Goal: Task Accomplishment & Management: Complete application form

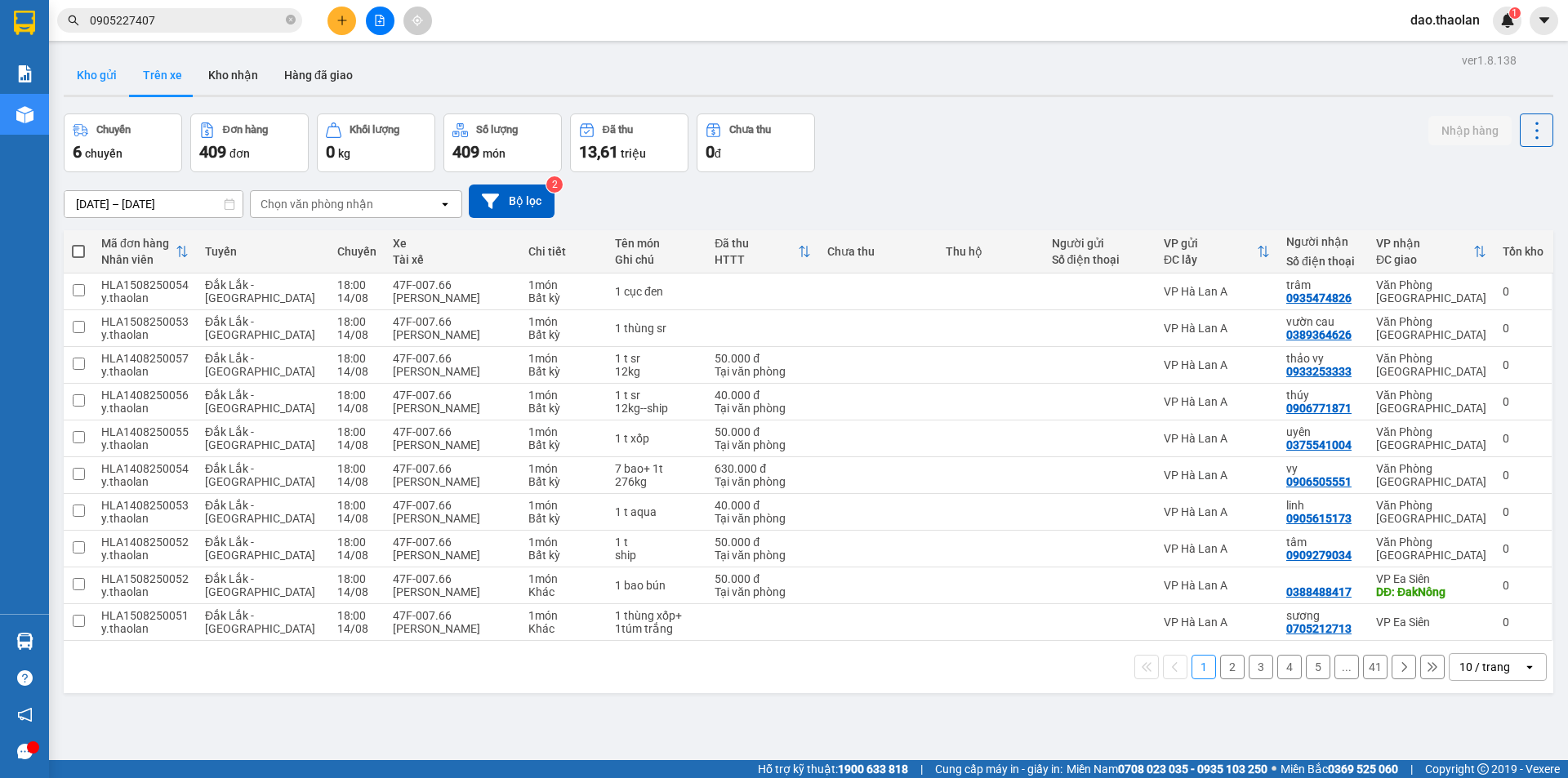
click at [96, 77] on button "Kho gửi" at bounding box center [97, 75] width 67 height 40
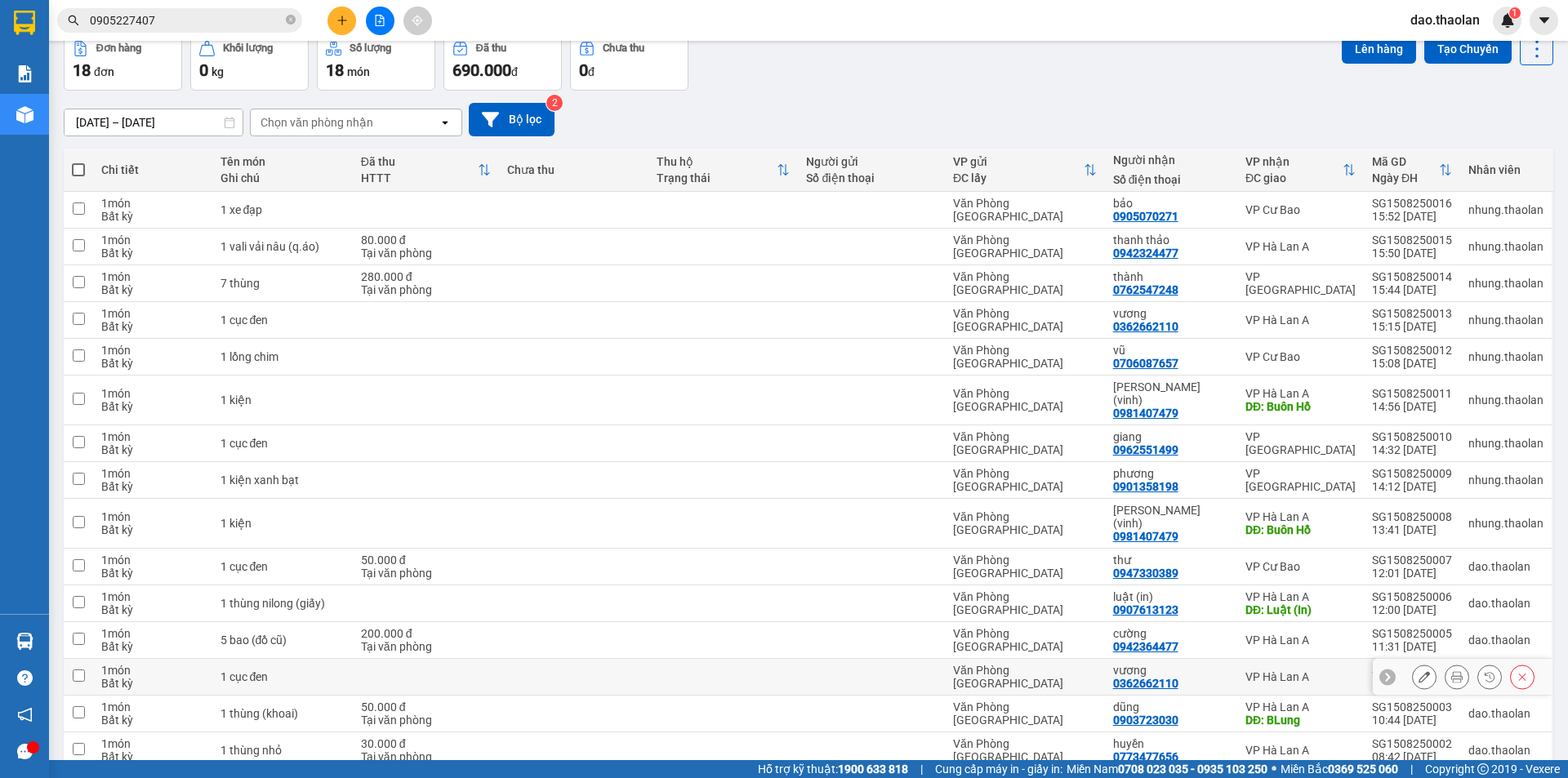
scroll to position [163, 0]
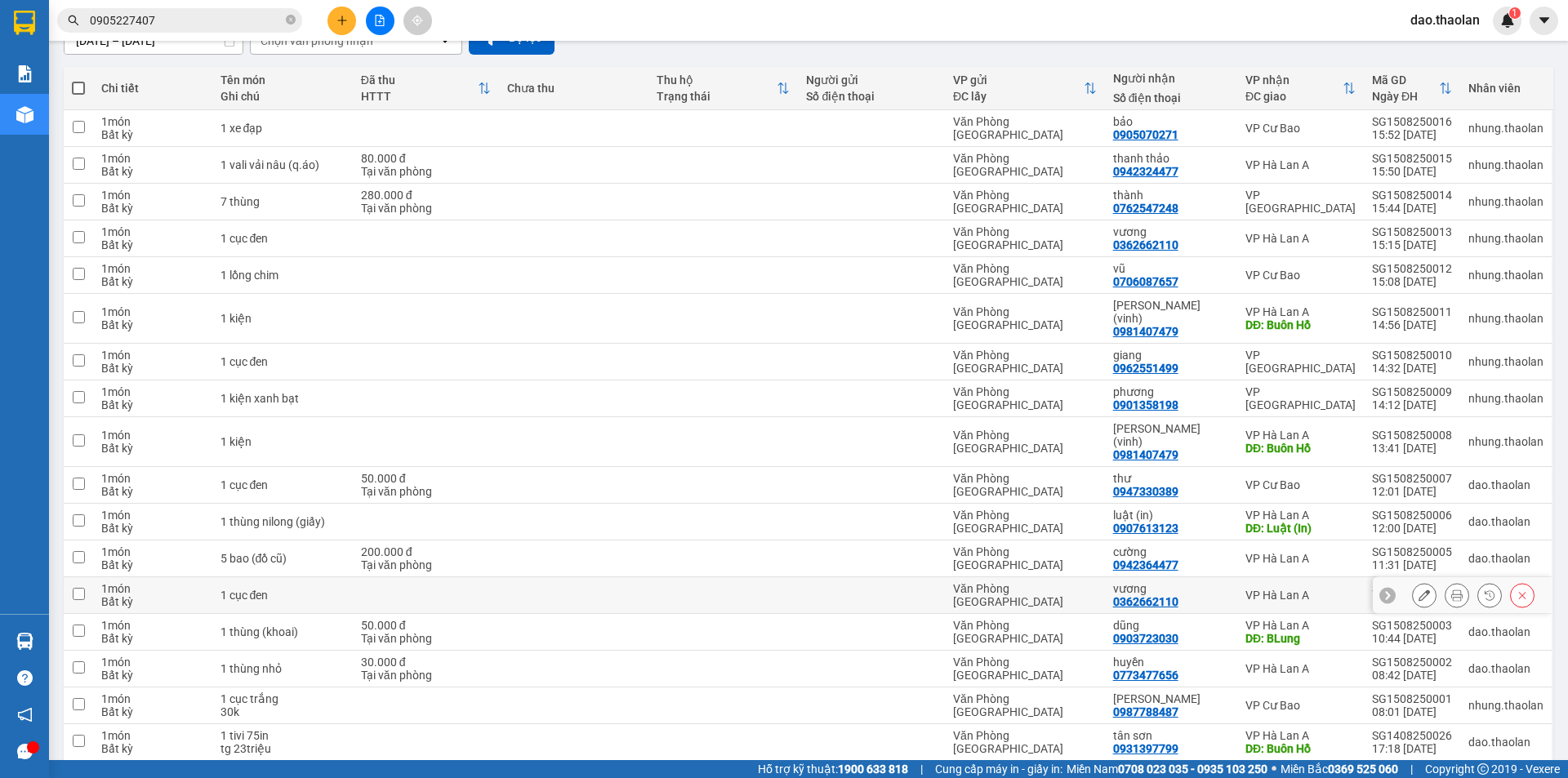
click at [1418, 589] on icon at bounding box center [1424, 595] width 12 height 12
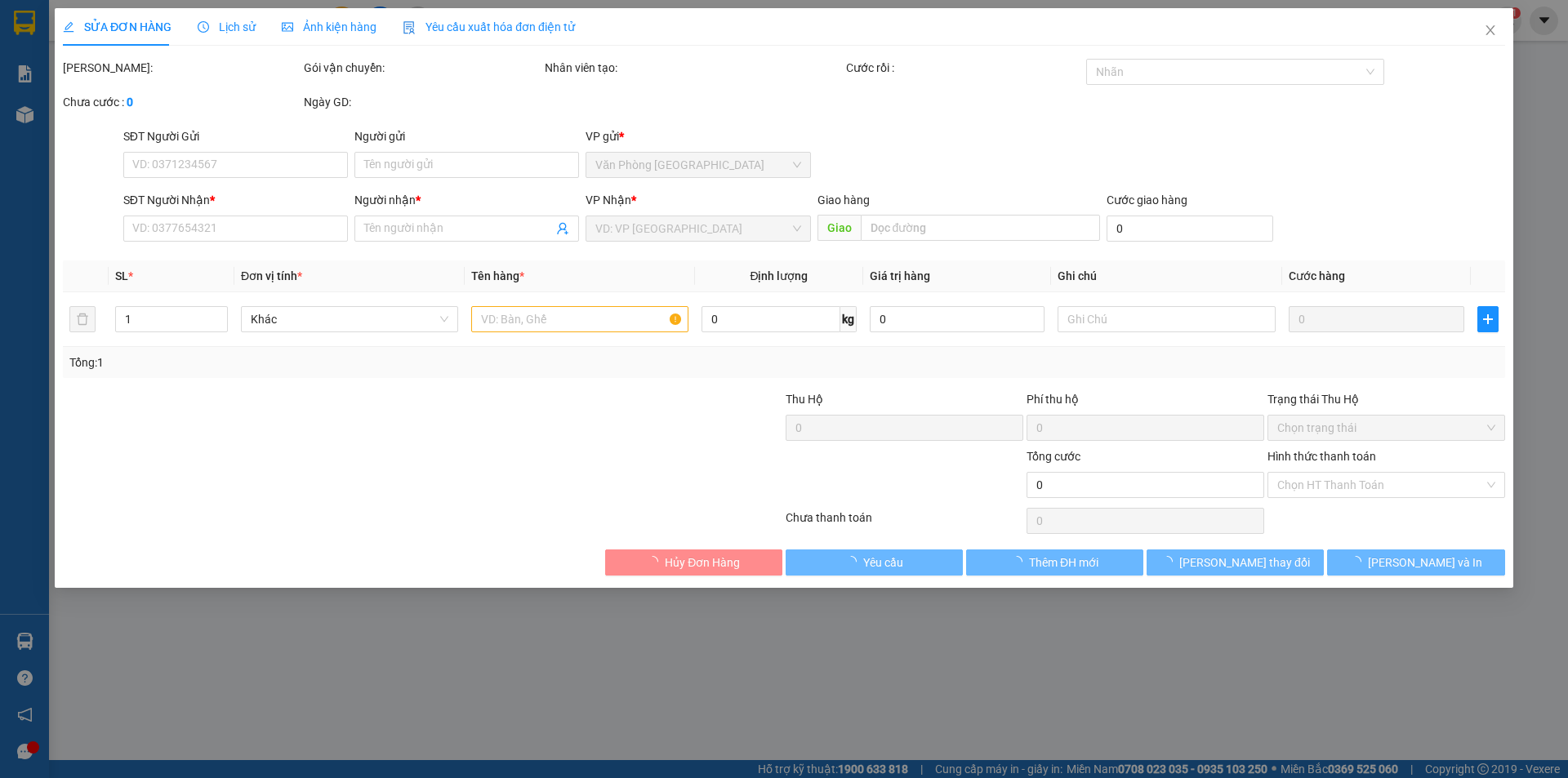
type input "0362662110"
type input "vương"
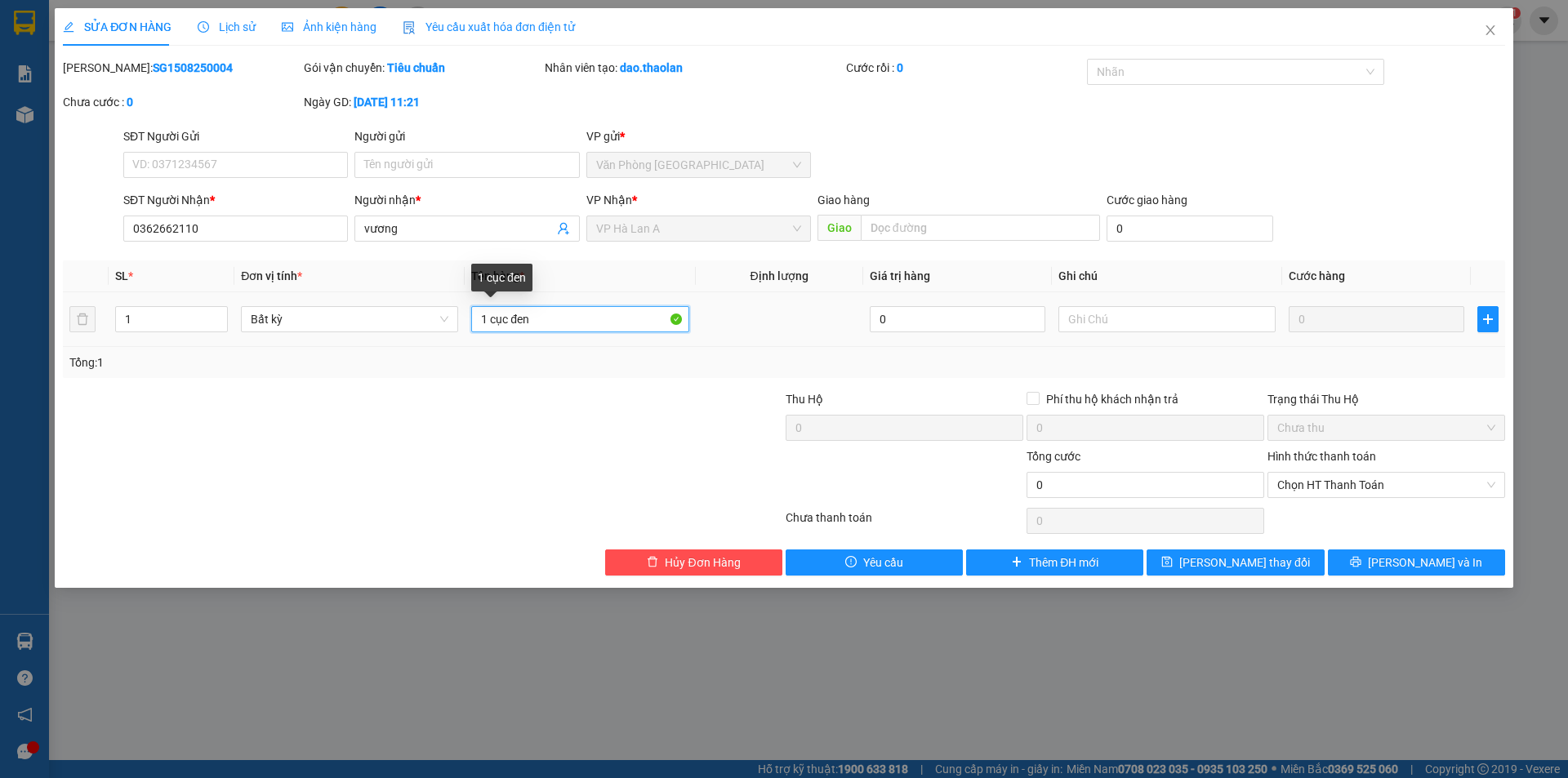
drag, startPoint x: 485, startPoint y: 325, endPoint x: 397, endPoint y: 278, distance: 99.8
click at [409, 285] on table "SL * Đơn vị tính * Tên hàng * Định lượng Giá trị hàng Ghi chú Cước hàng 1 Bất k…" at bounding box center [784, 303] width 1442 height 87
type input "2 cục đen"
drag, startPoint x: 1206, startPoint y: 560, endPoint x: 1228, endPoint y: 498, distance: 65.8
click at [1208, 560] on button "[PERSON_NAME] thay đổi" at bounding box center [1235, 562] width 177 height 26
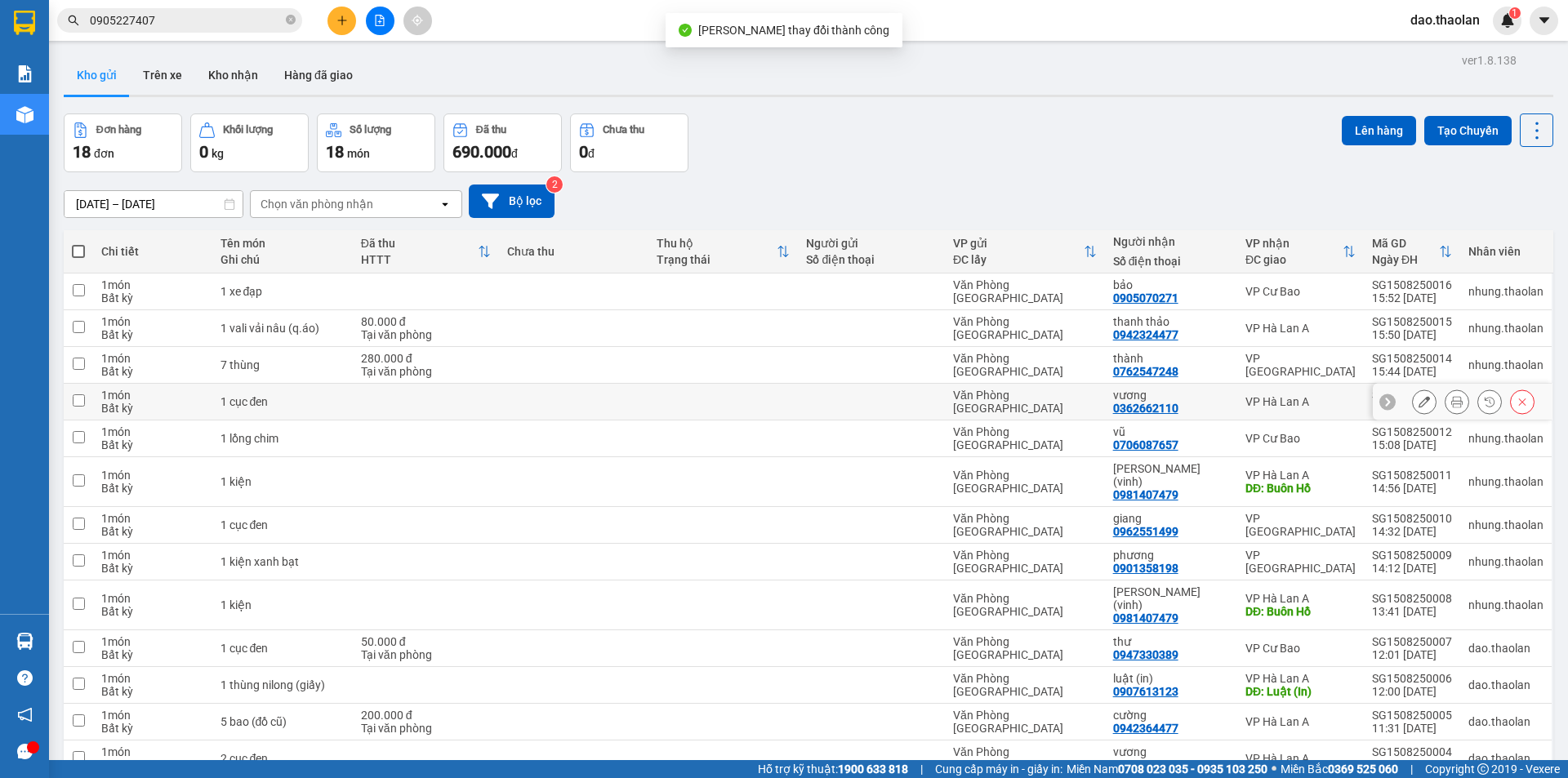
click at [1413, 409] on button at bounding box center [1424, 402] width 23 height 29
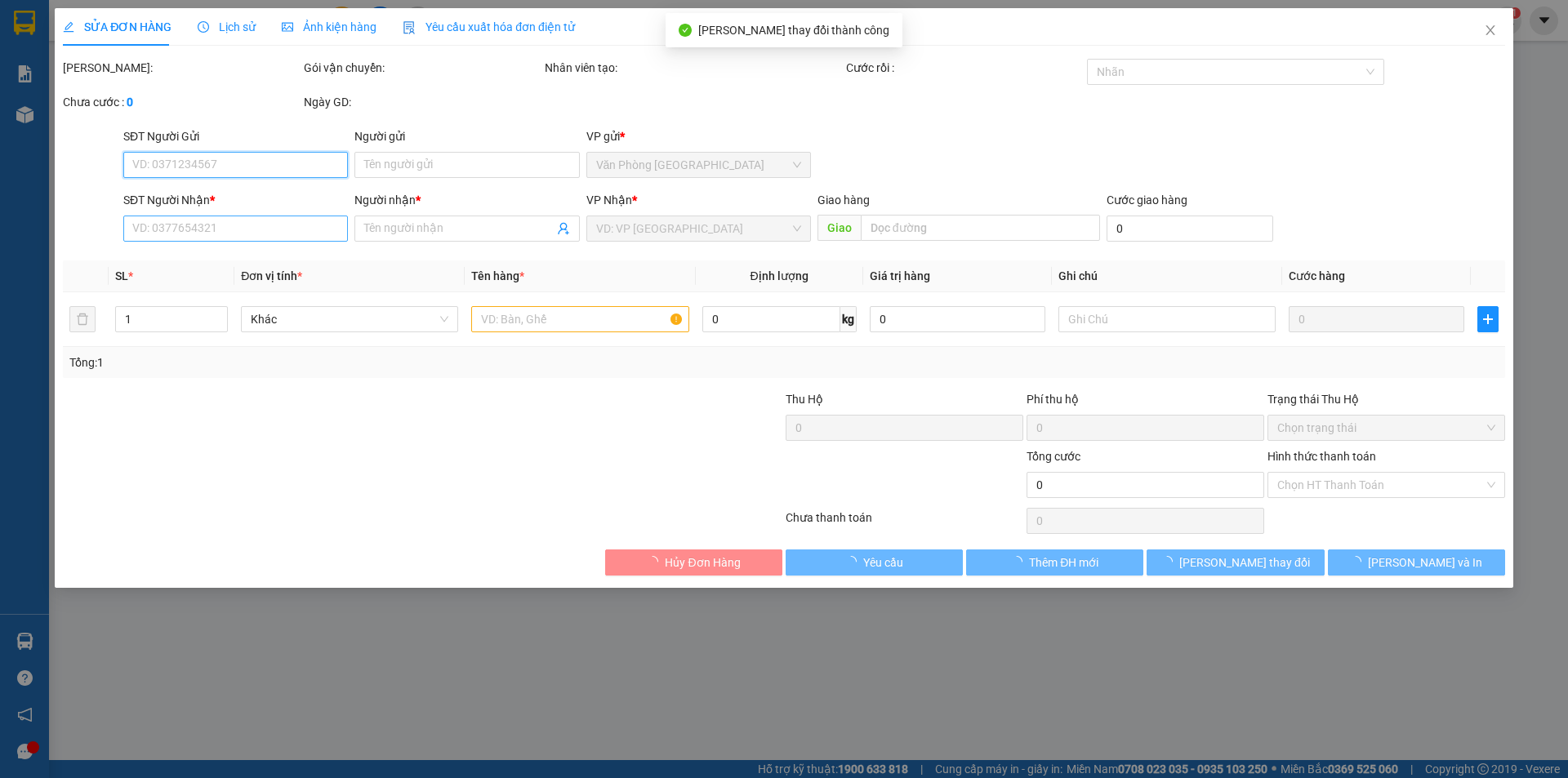
type input "0362662110"
type input "vương"
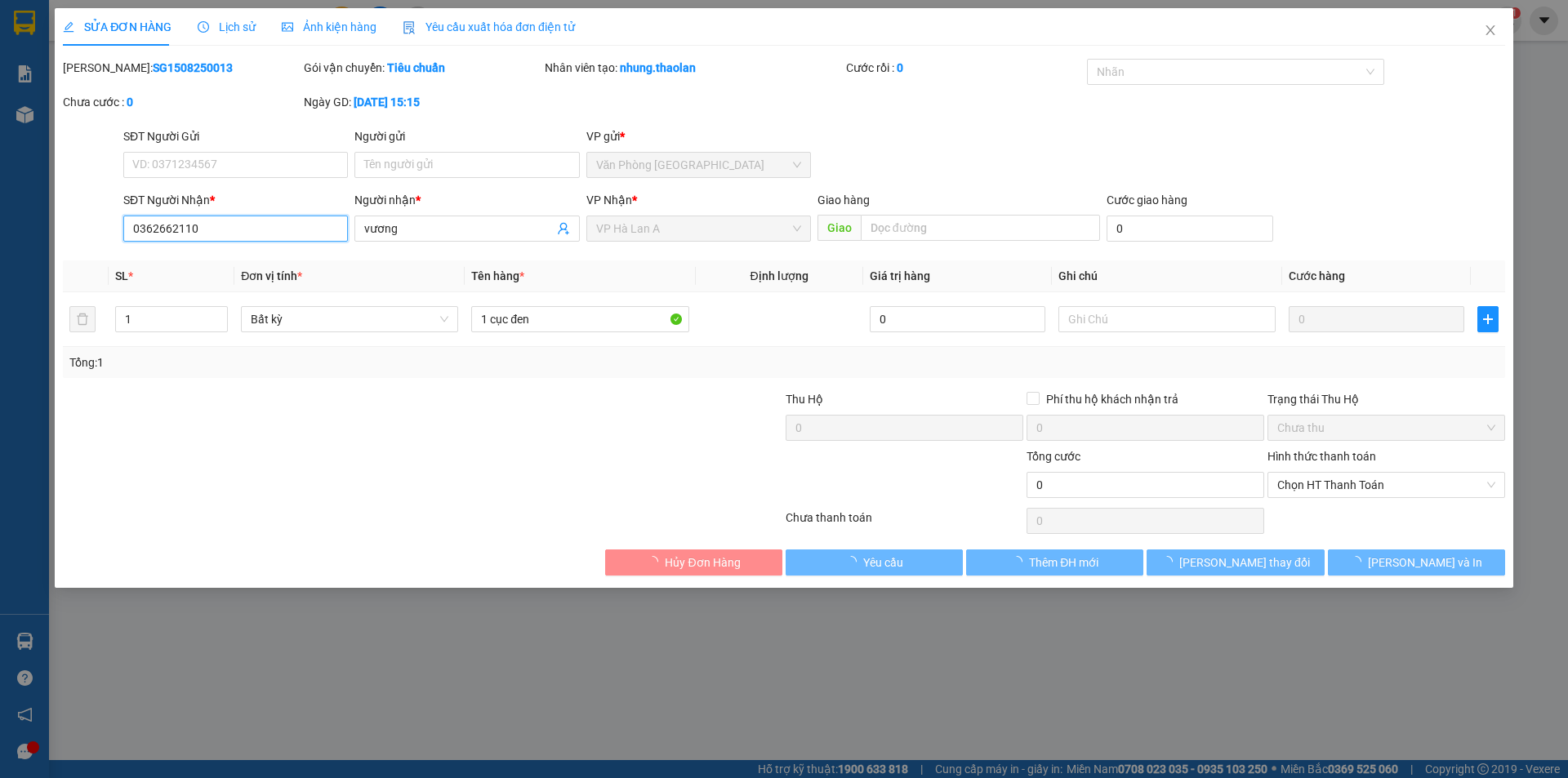
drag, startPoint x: 225, startPoint y: 229, endPoint x: 0, endPoint y: 106, distance: 256.4
click at [0, 111] on div "SỬA ĐƠN HÀNG Lịch sử Ảnh kiện hàng Yêu cầu xuất hóa đơn điện tử Total Paid Fee …" at bounding box center [784, 389] width 1568 height 778
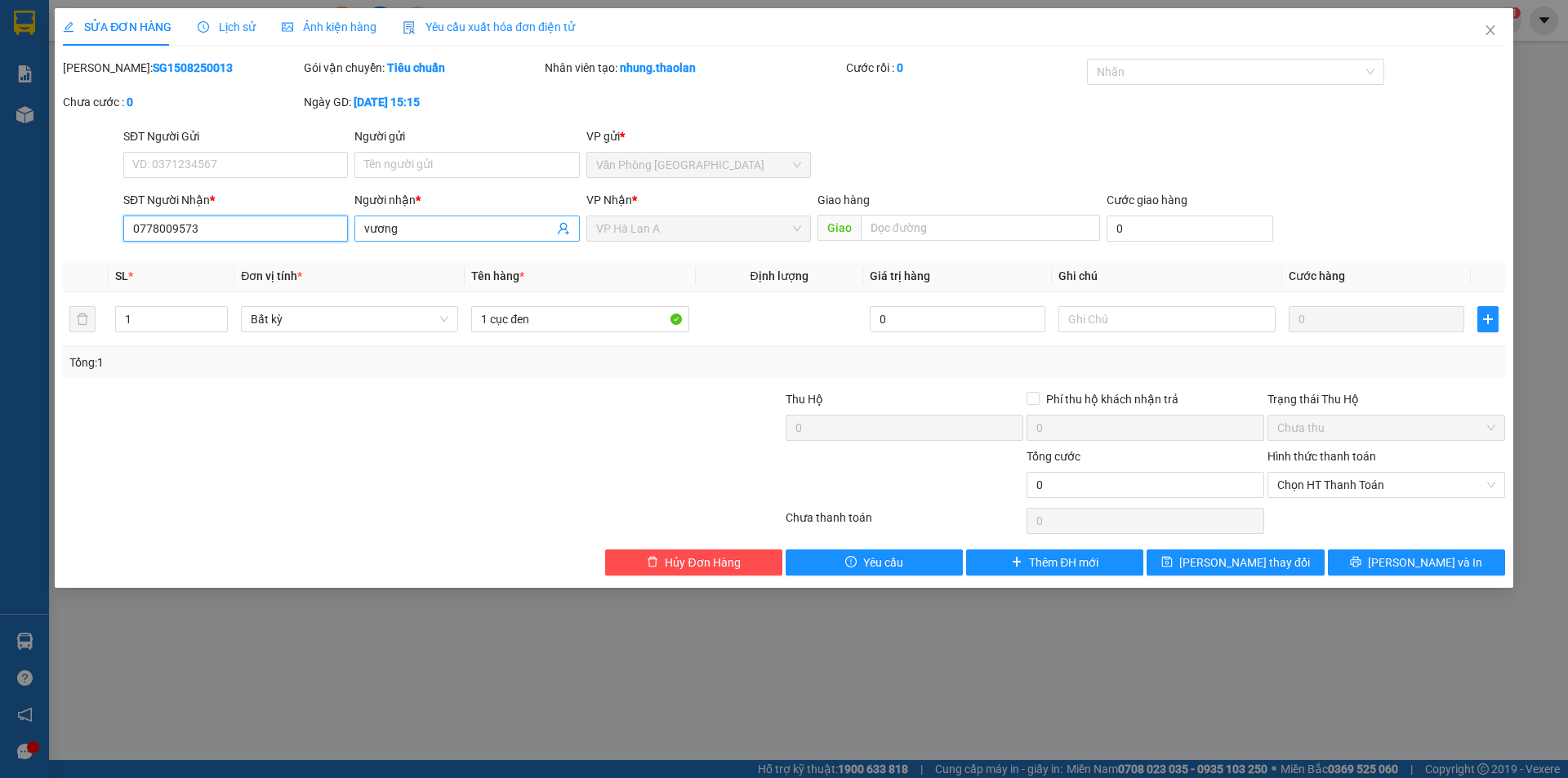
type input "0778009573"
drag, startPoint x: 379, startPoint y: 227, endPoint x: 195, endPoint y: 188, distance: 188.1
click at [221, 195] on div "SĐT Người Nhận * 0778009573 Người nhận * vương vương VP Nhận * VP Hà Lan A Gia…" at bounding box center [814, 220] width 1388 height 57
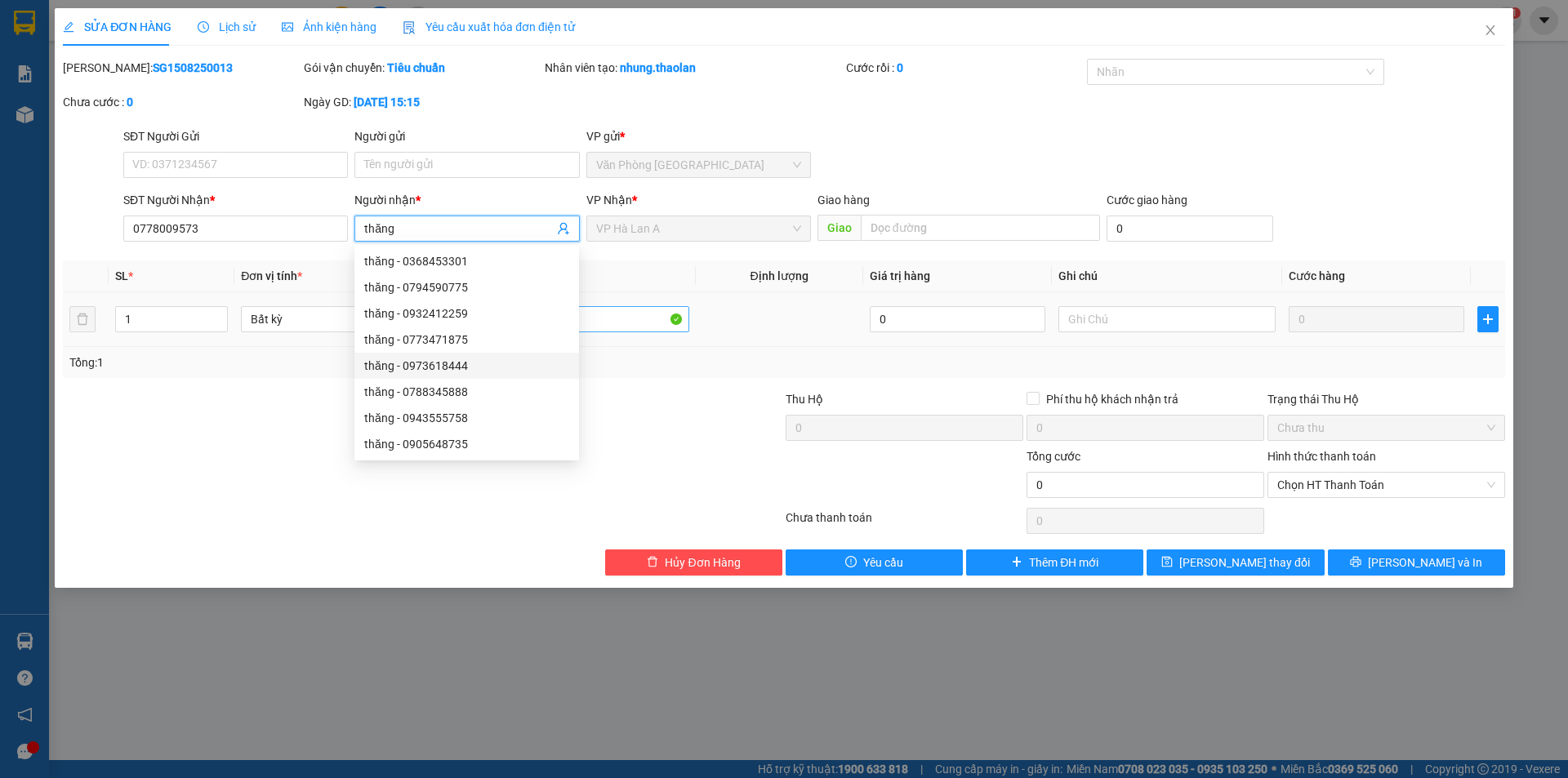
type input "thăng"
click at [632, 318] on input "1 cục đen" at bounding box center [579, 319] width 217 height 26
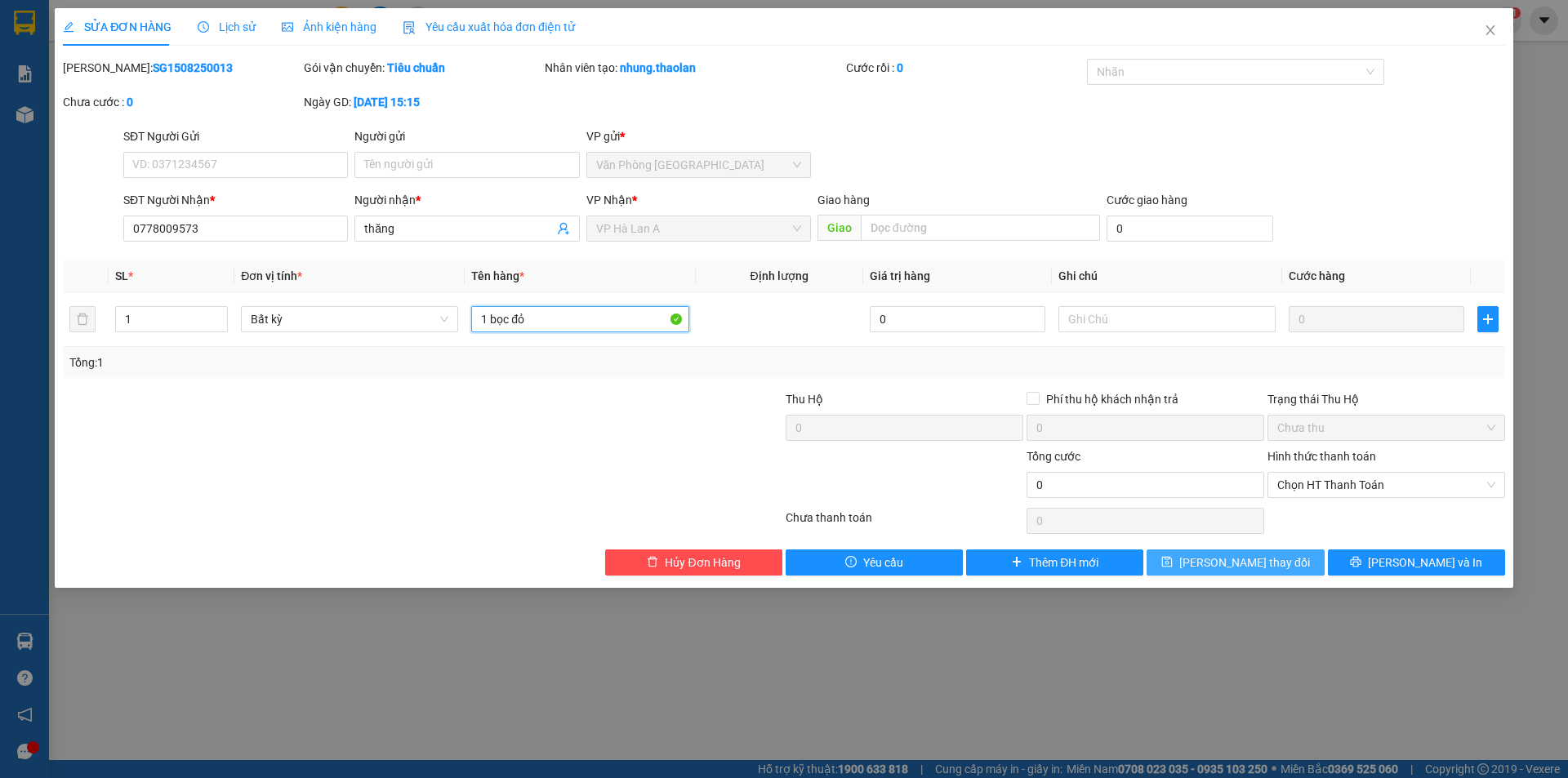
type input "1 bọc đỏ"
drag, startPoint x: 1264, startPoint y: 563, endPoint x: 1228, endPoint y: 536, distance: 45.0
click at [1264, 564] on span "[PERSON_NAME] thay đổi" at bounding box center [1244, 562] width 131 height 18
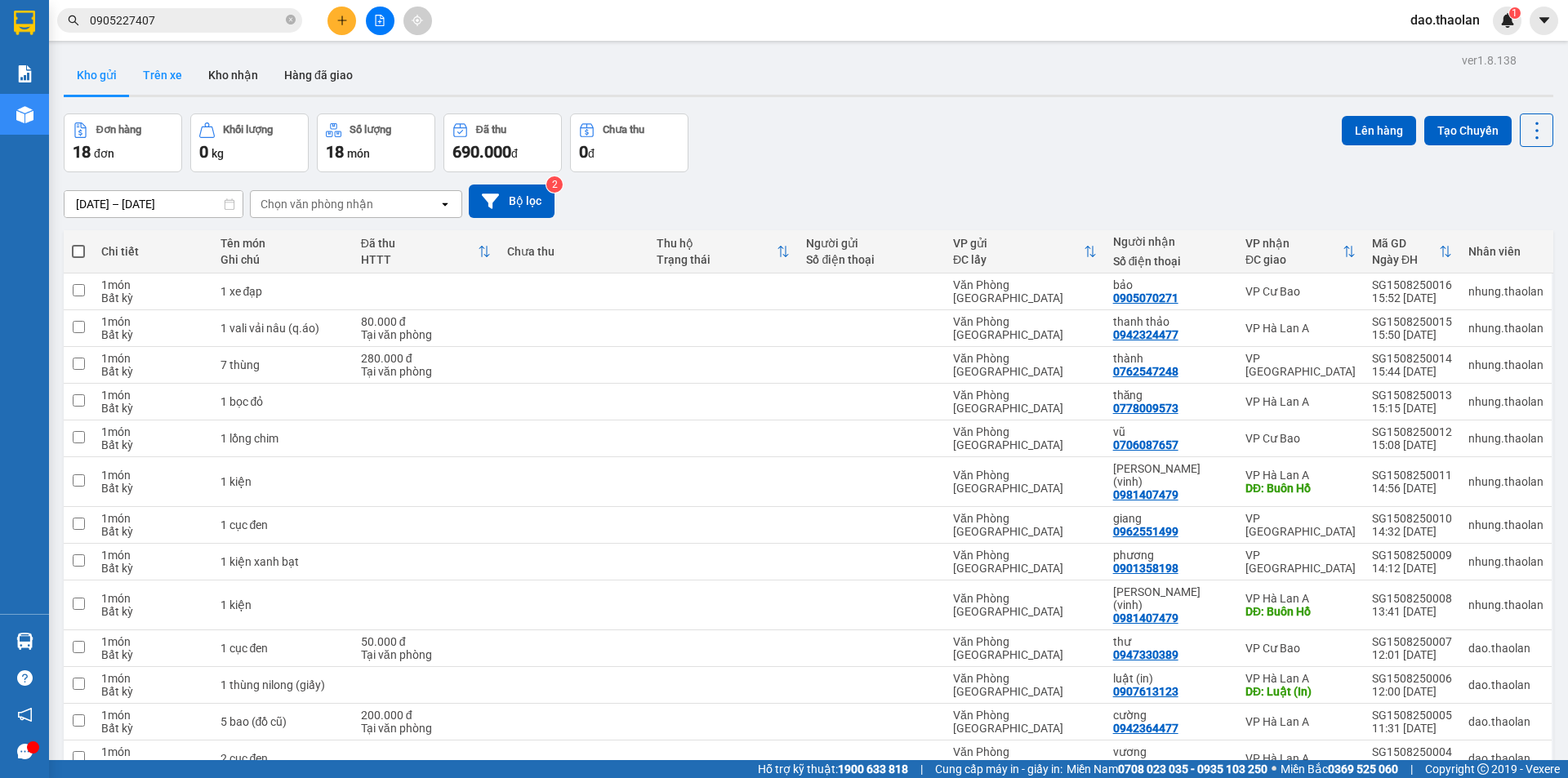
click at [162, 83] on button "Trên xe" at bounding box center [163, 75] width 66 height 40
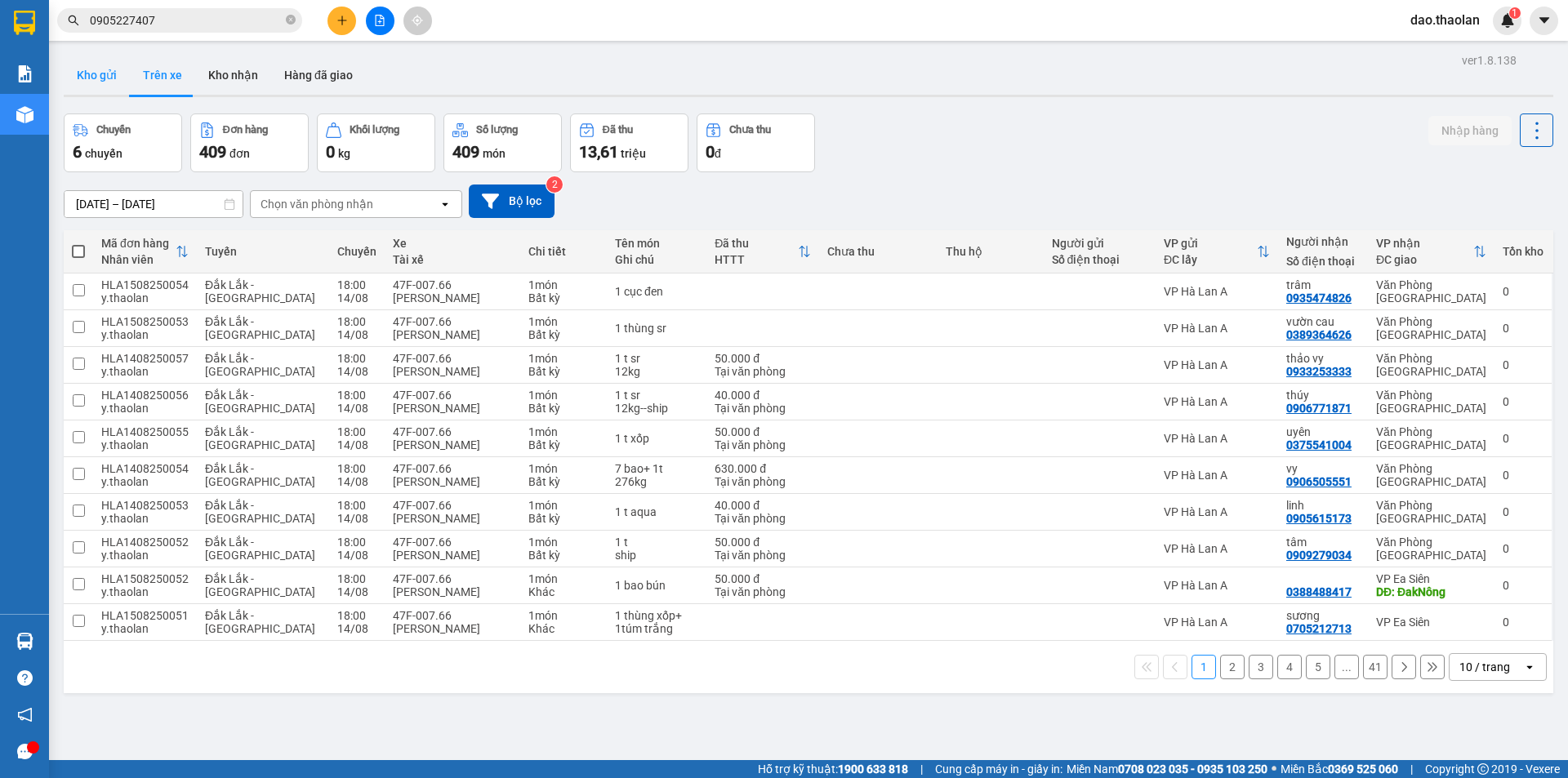
click at [121, 76] on button "Kho gửi" at bounding box center [97, 75] width 67 height 40
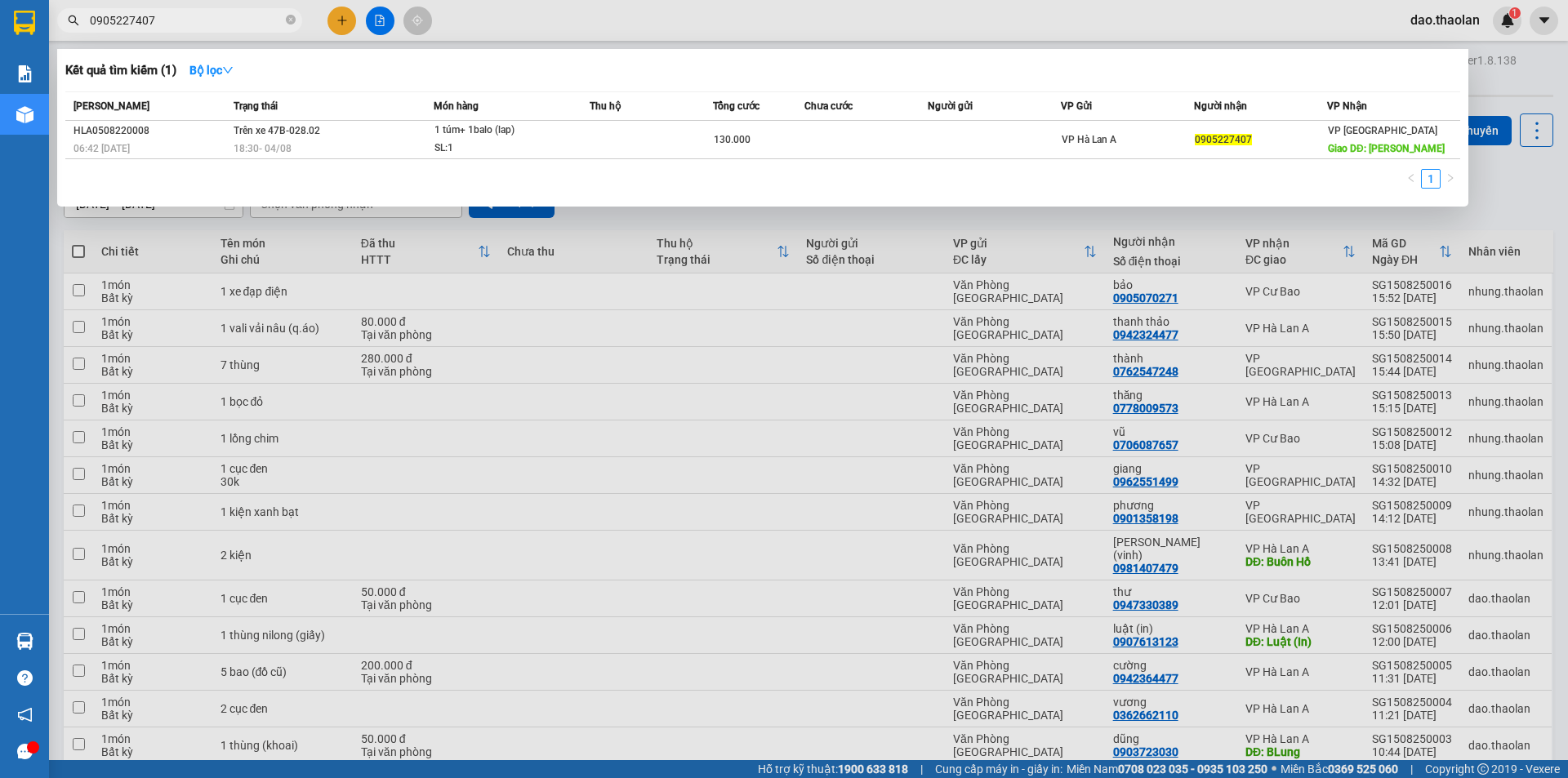
drag, startPoint x: 187, startPoint y: 21, endPoint x: 0, endPoint y: 2, distance: 188.0
click at [0, 0] on html "Kết quả tìm kiếm ( 1 ) Bộ lọc Mã ĐH Trạng thái Món hàng Thu hộ Tổng cước Chưa c…" at bounding box center [784, 389] width 1568 height 778
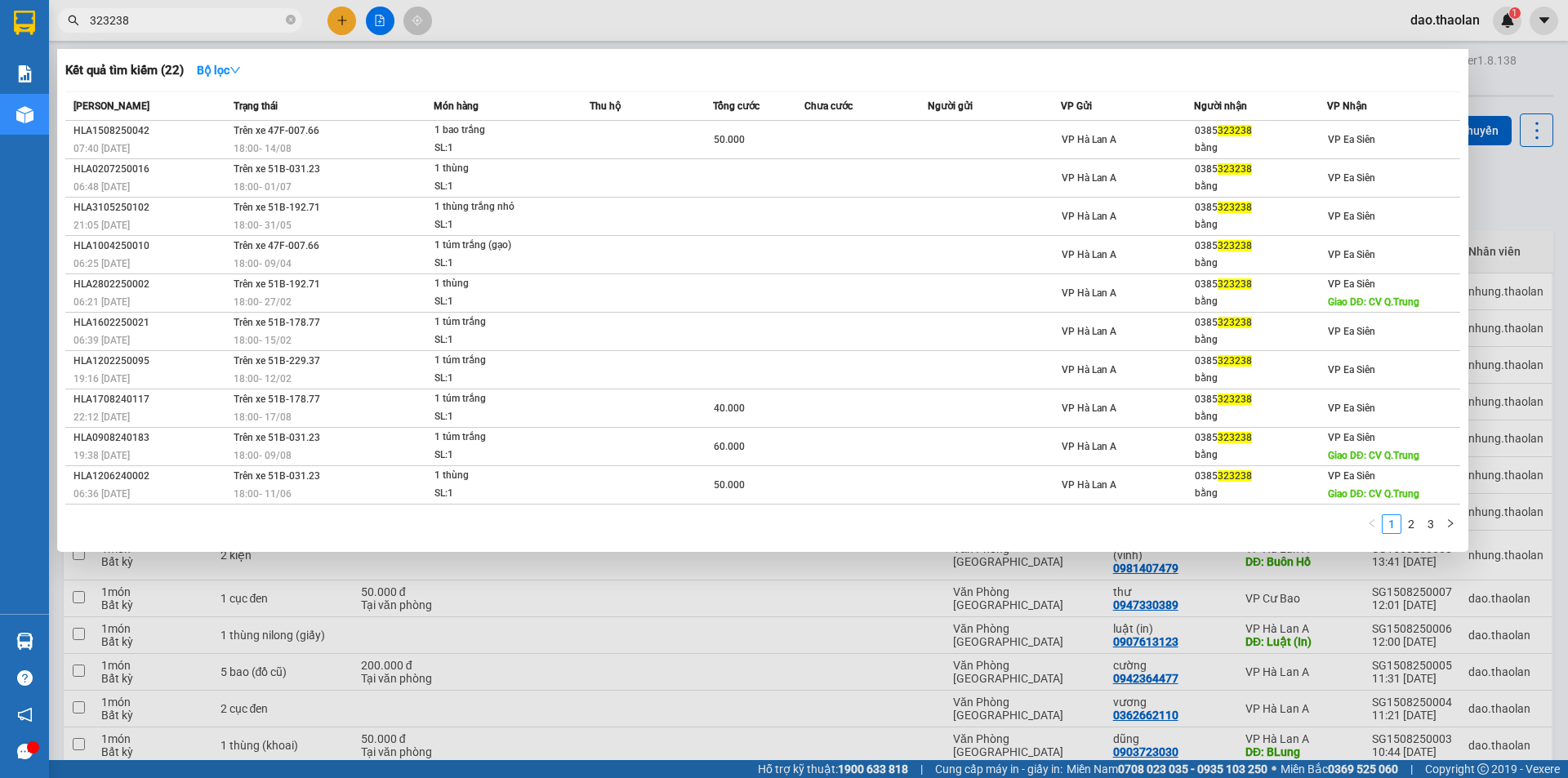
type input "323238"
click at [669, 34] on div at bounding box center [784, 389] width 1568 height 778
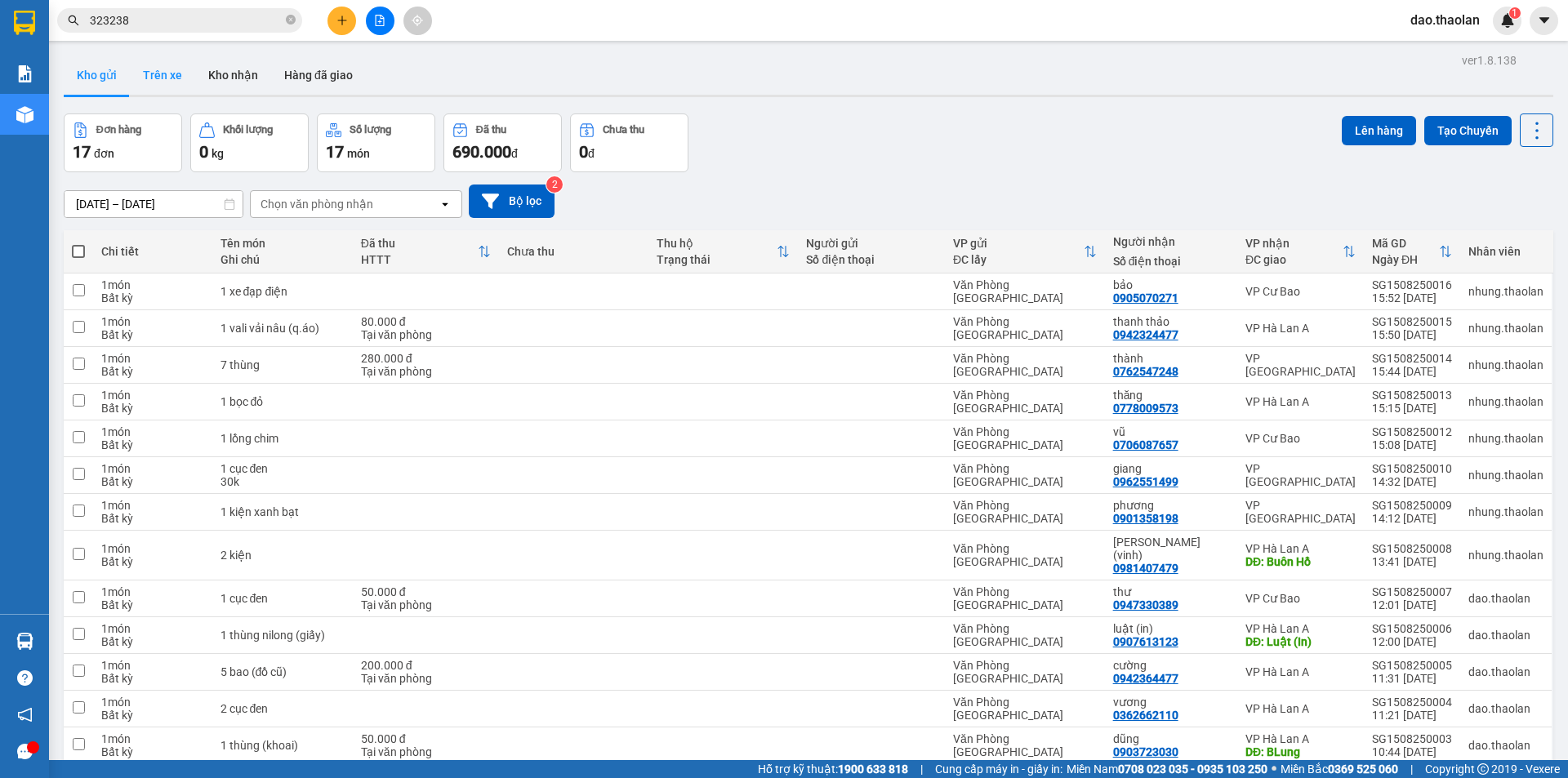
click at [160, 77] on button "Trên xe" at bounding box center [163, 75] width 66 height 40
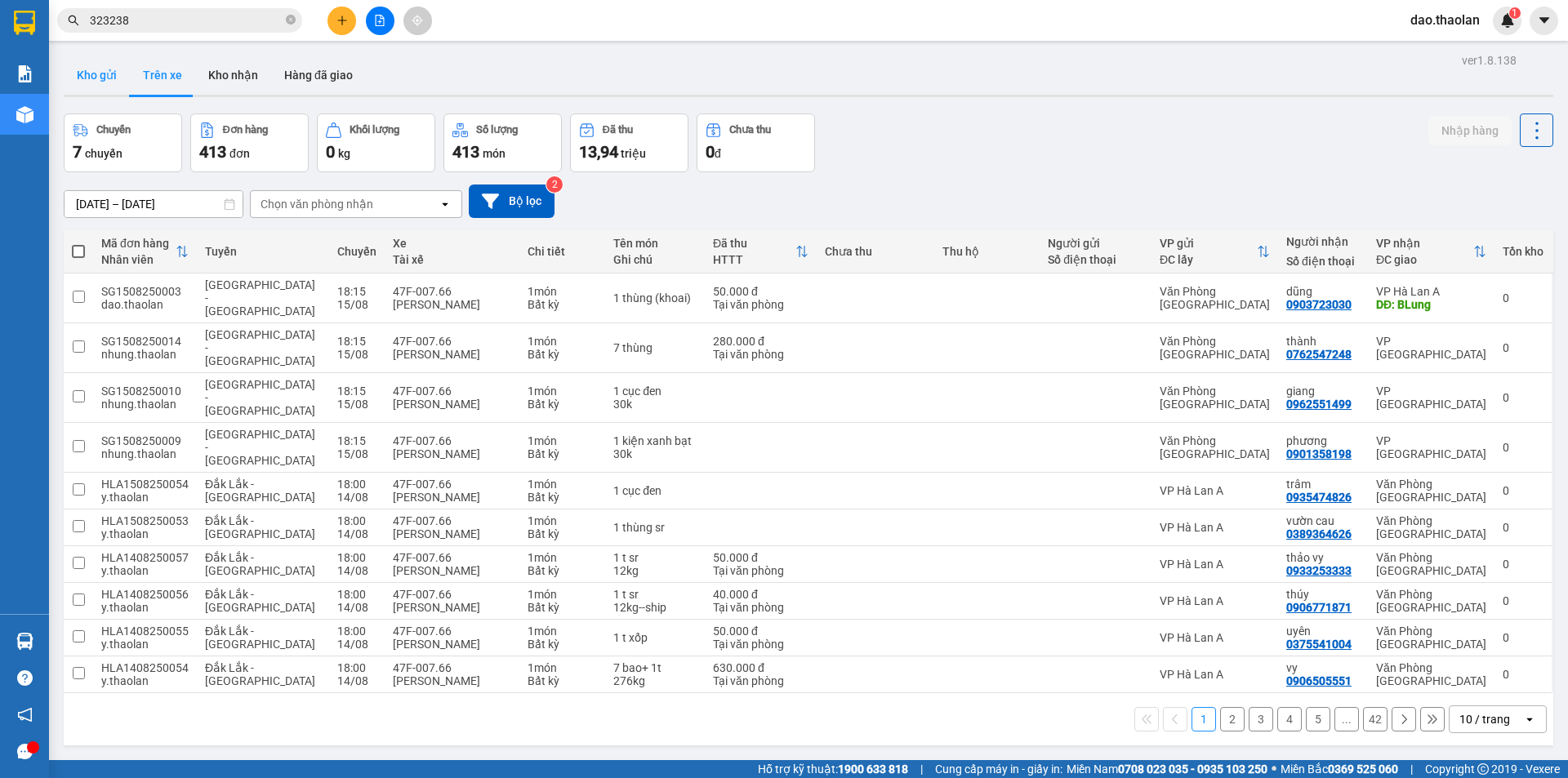
click at [99, 89] on button "Kho gửi" at bounding box center [97, 75] width 67 height 40
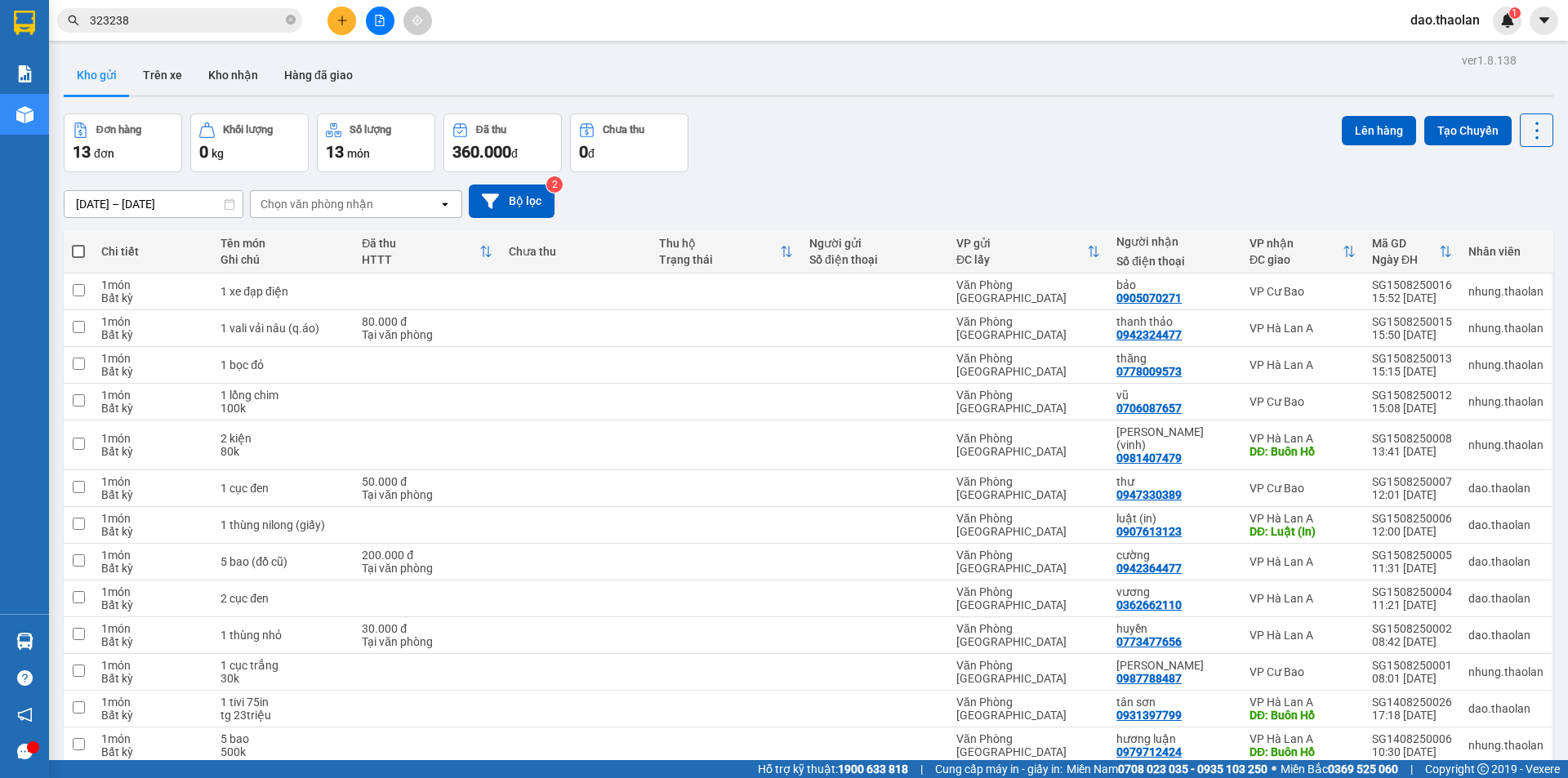
click at [82, 254] on span at bounding box center [78, 252] width 13 height 13
click at [78, 243] on input "checkbox" at bounding box center [78, 243] width 0 height 0
checkbox input "true"
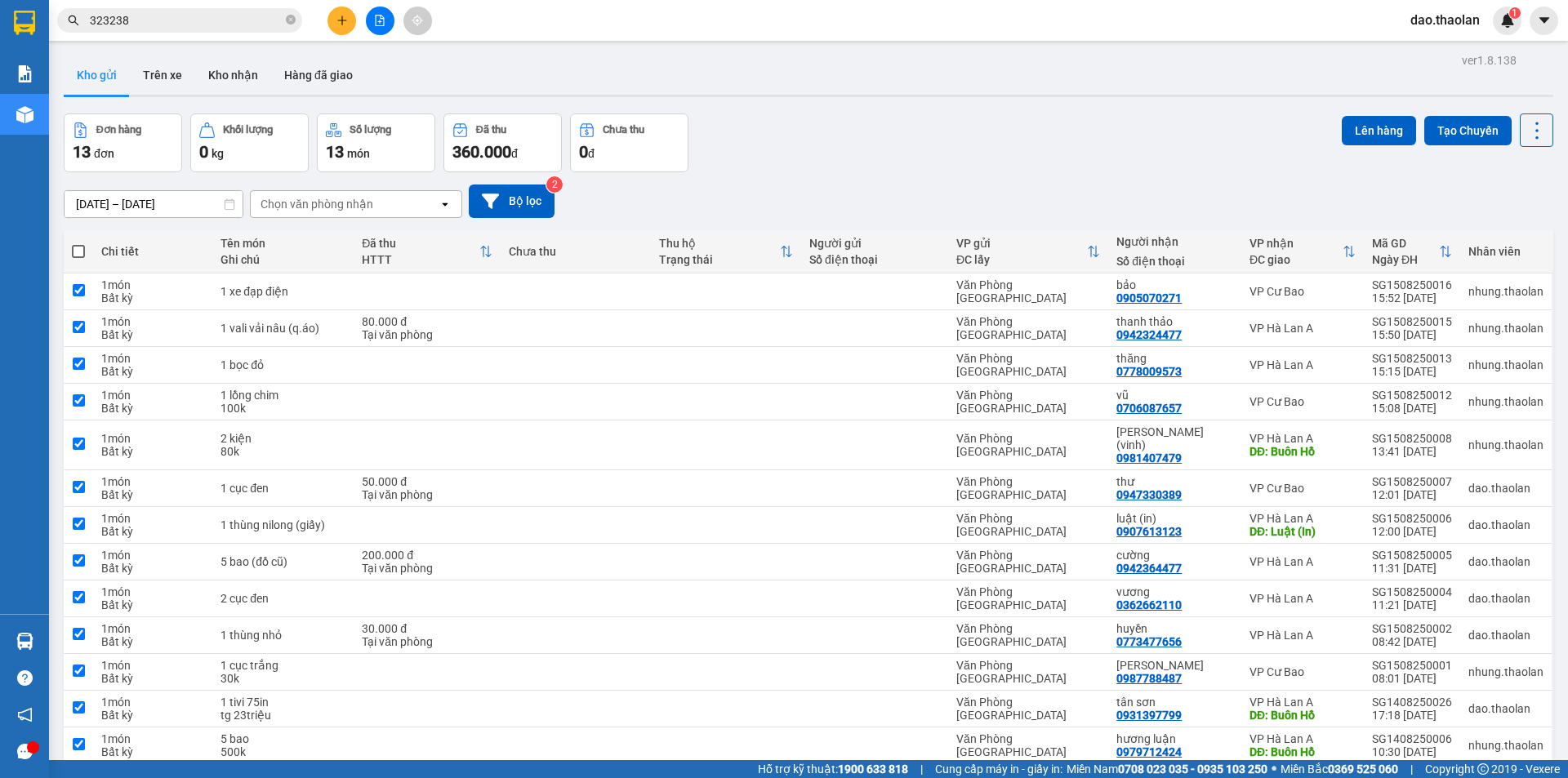
checkbox input "true"
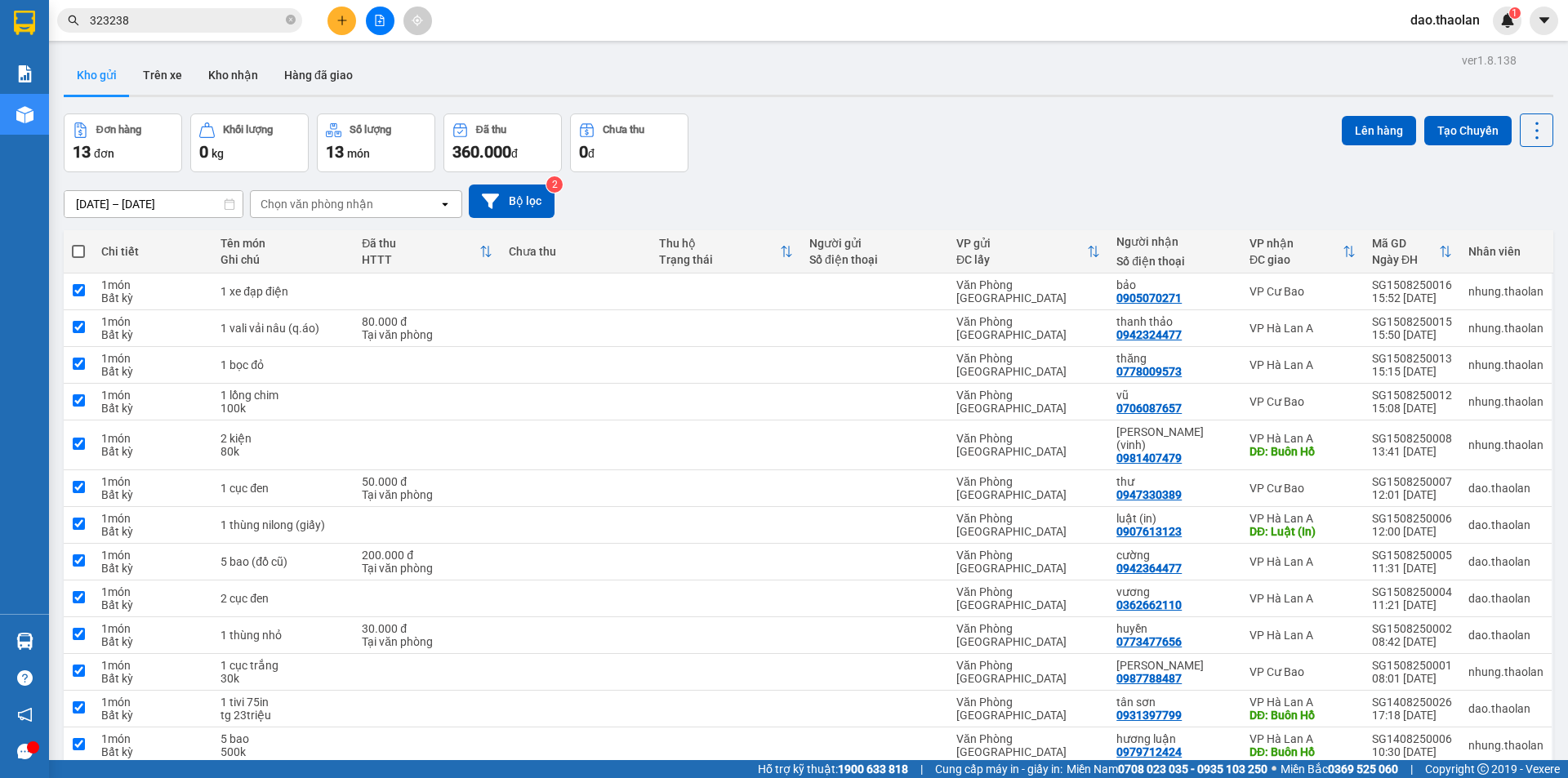
checkbox input "true"
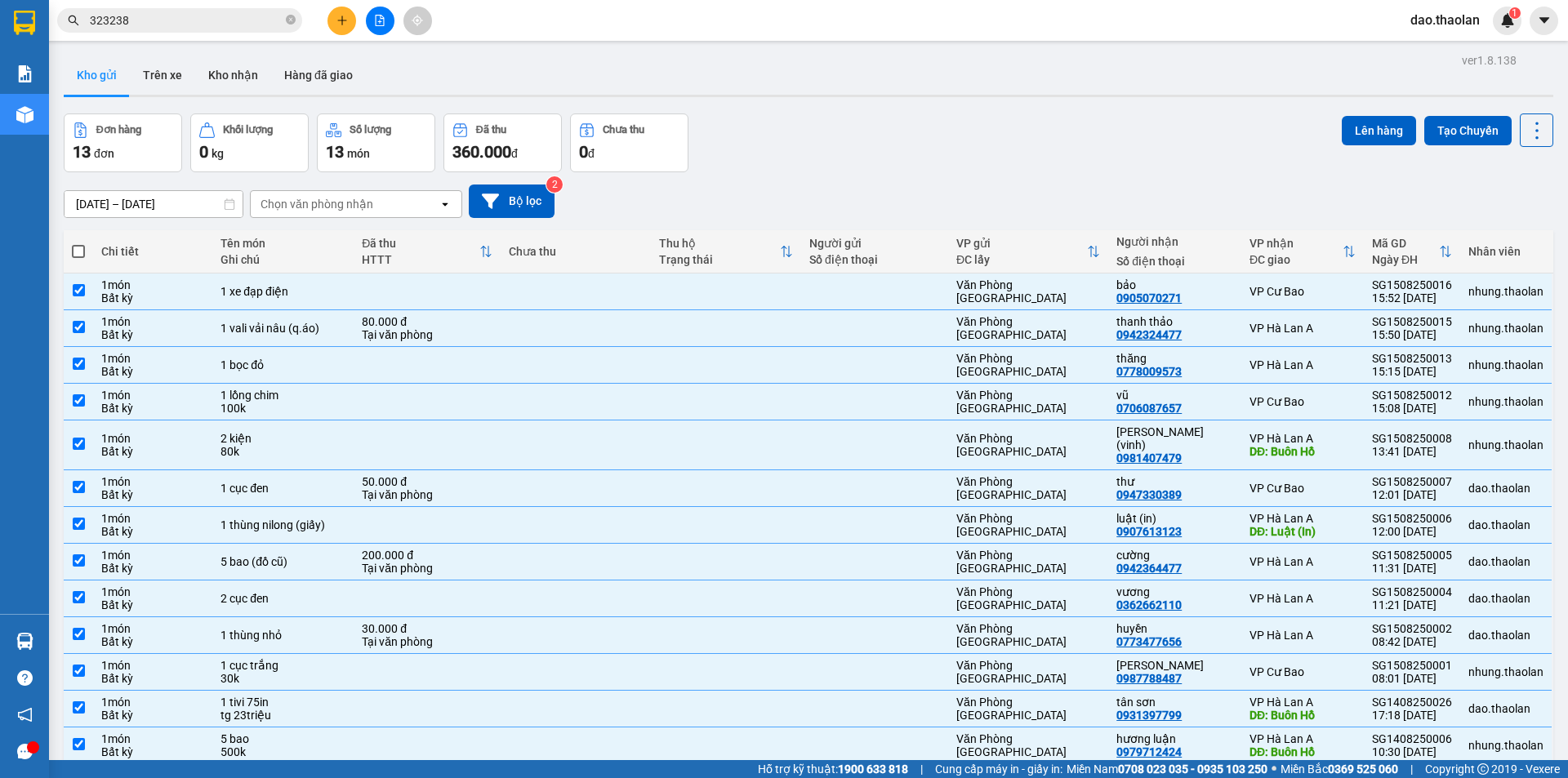
click at [82, 254] on span at bounding box center [78, 252] width 13 height 13
click at [78, 243] on input "checkbox" at bounding box center [78, 243] width 0 height 0
checkbox input "false"
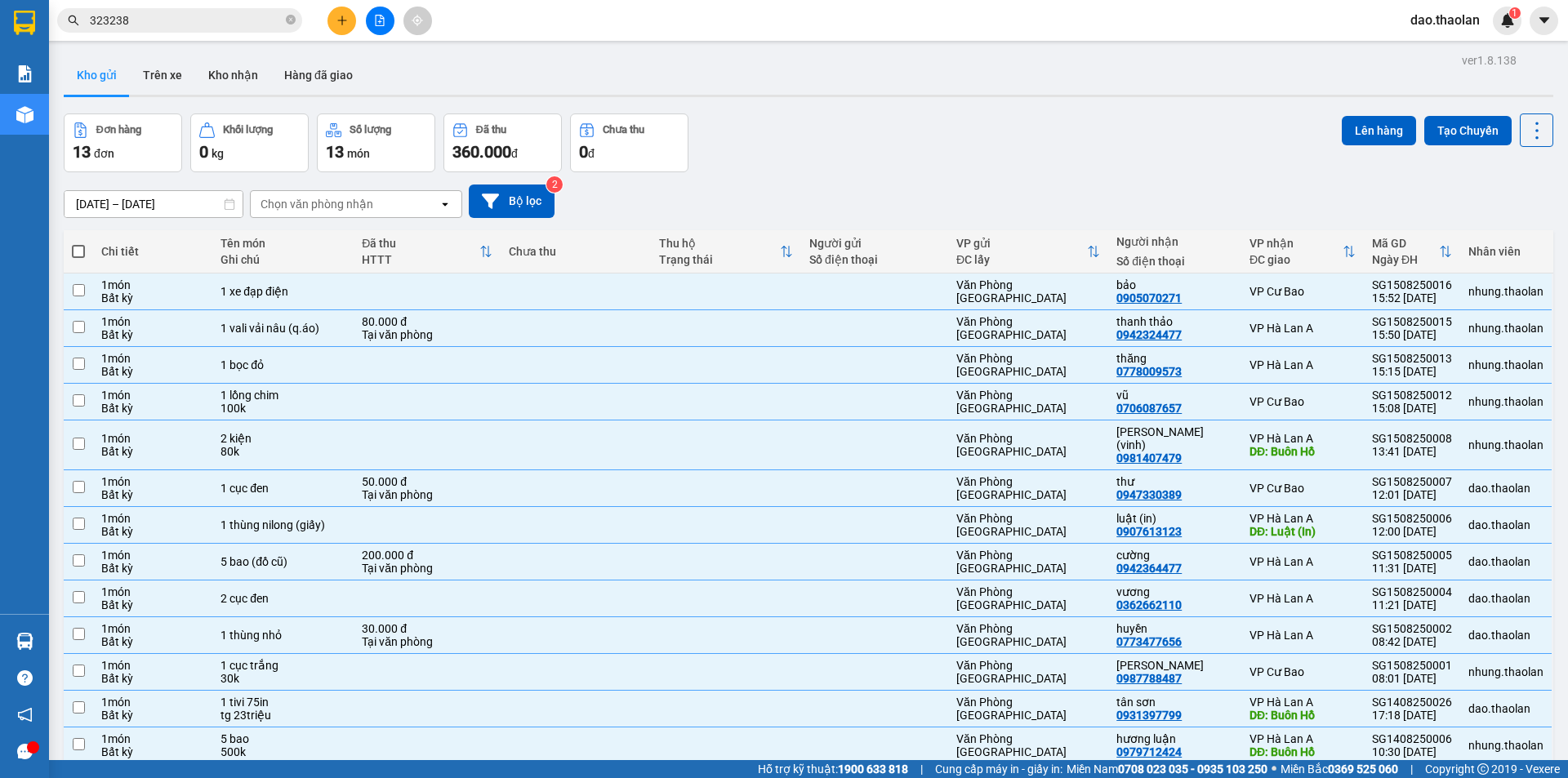
checkbox input "false"
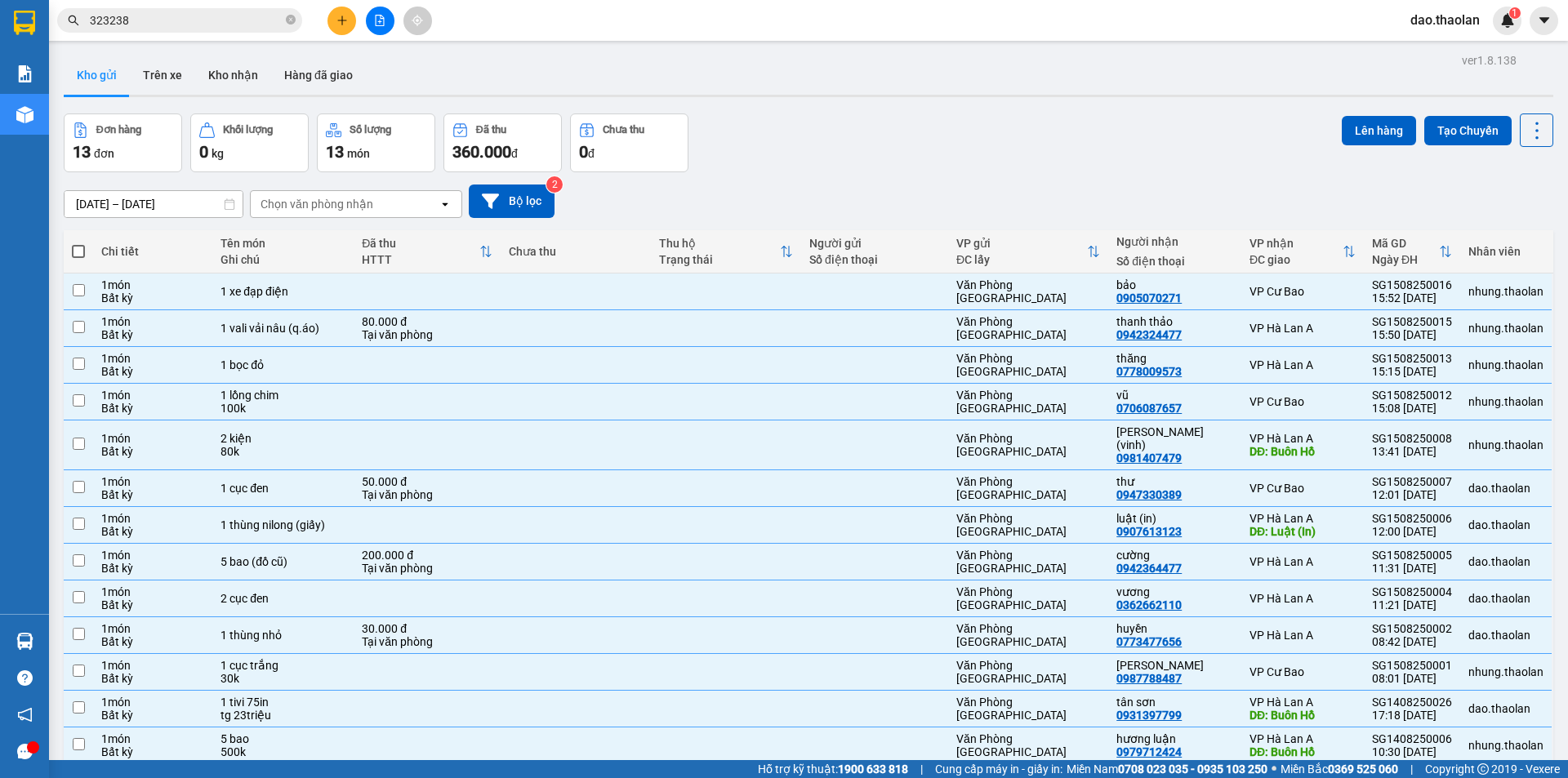
checkbox input "false"
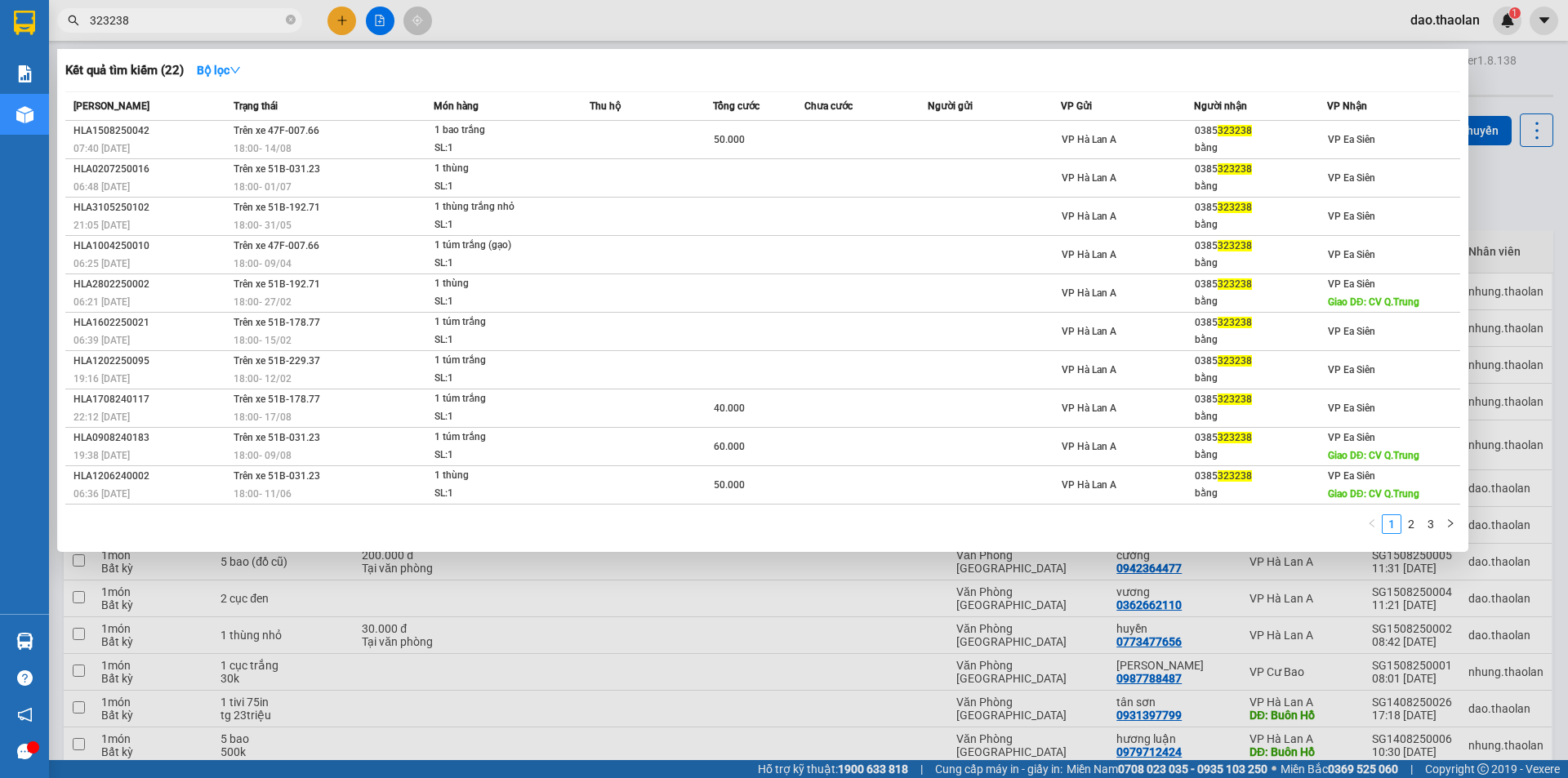
click at [157, 13] on span "323238" at bounding box center [179, 20] width 245 height 24
click at [292, 17] on icon "close-circle" at bounding box center [291, 19] width 10 height 10
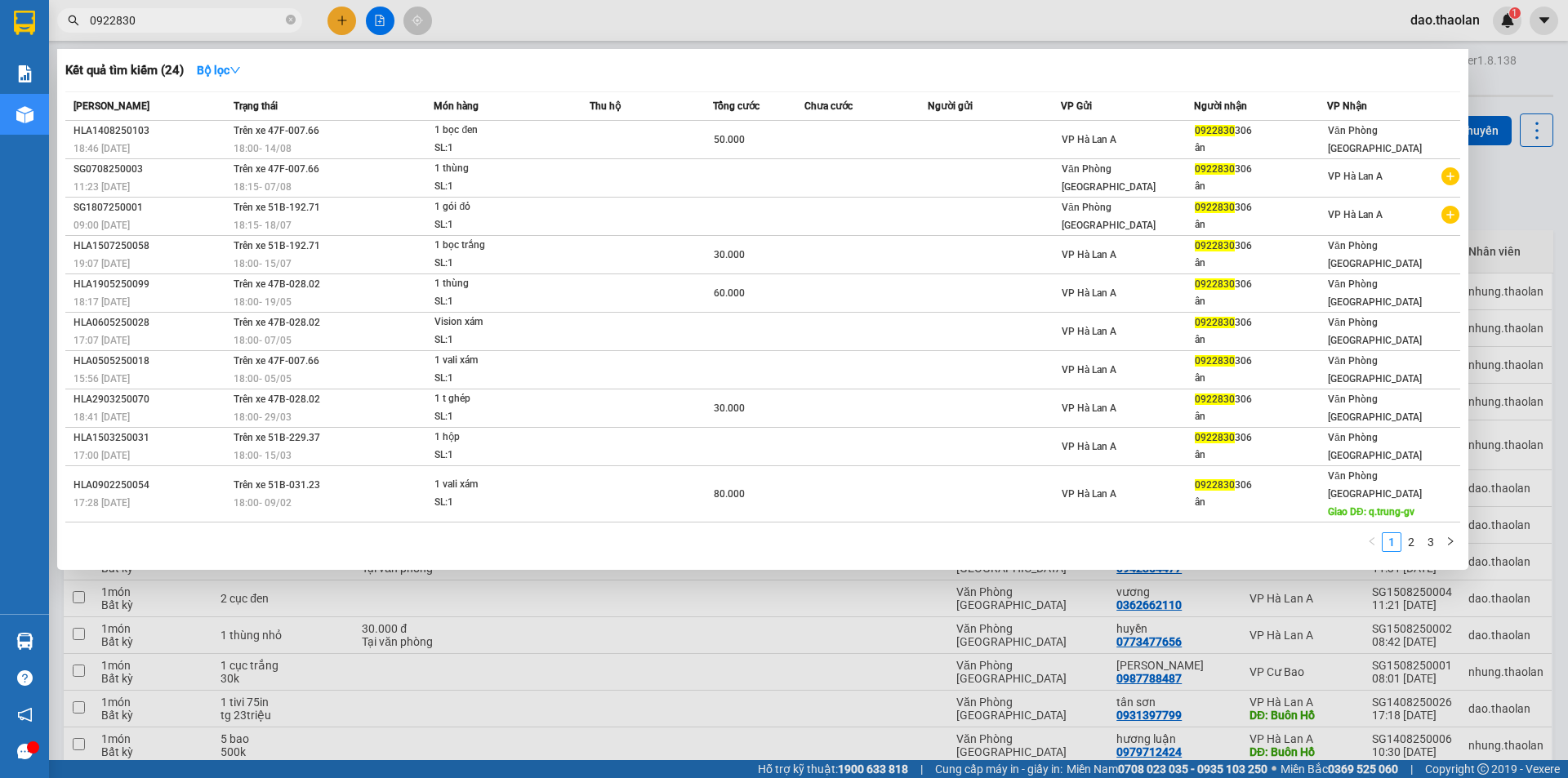
type input "0922830"
click at [612, 24] on div at bounding box center [784, 389] width 1568 height 778
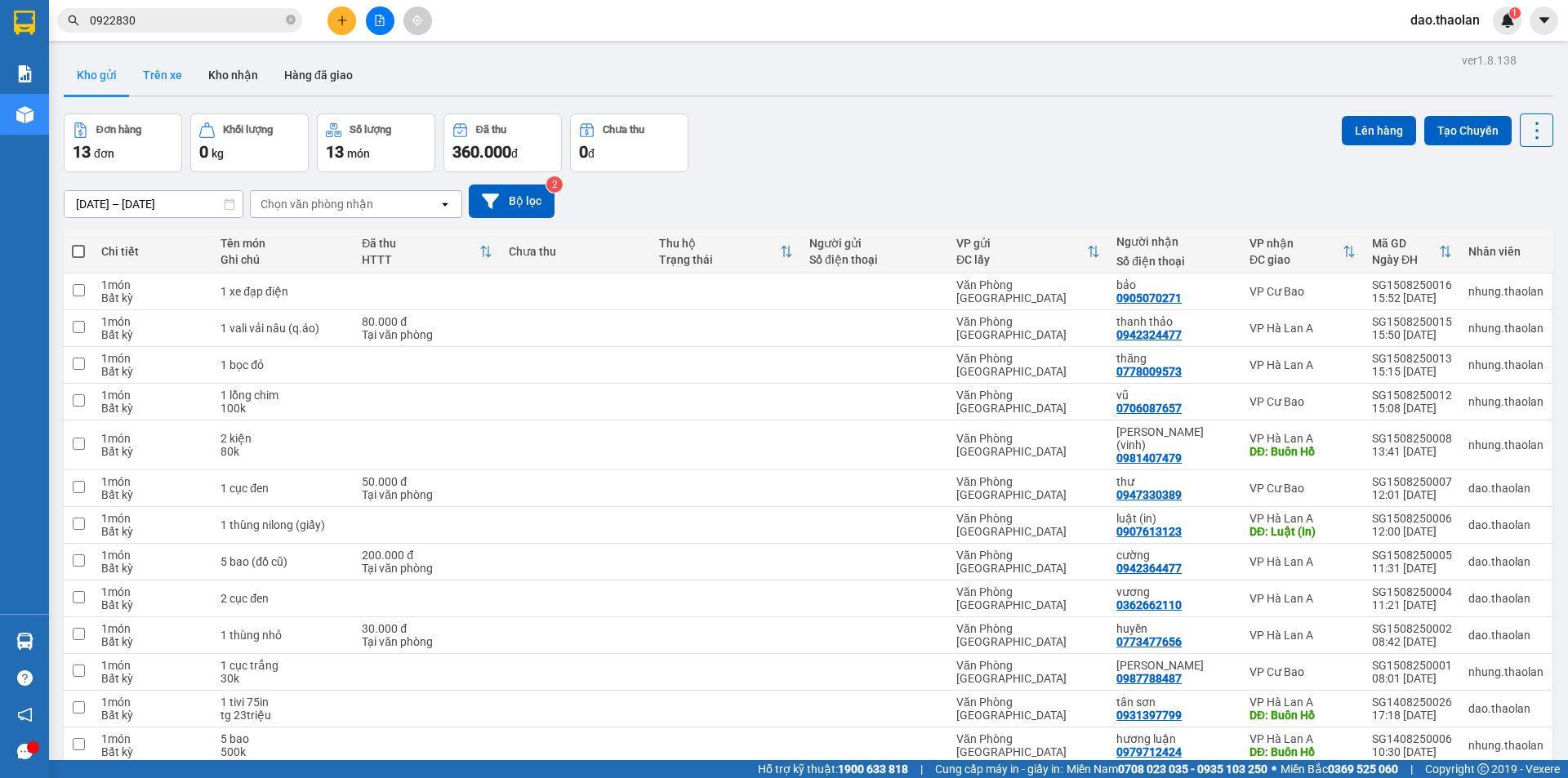
click at [152, 74] on button "Trên xe" at bounding box center [163, 75] width 66 height 40
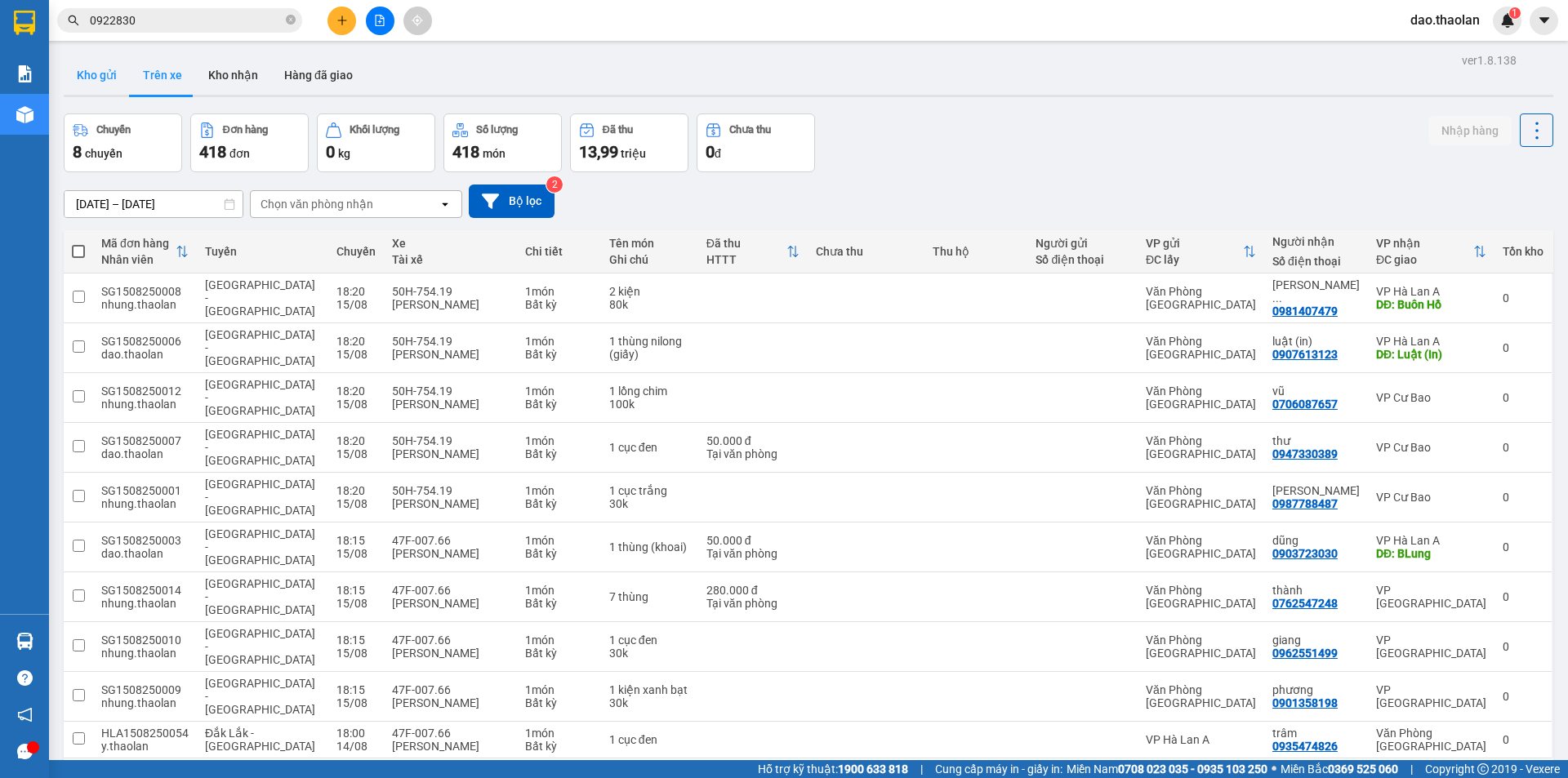
click at [105, 79] on button "Kho gửi" at bounding box center [97, 75] width 67 height 40
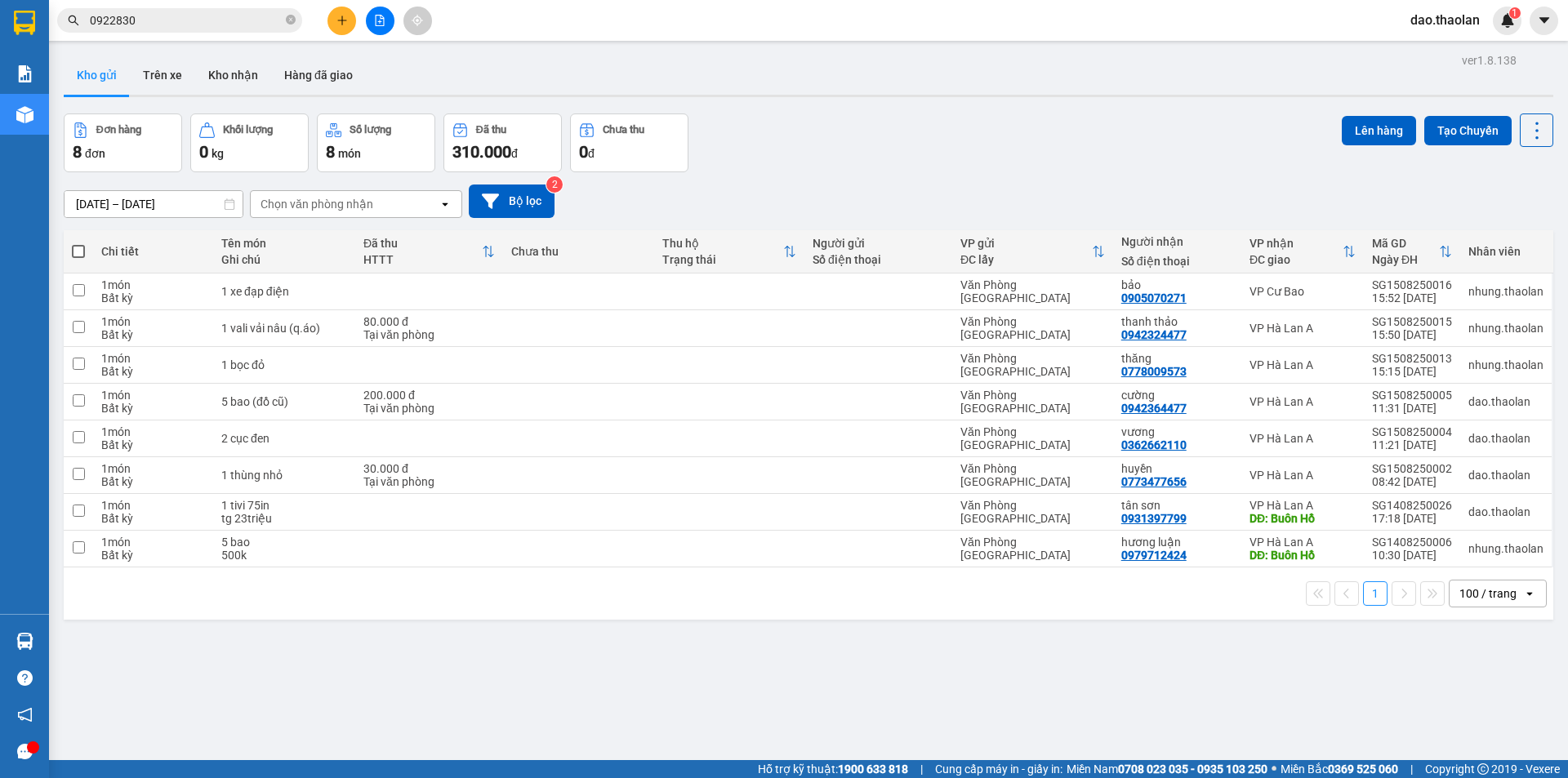
click at [1489, 590] on div "100 / trang" at bounding box center [1488, 593] width 57 height 16
click at [1480, 566] on div "100 / trang" at bounding box center [1485, 557] width 98 height 29
click at [352, 19] on button at bounding box center [342, 21] width 29 height 29
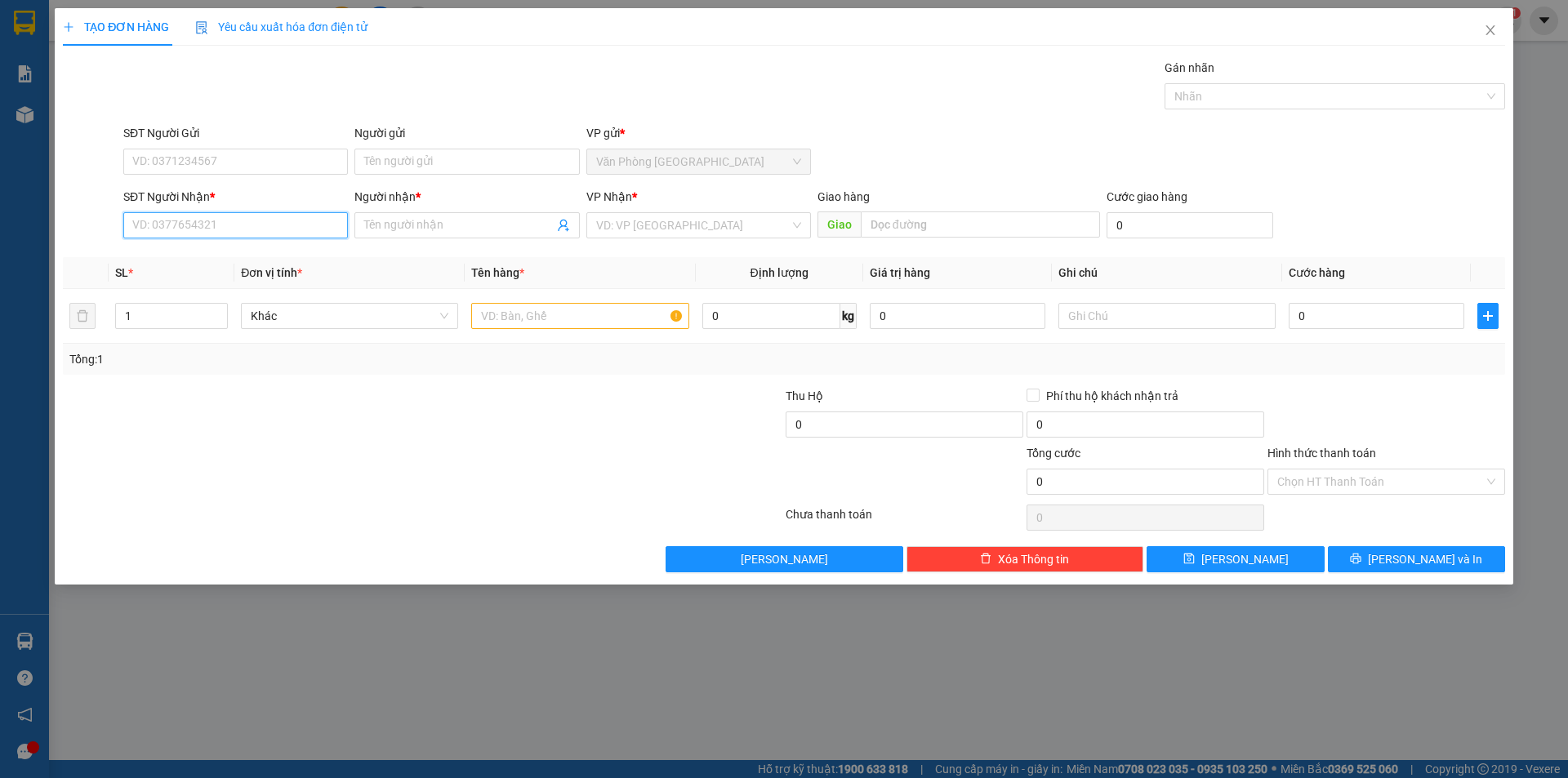
click at [224, 237] on input "SĐT Người Nhận *" at bounding box center [235, 225] width 225 height 26
click at [221, 249] on div "0933148488 - trang nhỏ" at bounding box center [235, 258] width 205 height 18
type input "0933148488"
type input "trang nhỏ"
type input "Buôn Hồ"
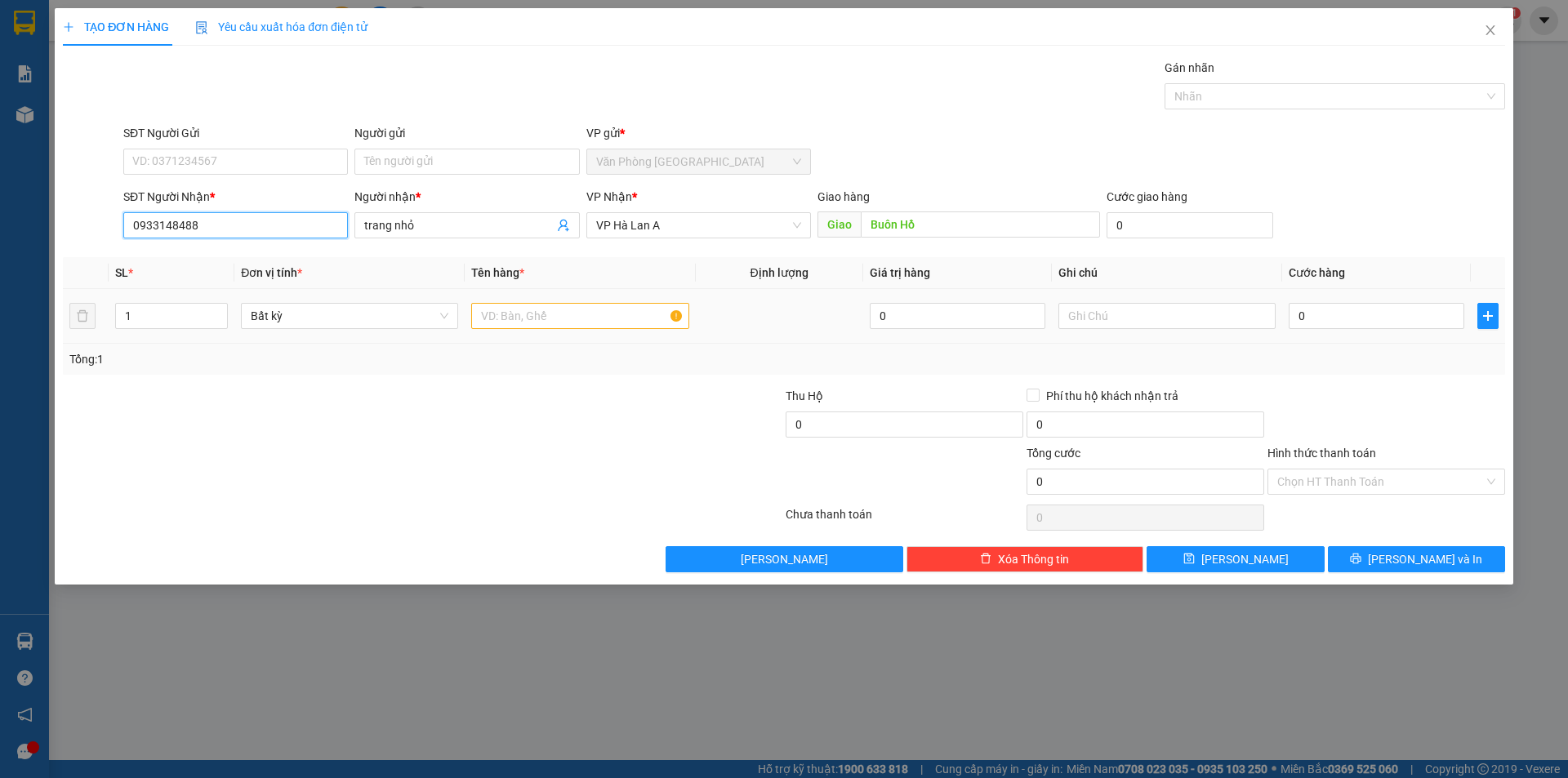
type input "0933148488"
click at [566, 316] on input "text" at bounding box center [579, 316] width 217 height 26
type input "1 bao"
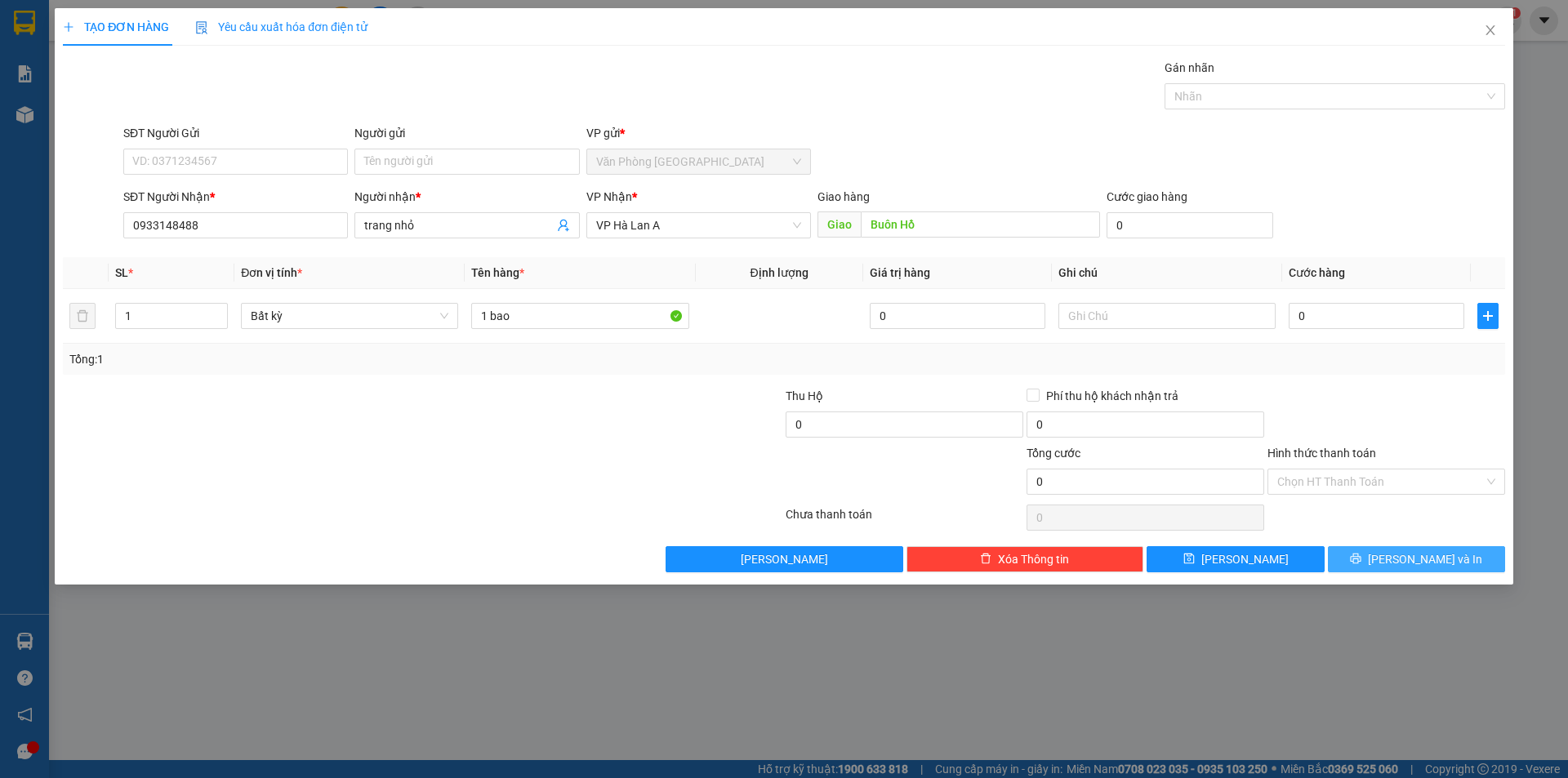
drag, startPoint x: 1396, startPoint y: 540, endPoint x: 1399, endPoint y: 552, distance: 12.4
click at [1399, 552] on div "Transit Pickup Surcharge Ids Transit Deliver Surcharge Ids Transit Deliver Surc…" at bounding box center [784, 316] width 1442 height 514
drag, startPoint x: 1399, startPoint y: 558, endPoint x: 1353, endPoint y: 523, distance: 57.8
click at [1399, 559] on button "[PERSON_NAME] và In" at bounding box center [1416, 559] width 177 height 26
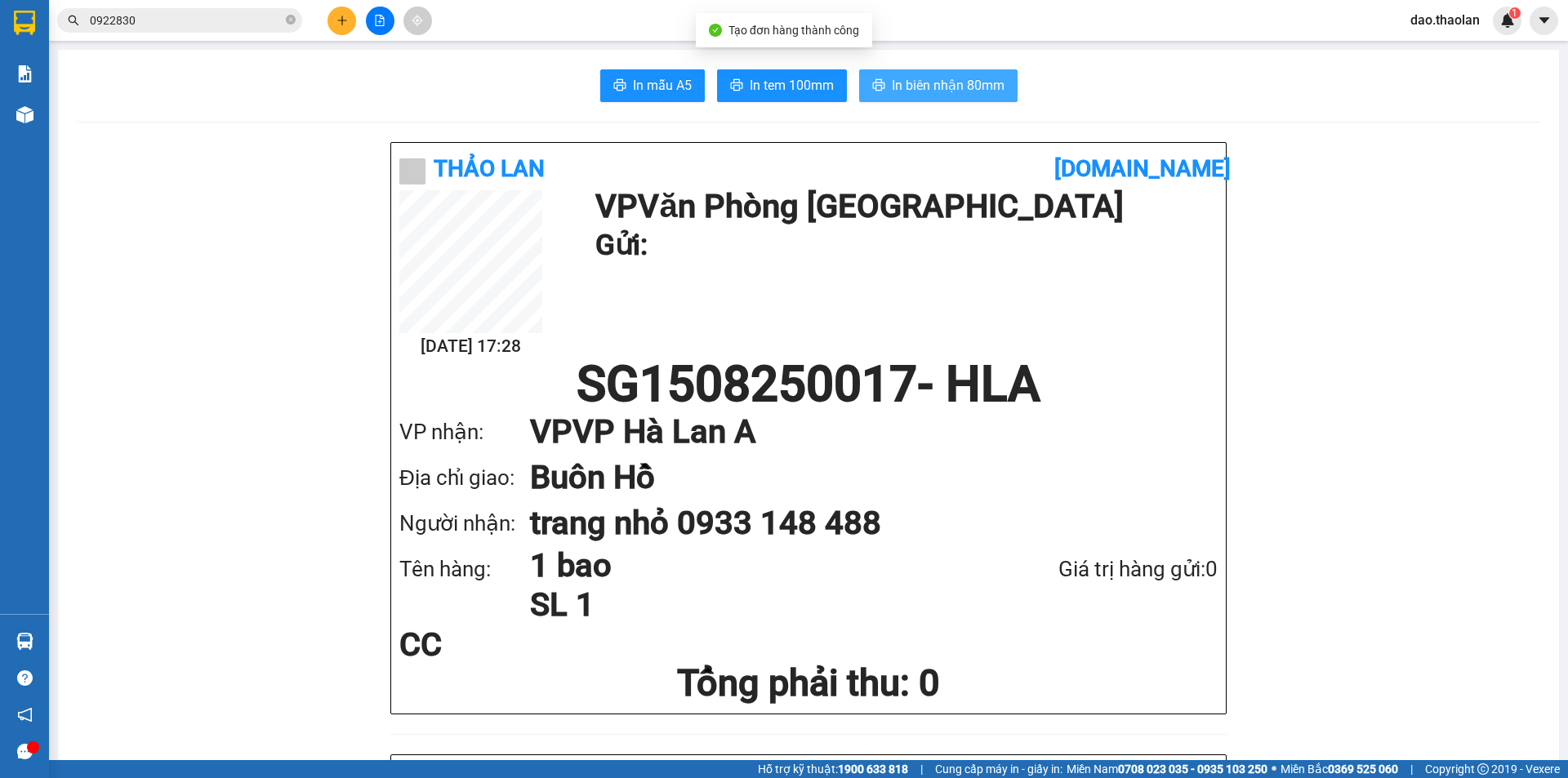
click at [898, 77] on span "In biên nhận 80mm" at bounding box center [948, 85] width 113 height 20
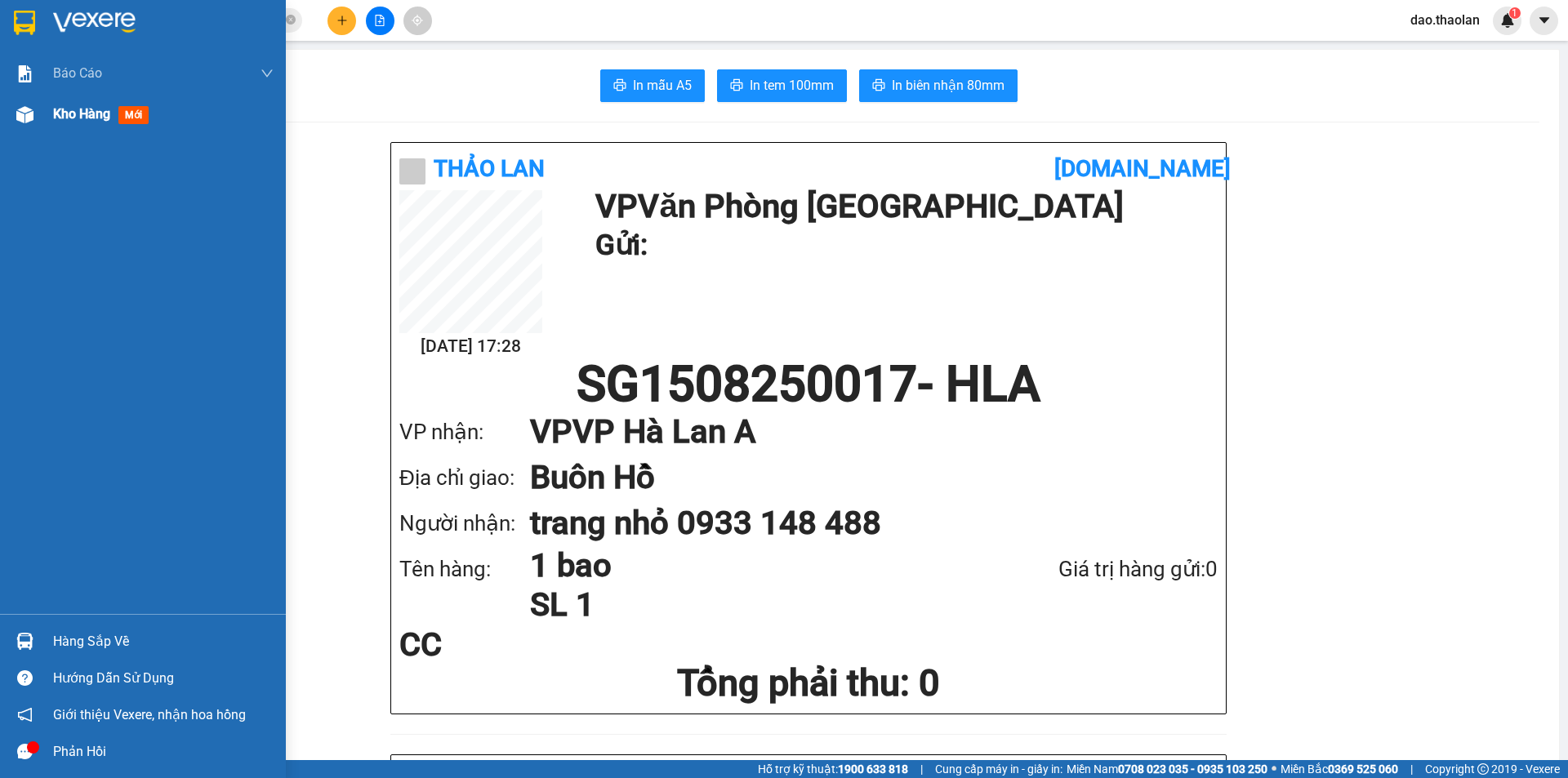
click at [16, 112] on img at bounding box center [24, 115] width 17 height 17
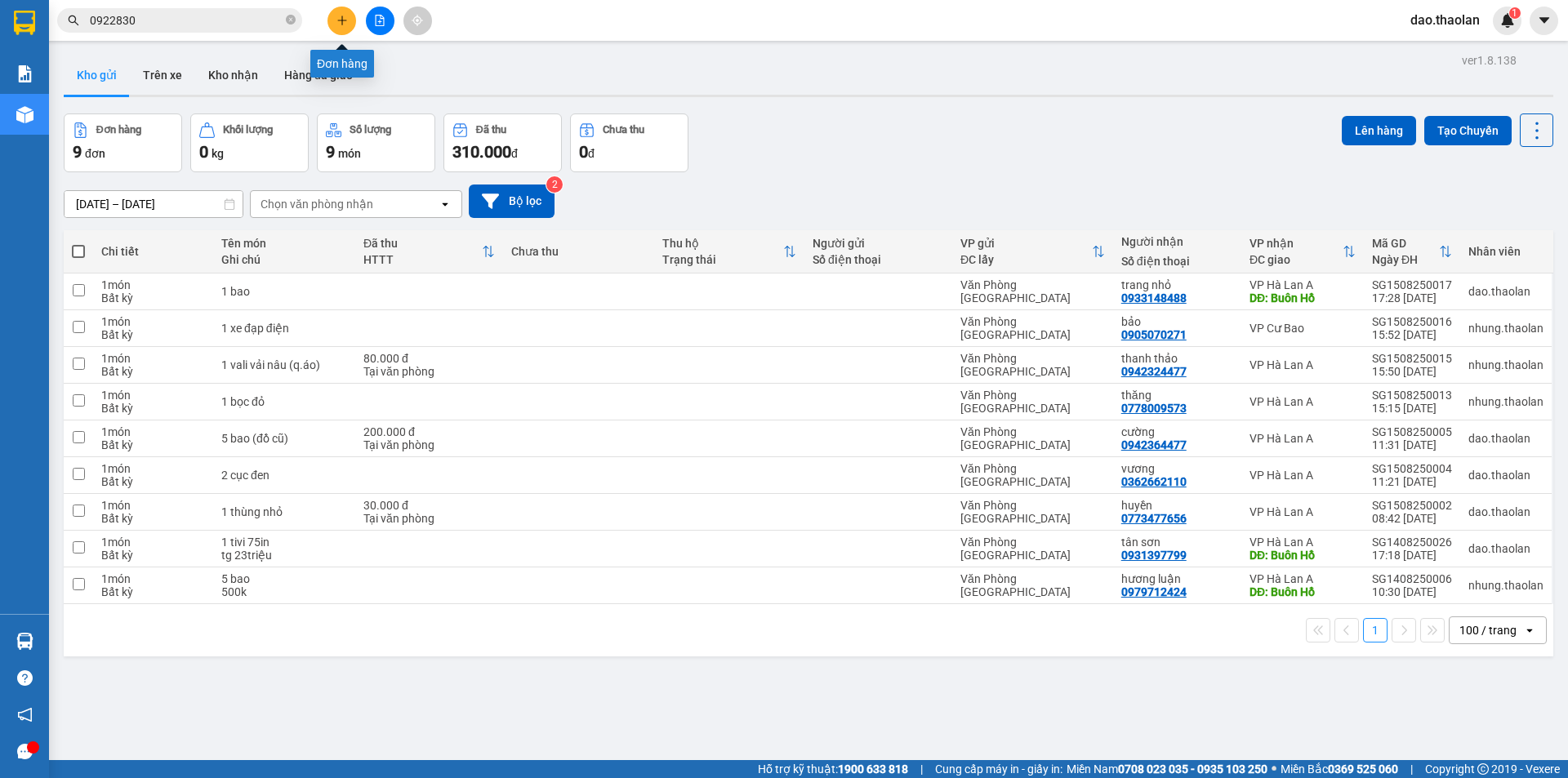
click at [330, 22] on button at bounding box center [342, 21] width 29 height 29
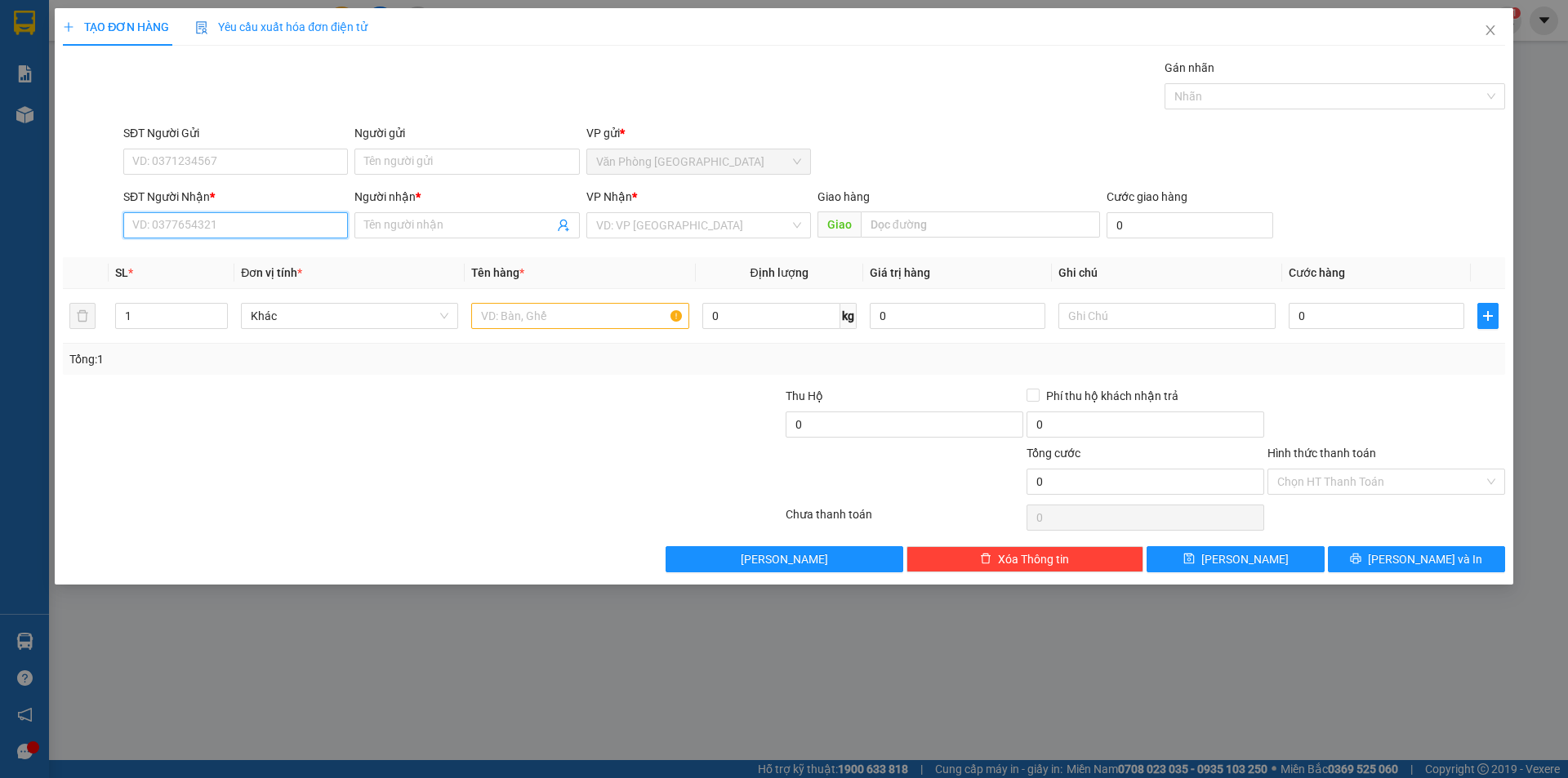
click at [200, 222] on input "SĐT Người Nhận *" at bounding box center [235, 225] width 225 height 26
click at [205, 254] on div "0935689832 - lành" at bounding box center [235, 258] width 205 height 18
type input "0935689832"
type input "lành"
click at [0, 35] on div "TẠO ĐƠN HÀNG Yêu cầu xuất hóa đơn điện tử Transit Pickup Surcharge Ids Transit …" at bounding box center [784, 389] width 1568 height 778
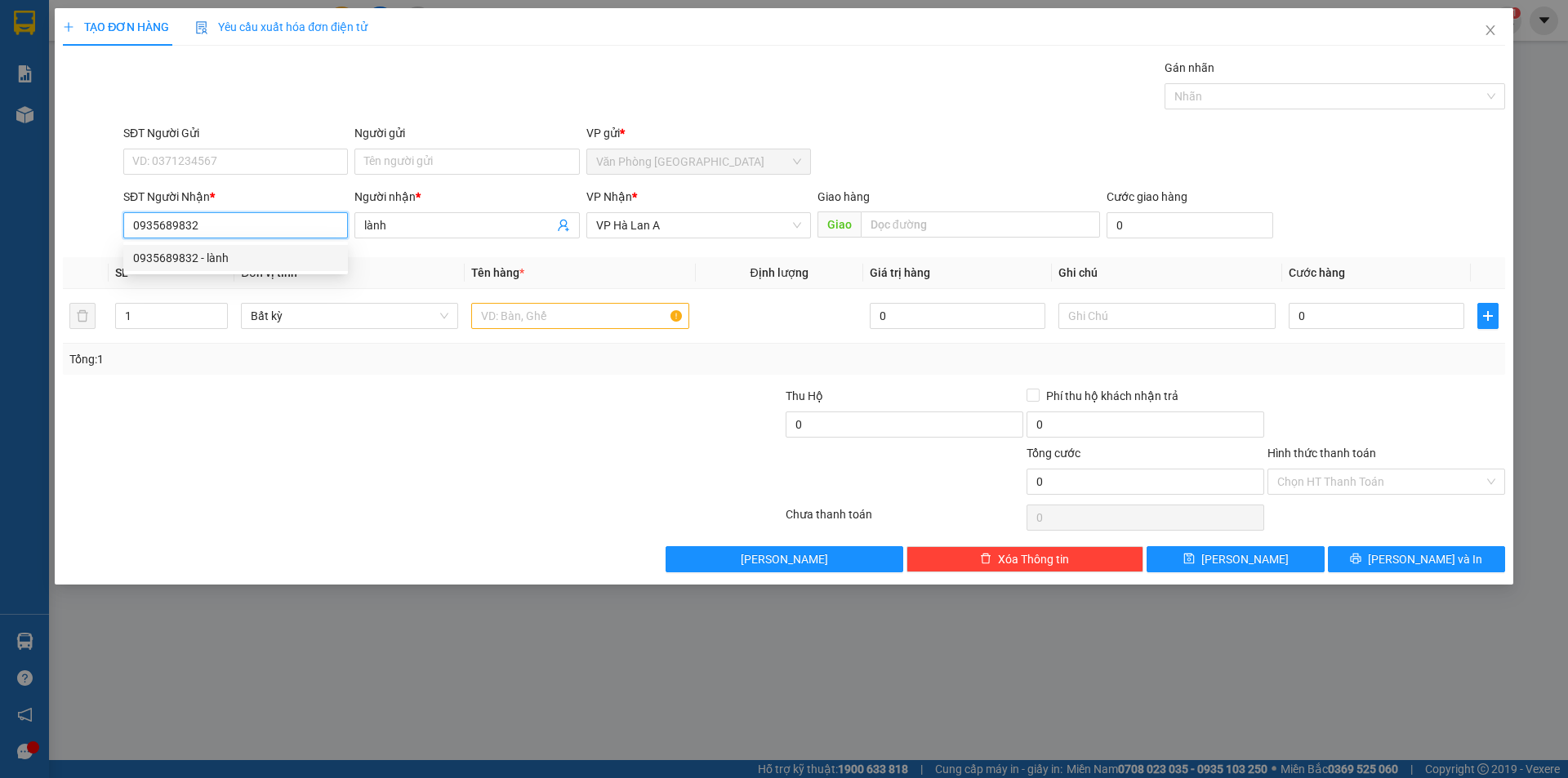
type input "7"
click at [213, 252] on div "0935906109 - hà" at bounding box center [235, 258] width 205 height 18
type input "0935906109"
type input "hà"
type input "0935906109"
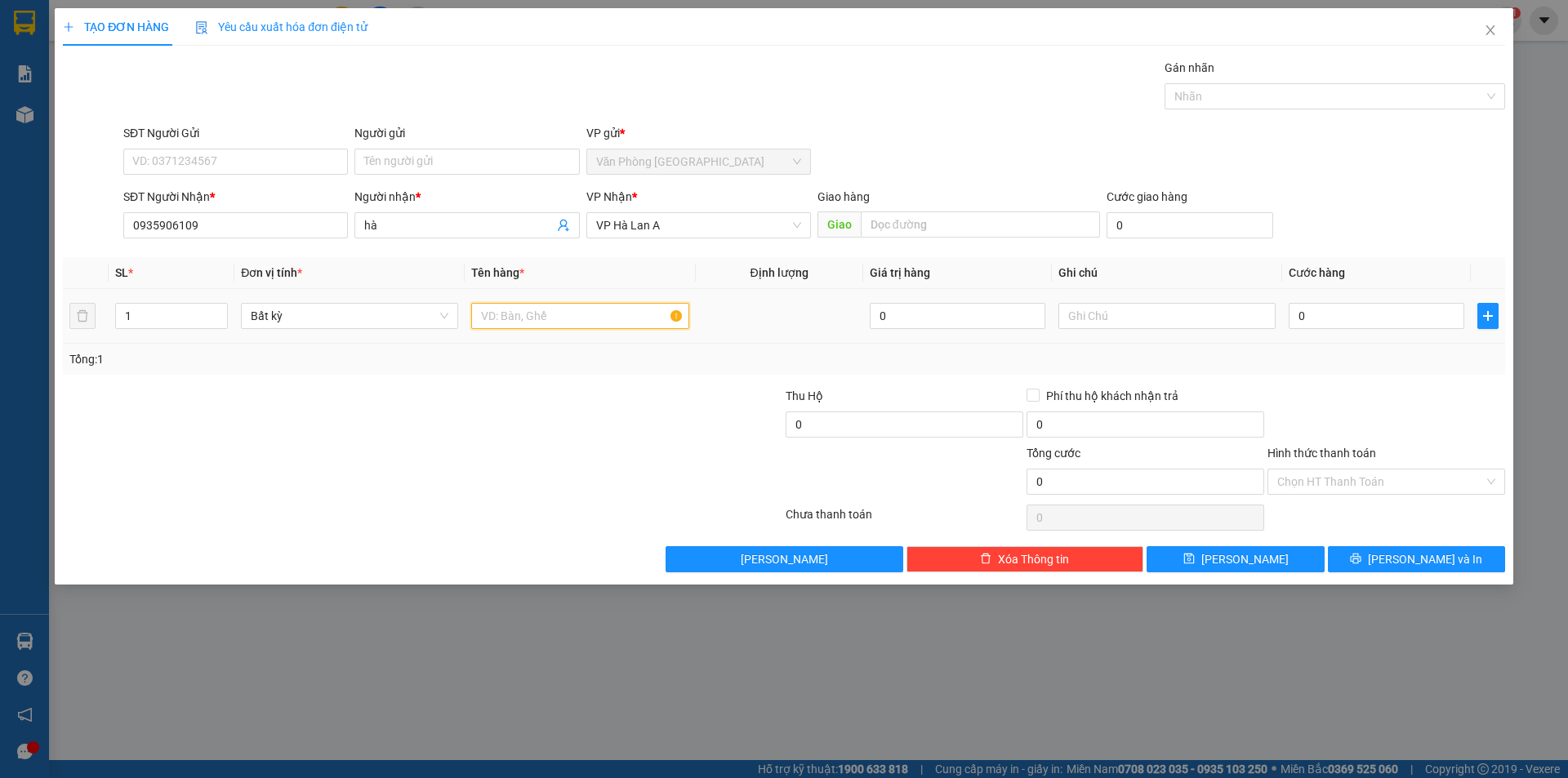
click at [500, 321] on input "text" at bounding box center [579, 316] width 217 height 26
type input "1 cục đen"
click at [1374, 317] on input "0" at bounding box center [1376, 316] width 175 height 26
type input "4"
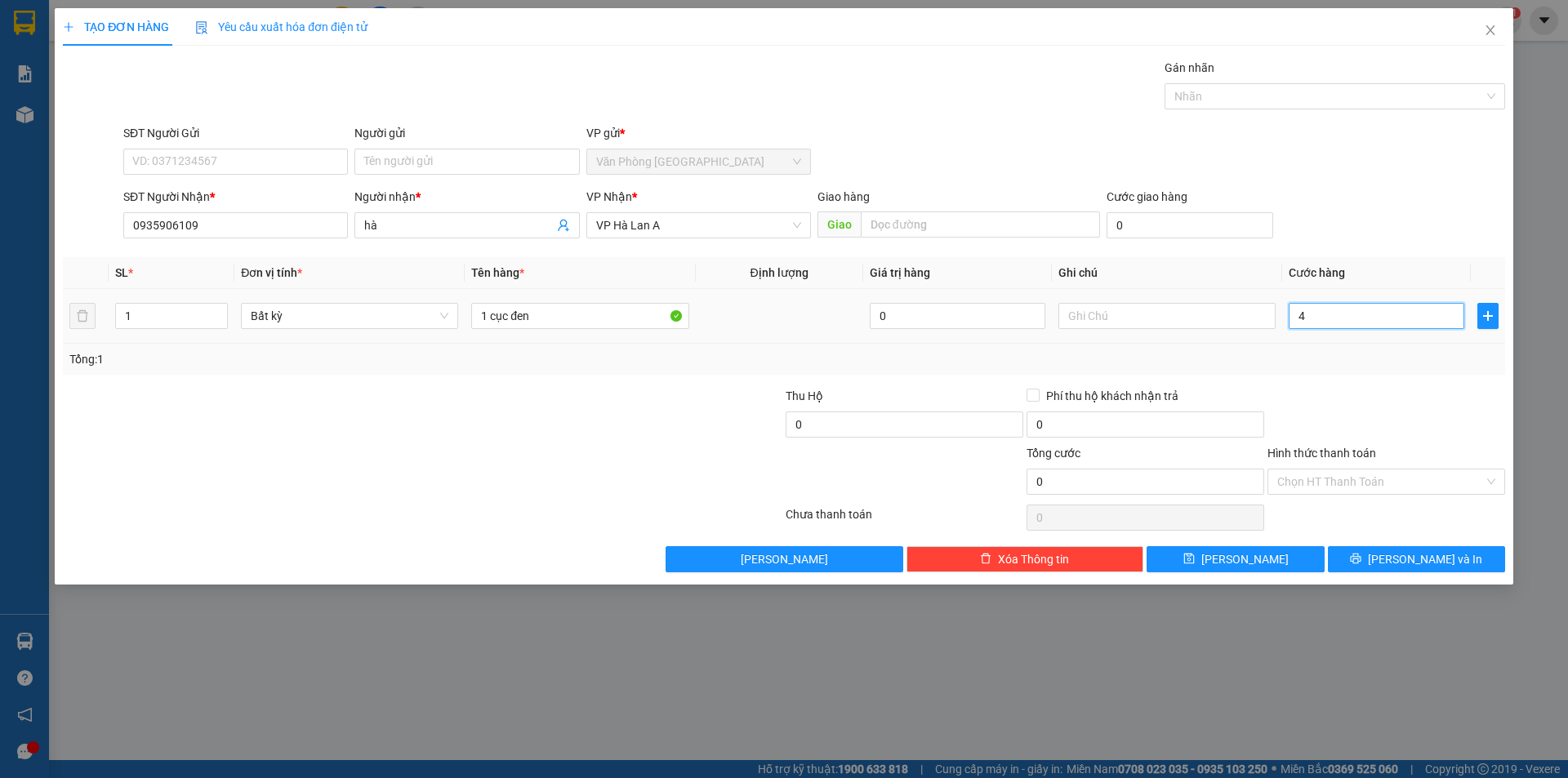
type input "4"
type input "40"
type input "40.000"
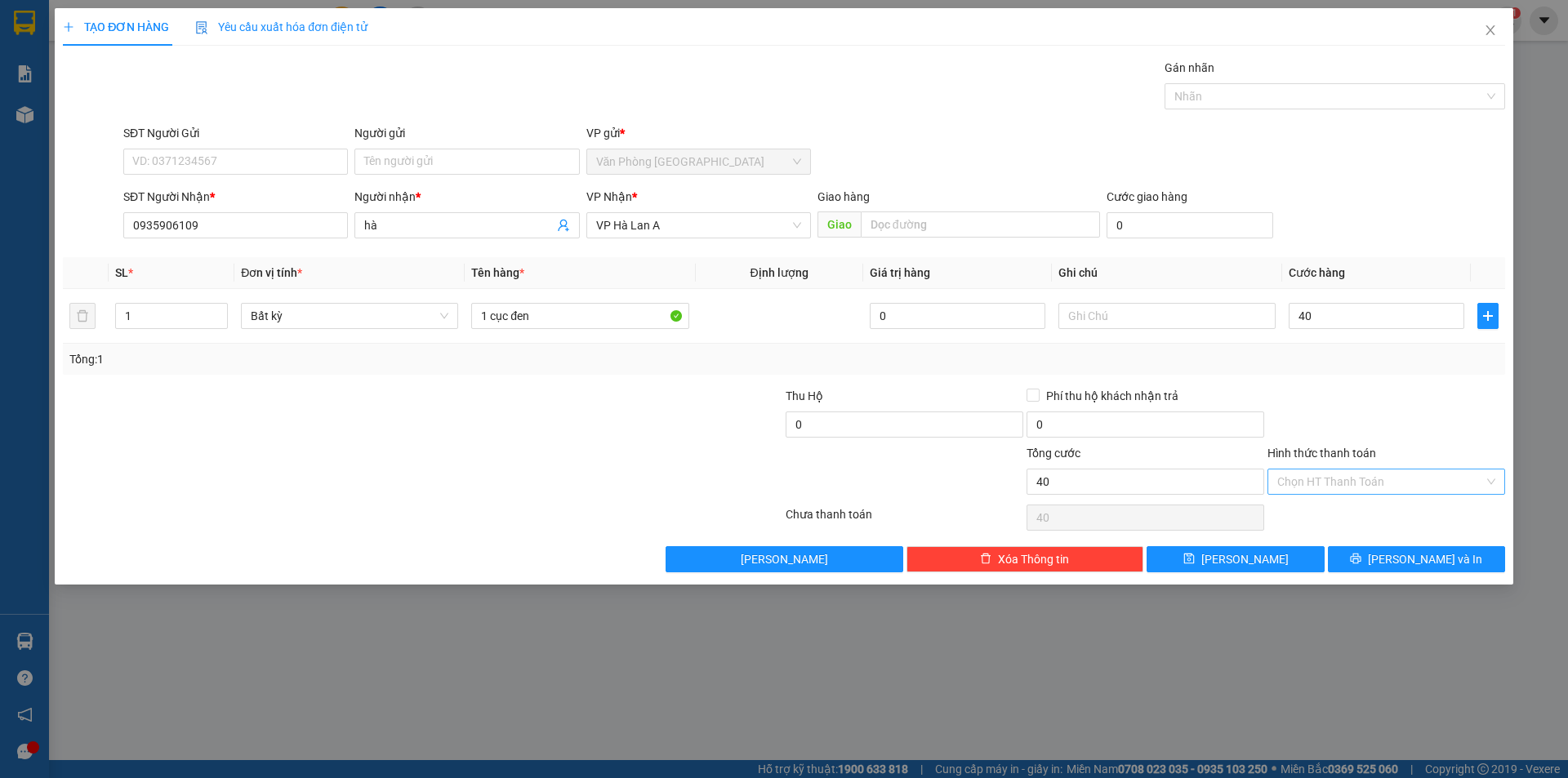
type input "40.000"
click at [1342, 485] on input "Hình thức thanh toán" at bounding box center [1380, 482] width 206 height 24
click at [1315, 518] on div "Tại văn phòng" at bounding box center [1386, 514] width 218 height 18
type input "0"
click at [1284, 552] on button "Lưu" at bounding box center [1235, 559] width 177 height 26
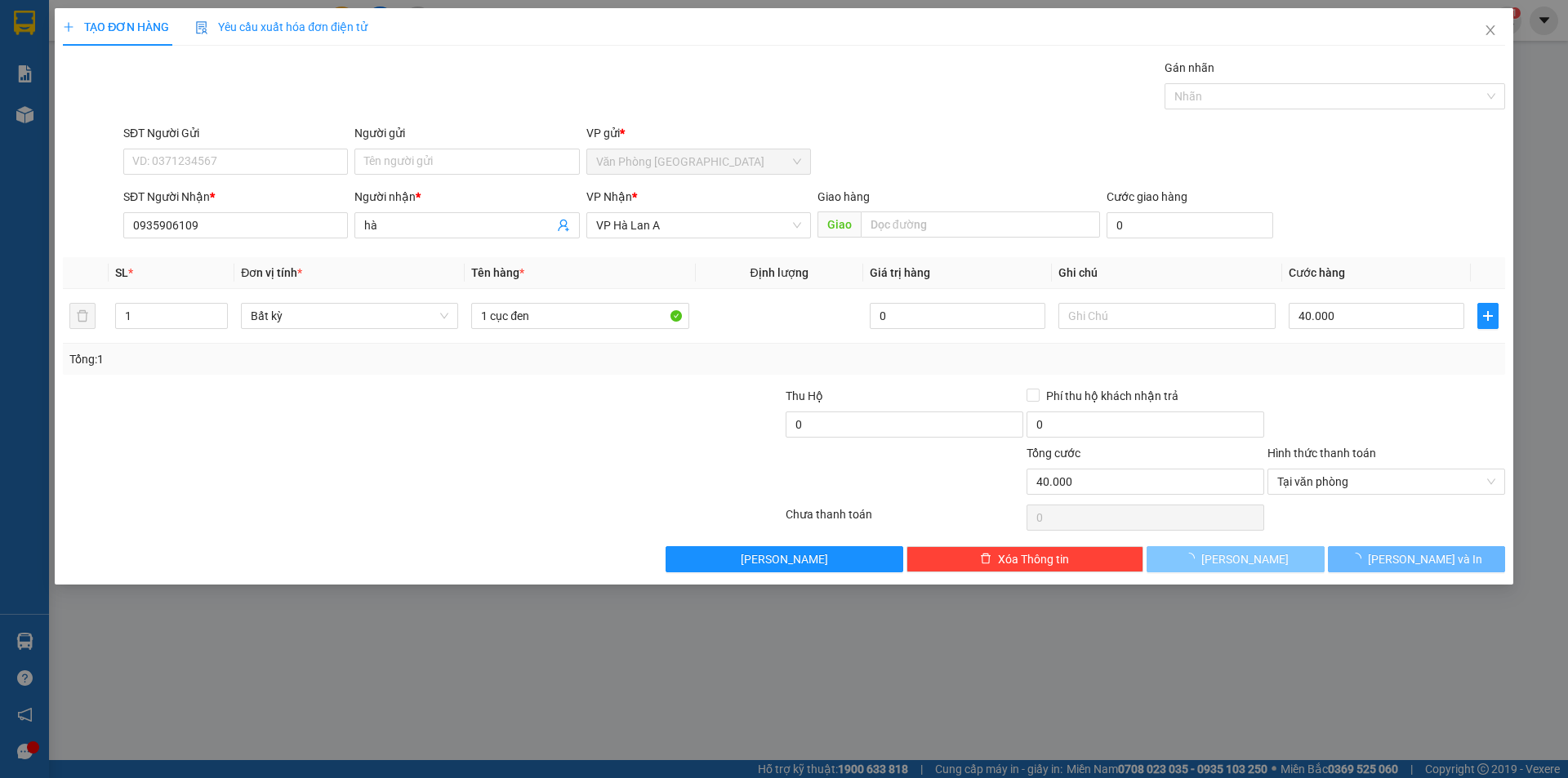
type input "0"
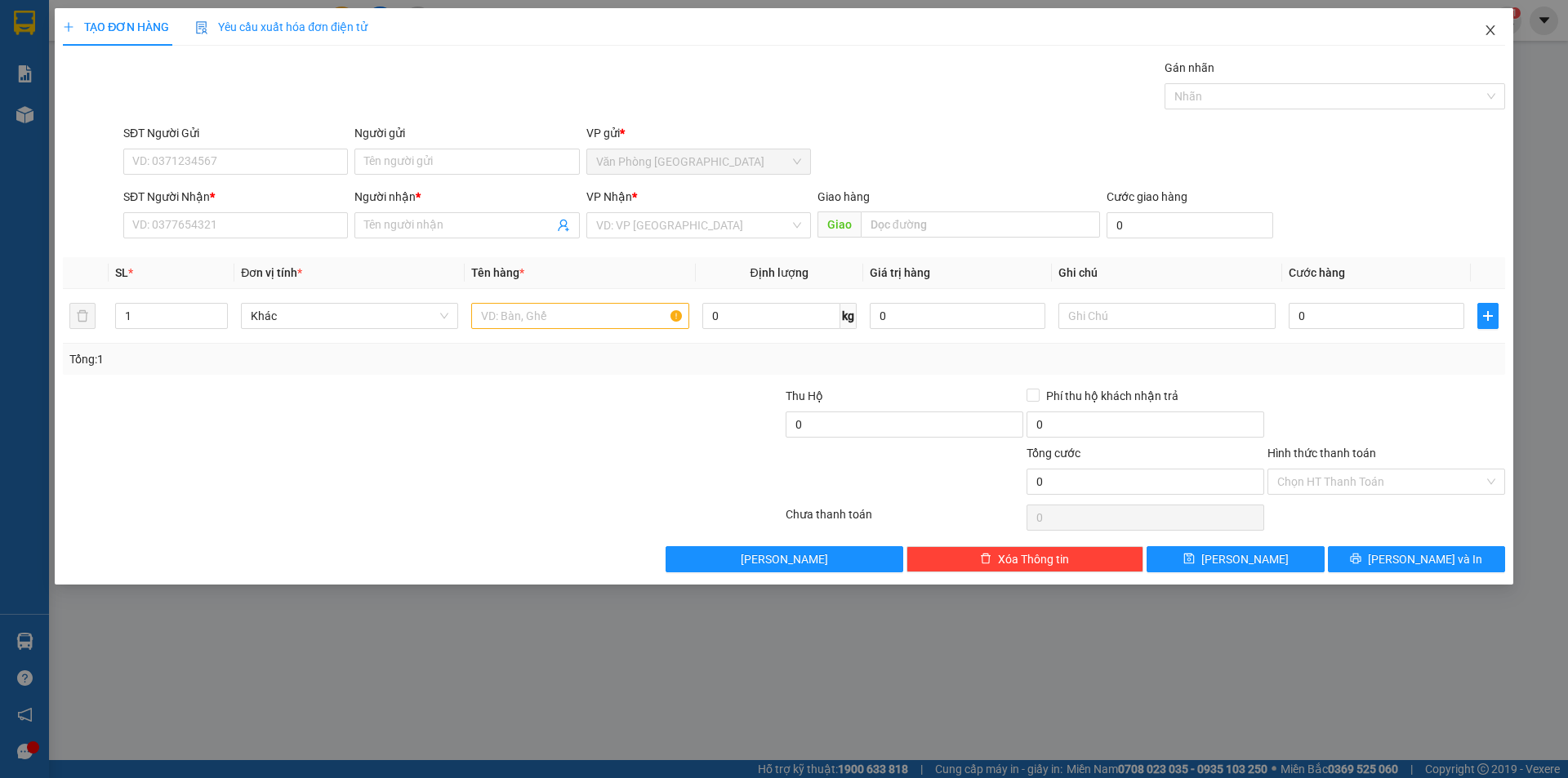
click at [1479, 26] on span "Close" at bounding box center [1490, 31] width 45 height 45
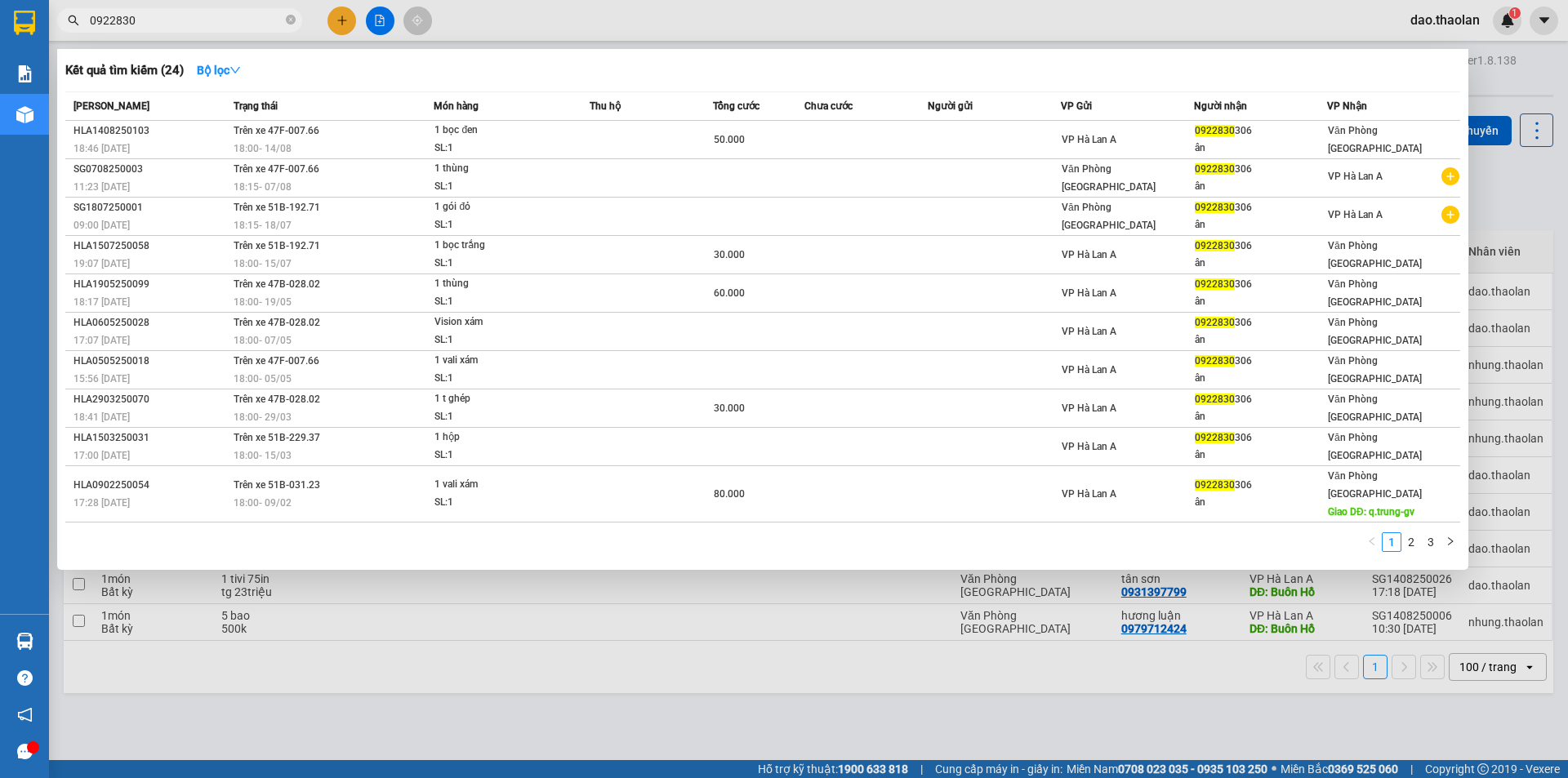
drag, startPoint x: 157, startPoint y: 24, endPoint x: 0, endPoint y: -47, distance: 172.3
click at [0, 0] on html "Kết quả tìm kiếm ( 24 ) Bộ lọc Mã ĐH Trạng thái Món hàng Thu hộ Tổng cước Chưa …" at bounding box center [784, 389] width 1568 height 778
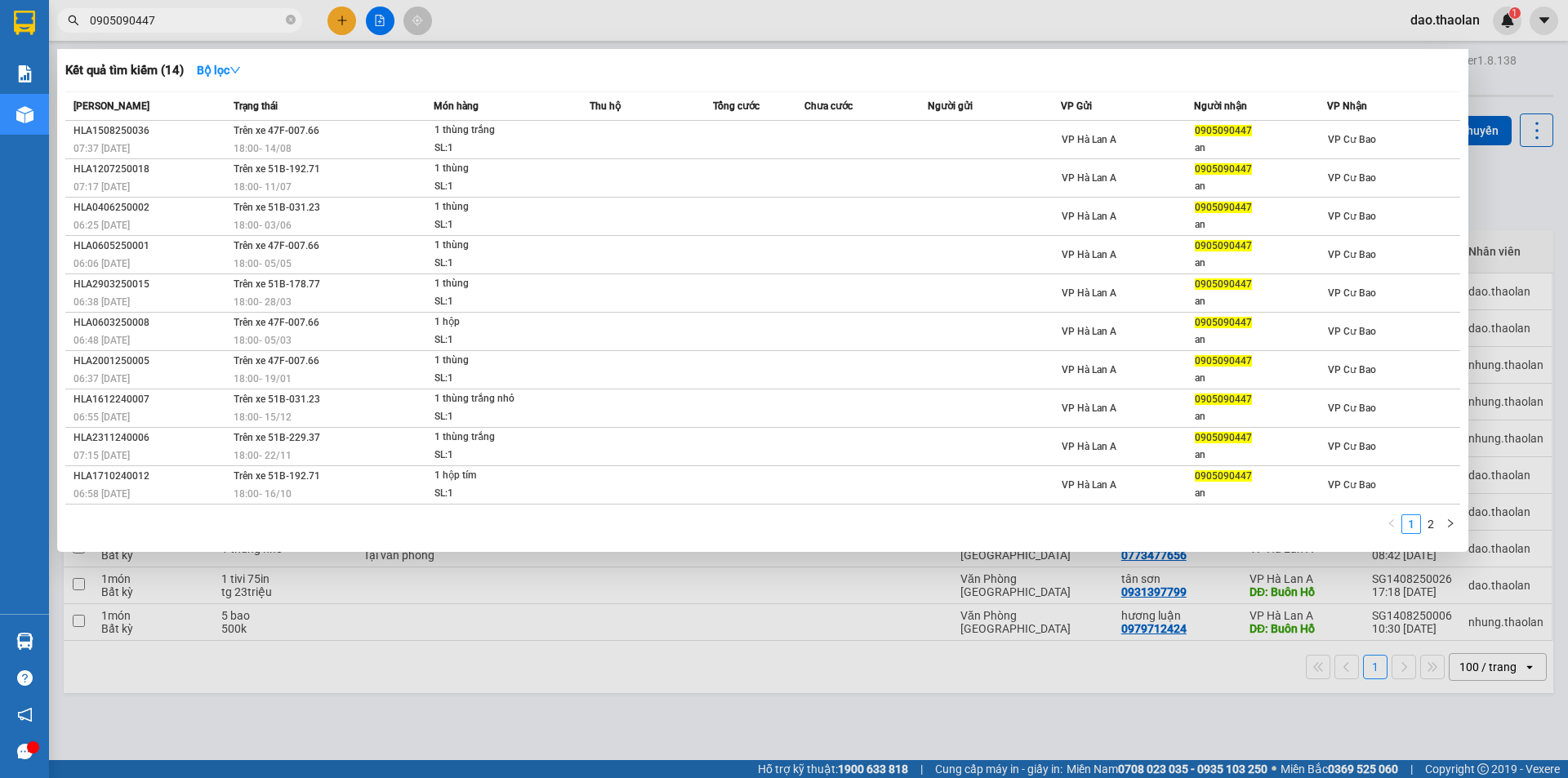
drag, startPoint x: 173, startPoint y: 24, endPoint x: 0, endPoint y: -8, distance: 175.9
click at [0, 0] on html "Kết quả tìm kiếm ( 14 ) Bộ lọc Mã ĐH Trạng thái Món hàng Thu hộ Tổng cước Chưa …" at bounding box center [784, 389] width 1568 height 778
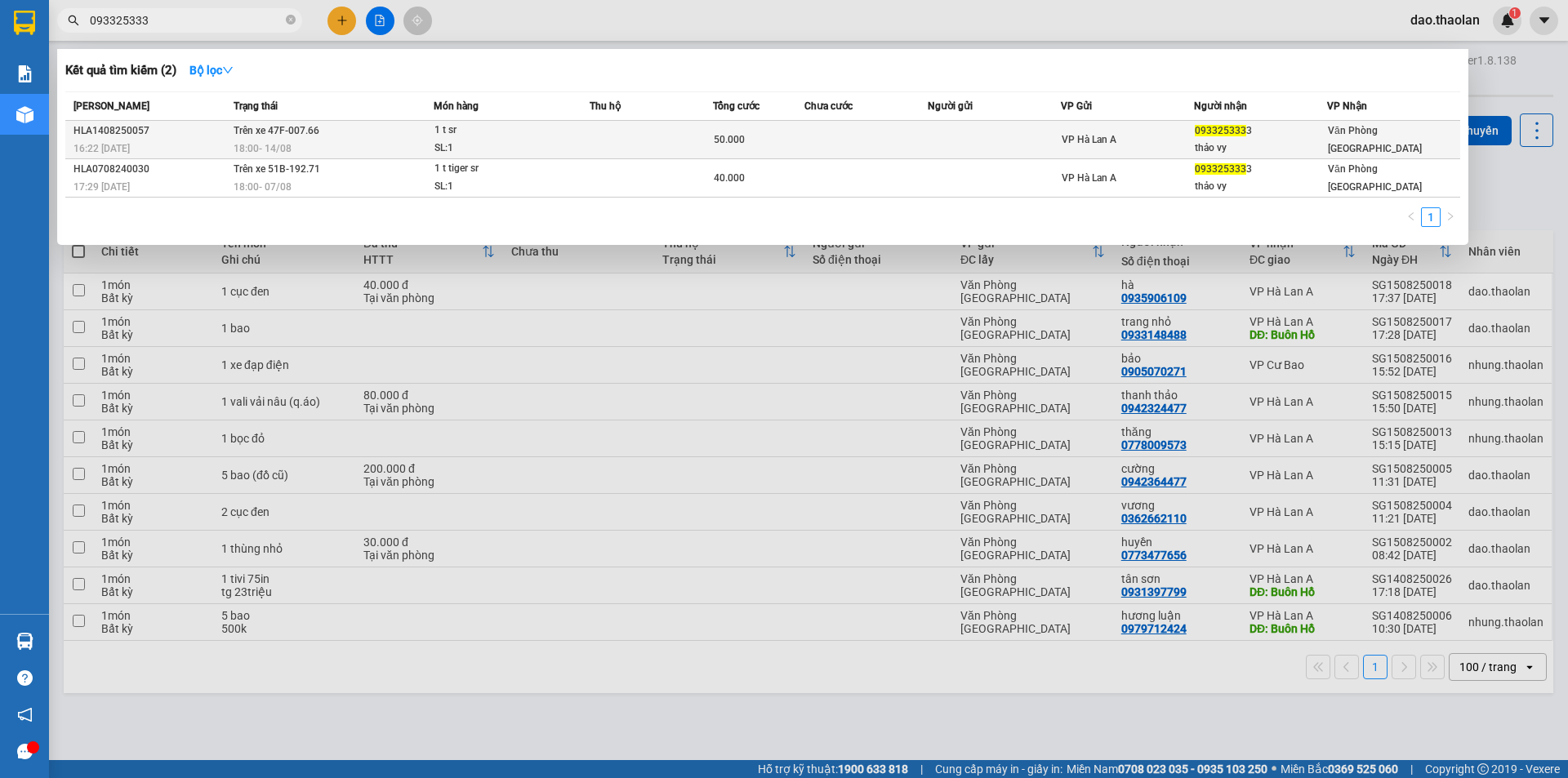
type input "093325333"
click at [546, 141] on div "SL: 1" at bounding box center [495, 148] width 122 height 18
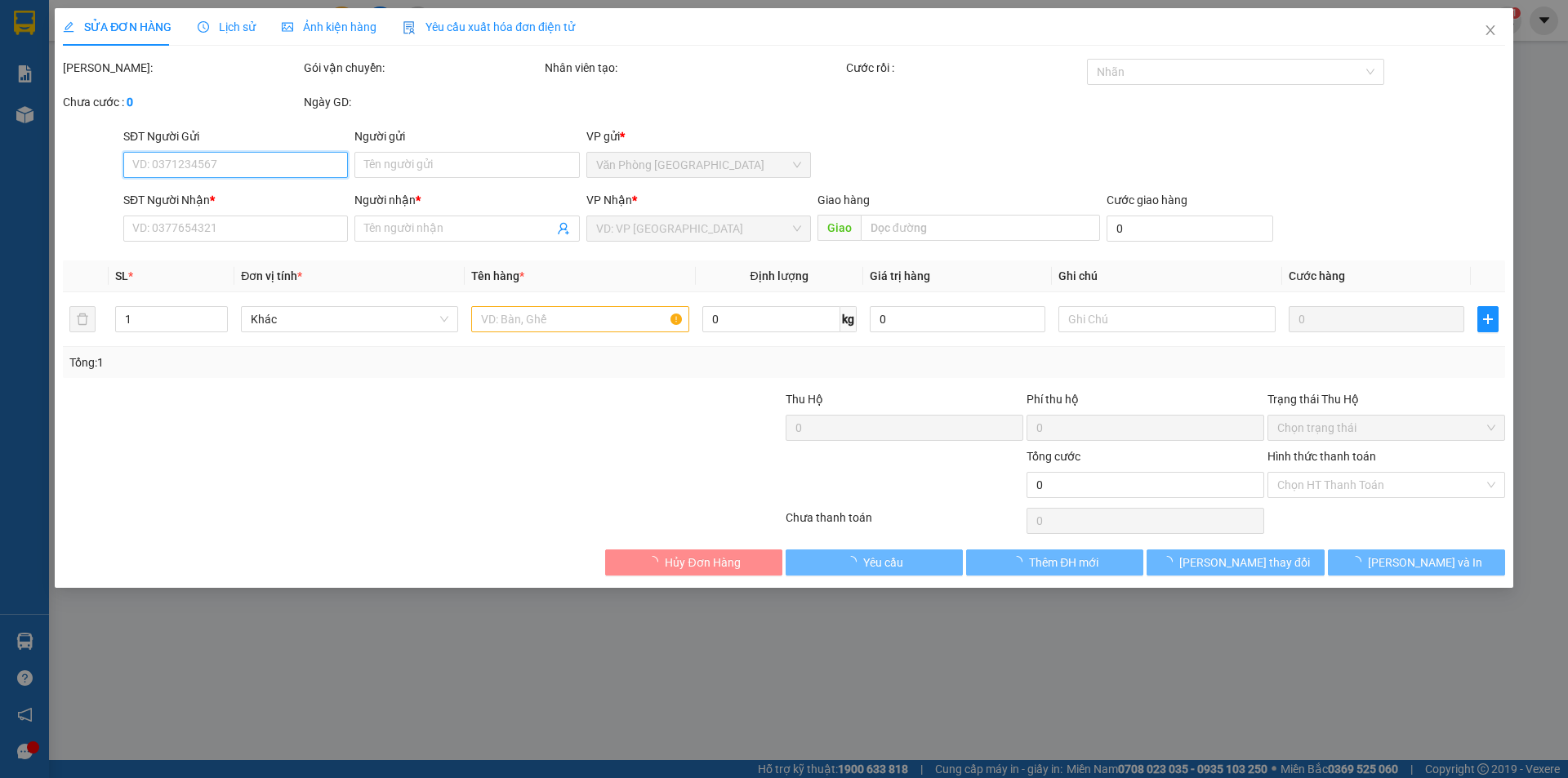
type input "0933253333"
type input "thảo vy"
type input "50.000"
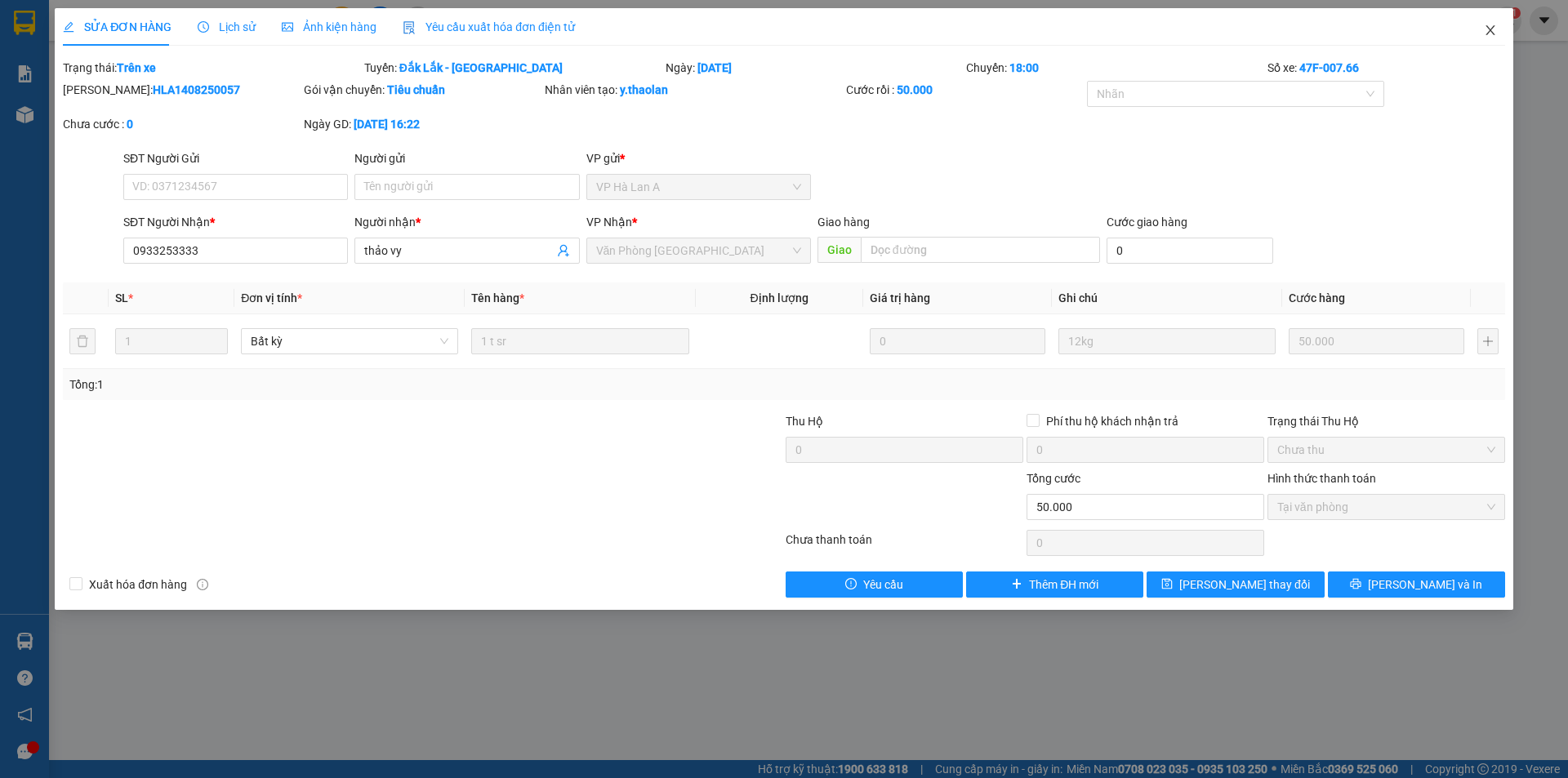
click at [1483, 38] on span "Close" at bounding box center [1490, 31] width 45 height 45
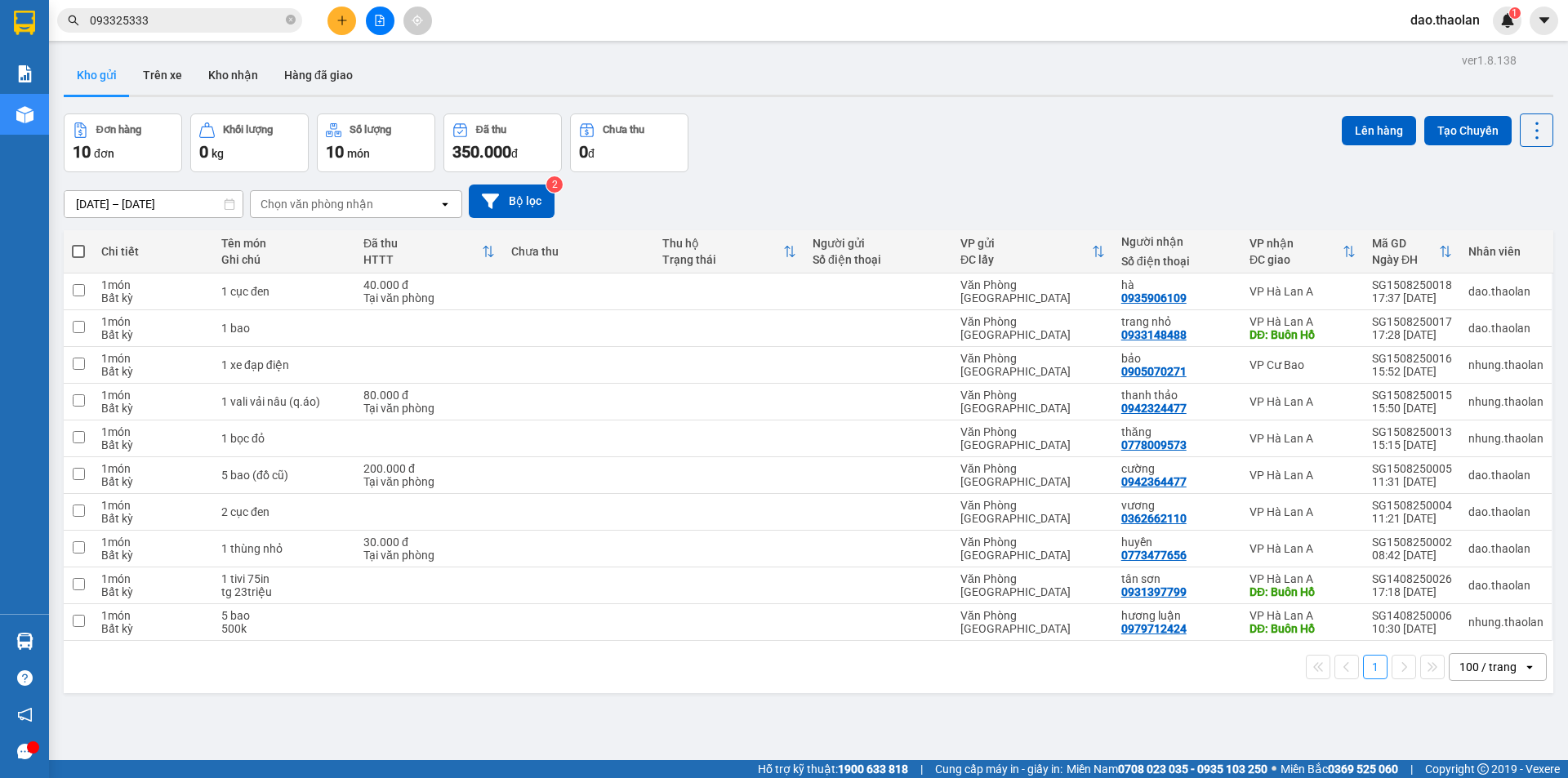
click at [336, 14] on icon "plus" at bounding box center [342, 20] width 12 height 12
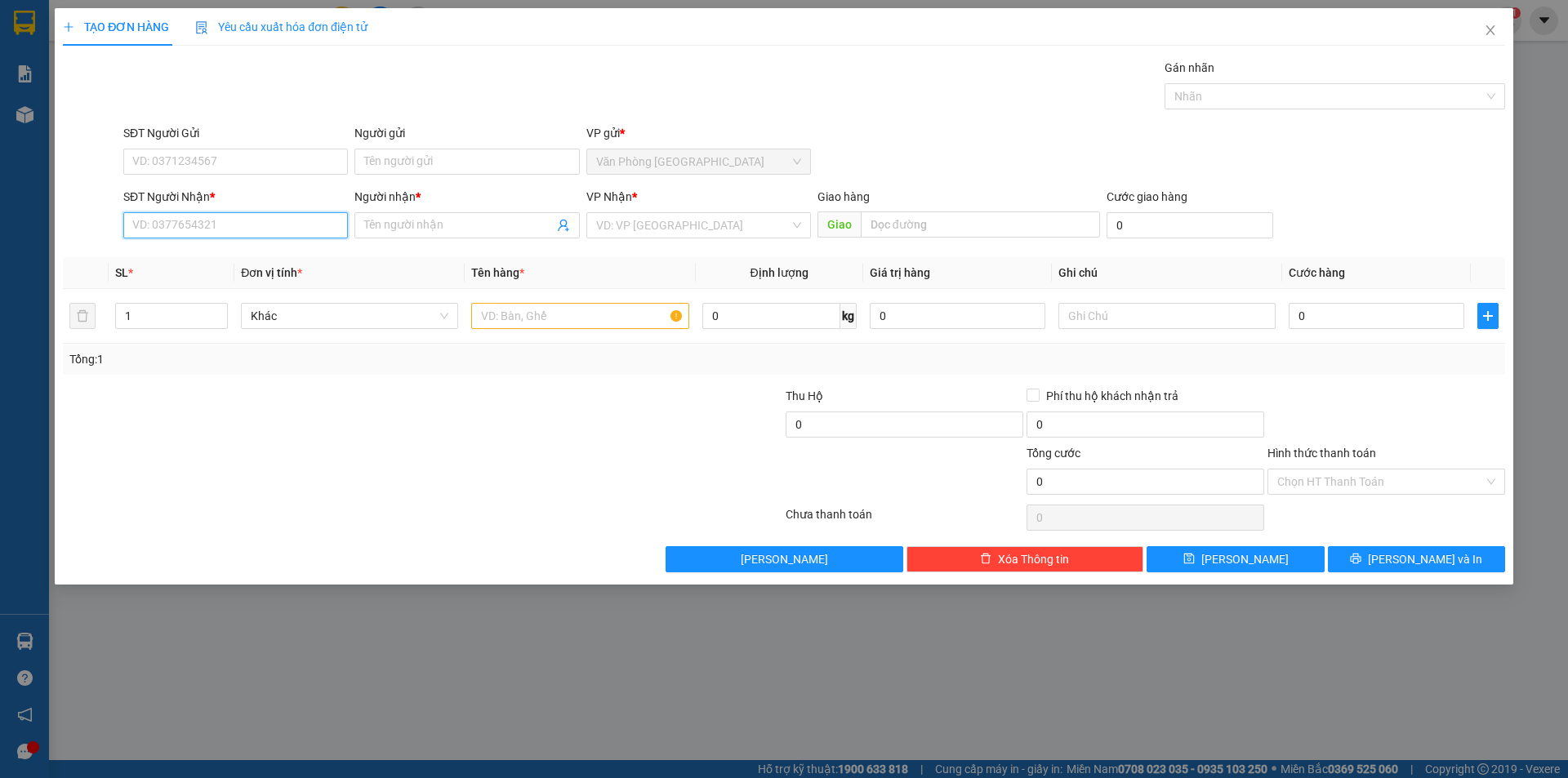
click at [232, 221] on input "SĐT Người Nhận *" at bounding box center [235, 225] width 225 height 26
type input "0907650763"
click at [411, 221] on input "Người nhận *" at bounding box center [458, 225] width 189 height 18
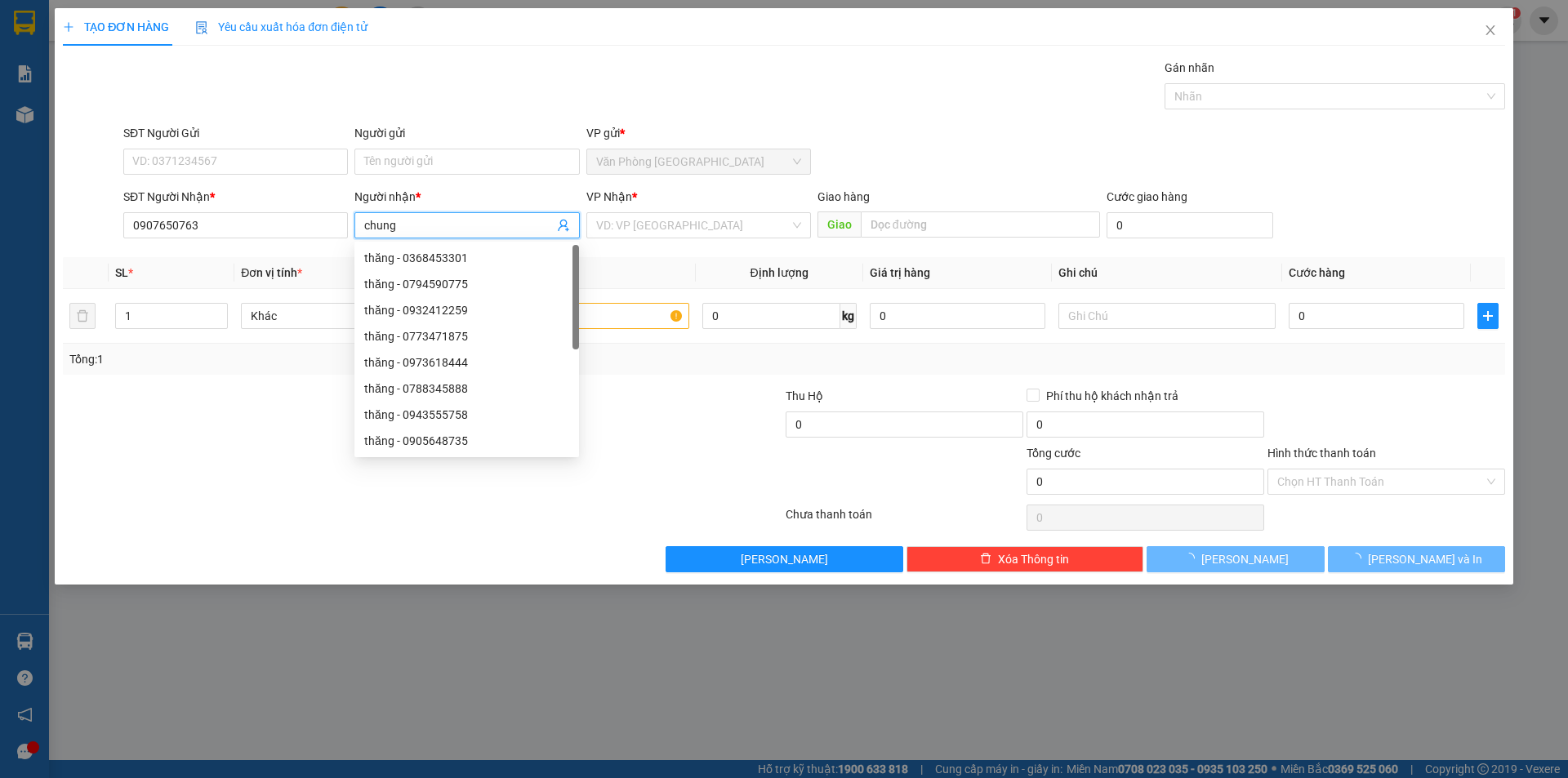
type input "chung"
click at [686, 213] on div "VP Nhận * VD: VP Sài Gòn" at bounding box center [698, 216] width 225 height 57
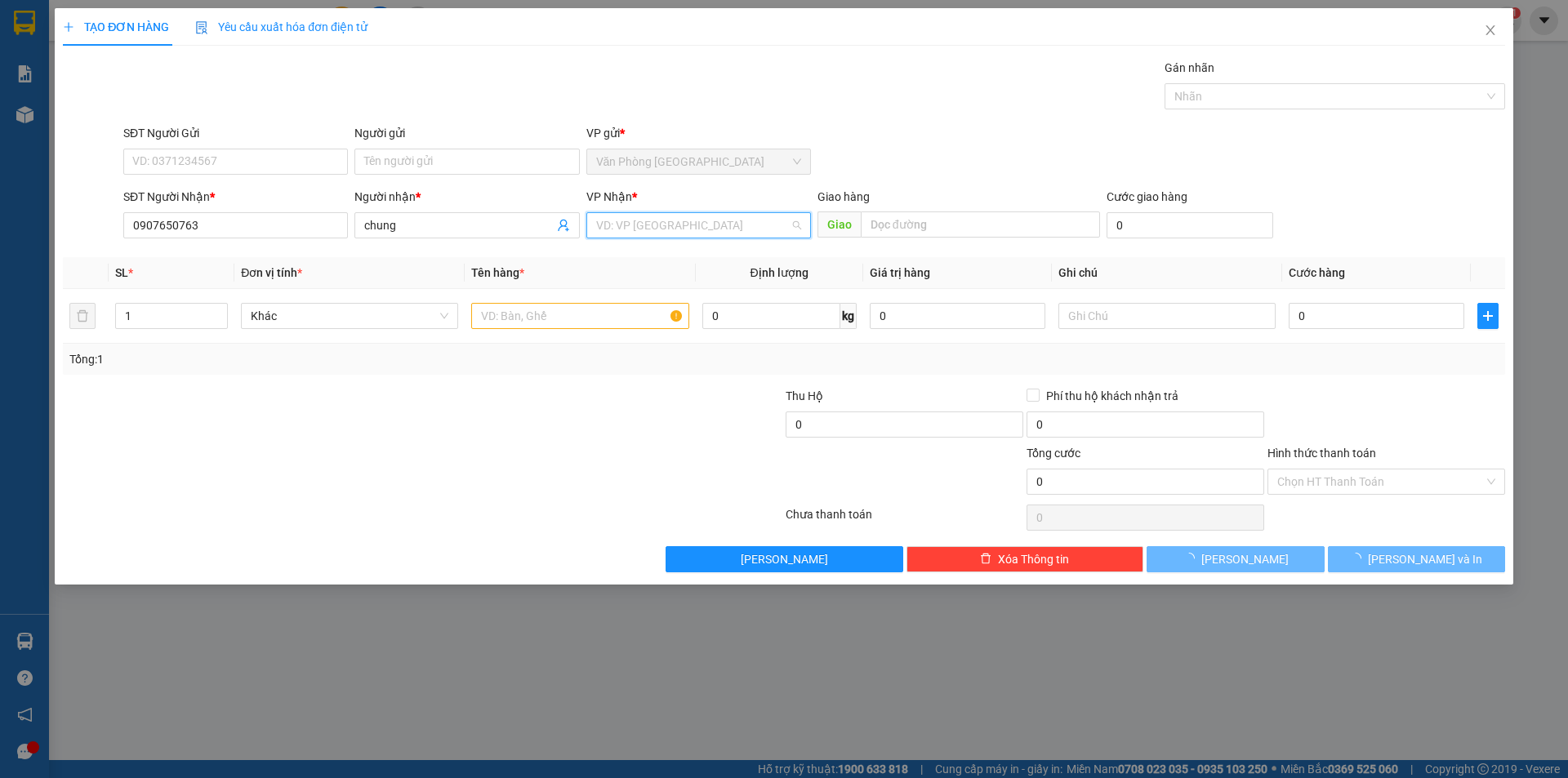
drag, startPoint x: 683, startPoint y: 217, endPoint x: 675, endPoint y: 263, distance: 46.7
click at [683, 224] on input "search" at bounding box center [693, 225] width 194 height 24
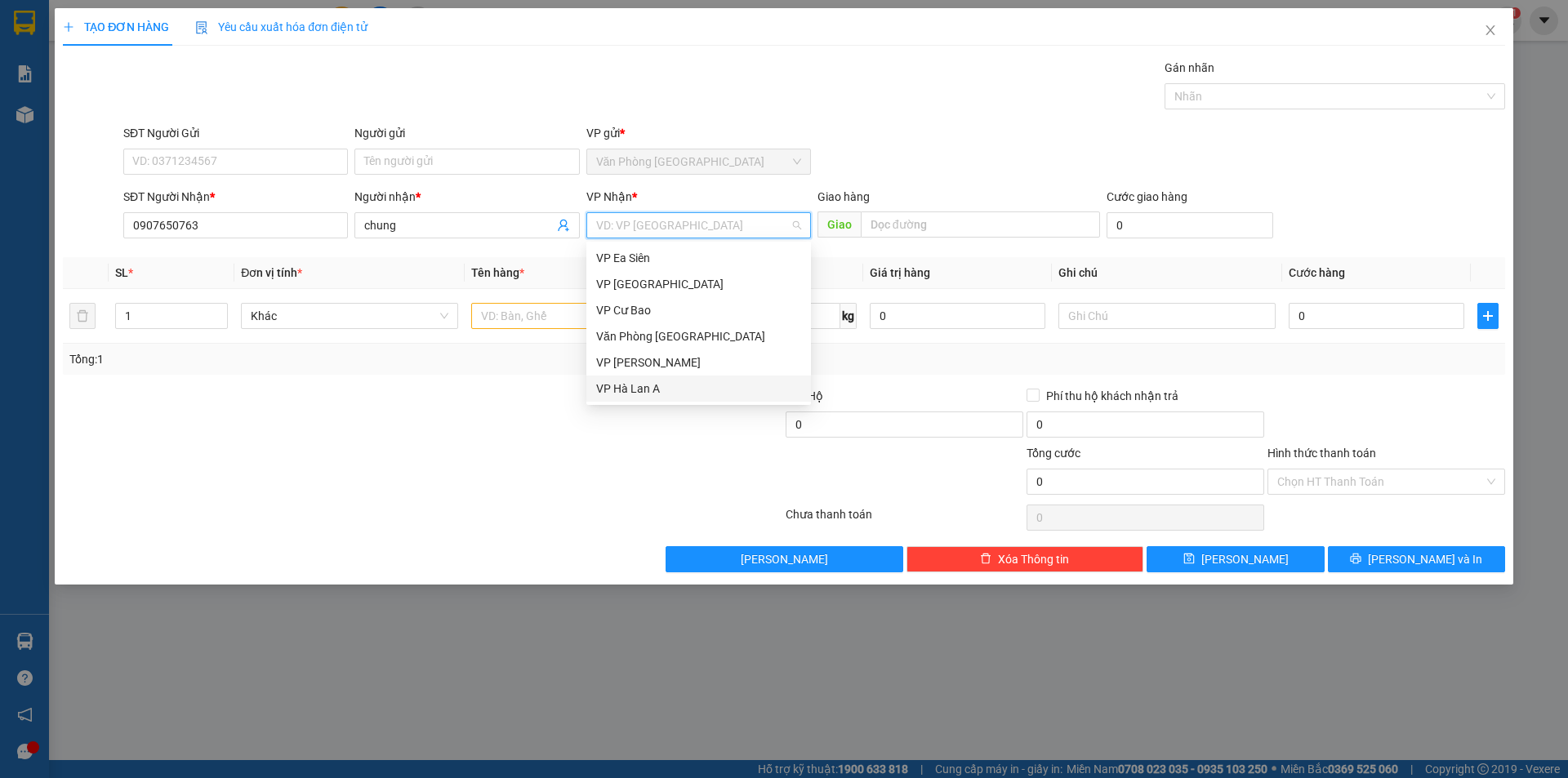
click at [659, 379] on div "VP Hà Lan A" at bounding box center [698, 388] width 225 height 26
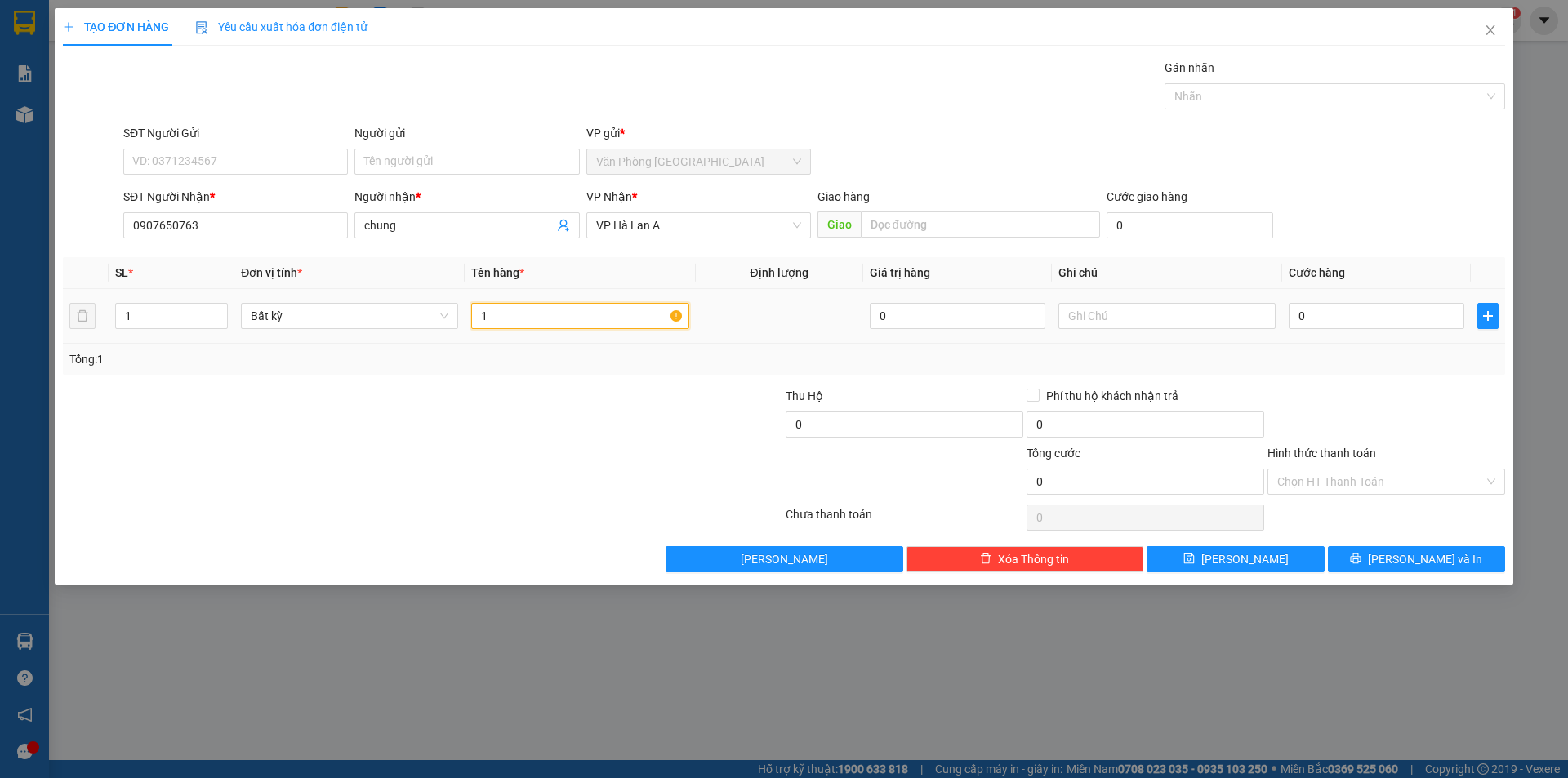
click at [560, 323] on input "1" at bounding box center [579, 316] width 217 height 26
type input "1 hộp trắng"
click at [1439, 573] on div "TẠO ĐƠN HÀNG Yêu cầu xuất hóa đơn điện tử Transit Pickup Surcharge Ids Transit …" at bounding box center [784, 296] width 1459 height 577
click at [1386, 544] on div "Transit Pickup Surcharge Ids Transit Deliver Surcharge Ids Transit Deliver Surc…" at bounding box center [784, 316] width 1442 height 514
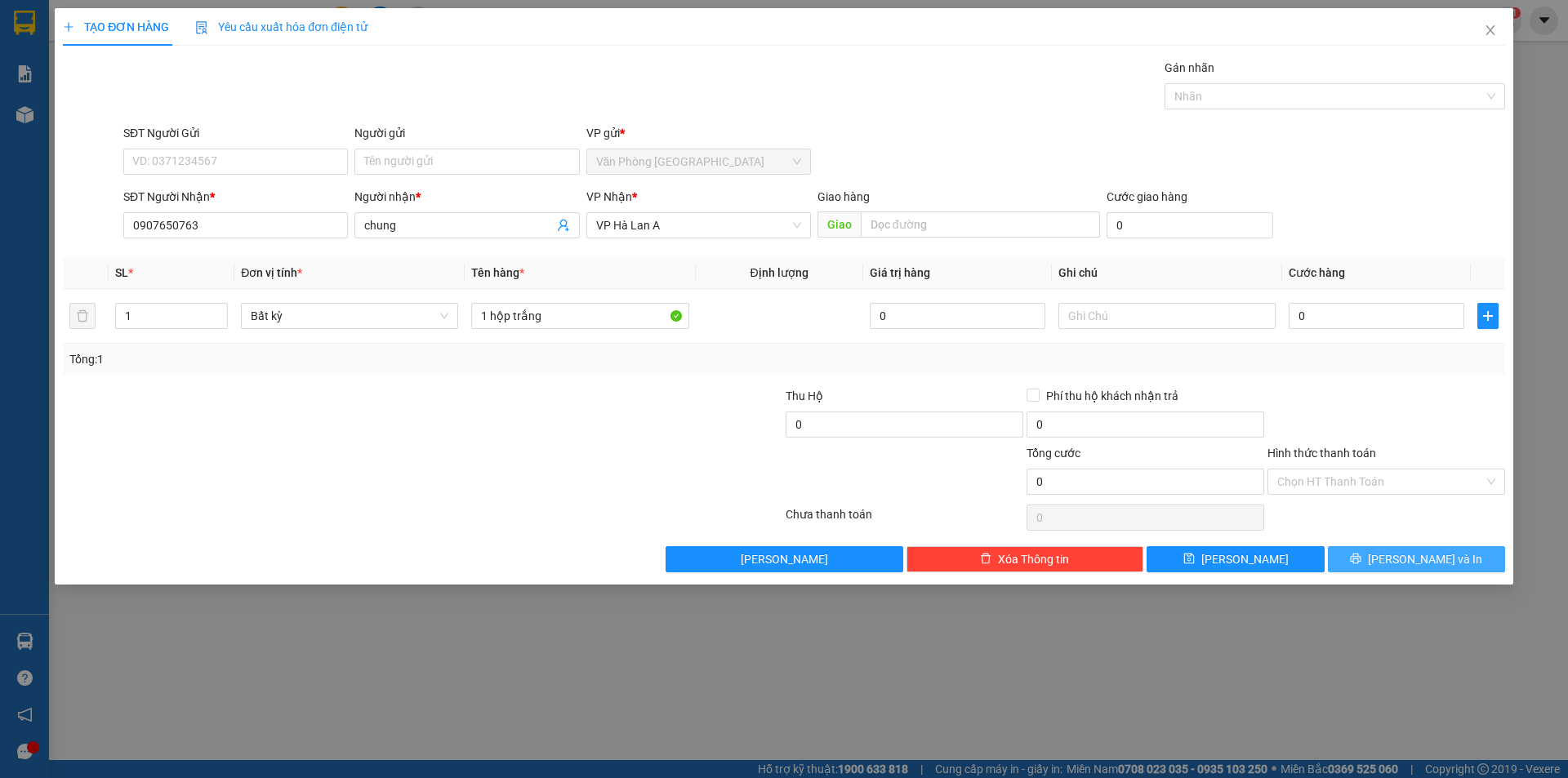
click at [1399, 562] on button "[PERSON_NAME] và In" at bounding box center [1416, 559] width 177 height 26
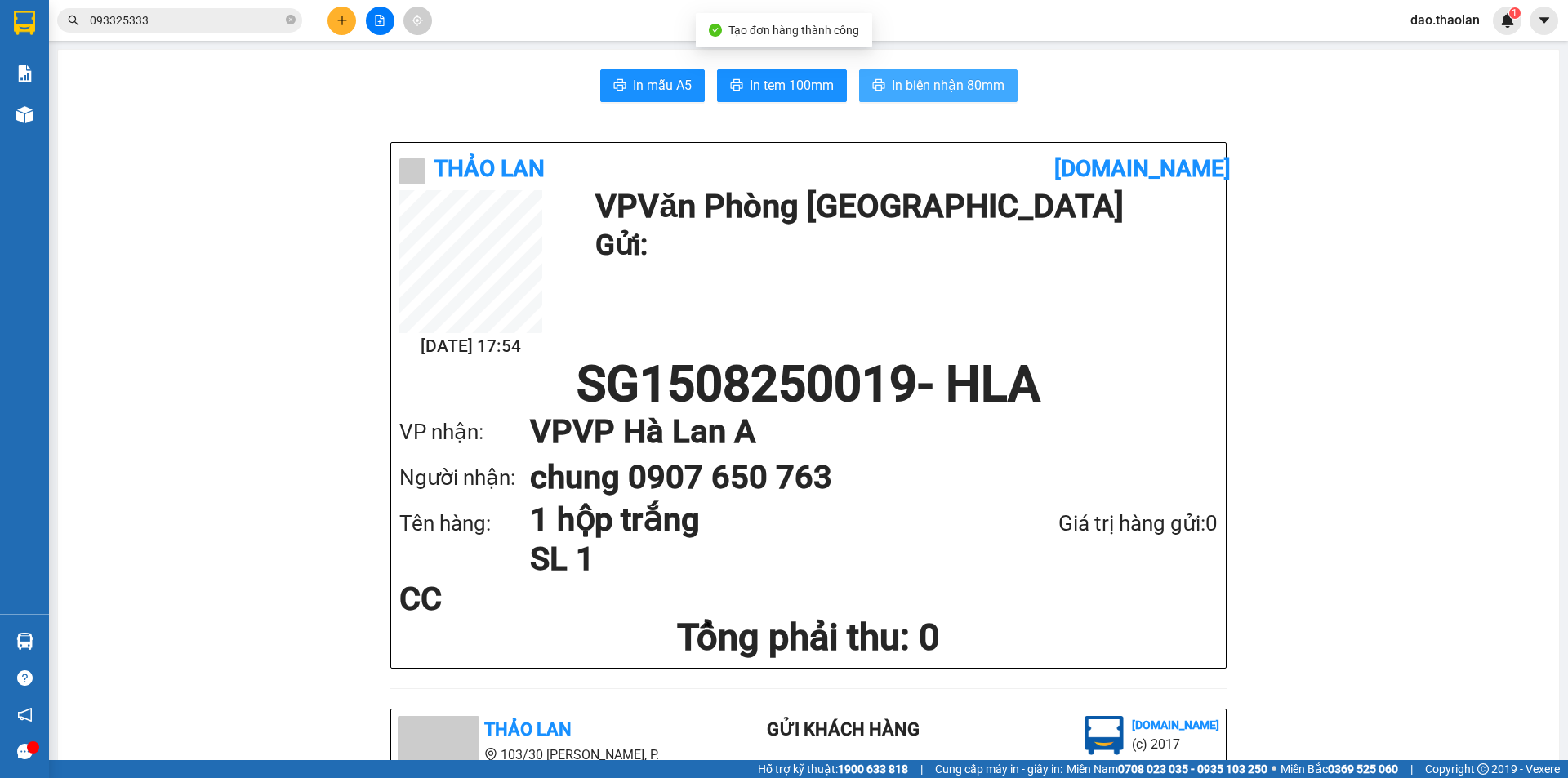
click at [961, 82] on span "In biên nhận 80mm" at bounding box center [948, 85] width 113 height 20
drag, startPoint x: 1431, startPoint y: 7, endPoint x: 1435, endPoint y: 15, distance: 8.9
click at [1435, 14] on div "dao.thaolan 1" at bounding box center [1459, 21] width 124 height 29
click at [1435, 15] on span "dao.thaolan" at bounding box center [1444, 20] width 95 height 20
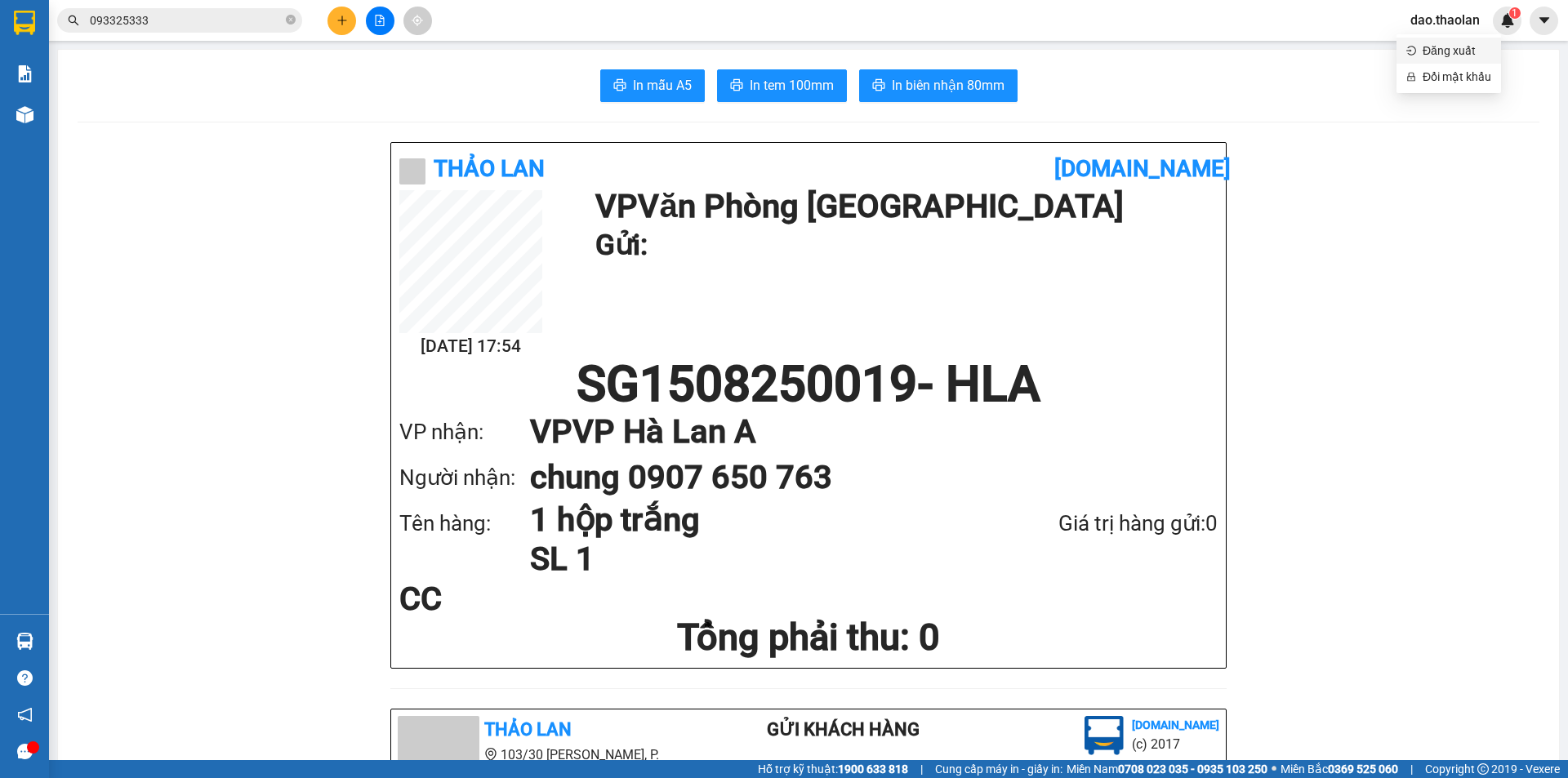
drag, startPoint x: 1437, startPoint y: 35, endPoint x: 1442, endPoint y: 45, distance: 11.2
click at [1442, 41] on ul "Đăng xuất Đổi mật khẩu" at bounding box center [1448, 64] width 104 height 59
click at [1442, 45] on span "Đăng xuất" at bounding box center [1456, 50] width 68 height 18
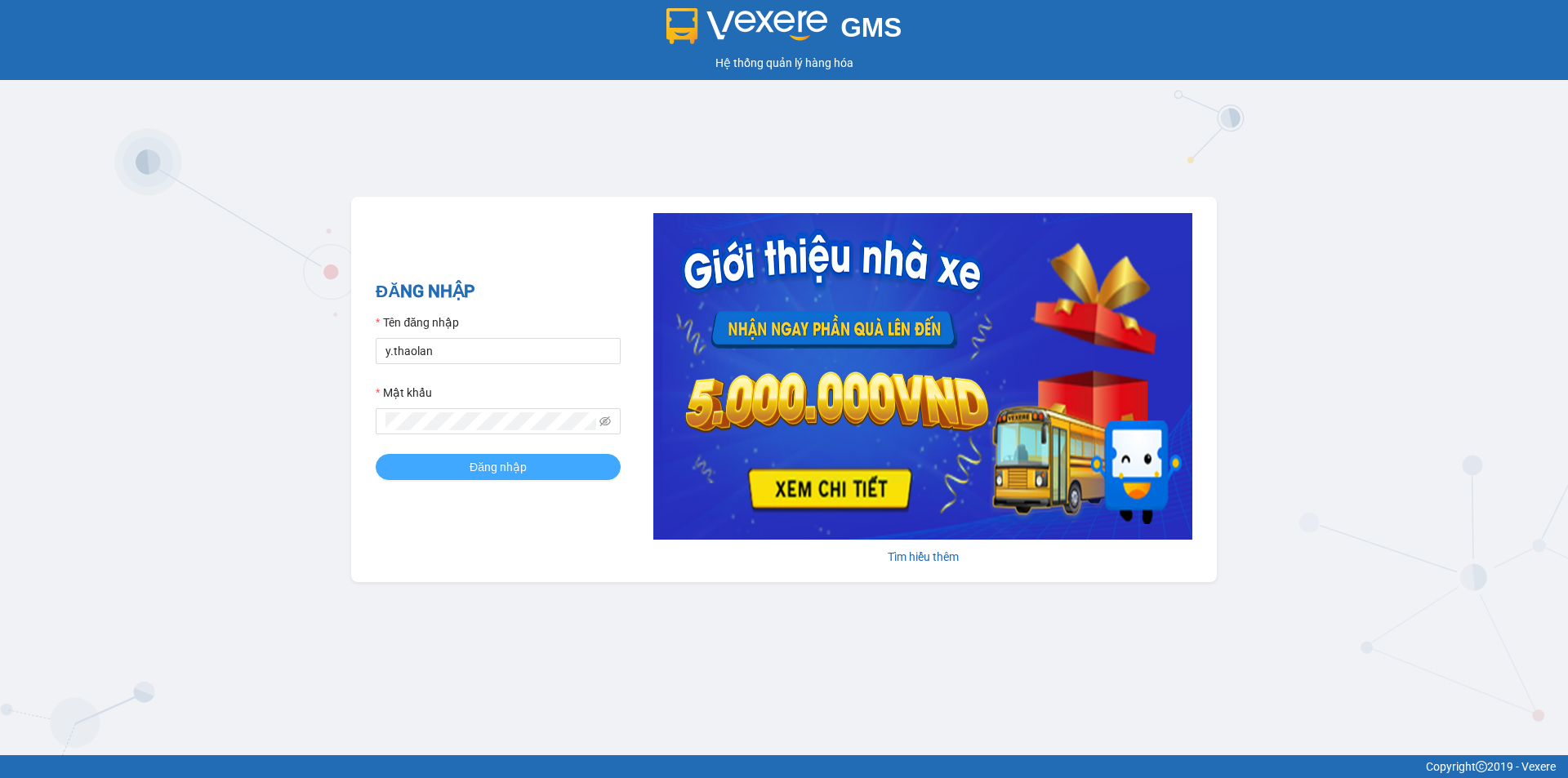
click at [484, 454] on button "Đăng nhập" at bounding box center [498, 466] width 245 height 26
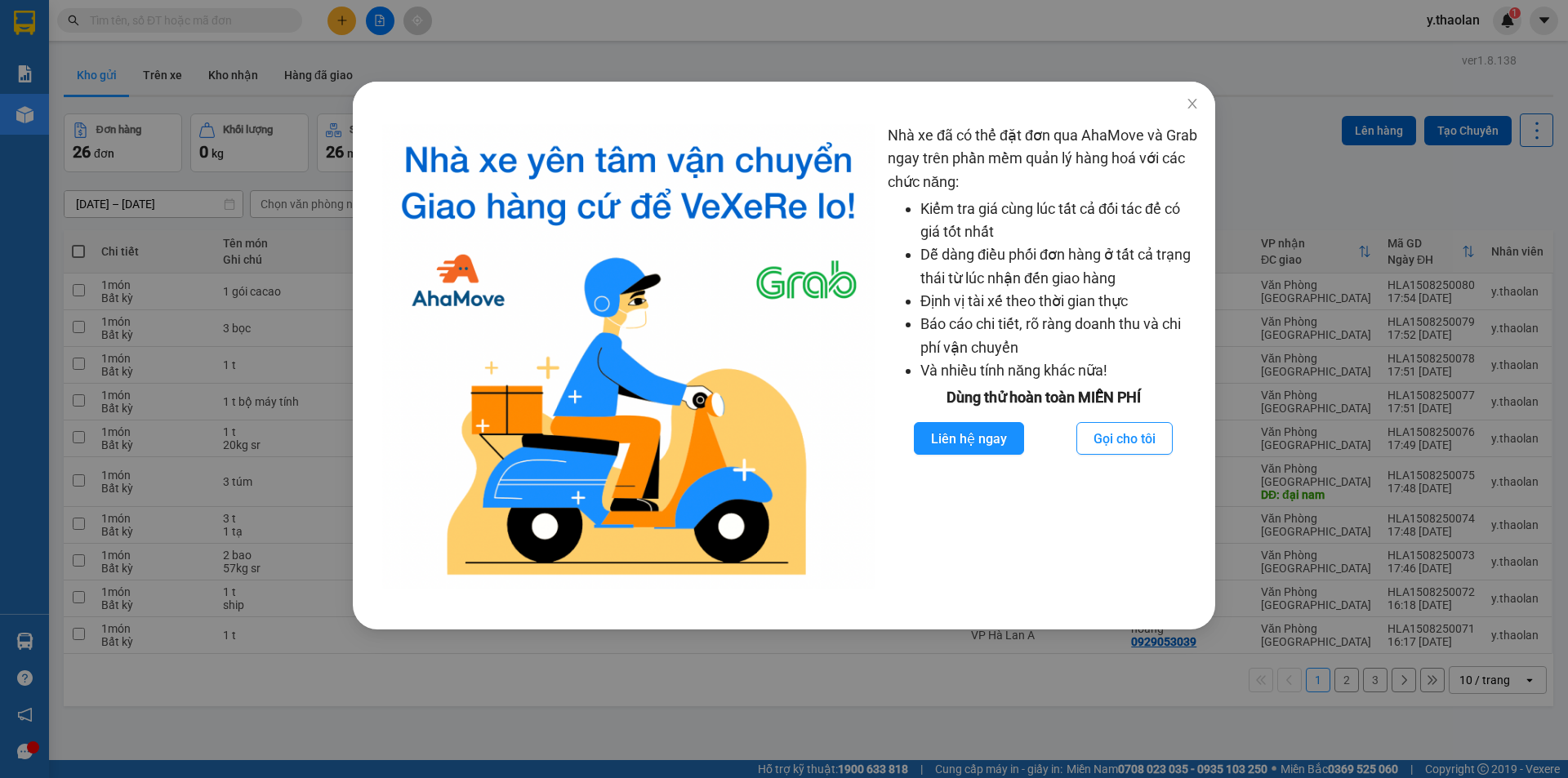
click at [209, 484] on div "Nhà xe đã có thể đặt đơn qua AhaMove và Grab ngay trên phần mềm quản lý hàng ho…" at bounding box center [784, 389] width 1568 height 778
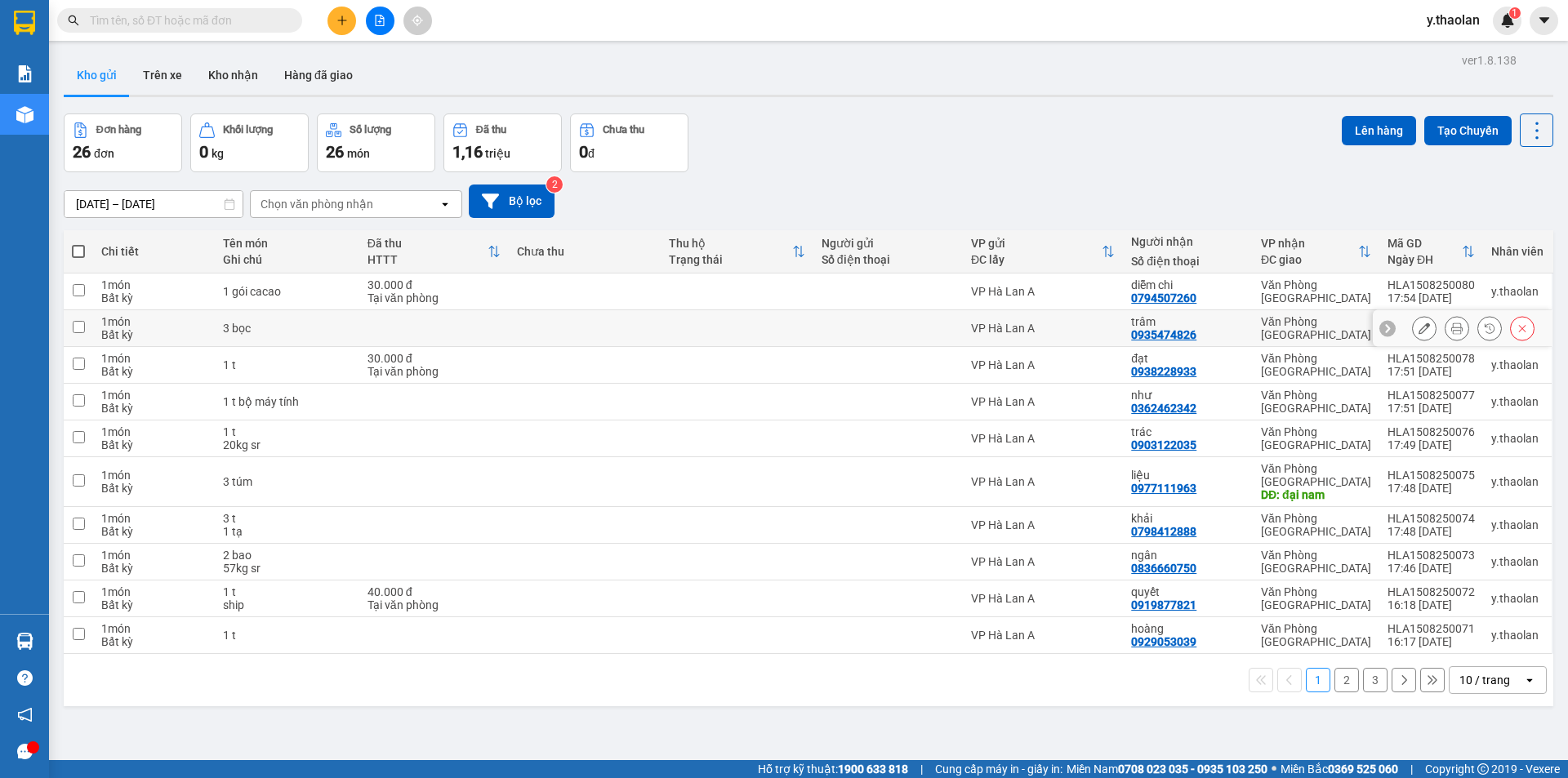
click at [1418, 331] on icon at bounding box center [1424, 328] width 12 height 12
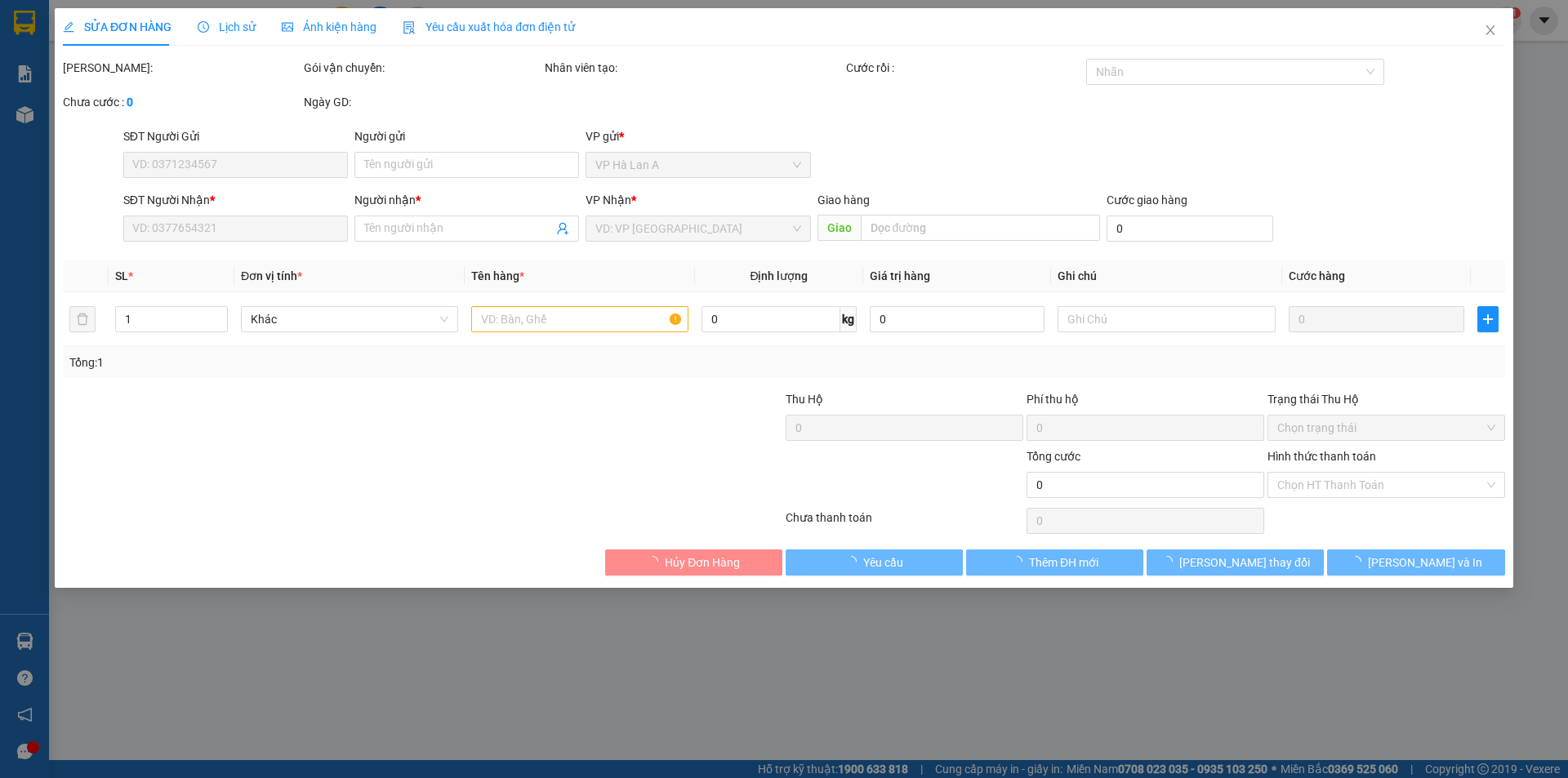
type input "0935474826"
type input "trâm"
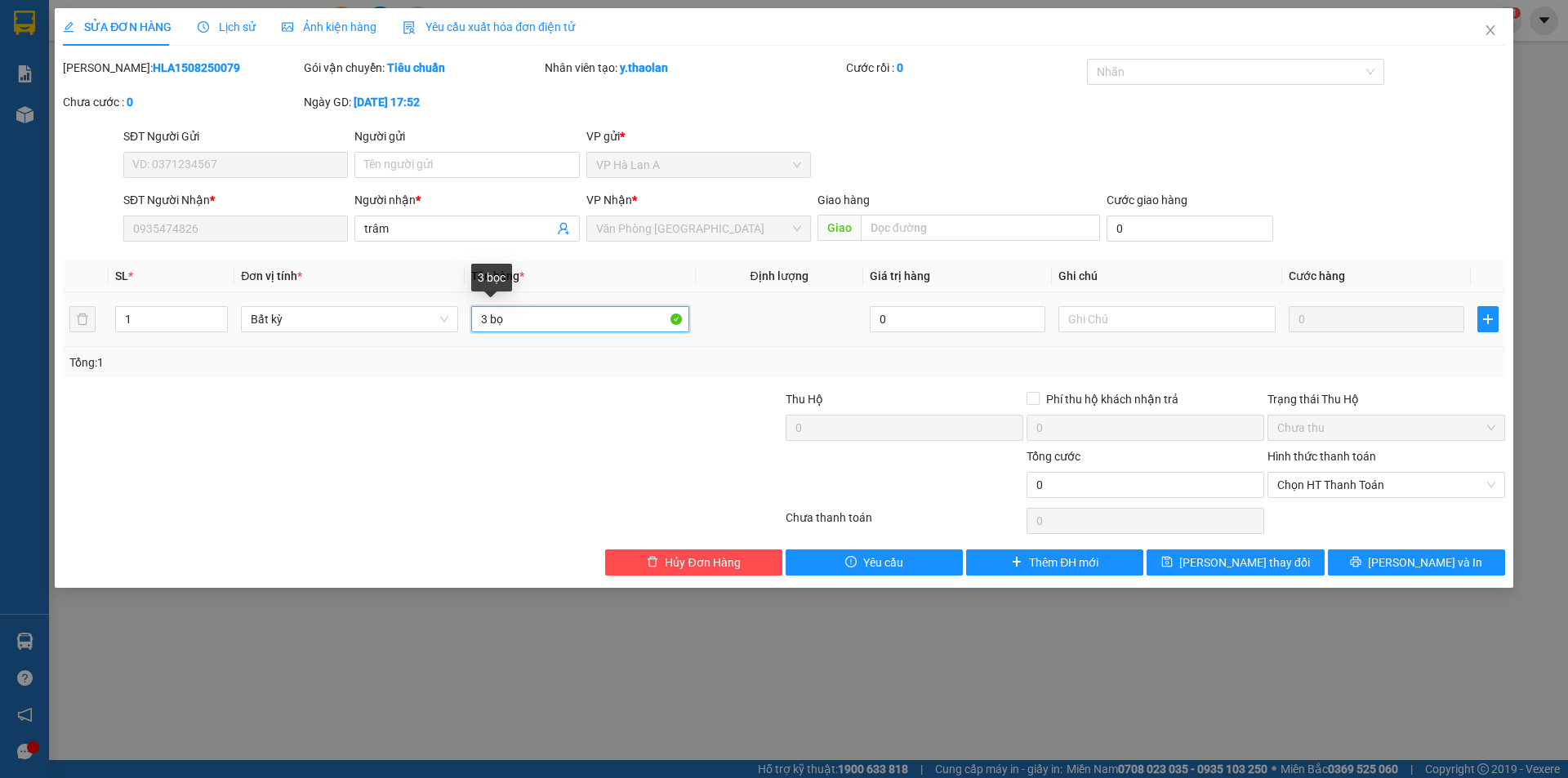
click at [571, 327] on input "3 bọ" at bounding box center [579, 319] width 217 height 26
type input "3 cục đen"
click at [1261, 578] on div "SỬA ĐƠN HÀNG Lịch sử Ảnh kiện hàng Yêu cầu xuất hóa đơn điện tử Total Paid Fee …" at bounding box center [784, 298] width 1459 height 579
click at [1261, 572] on button "[PERSON_NAME] thay đổi" at bounding box center [1235, 562] width 177 height 26
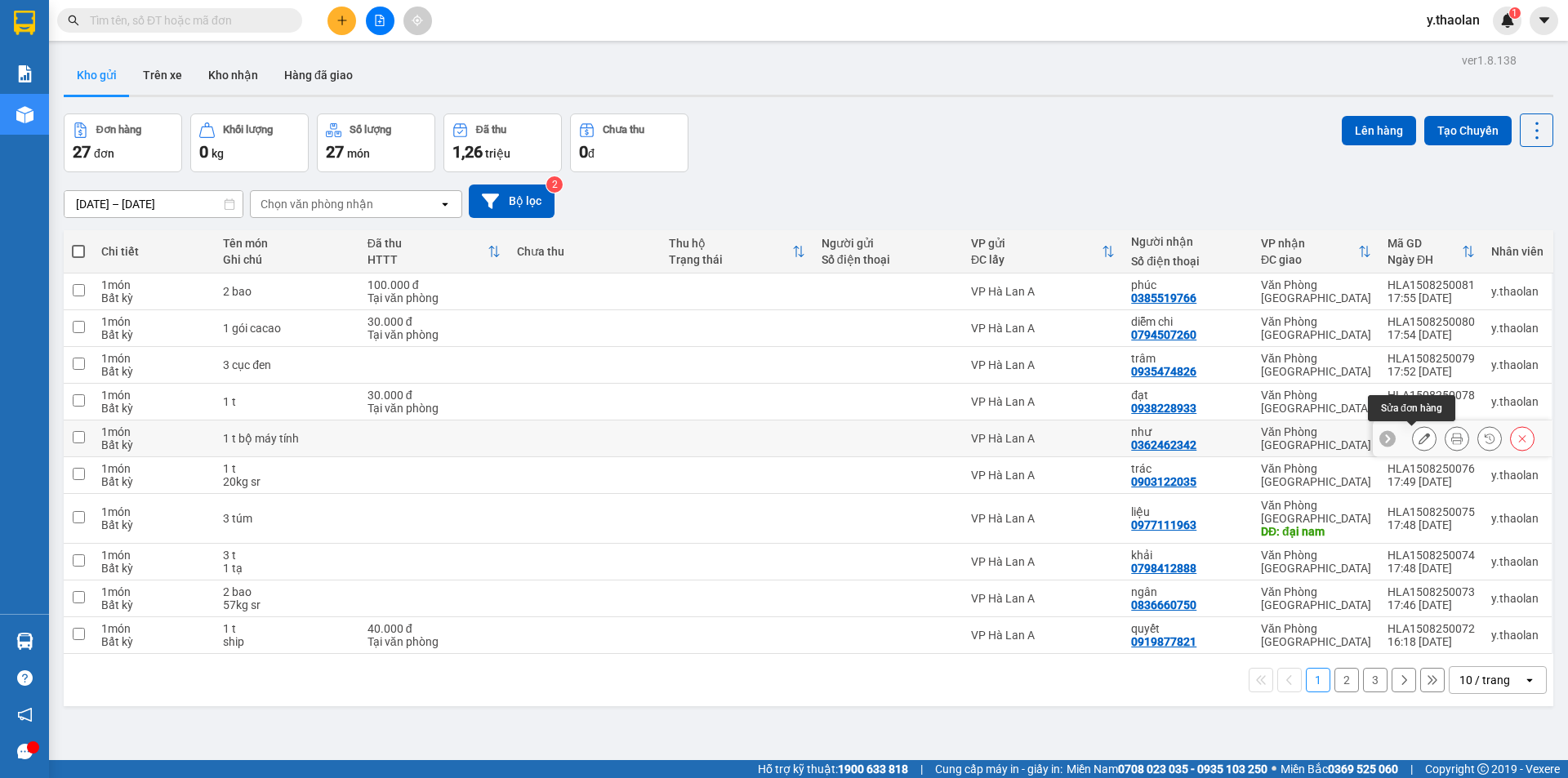
click at [1418, 444] on icon at bounding box center [1424, 439] width 12 height 12
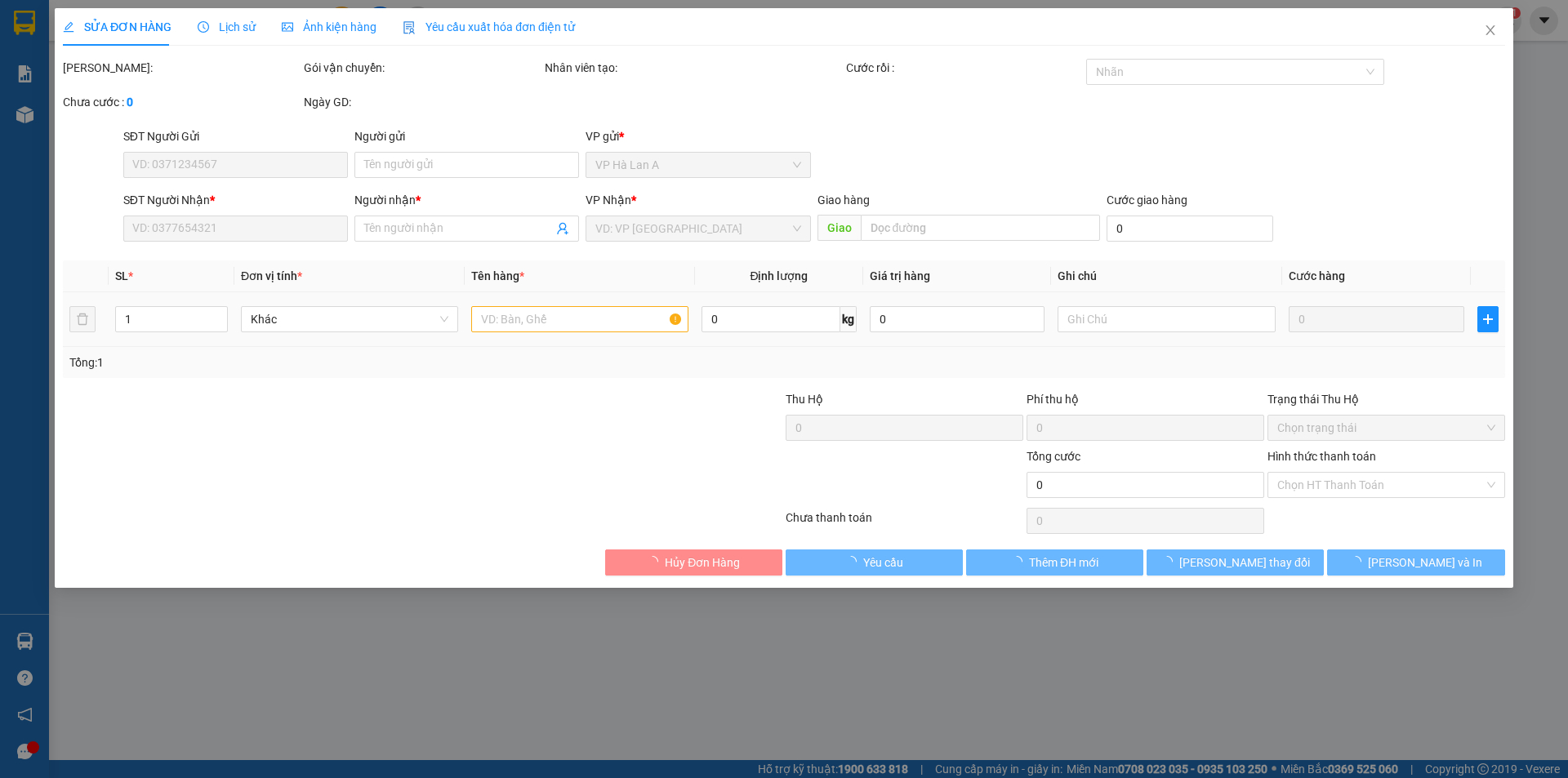
type input "0362462342"
type input "như"
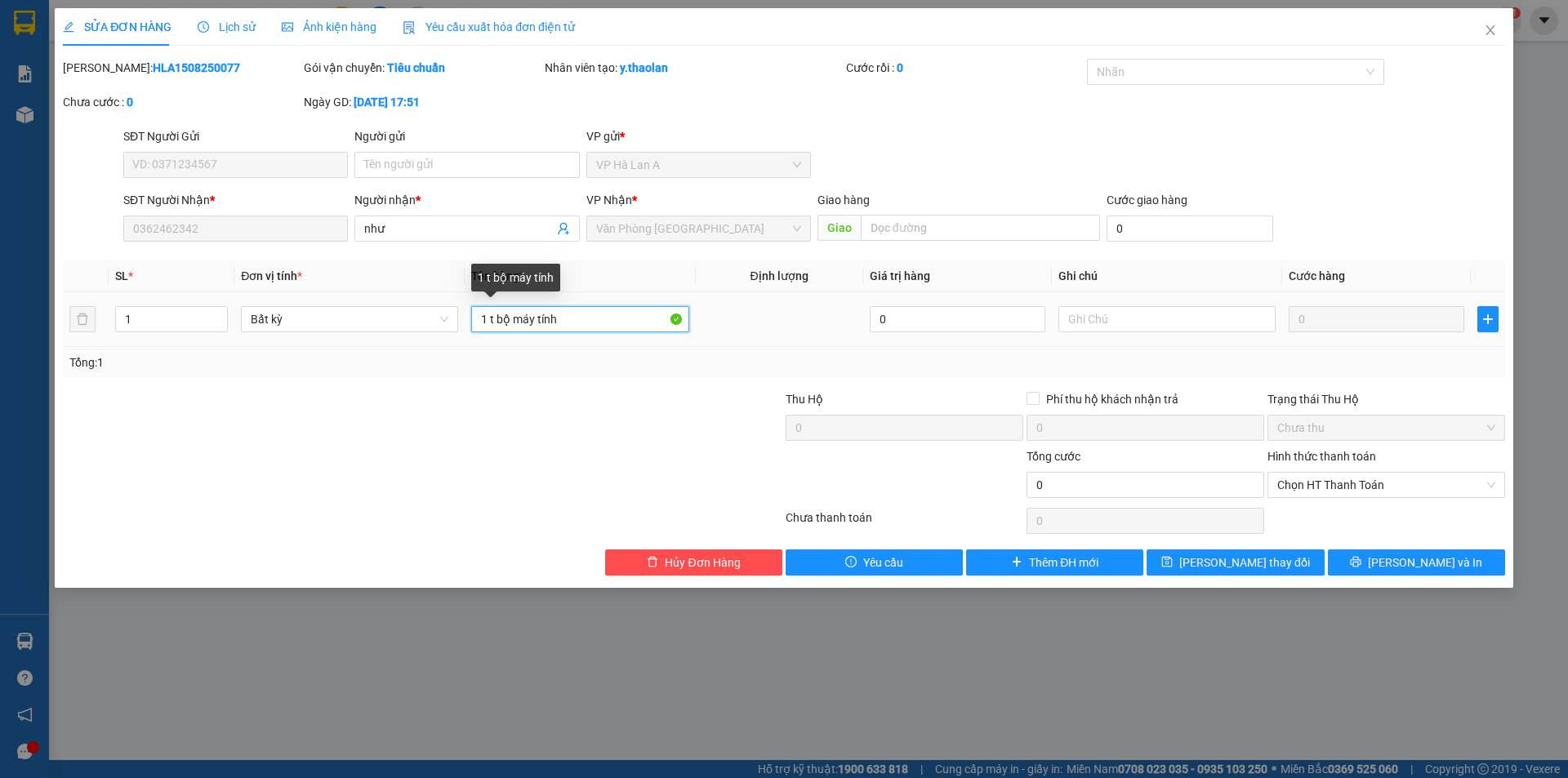
click at [539, 317] on input "1 t bộ máy tính" at bounding box center [579, 319] width 217 height 26
type input "1 t (máy tính)"
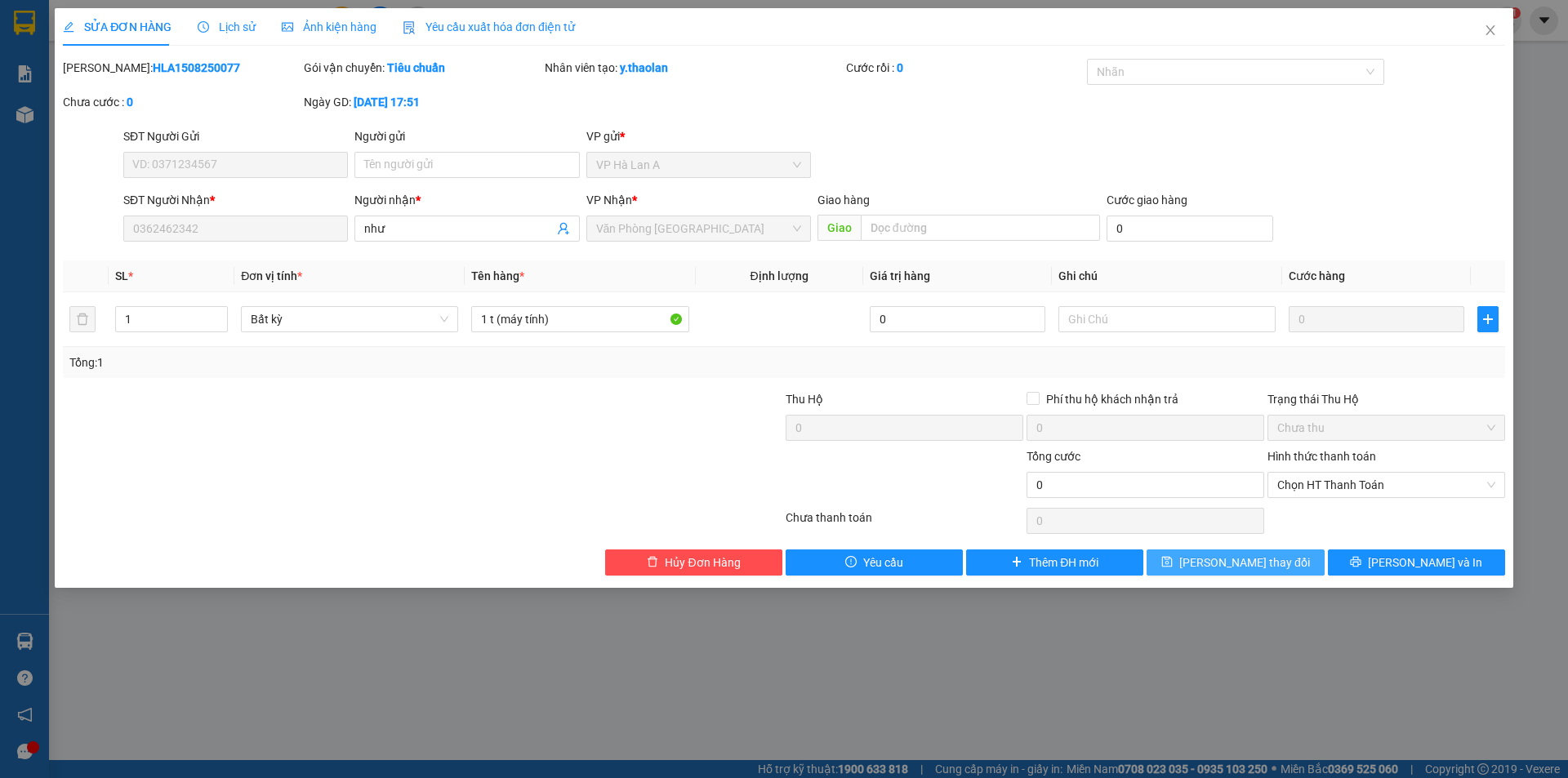
click at [1217, 560] on span "[PERSON_NAME] thay đổi" at bounding box center [1244, 562] width 131 height 18
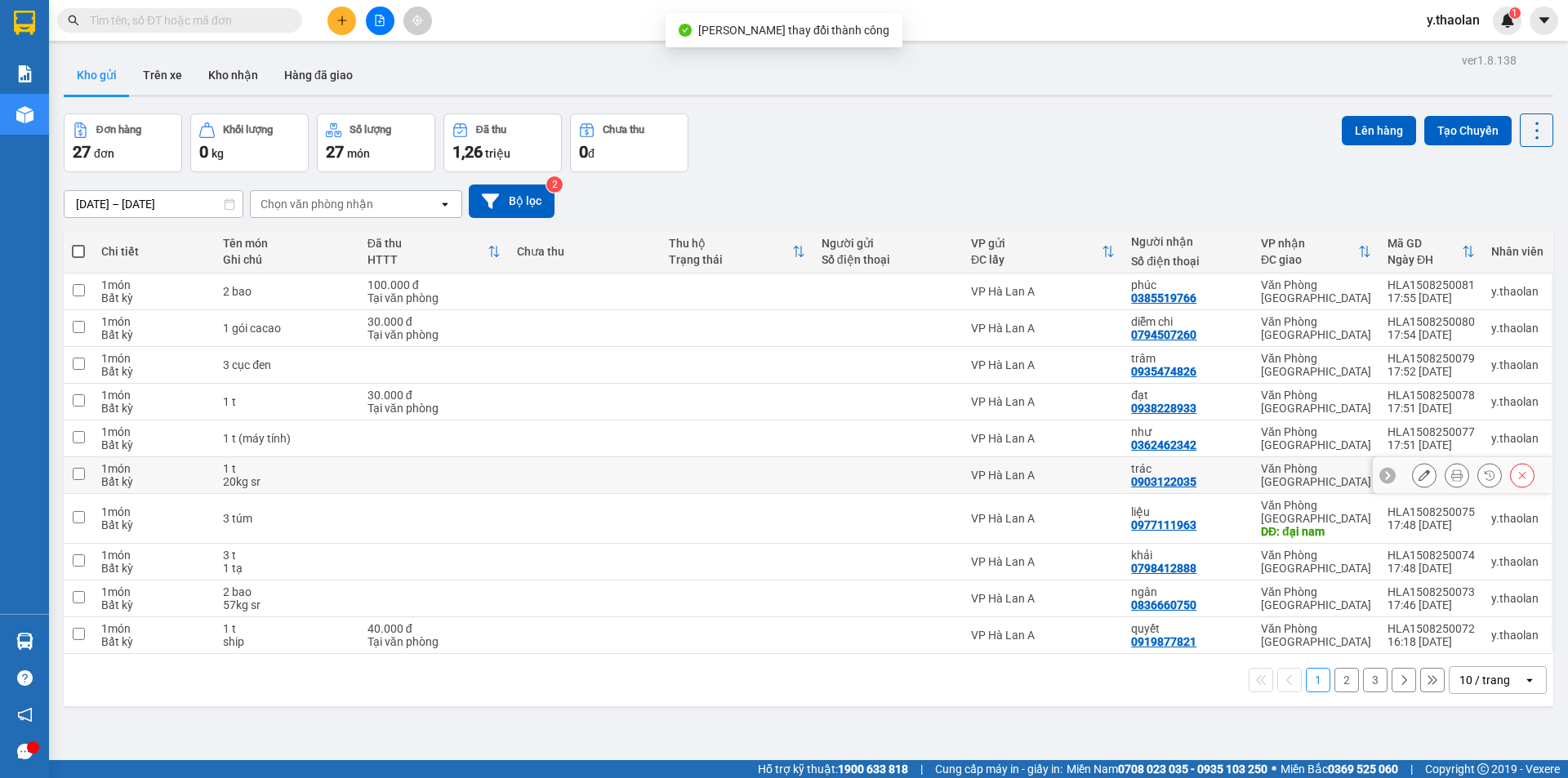
click at [1413, 475] on button at bounding box center [1424, 476] width 23 height 29
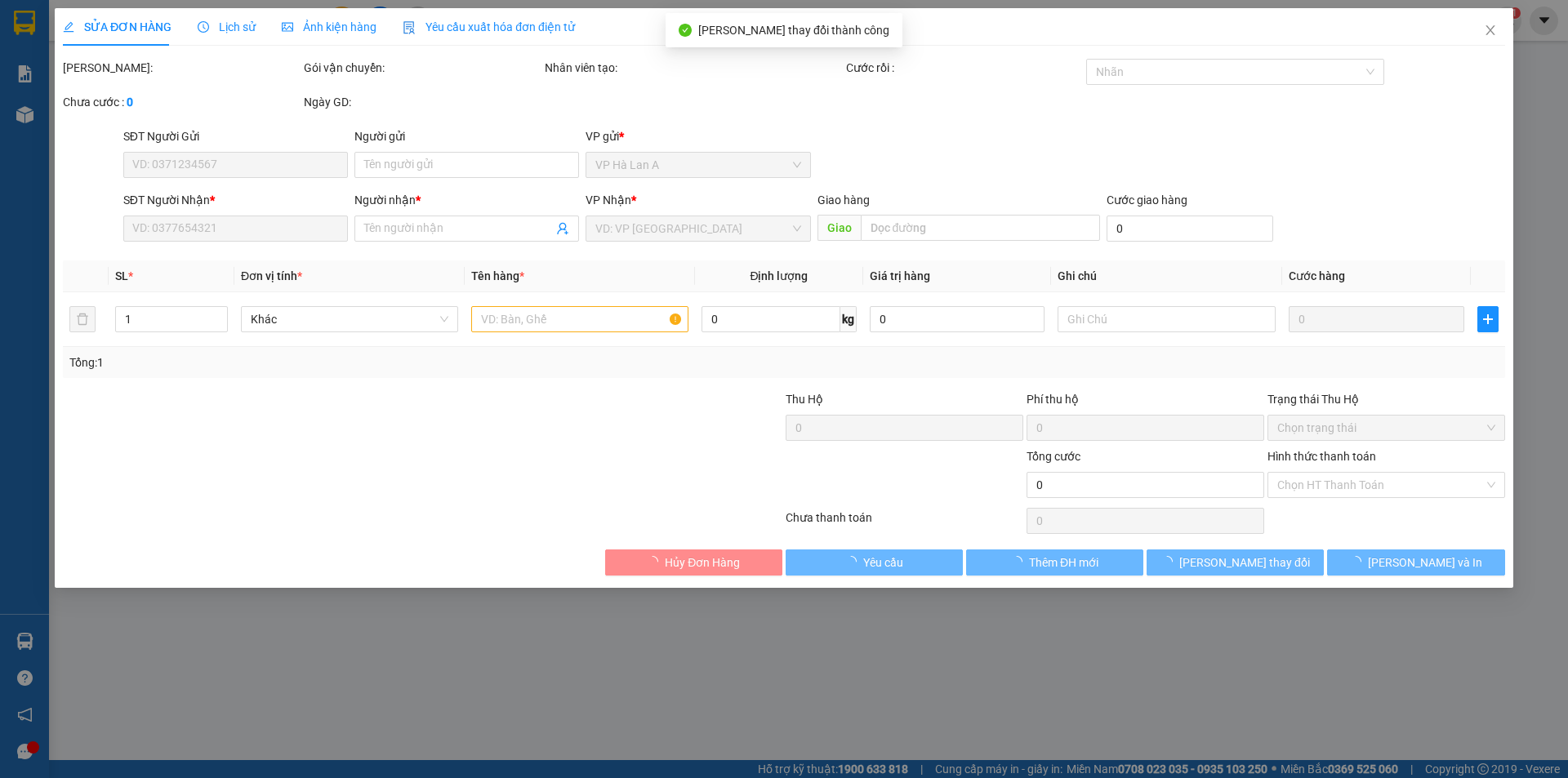
type input "0903122035"
type input "trác"
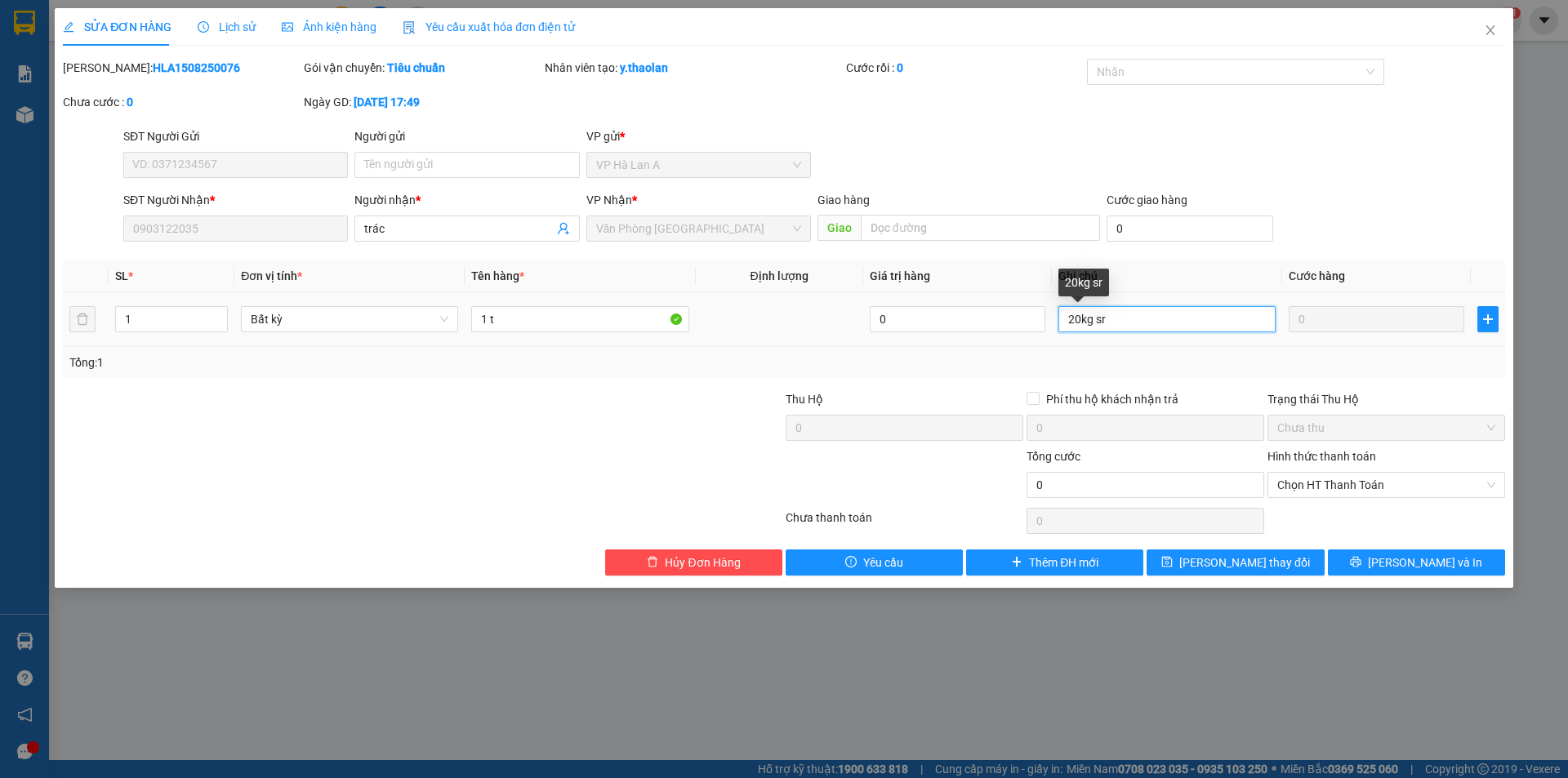
drag, startPoint x: 1092, startPoint y: 321, endPoint x: 1096, endPoint y: 312, distance: 9.8
click at [1129, 316] on input "20kg sr" at bounding box center [1167, 319] width 217 height 26
type input "20kg"
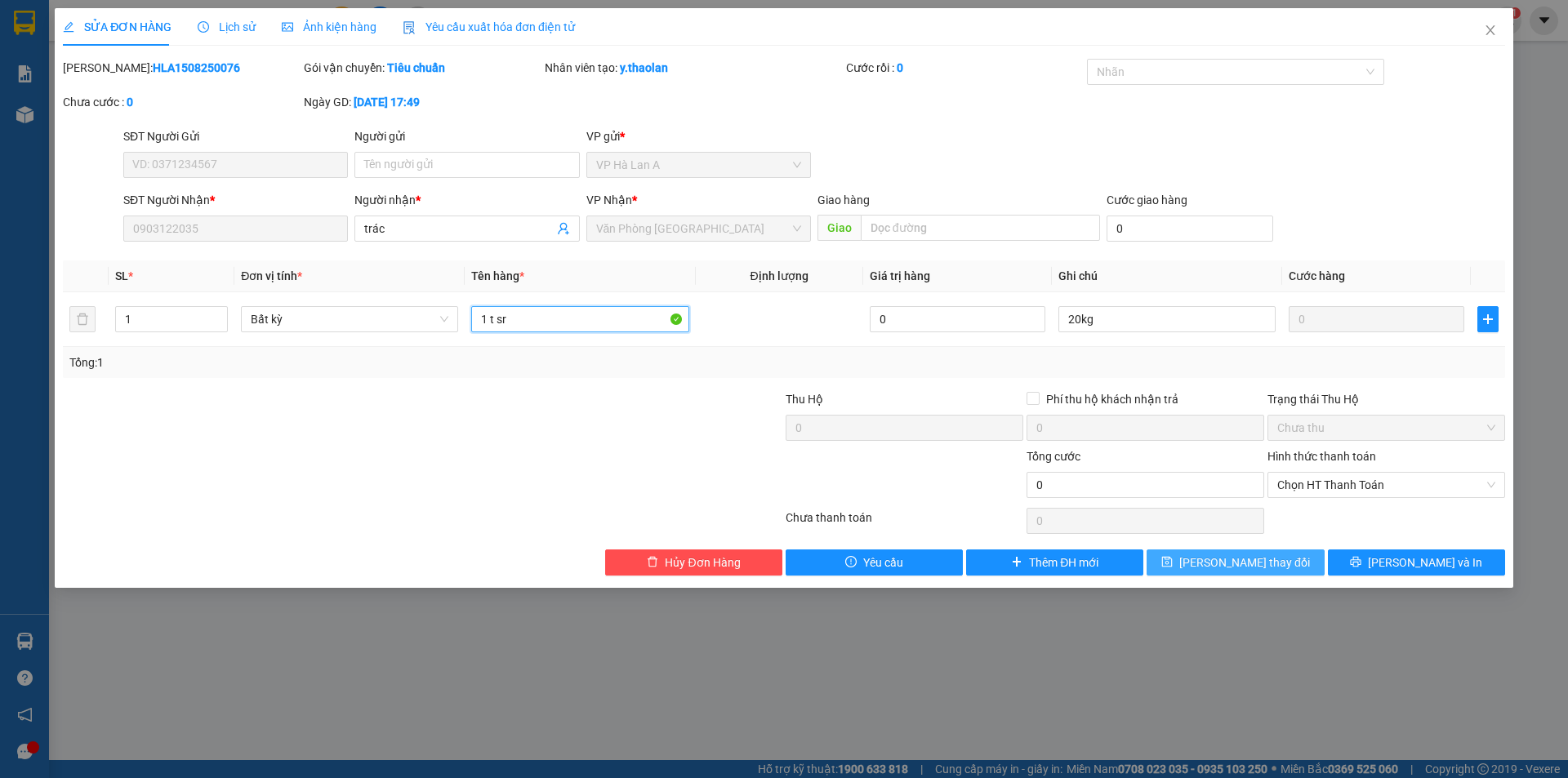
type input "1 t sr"
click at [1208, 567] on button "[PERSON_NAME] thay đổi" at bounding box center [1235, 562] width 177 height 26
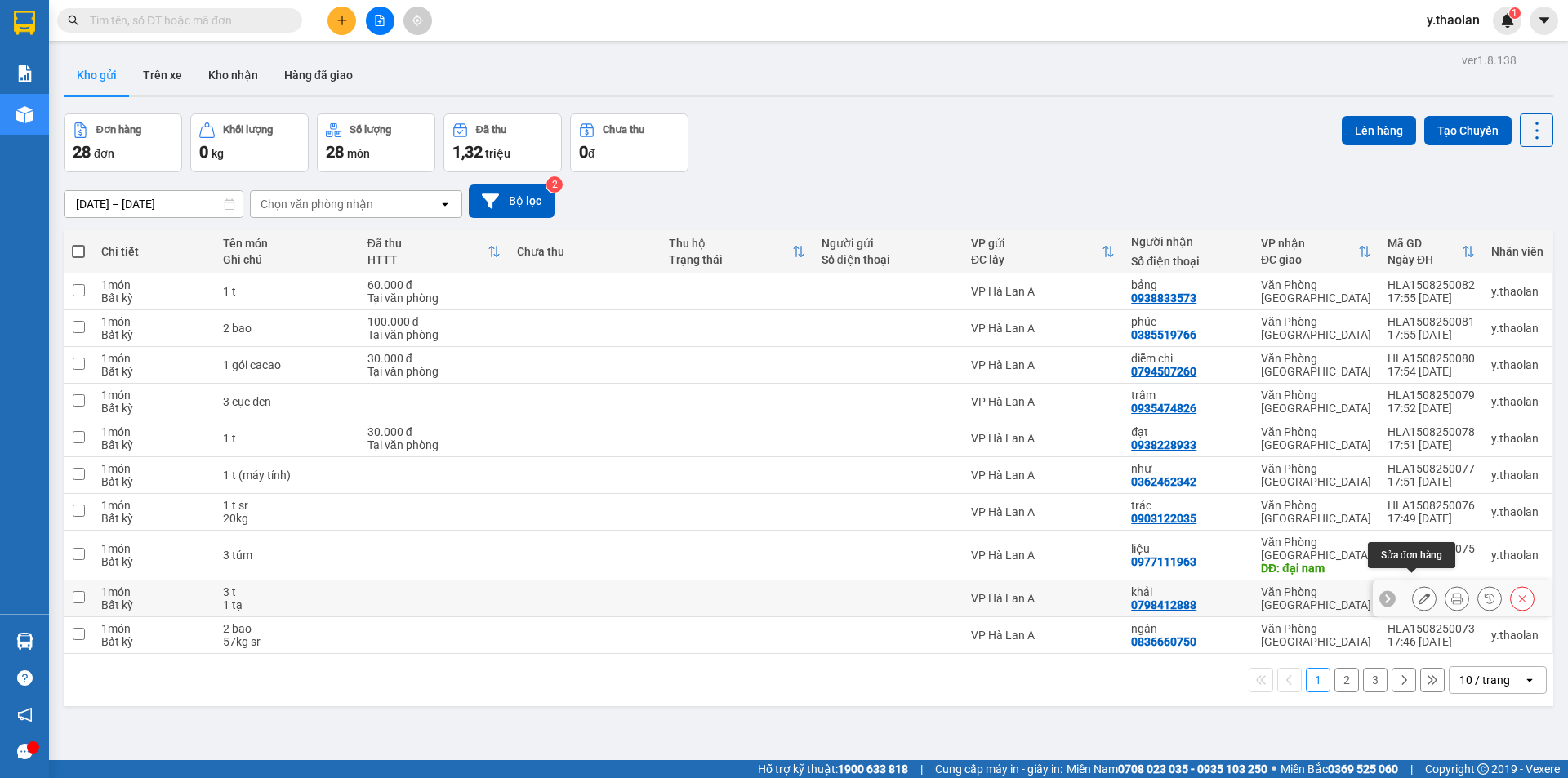
click at [1413, 584] on button at bounding box center [1424, 599] width 23 height 29
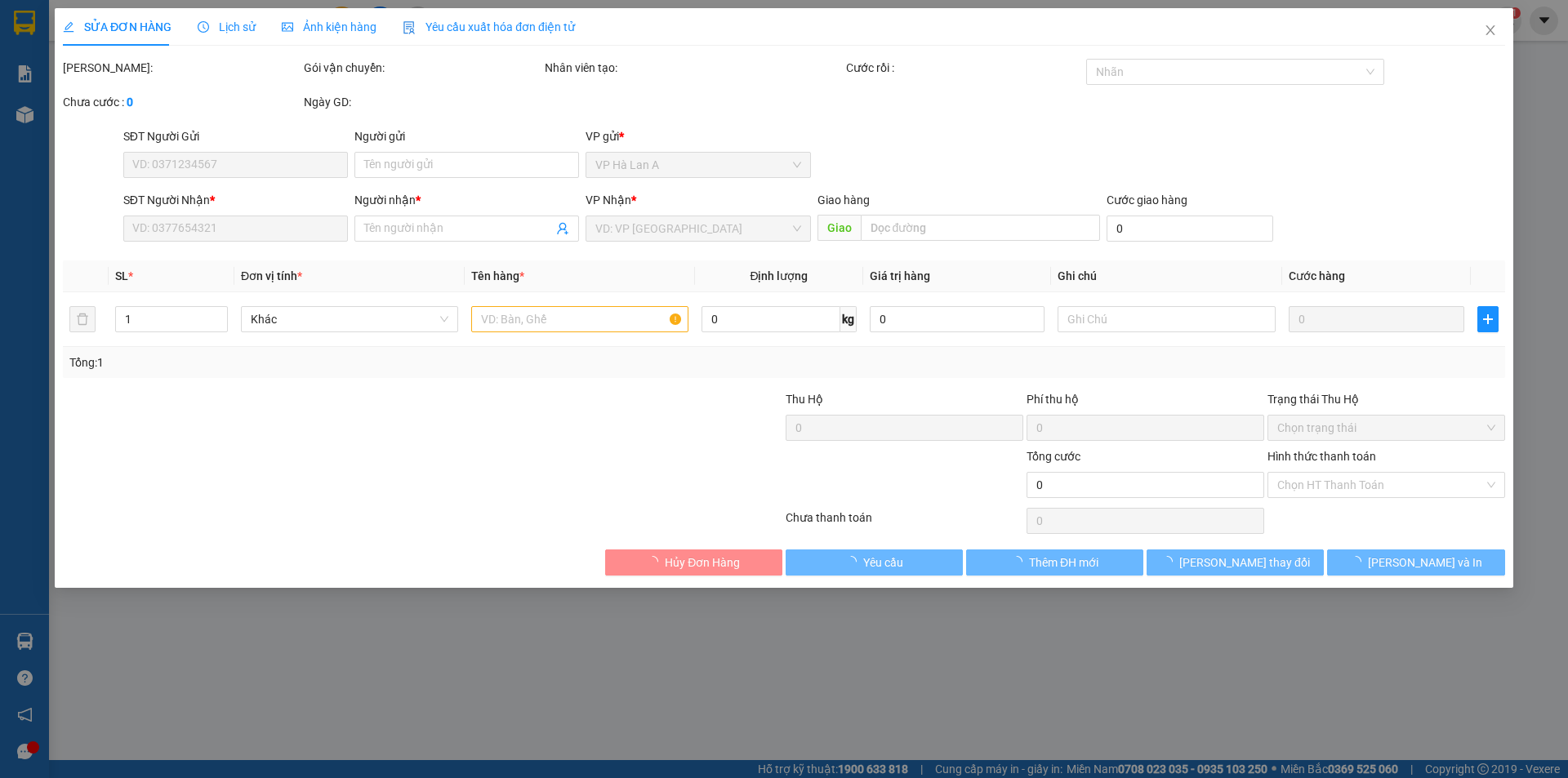
type input "0798412888"
type input "khải"
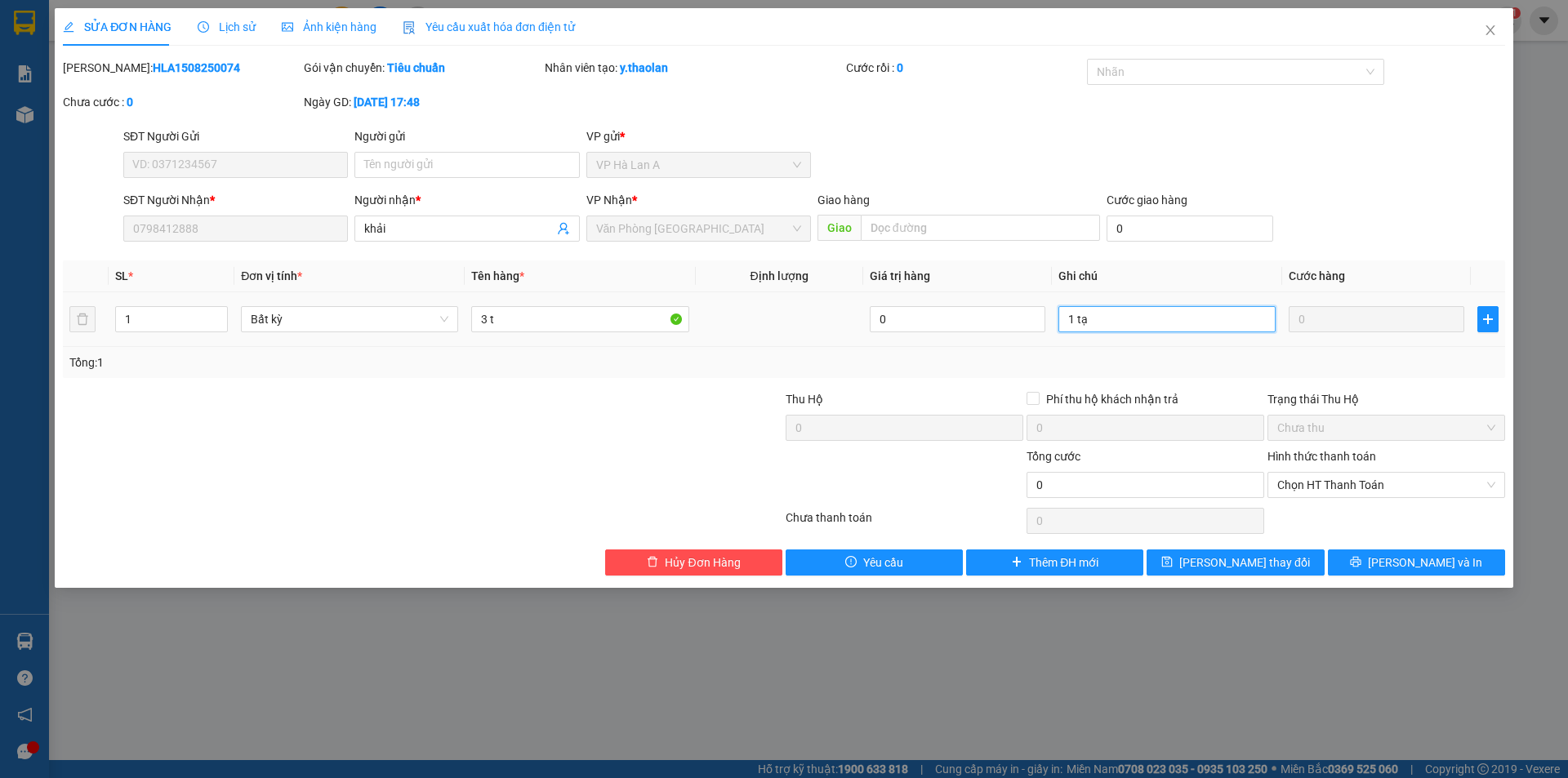
drag, startPoint x: 1112, startPoint y: 324, endPoint x: 909, endPoint y: 293, distance: 205.4
click at [909, 293] on tr "1 Bất kỳ 3 t 0 1 tạ 0" at bounding box center [784, 319] width 1442 height 55
type input "100kg"
click at [592, 311] on input "3 t" at bounding box center [579, 319] width 217 height 26
type input "3 t sr"
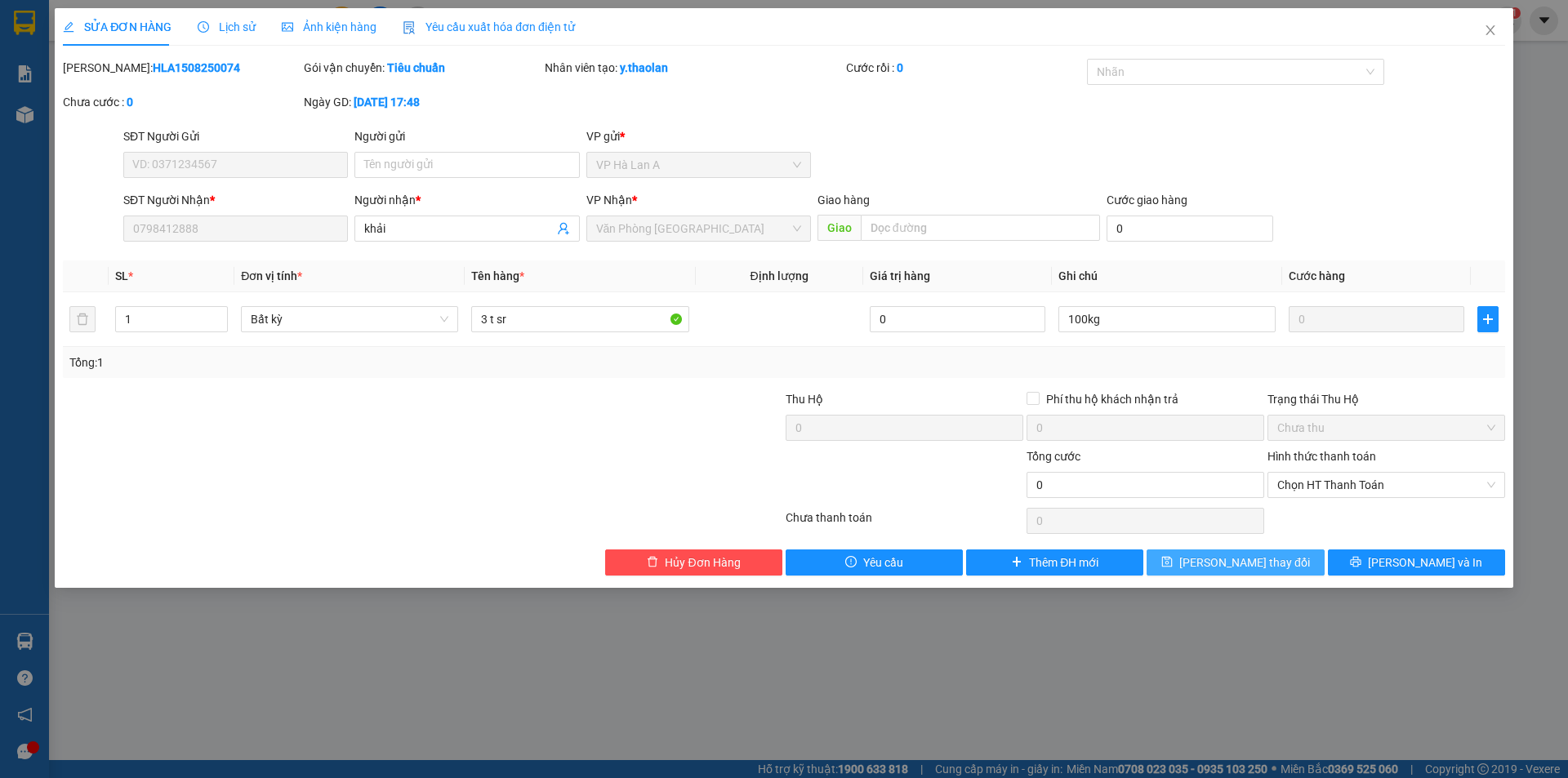
click at [1239, 550] on button "[PERSON_NAME] thay đổi" at bounding box center [1235, 562] width 177 height 26
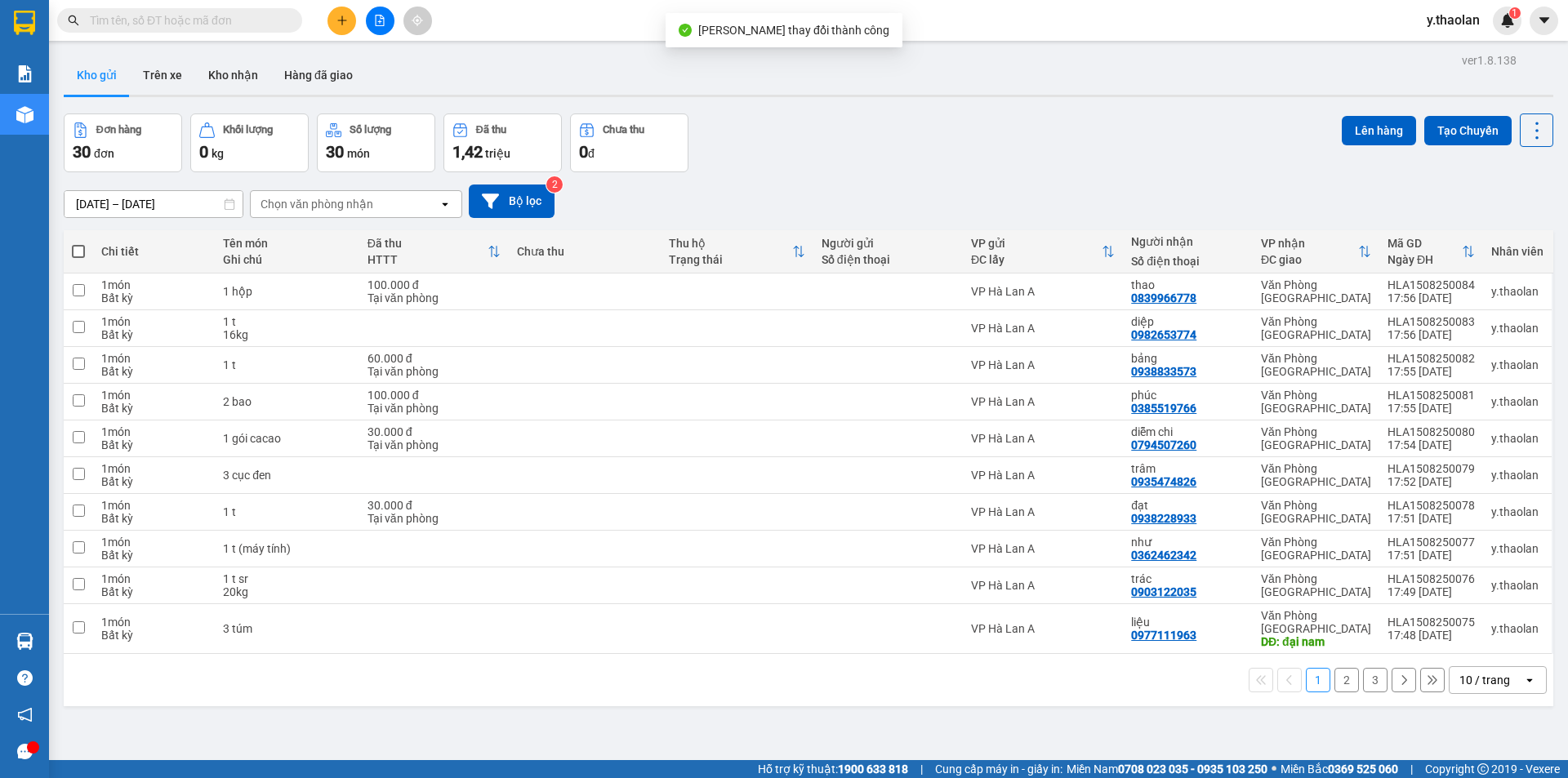
click at [1334, 668] on button "2" at bounding box center [1346, 679] width 24 height 24
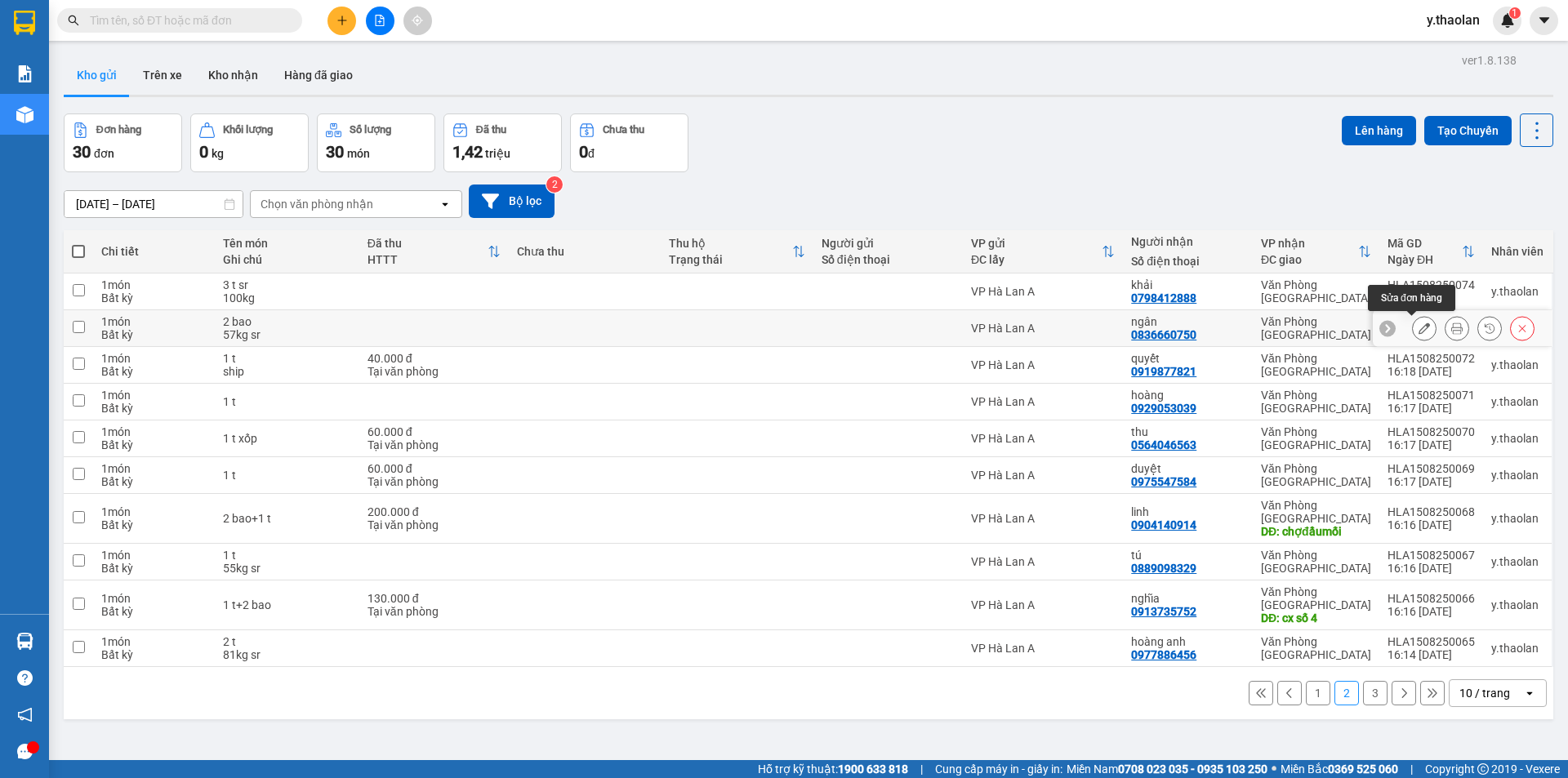
click at [1413, 328] on button at bounding box center [1424, 328] width 23 height 29
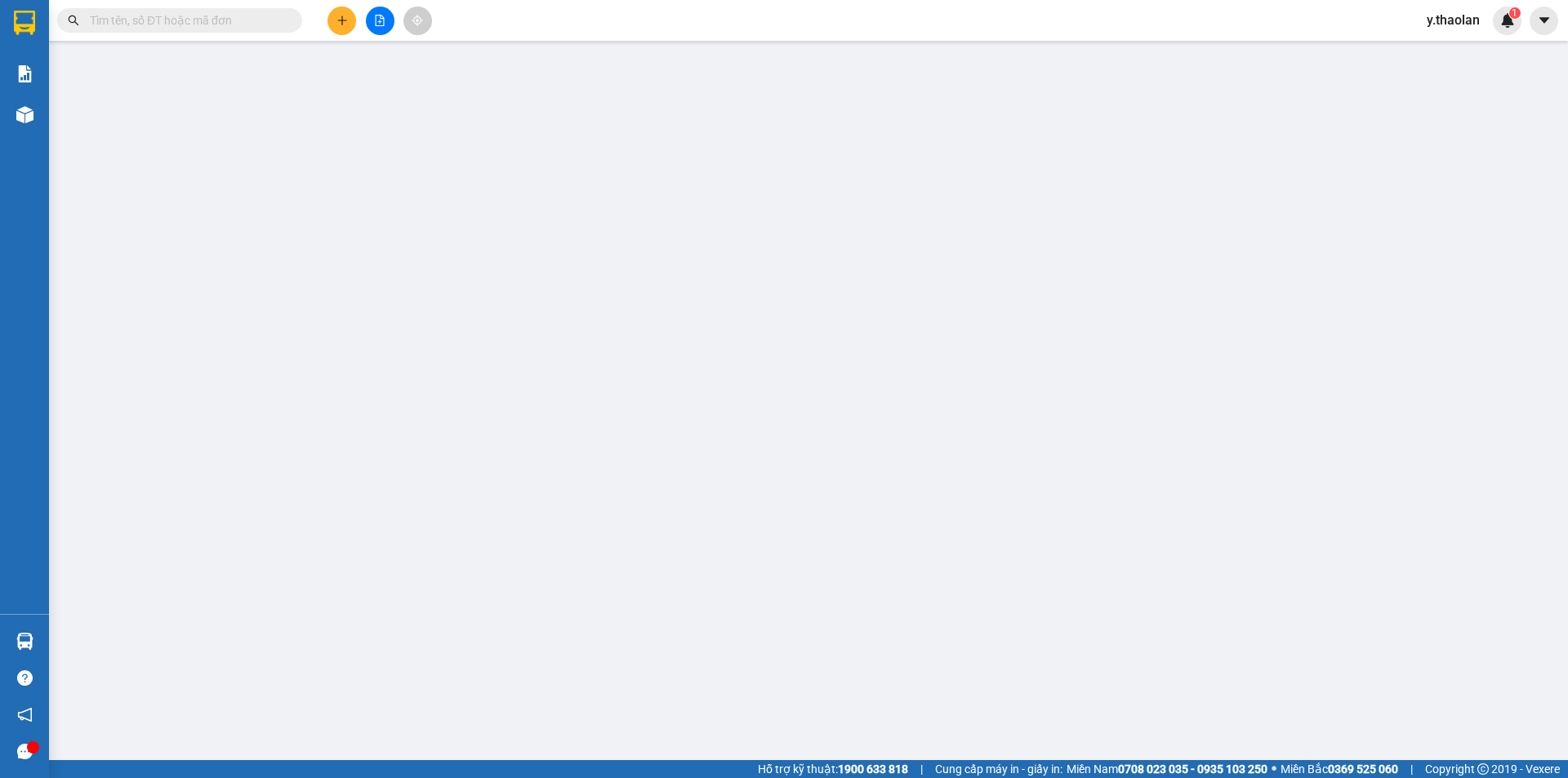
type input "0836660750"
type input "ngân"
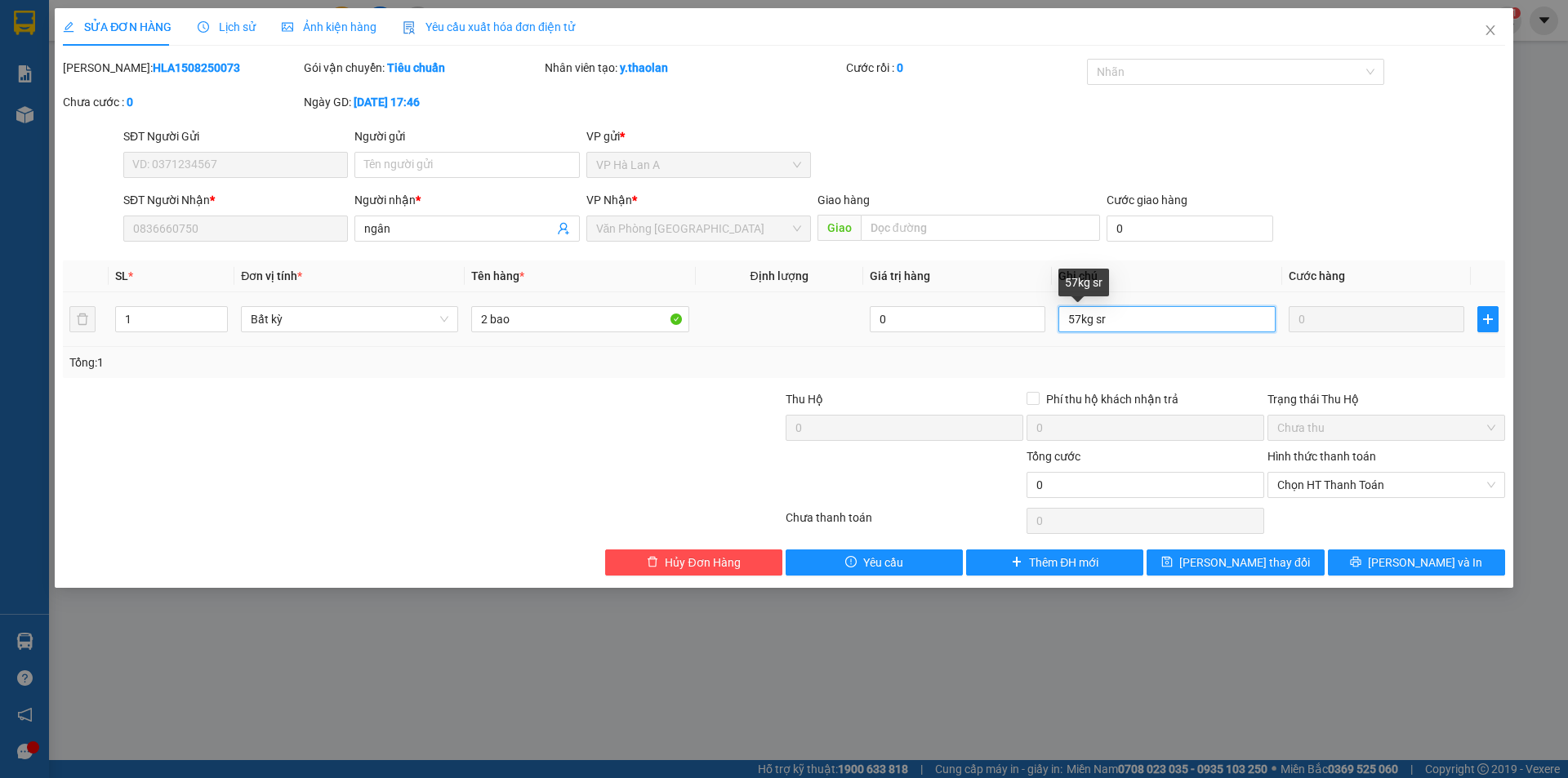
drag, startPoint x: 1090, startPoint y: 319, endPoint x: 1130, endPoint y: 317, distance: 40.0
click at [1130, 317] on input "57kg sr" at bounding box center [1167, 319] width 217 height 26
type input "57kg"
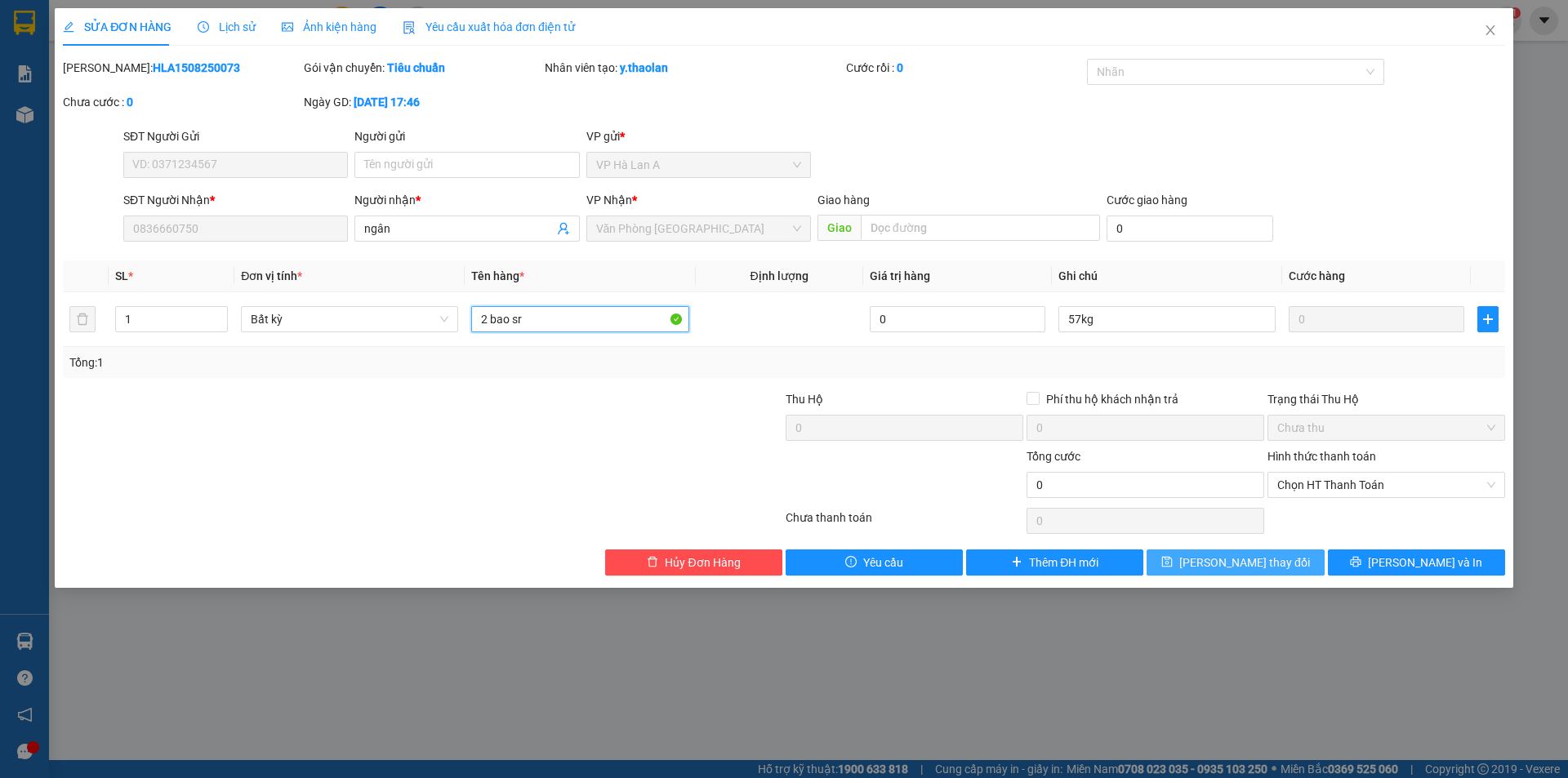
type input "2 bao sr"
click at [1221, 552] on button "[PERSON_NAME] thay đổi" at bounding box center [1235, 562] width 177 height 26
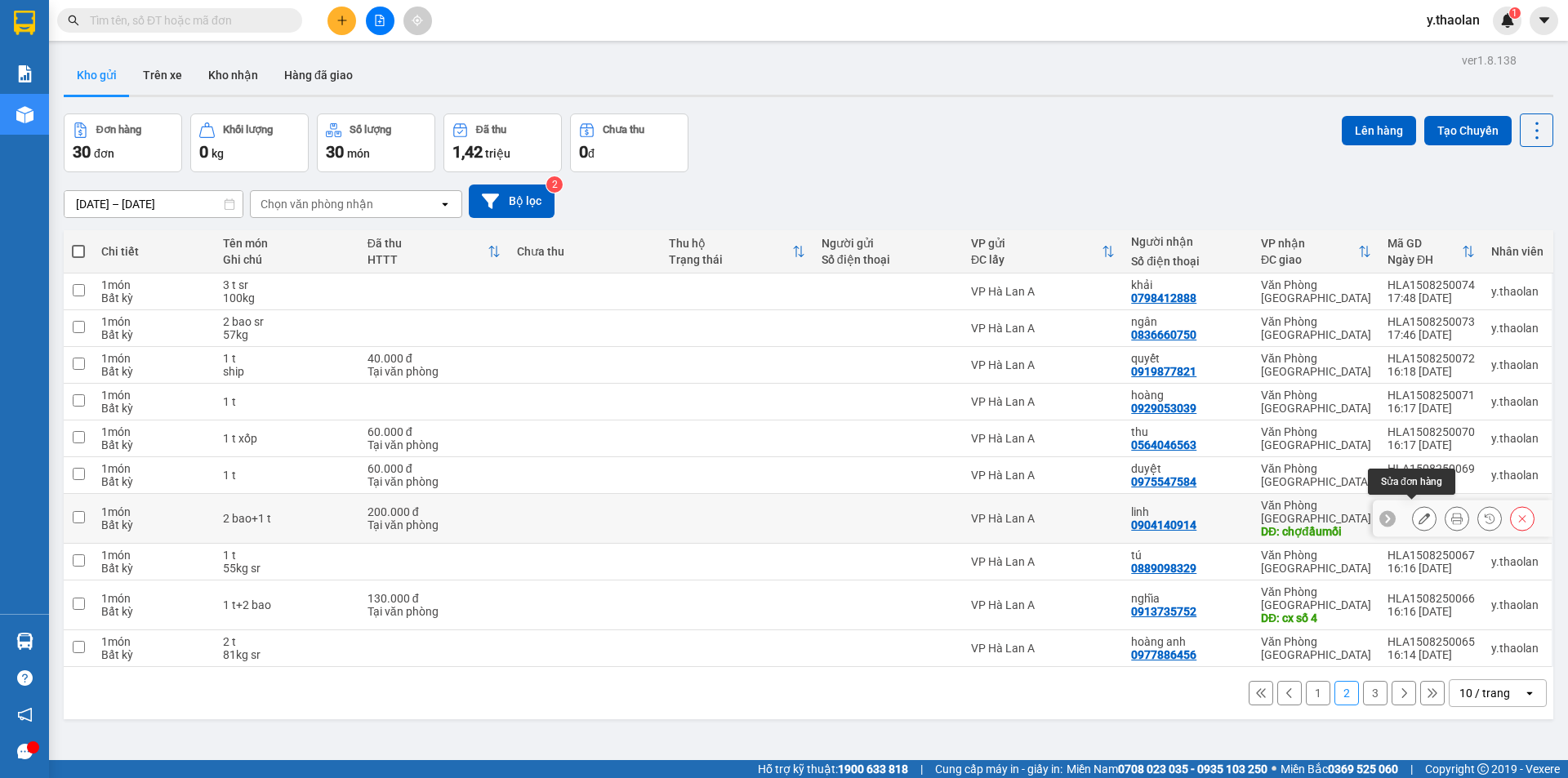
click at [1418, 513] on icon at bounding box center [1424, 519] width 12 height 12
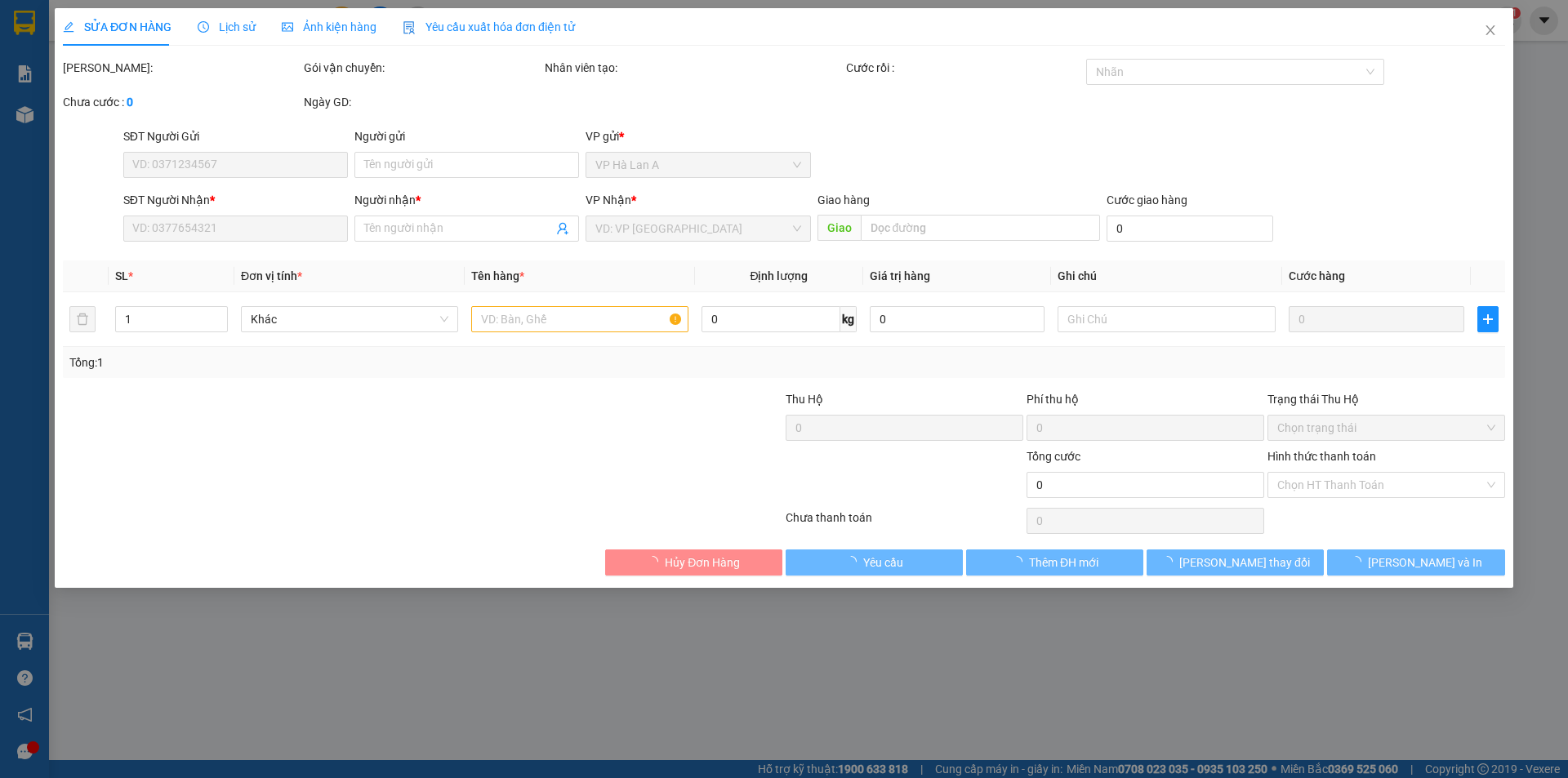
type input "0904140914"
type input "linh"
type input "chợđầumối"
type input "200.000"
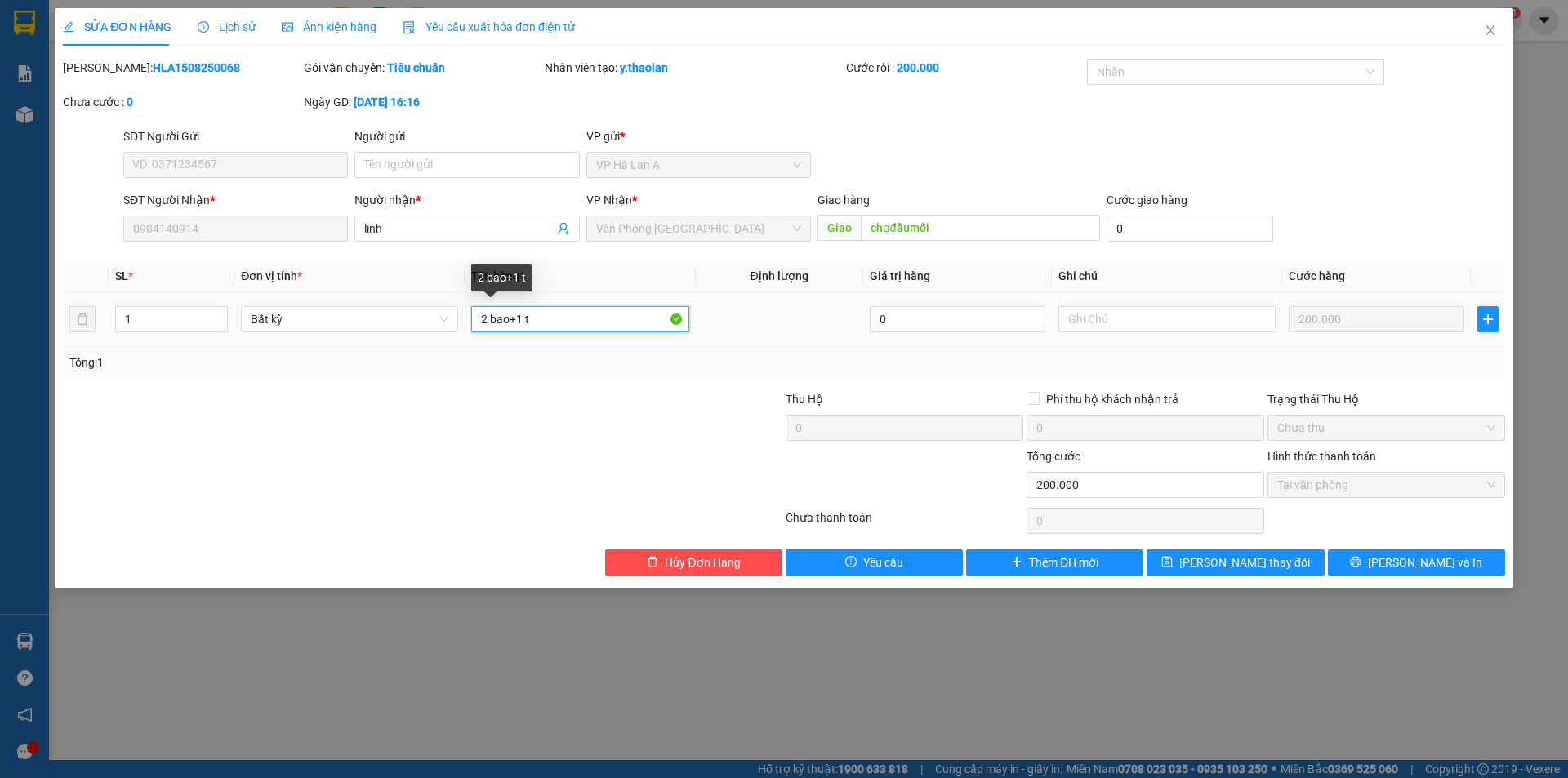
click at [527, 325] on input "2 bao+1 t" at bounding box center [579, 319] width 217 height 26
click at [516, 320] on input "2 bao+1t" at bounding box center [579, 319] width 217 height 26
type input "2 bao+ 1t"
click at [1172, 563] on icon "save" at bounding box center [1167, 562] width 11 height 11
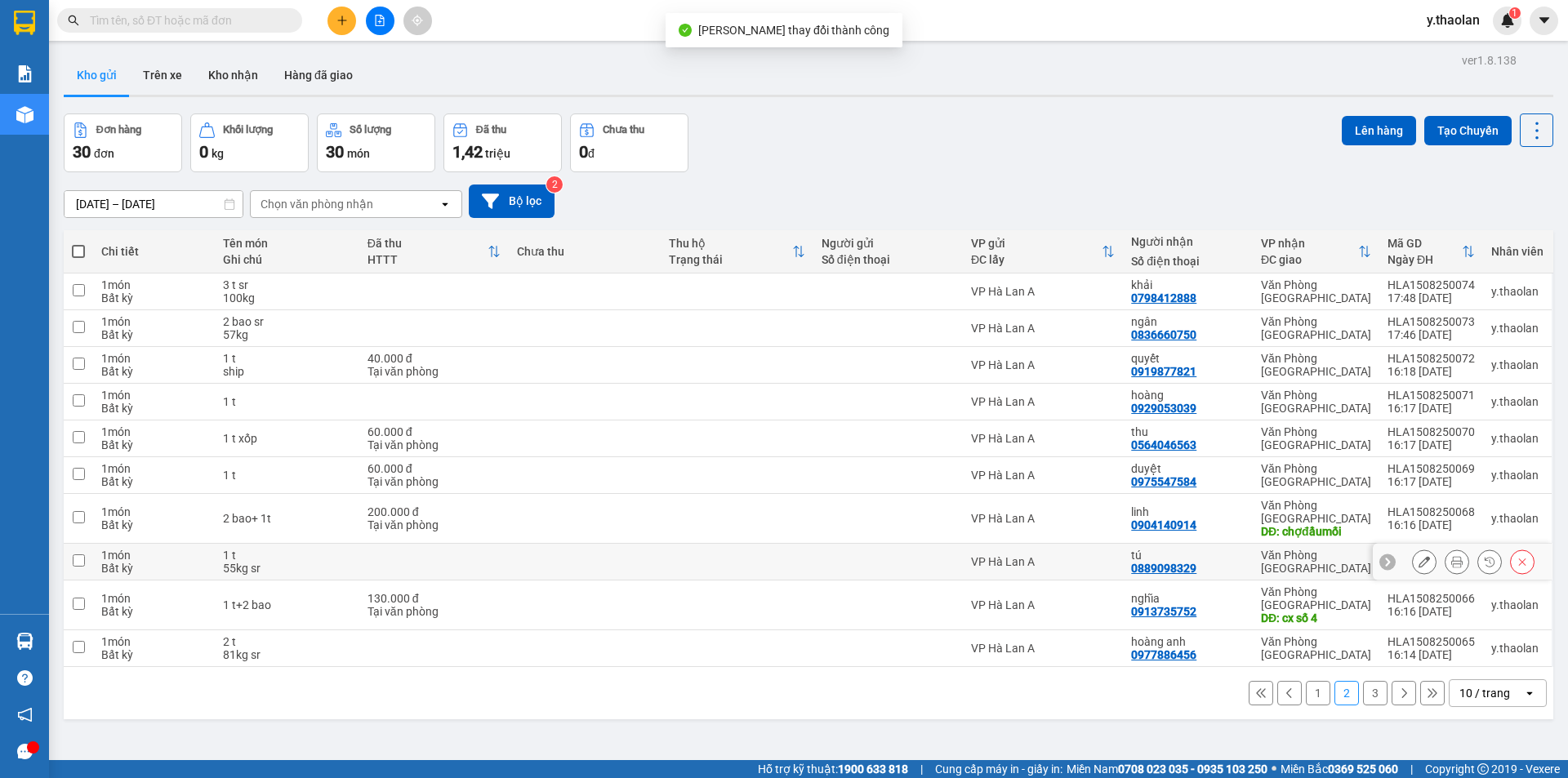
click at [1418, 556] on icon at bounding box center [1424, 562] width 12 height 12
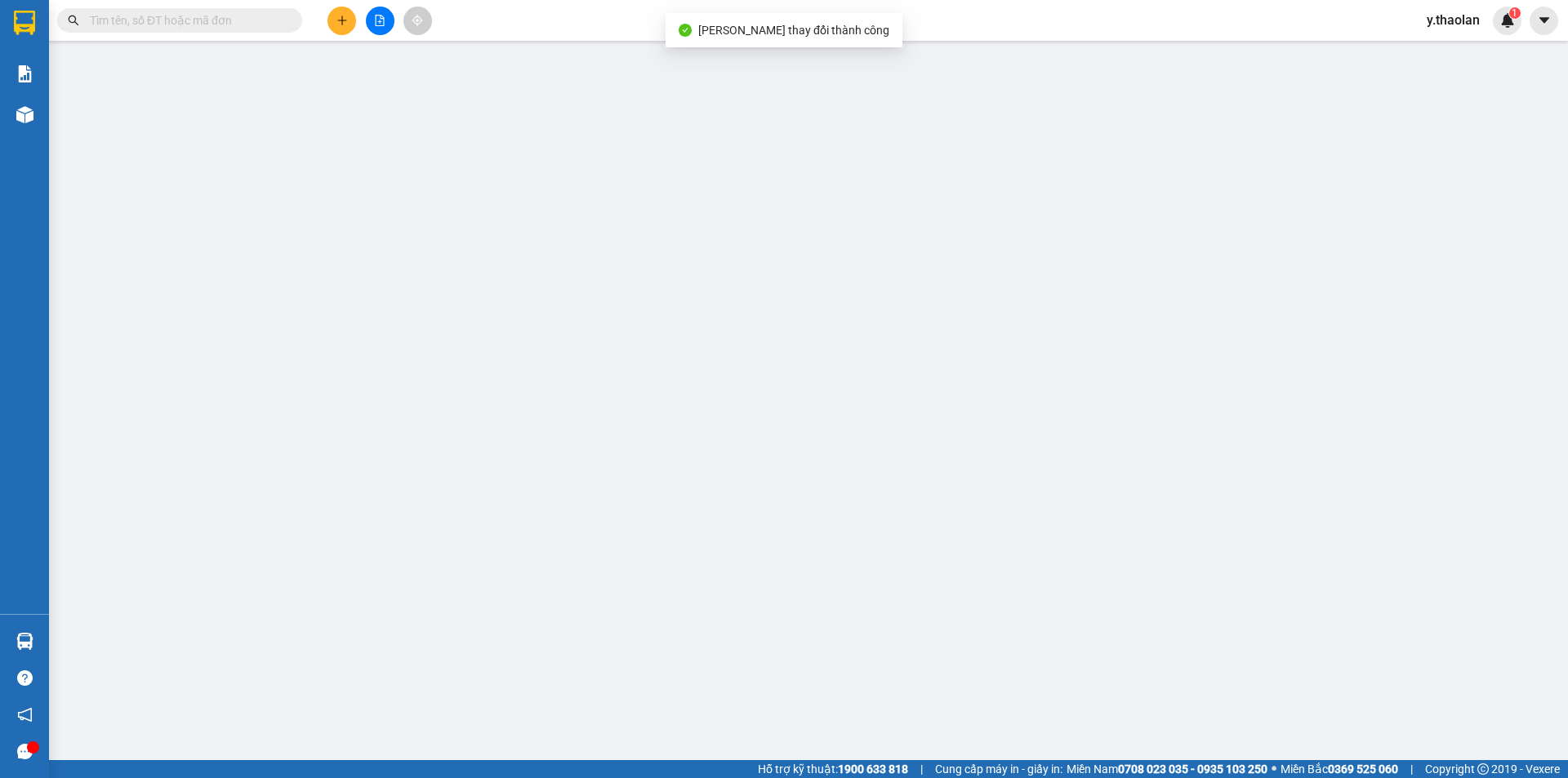
type input "0889098329"
type input "tú"
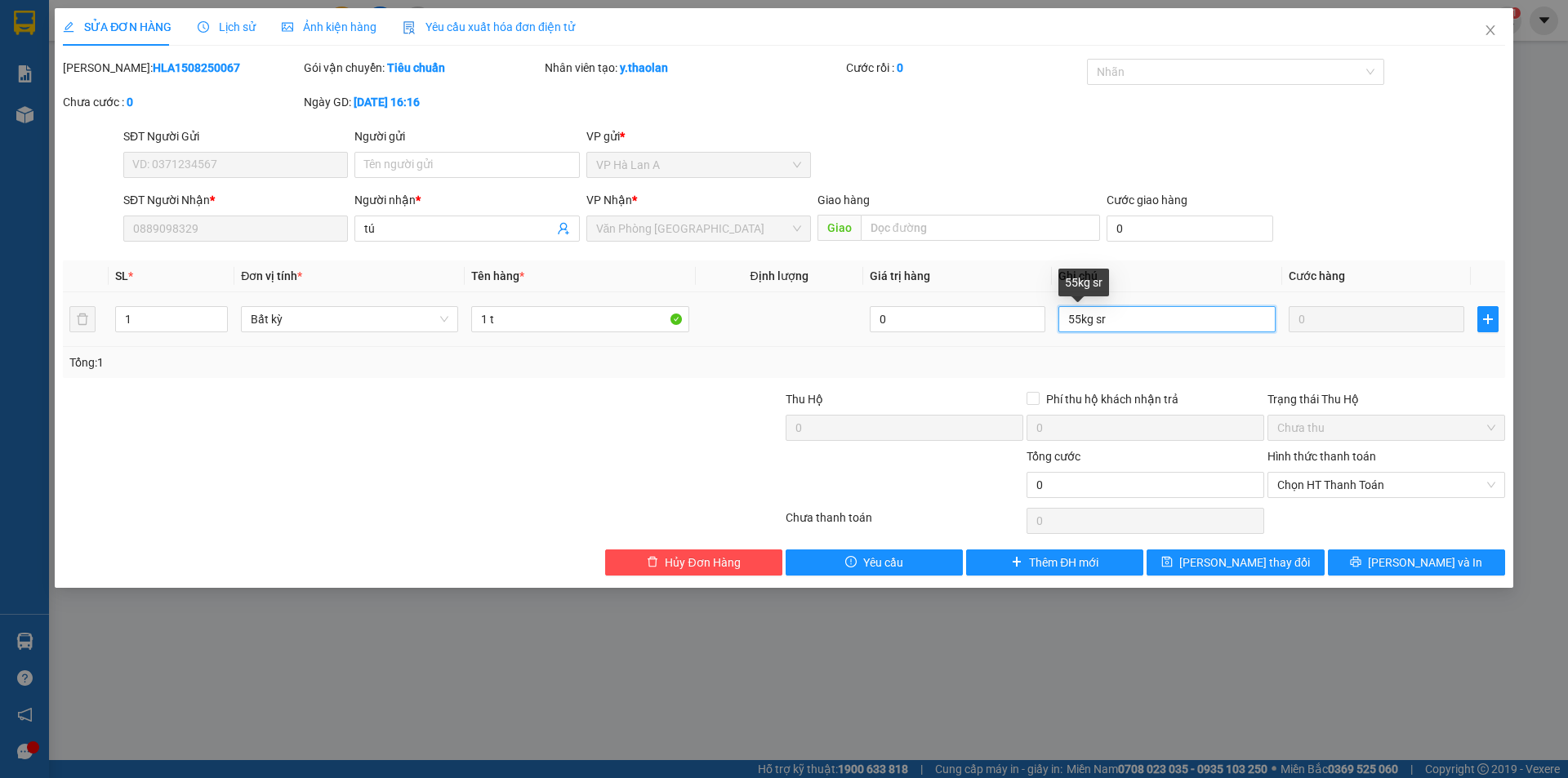
drag, startPoint x: 1091, startPoint y: 317, endPoint x: 1139, endPoint y: 312, distance: 48.3
click at [1139, 312] on input "55kg sr" at bounding box center [1167, 319] width 217 height 26
type input "55kg"
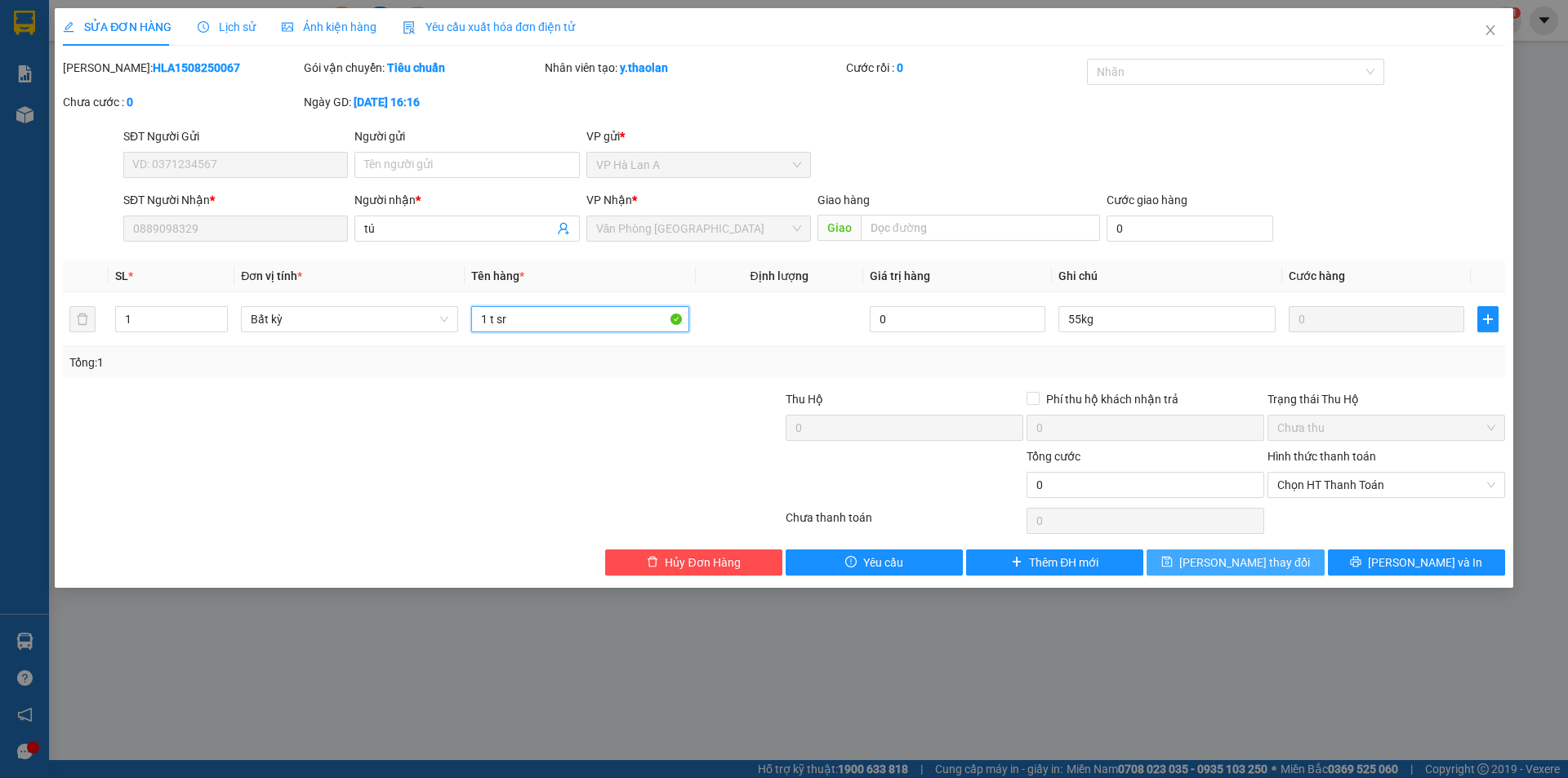
type input "1 t sr"
click at [1295, 563] on button "[PERSON_NAME] thay đổi" at bounding box center [1235, 562] width 177 height 26
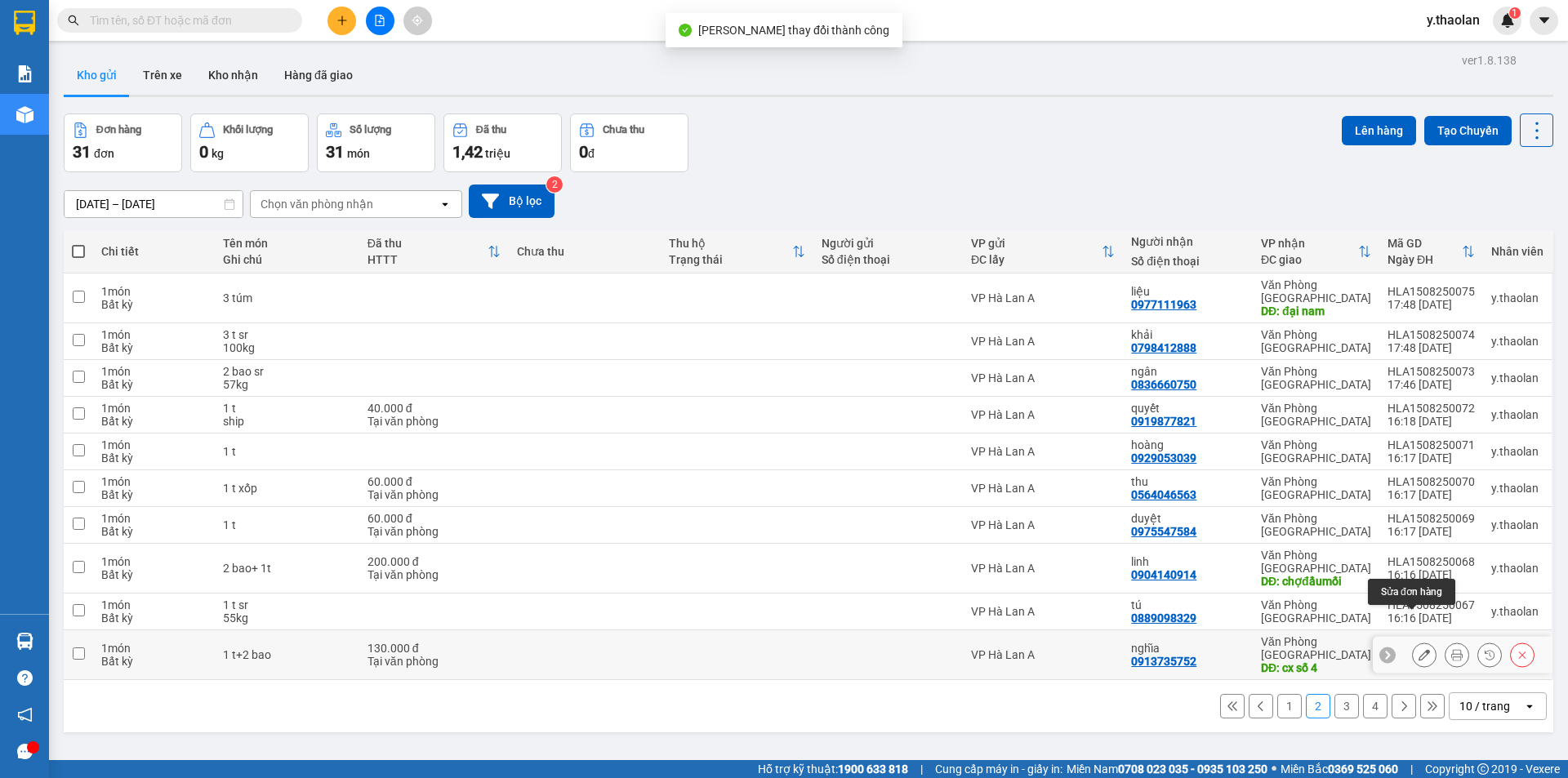
click at [1418, 649] on icon at bounding box center [1424, 655] width 12 height 12
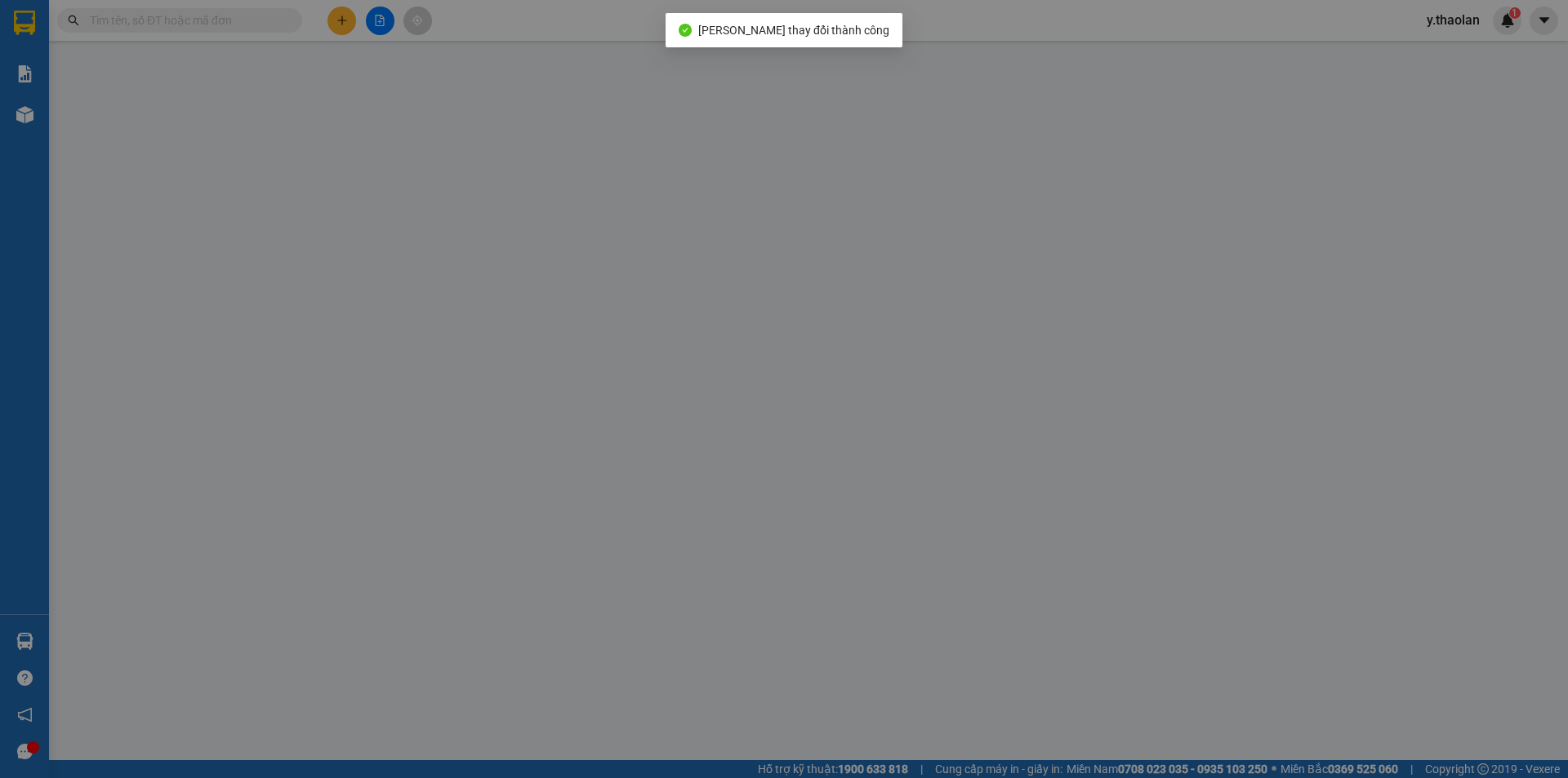
type input "0913735752"
type input "nghĩa"
type input "cx số 4"
type input "130.000"
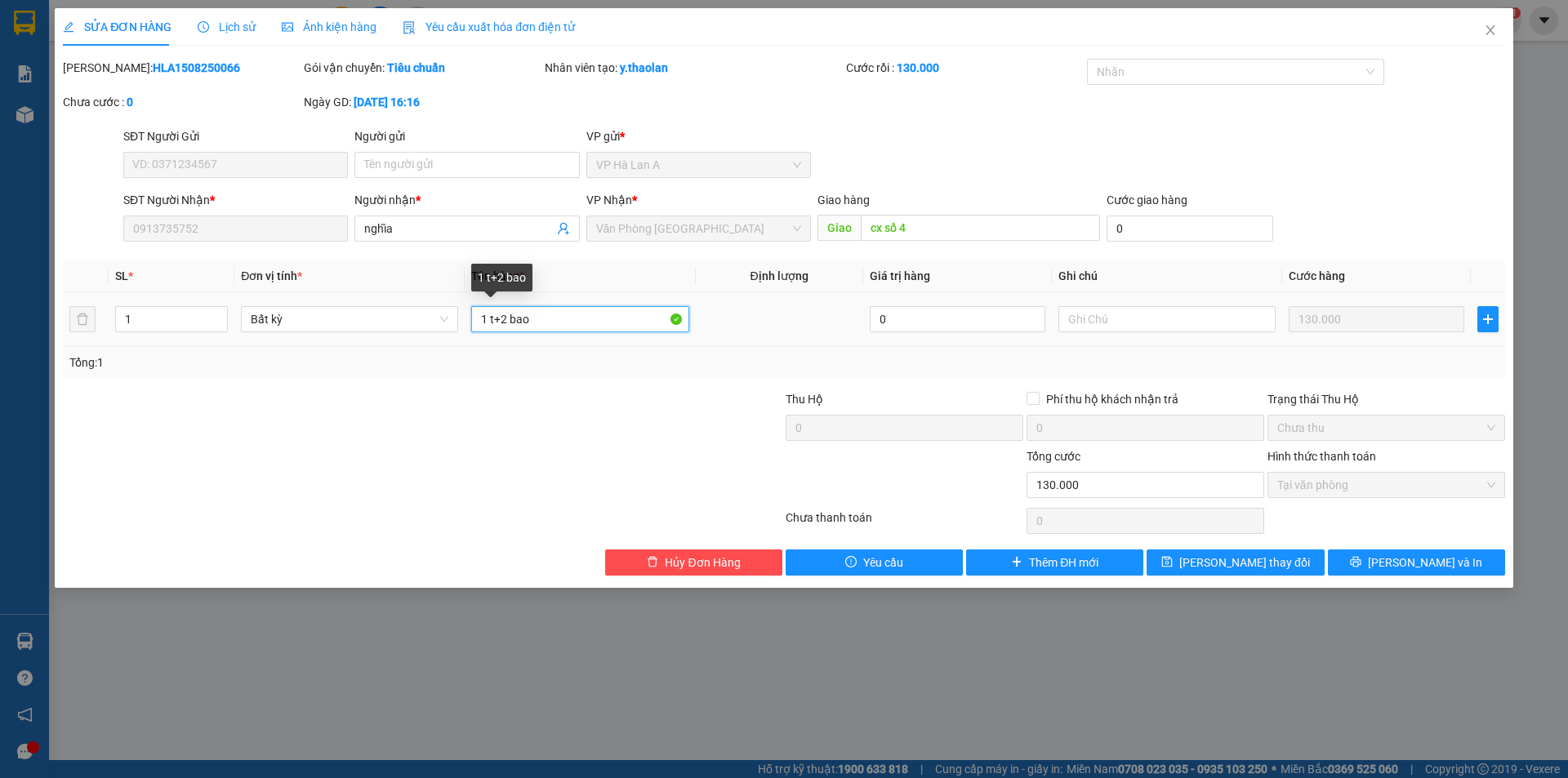
click at [498, 325] on input "1 t+2 bao" at bounding box center [579, 319] width 217 height 26
click at [499, 315] on input "1 t+2 bao" at bounding box center [579, 319] width 217 height 26
click at [515, 312] on input "1 t+ 2 bao" at bounding box center [579, 319] width 217 height 26
type input "1 t+ 2bao"
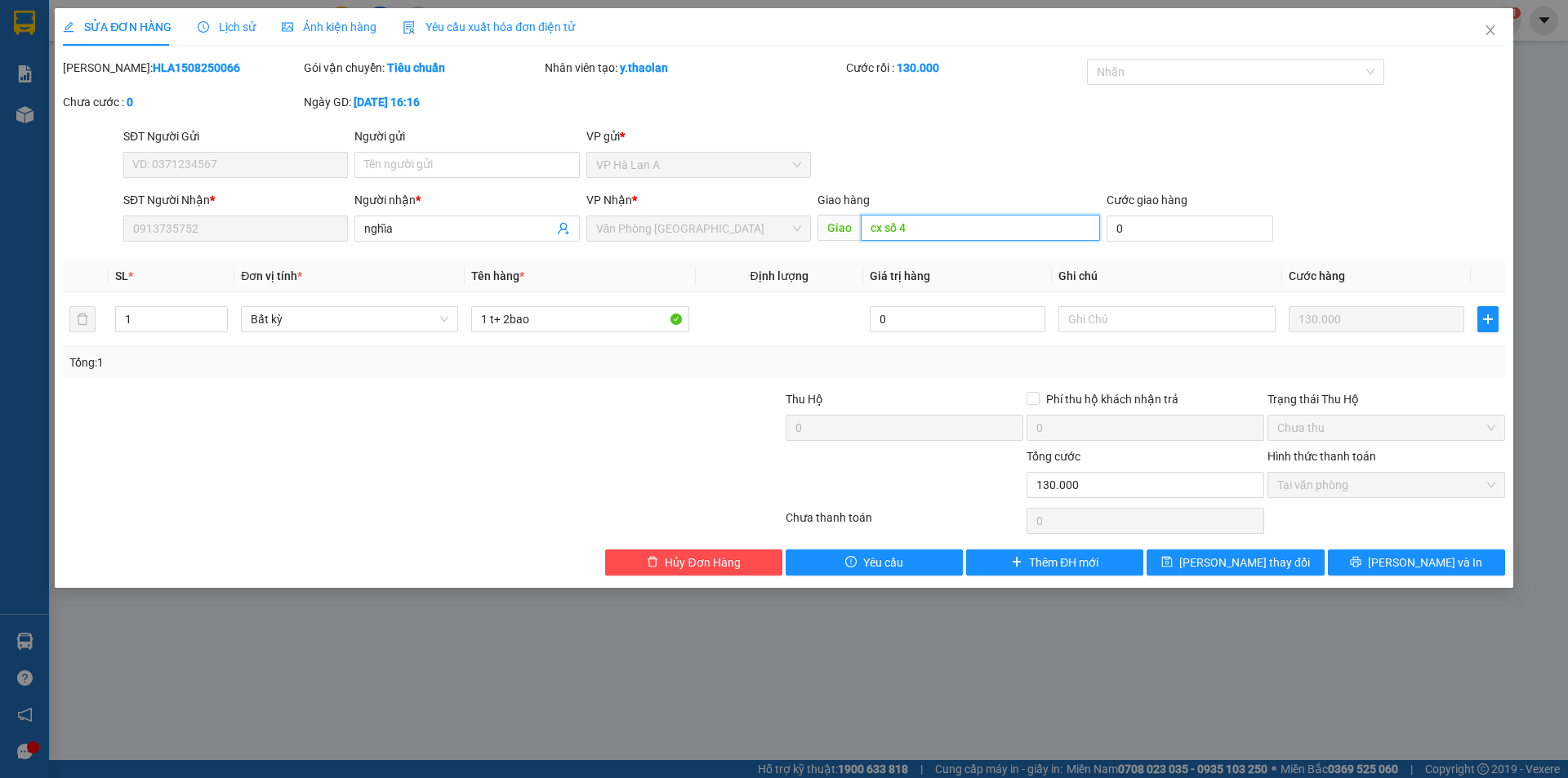
click at [897, 218] on input "cx số 4" at bounding box center [980, 227] width 239 height 26
click at [897, 220] on input "cx số 4" at bounding box center [980, 227] width 239 height 26
click at [899, 222] on input "cx số 4" at bounding box center [980, 227] width 239 height 26
type input "cx số4"
click at [1182, 559] on button "[PERSON_NAME] thay đổi" at bounding box center [1235, 562] width 177 height 26
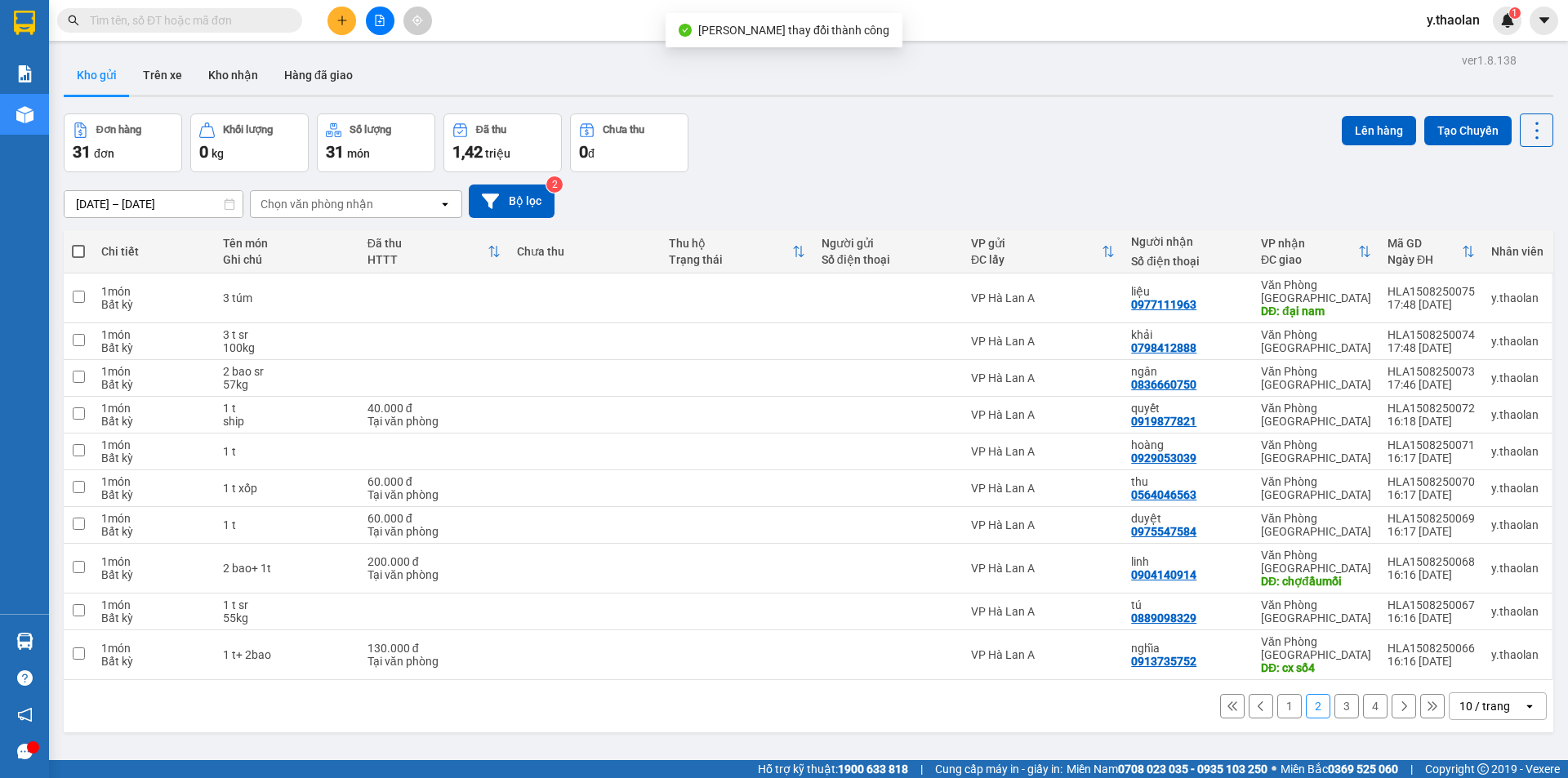
click at [1338, 694] on button "3" at bounding box center [1346, 706] width 24 height 24
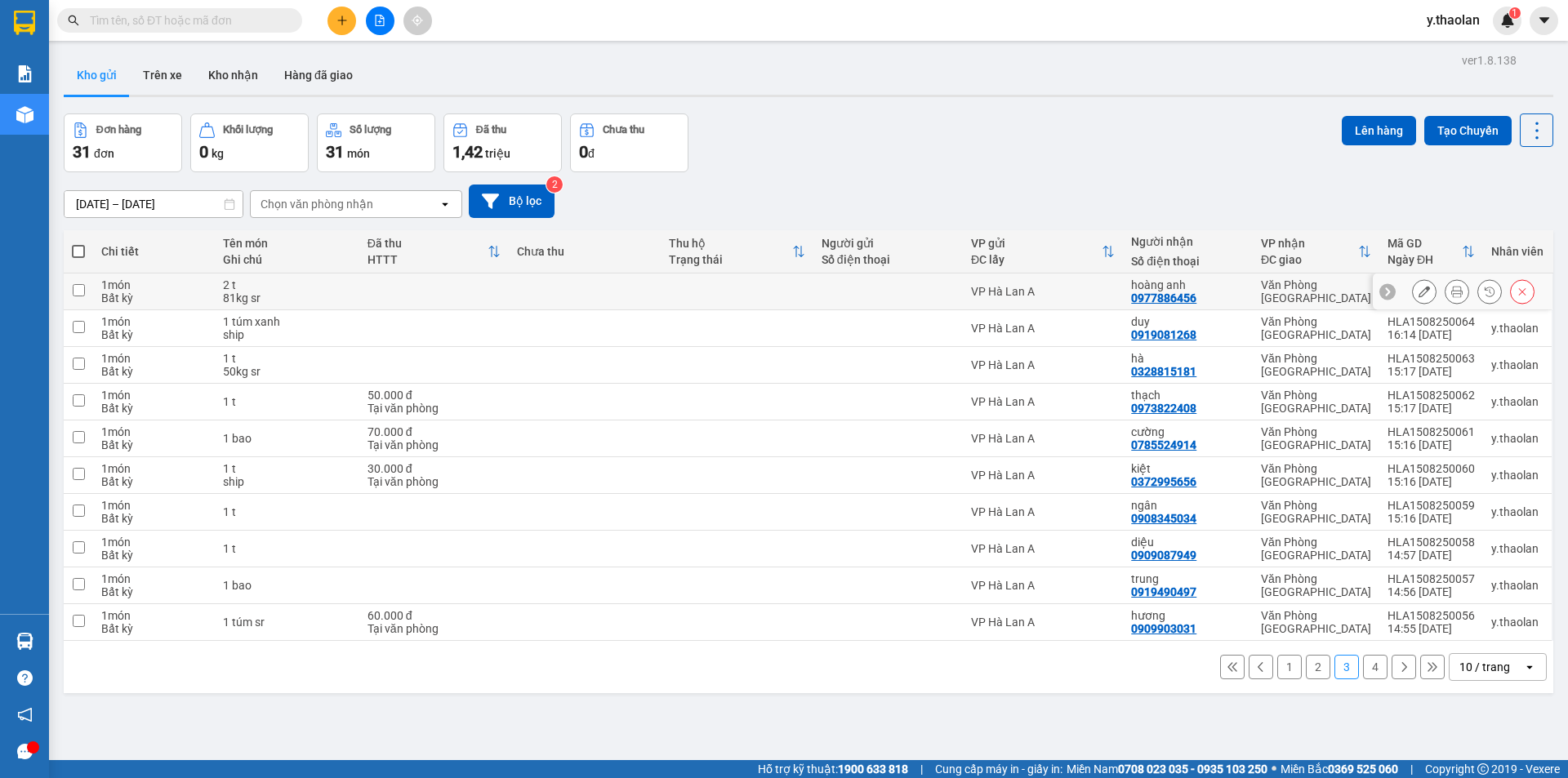
click at [1418, 290] on icon at bounding box center [1424, 291] width 12 height 12
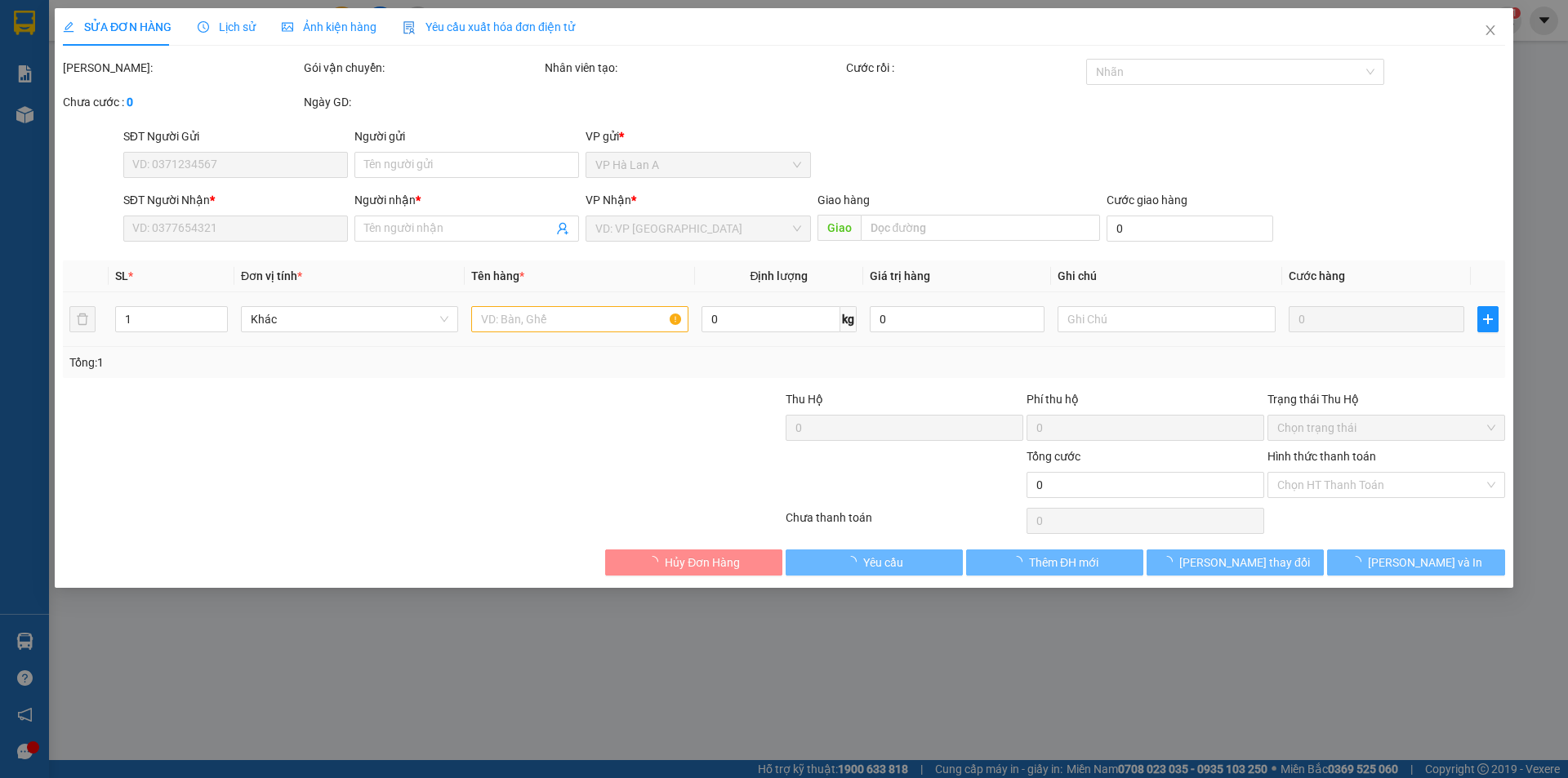
type input "0977886456"
type input "hoàng anh"
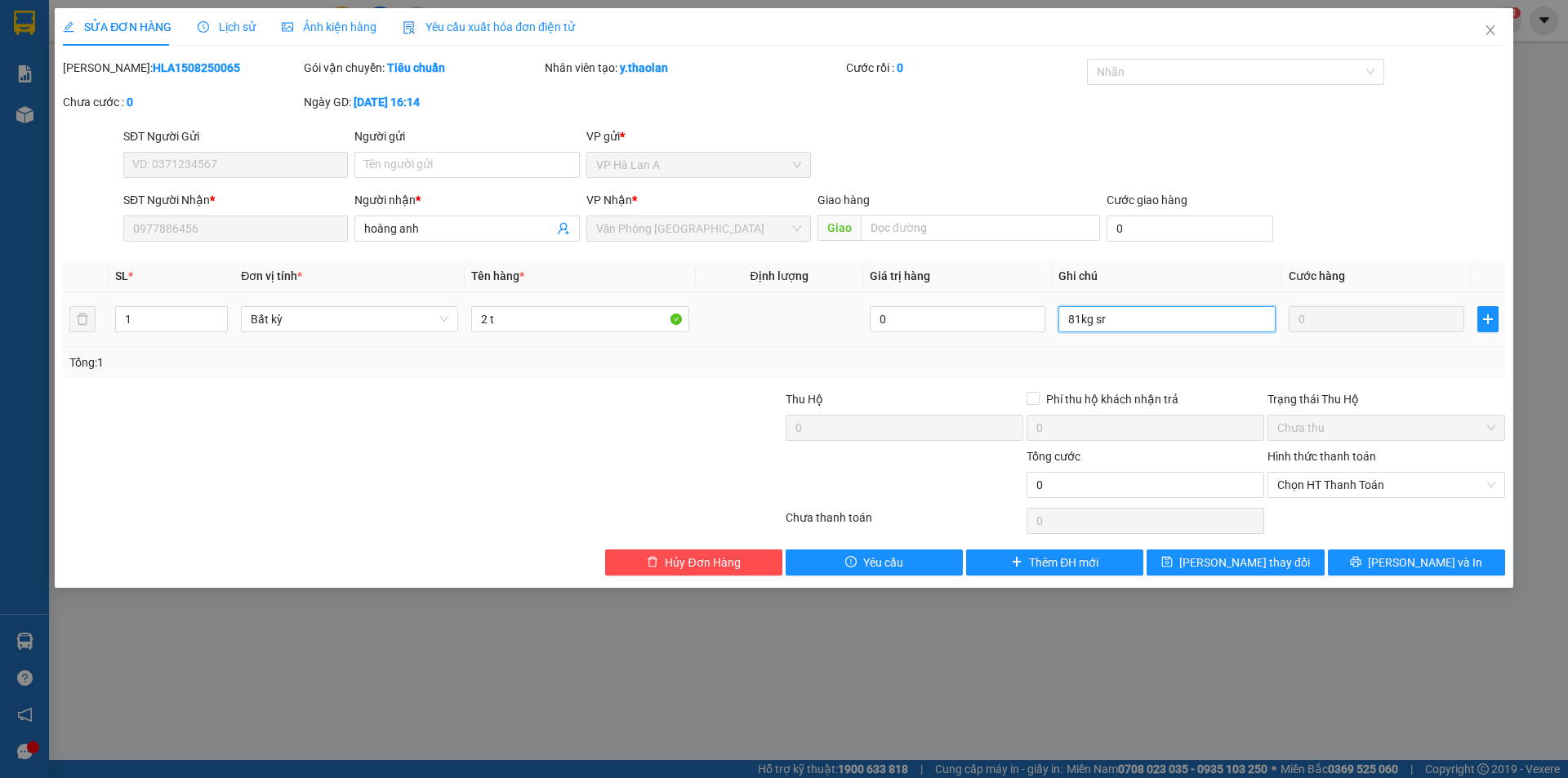
drag, startPoint x: 1092, startPoint y: 319, endPoint x: 1153, endPoint y: 316, distance: 61.1
click at [1166, 315] on input "81kg sr" at bounding box center [1167, 319] width 217 height 26
type input "81kg"
type input "2 t sr"
click at [1241, 567] on span "[PERSON_NAME] thay đổi" at bounding box center [1244, 562] width 131 height 18
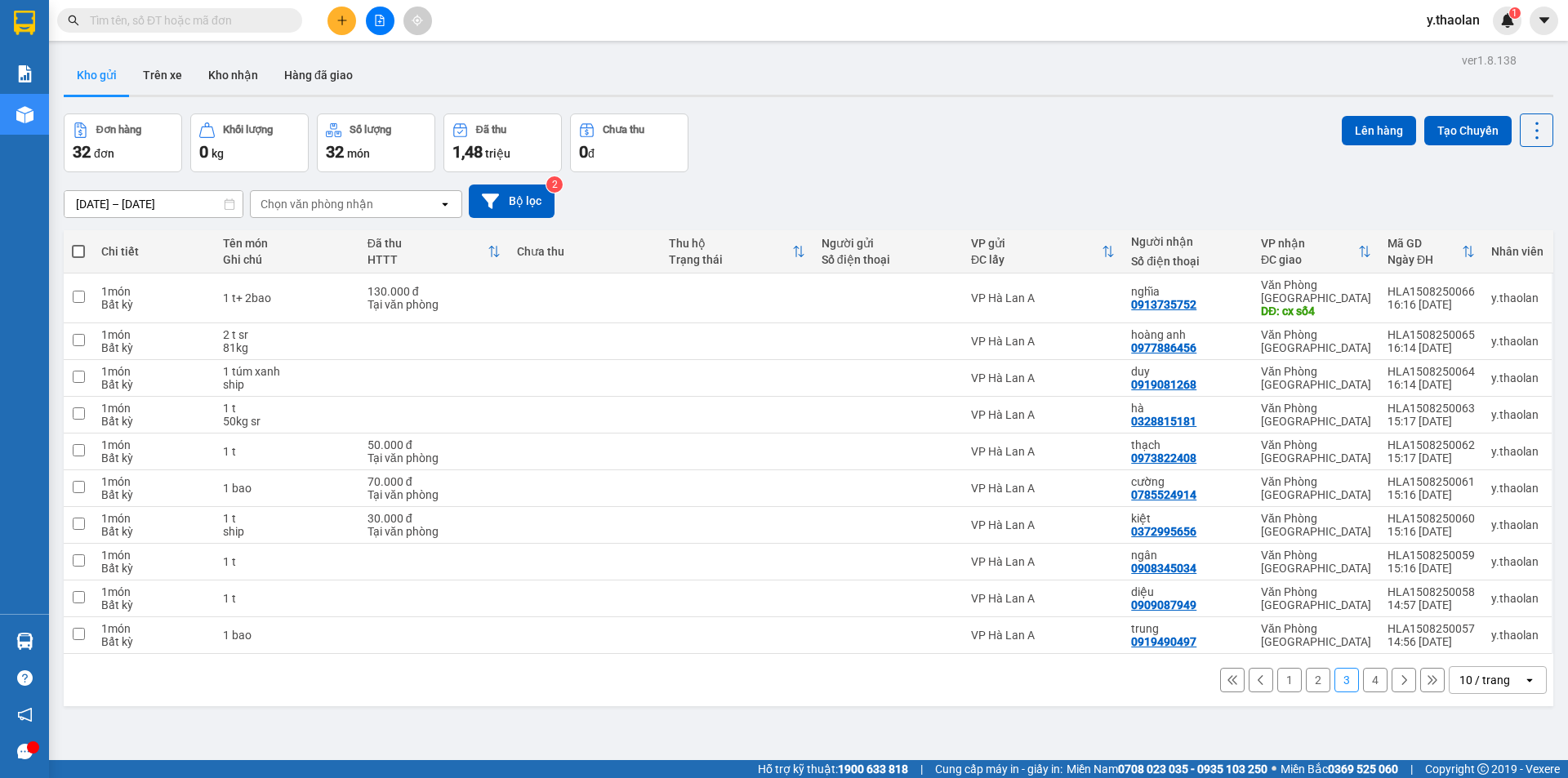
click at [250, 22] on input "text" at bounding box center [186, 20] width 193 height 18
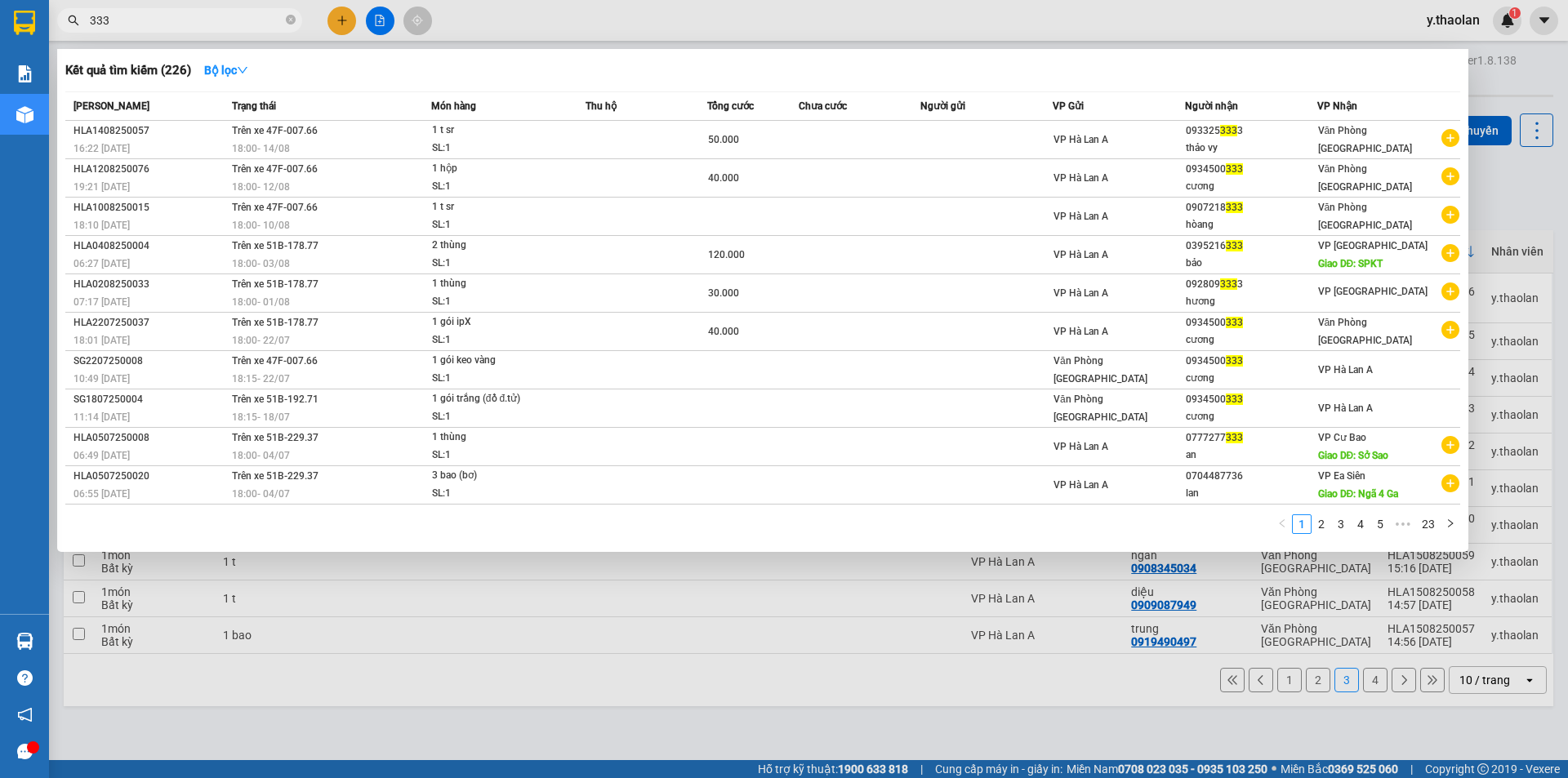
type input "333"
click at [603, 15] on div at bounding box center [784, 389] width 1568 height 778
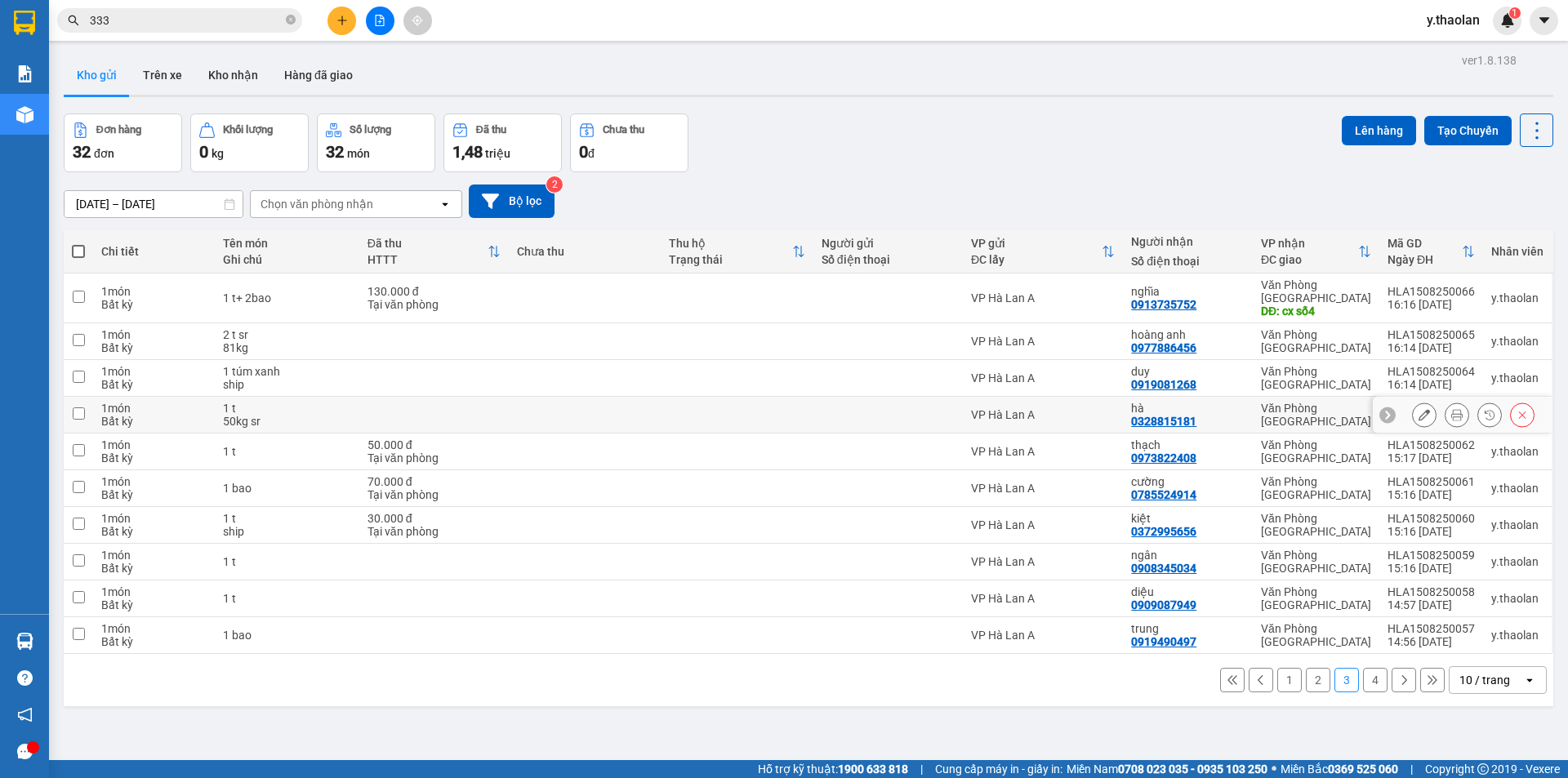
click at [1399, 406] on div at bounding box center [1462, 415] width 179 height 37
click at [1413, 401] on button at bounding box center [1424, 415] width 23 height 29
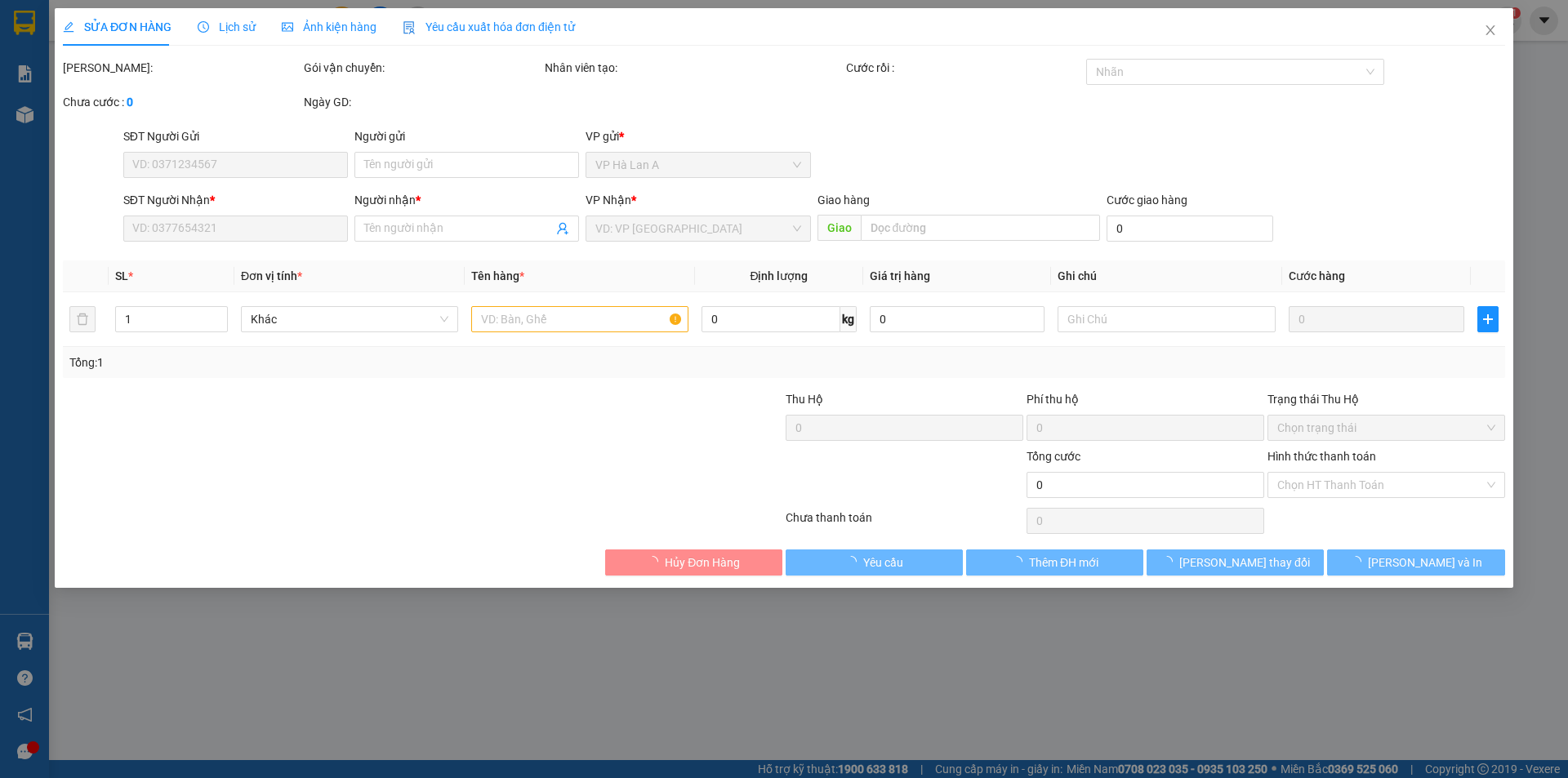
type input "0328815181"
type input "hà"
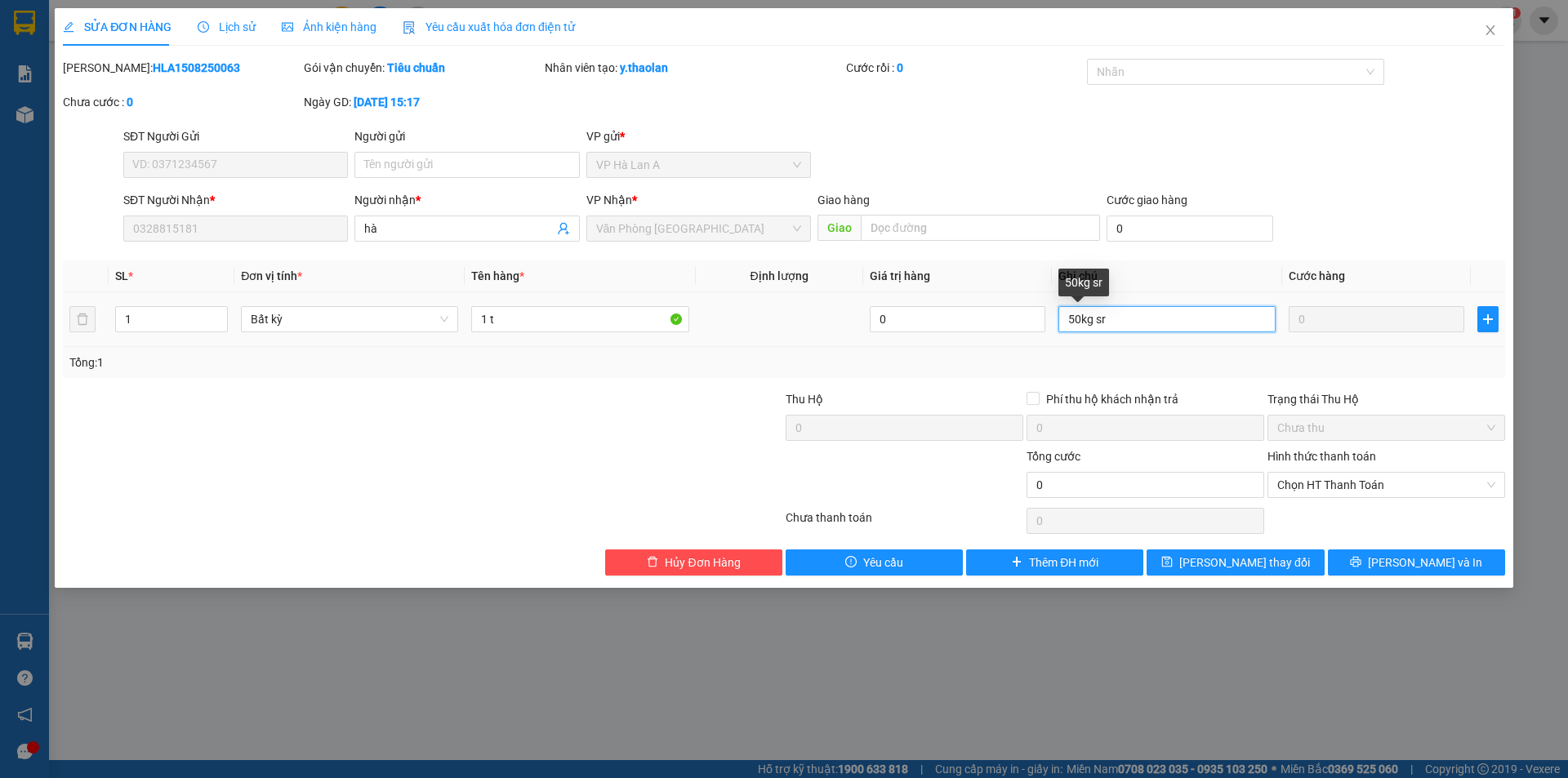
click at [1093, 317] on input "50kg sr" at bounding box center [1167, 319] width 217 height 26
drag, startPoint x: 1093, startPoint y: 317, endPoint x: 1115, endPoint y: 317, distance: 22.0
click at [1115, 317] on input "50kg sr" at bounding box center [1167, 319] width 217 height 26
type input "50kg"
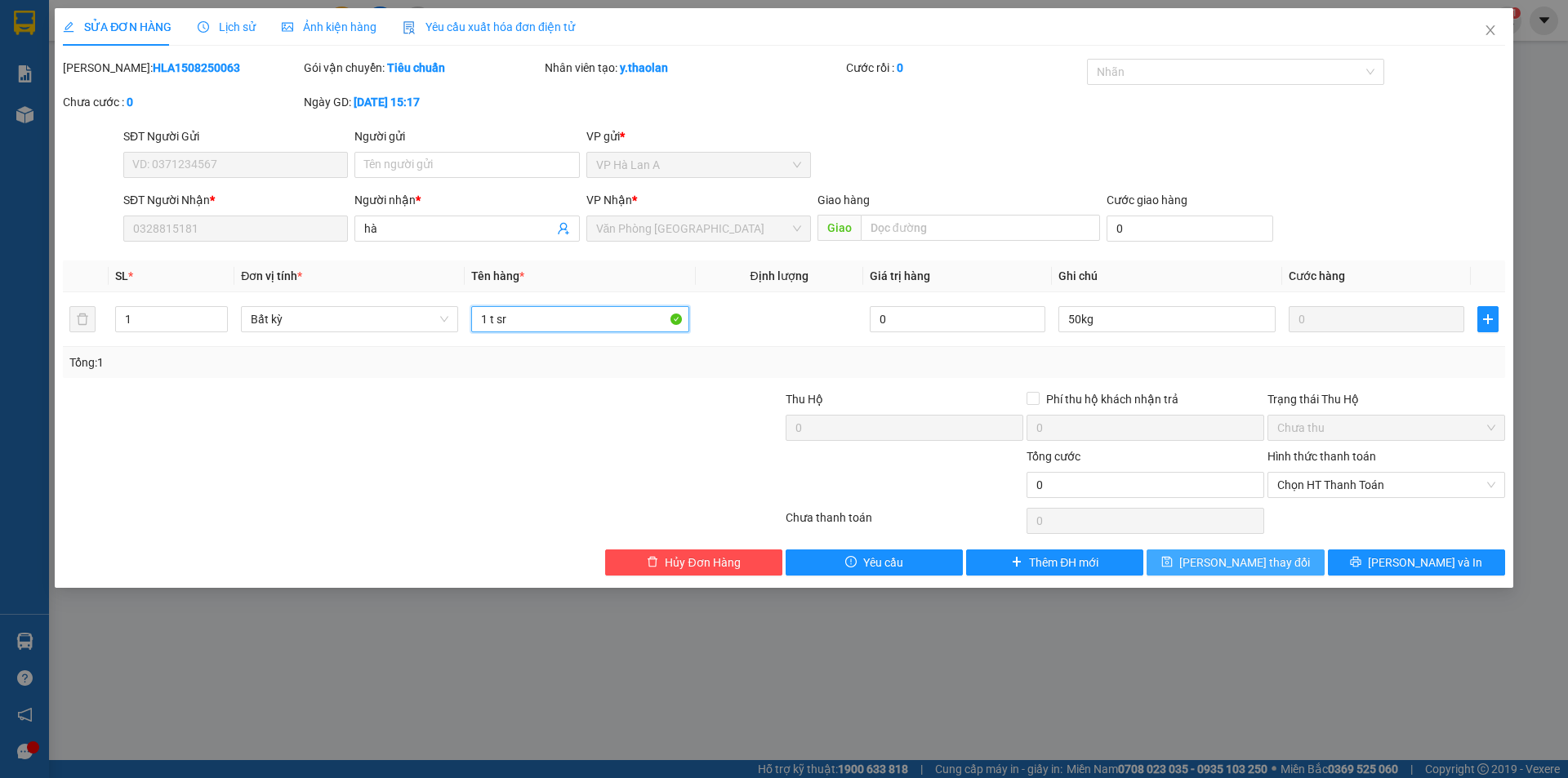
type input "1 t sr"
click at [1223, 553] on span "[PERSON_NAME] thay đổi" at bounding box center [1244, 562] width 131 height 18
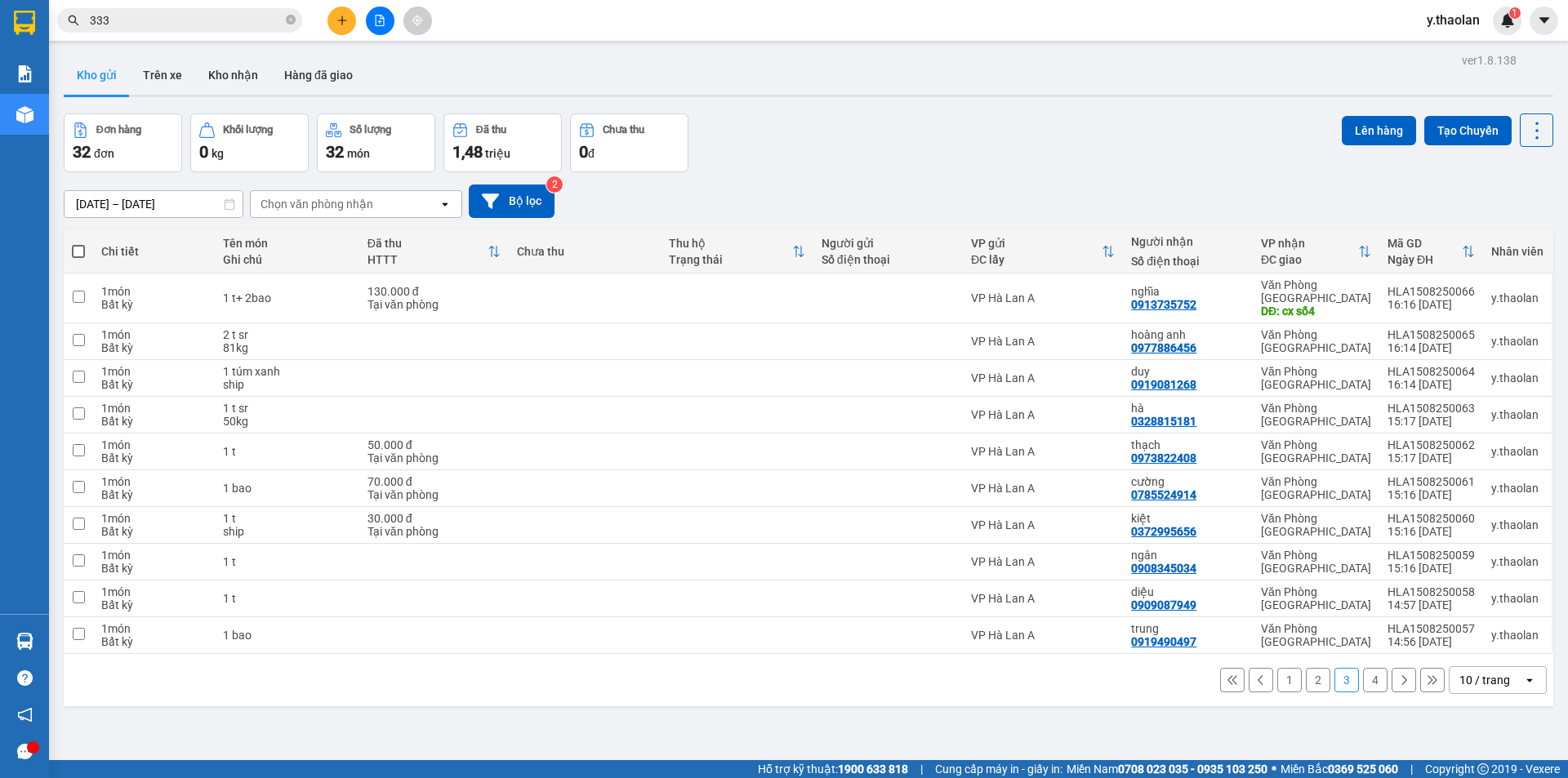
click at [1363, 668] on button "4" at bounding box center [1374, 679] width 24 height 24
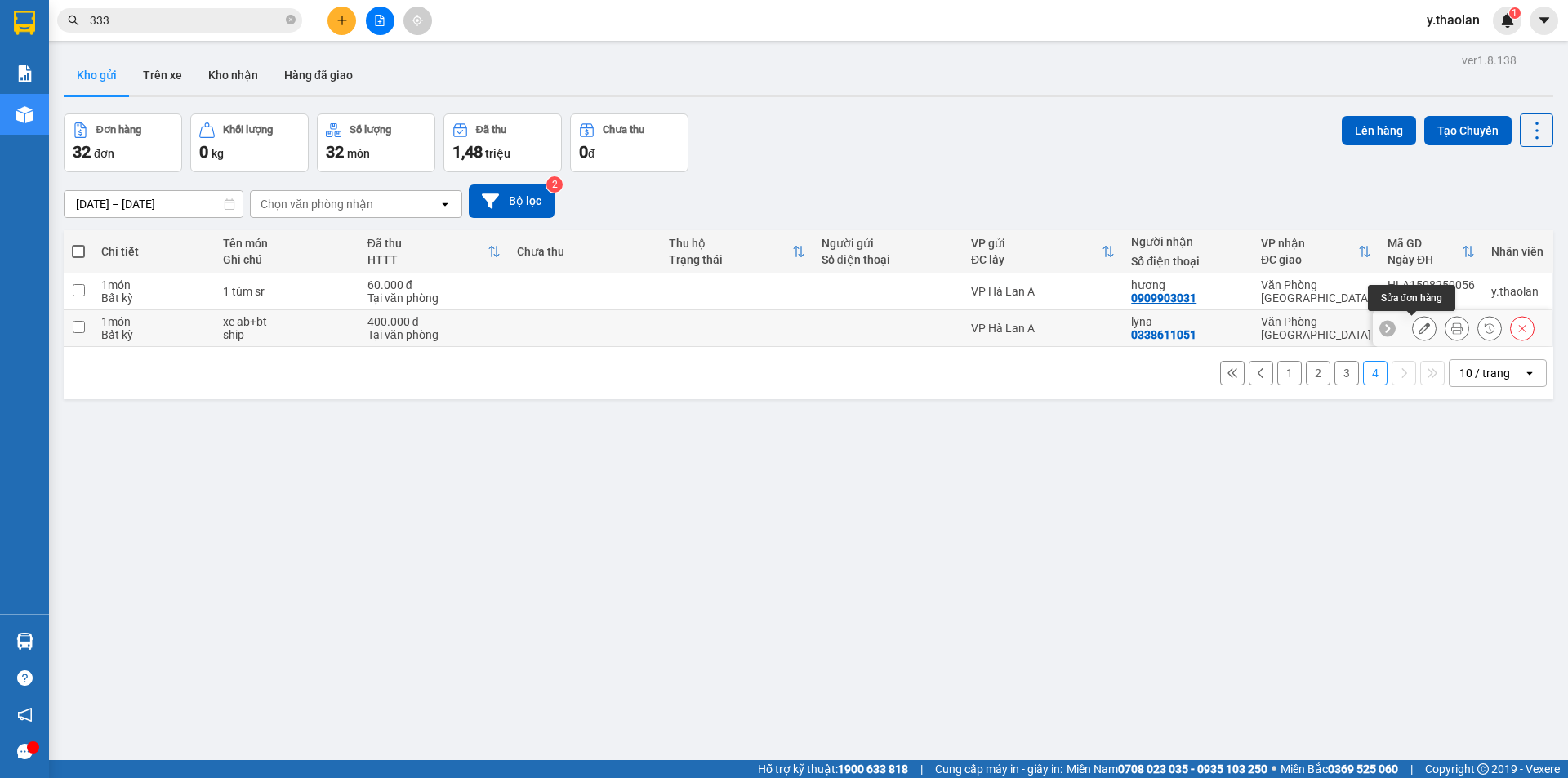
click at [1417, 330] on button at bounding box center [1424, 328] width 23 height 29
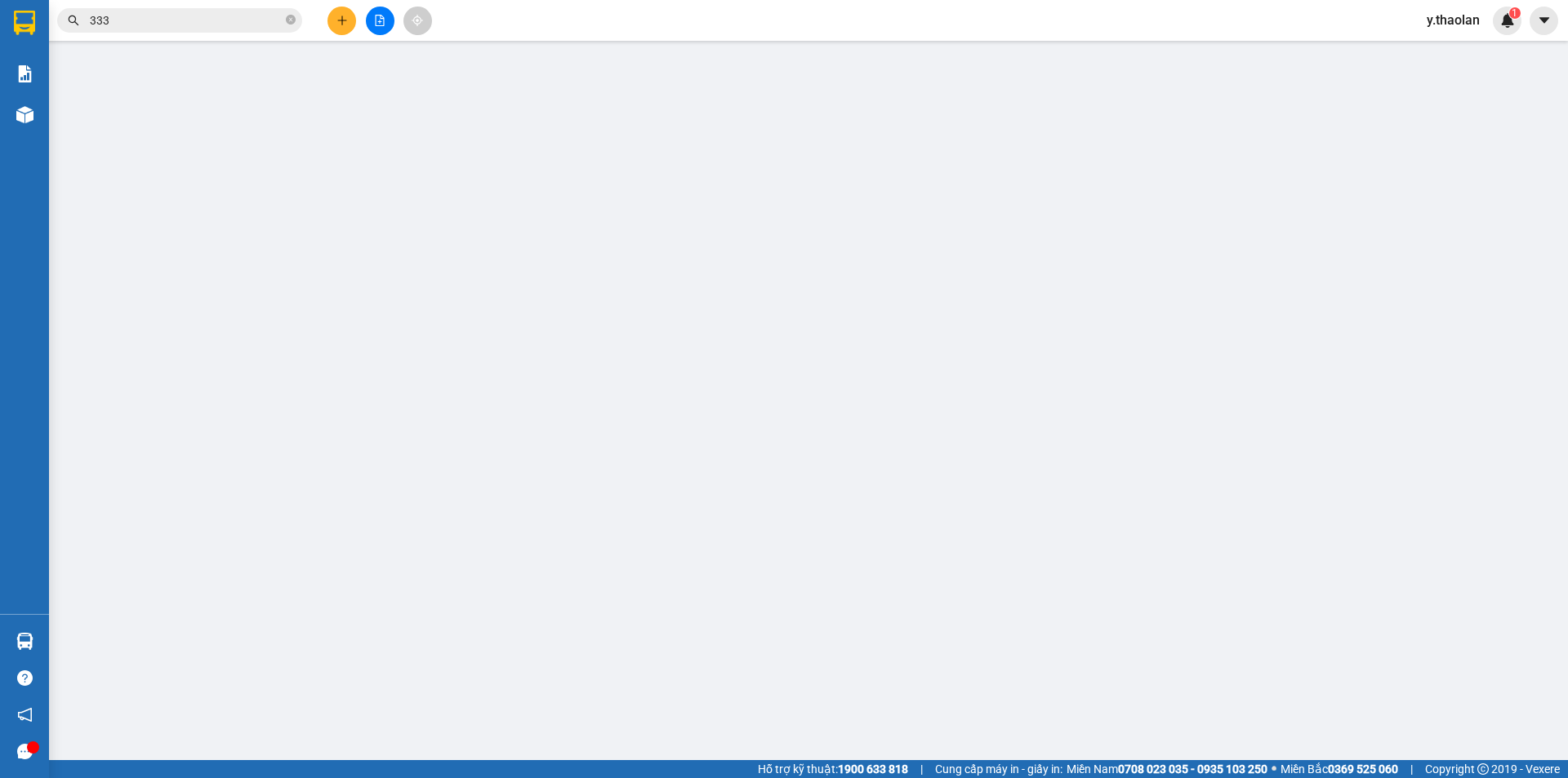
type input "0338611051"
type input "lyna"
type input "400.000"
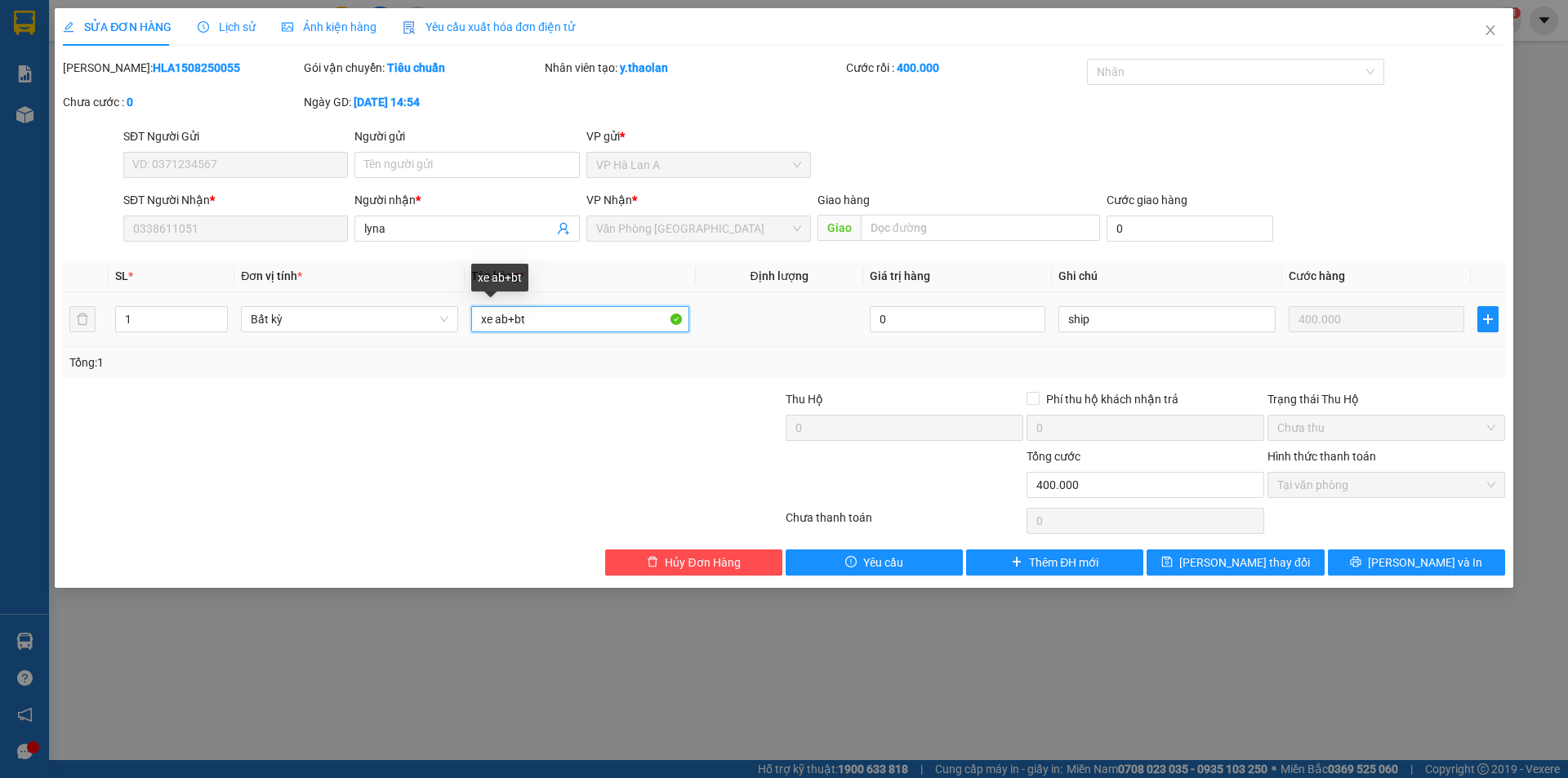
drag, startPoint x: 559, startPoint y: 322, endPoint x: 149, endPoint y: 281, distance: 412.0
click at [158, 281] on table "SL * Đơn vị tính * Tên hàng * Định lượng Giá trị hàng Ghi chú Cước hàng 1 Bất k…" at bounding box center [784, 303] width 1442 height 87
type input "AB đen"
click at [1222, 573] on button "[PERSON_NAME] thay đổi" at bounding box center [1235, 562] width 177 height 26
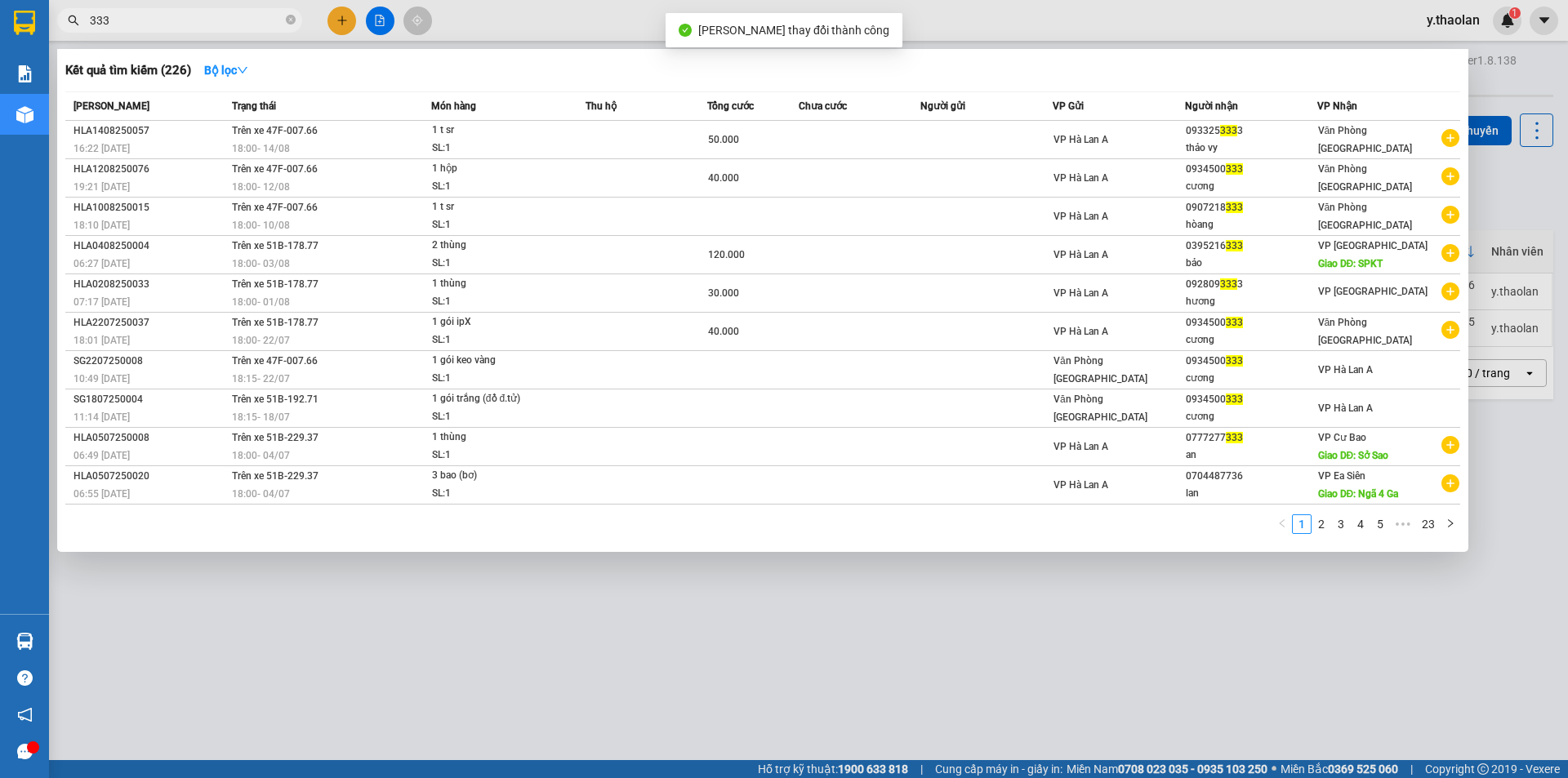
click at [160, 27] on input "333" at bounding box center [186, 20] width 193 height 18
type input "3"
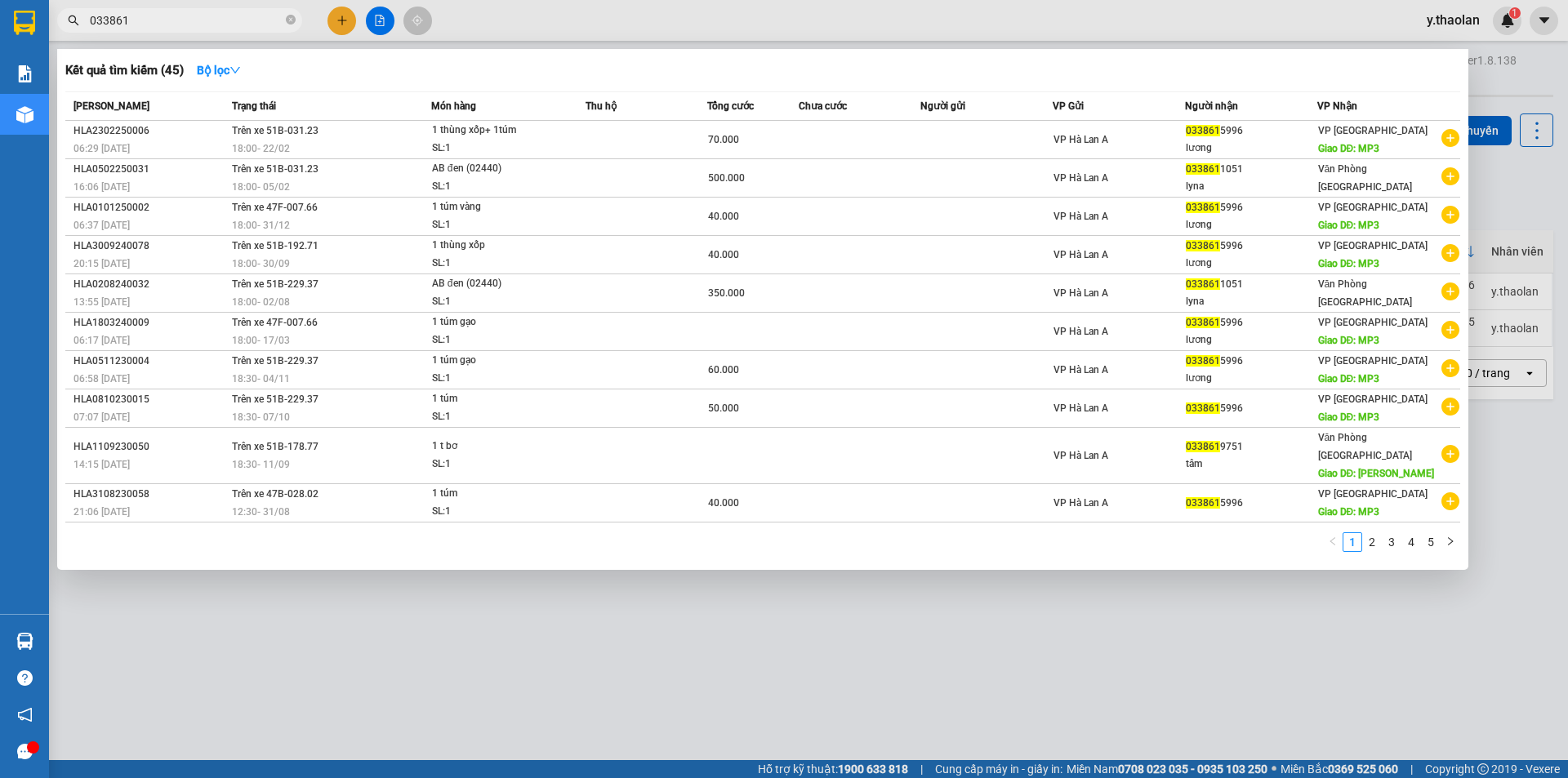
type input "033861"
click at [747, 19] on div at bounding box center [784, 389] width 1568 height 778
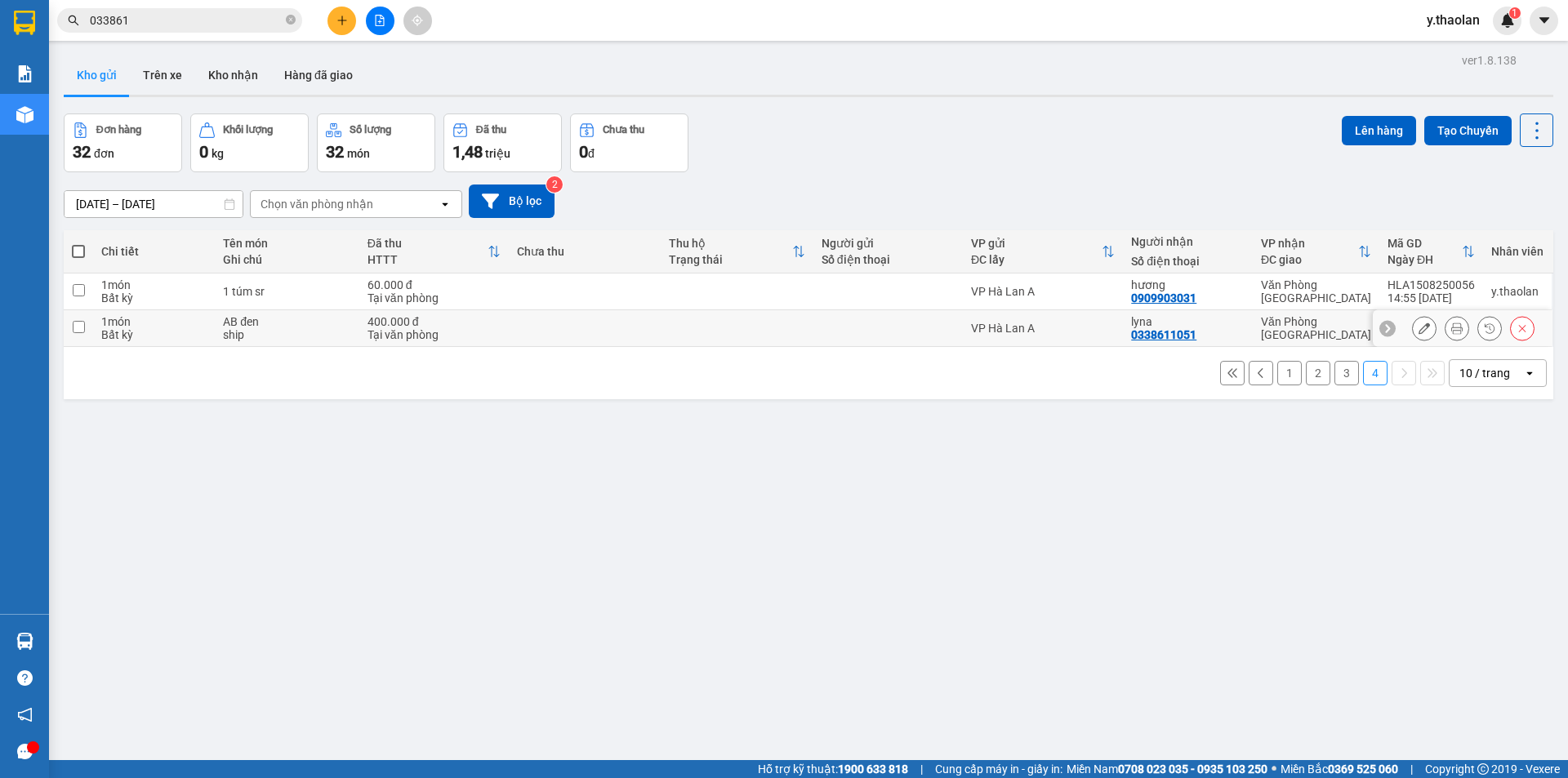
click at [1418, 330] on button at bounding box center [1424, 328] width 23 height 29
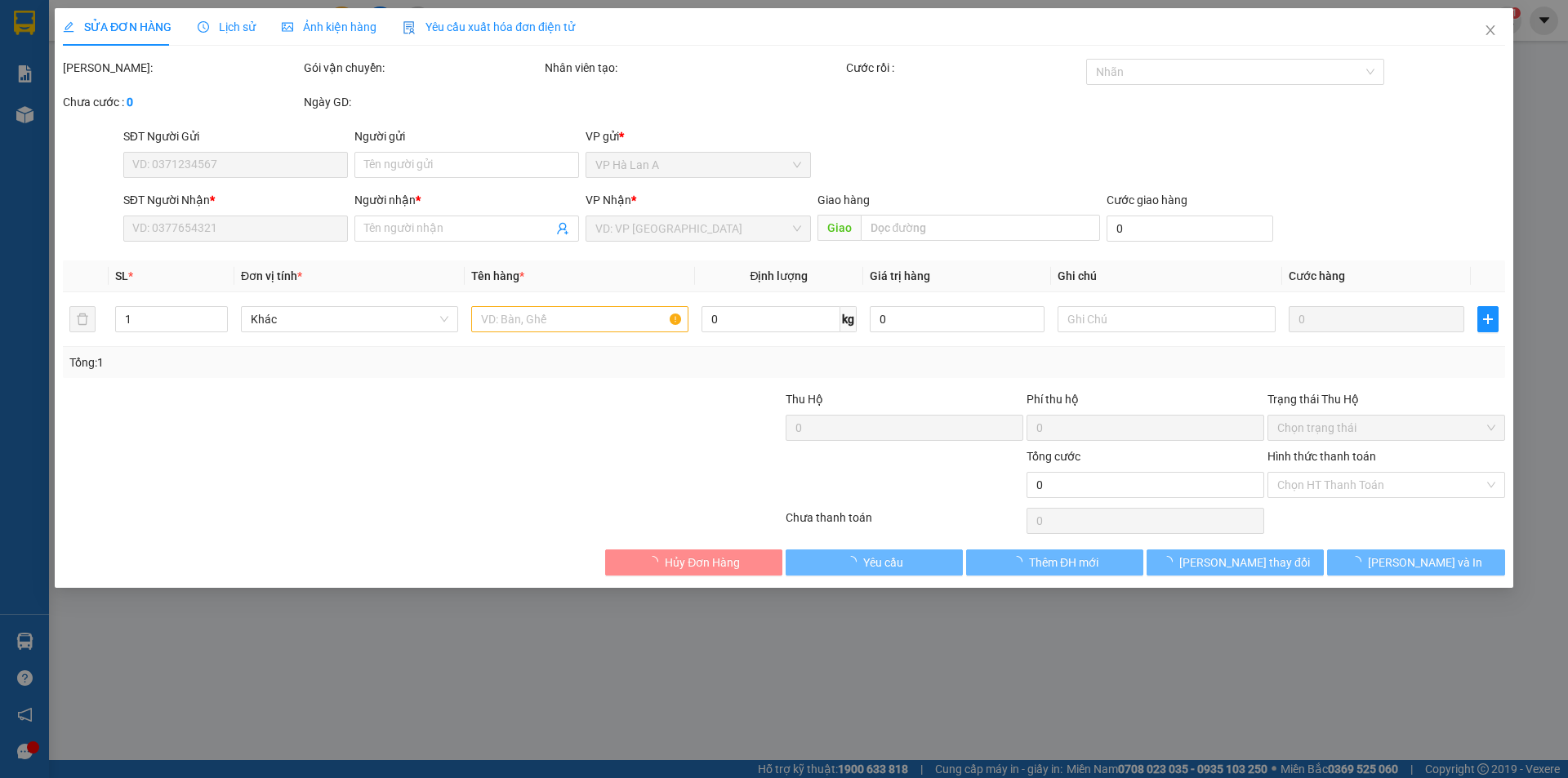
type input "0338611051"
type input "lyna"
type input "400.000"
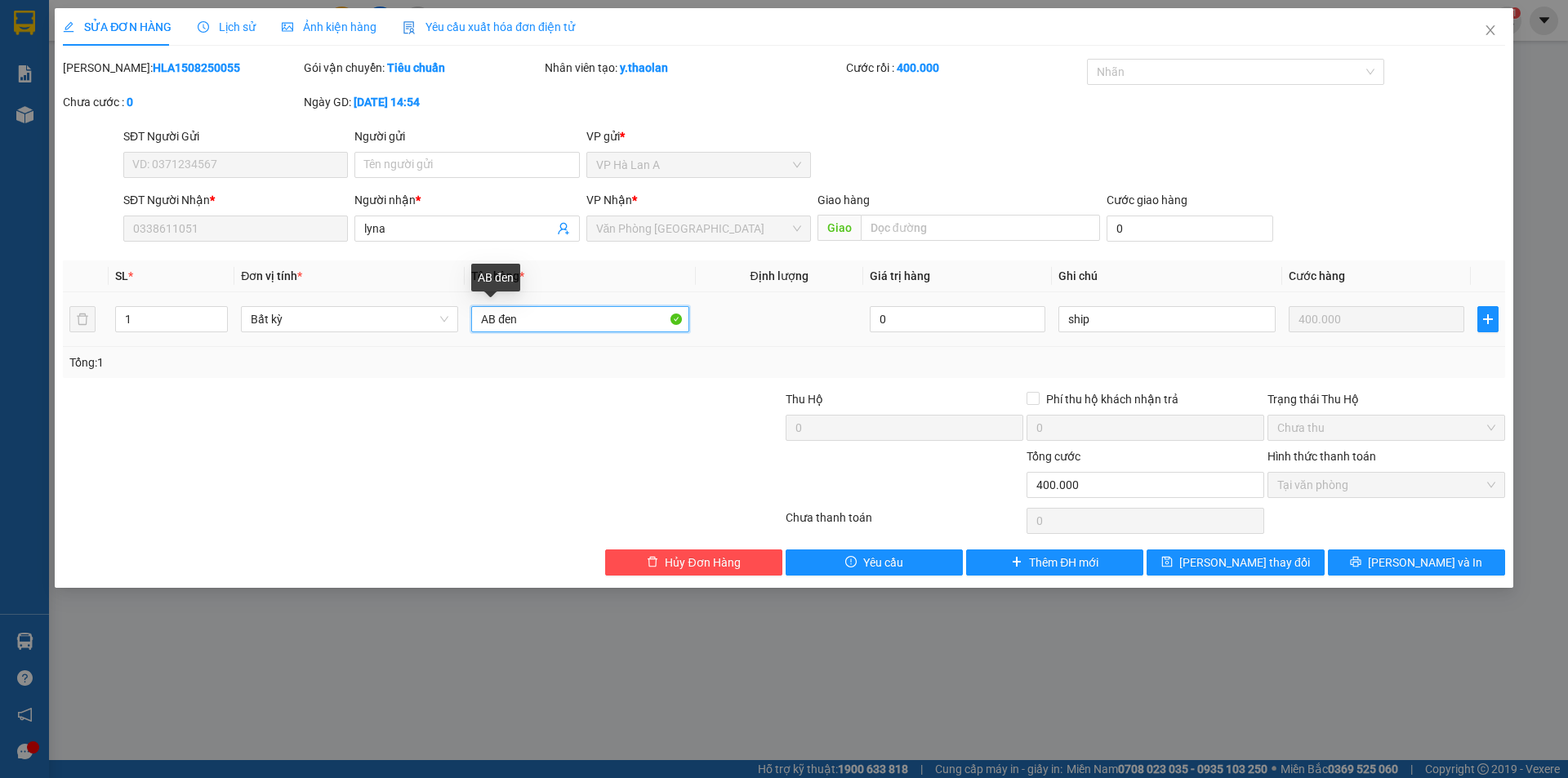
click at [531, 326] on input "AB đen" at bounding box center [579, 319] width 217 height 26
type input "AB đen (02440)"
click at [1270, 568] on span "[PERSON_NAME] thay đổi" at bounding box center [1244, 562] width 131 height 18
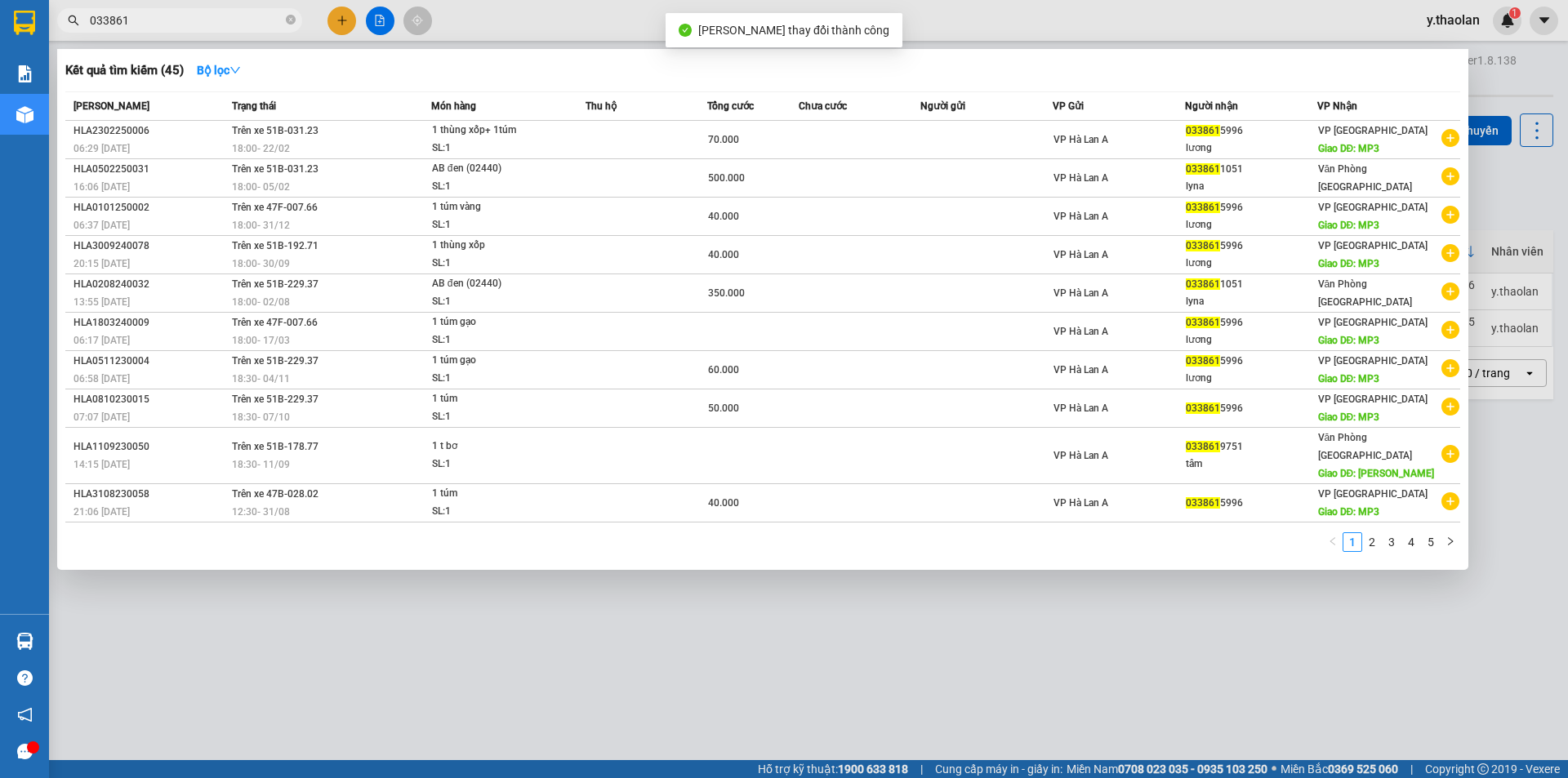
click at [178, 20] on input "033861" at bounding box center [186, 20] width 193 height 18
click at [550, 21] on div at bounding box center [784, 389] width 1568 height 778
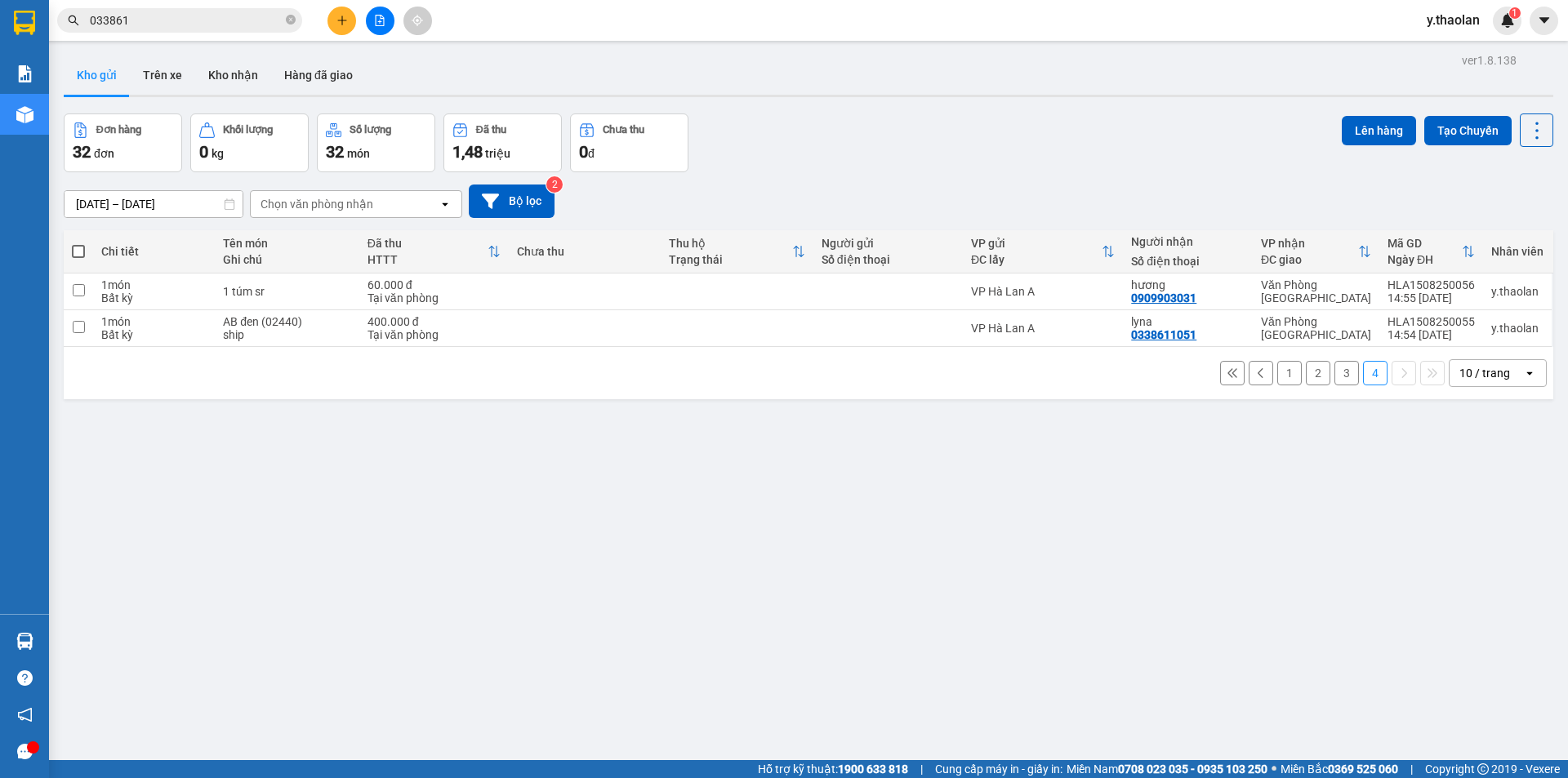
click at [1471, 374] on div "10 / trang" at bounding box center [1485, 372] width 51 height 16
click at [1485, 552] on span "100 / trang" at bounding box center [1479, 554] width 59 height 16
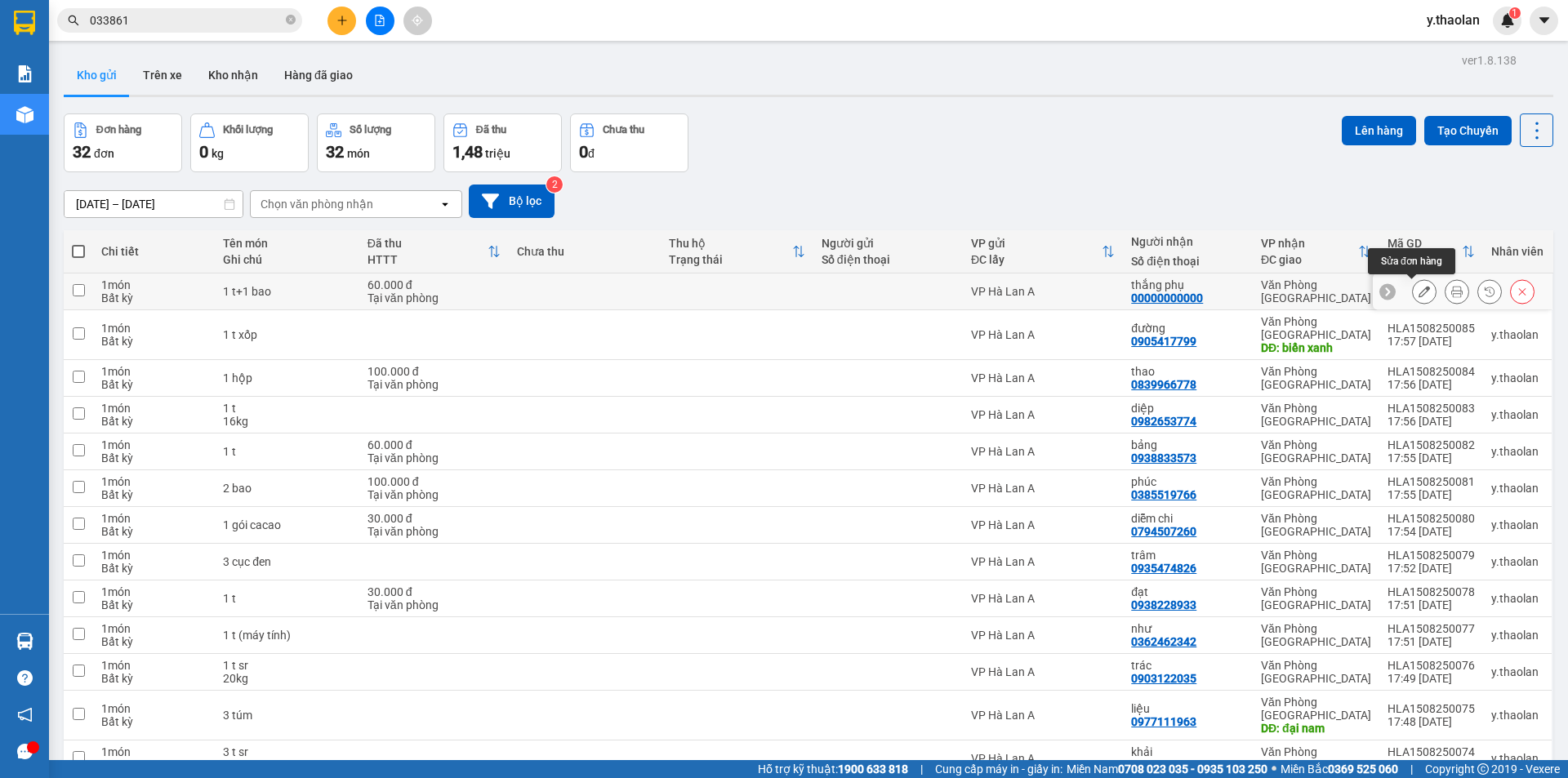
click at [1413, 301] on button at bounding box center [1424, 292] width 23 height 29
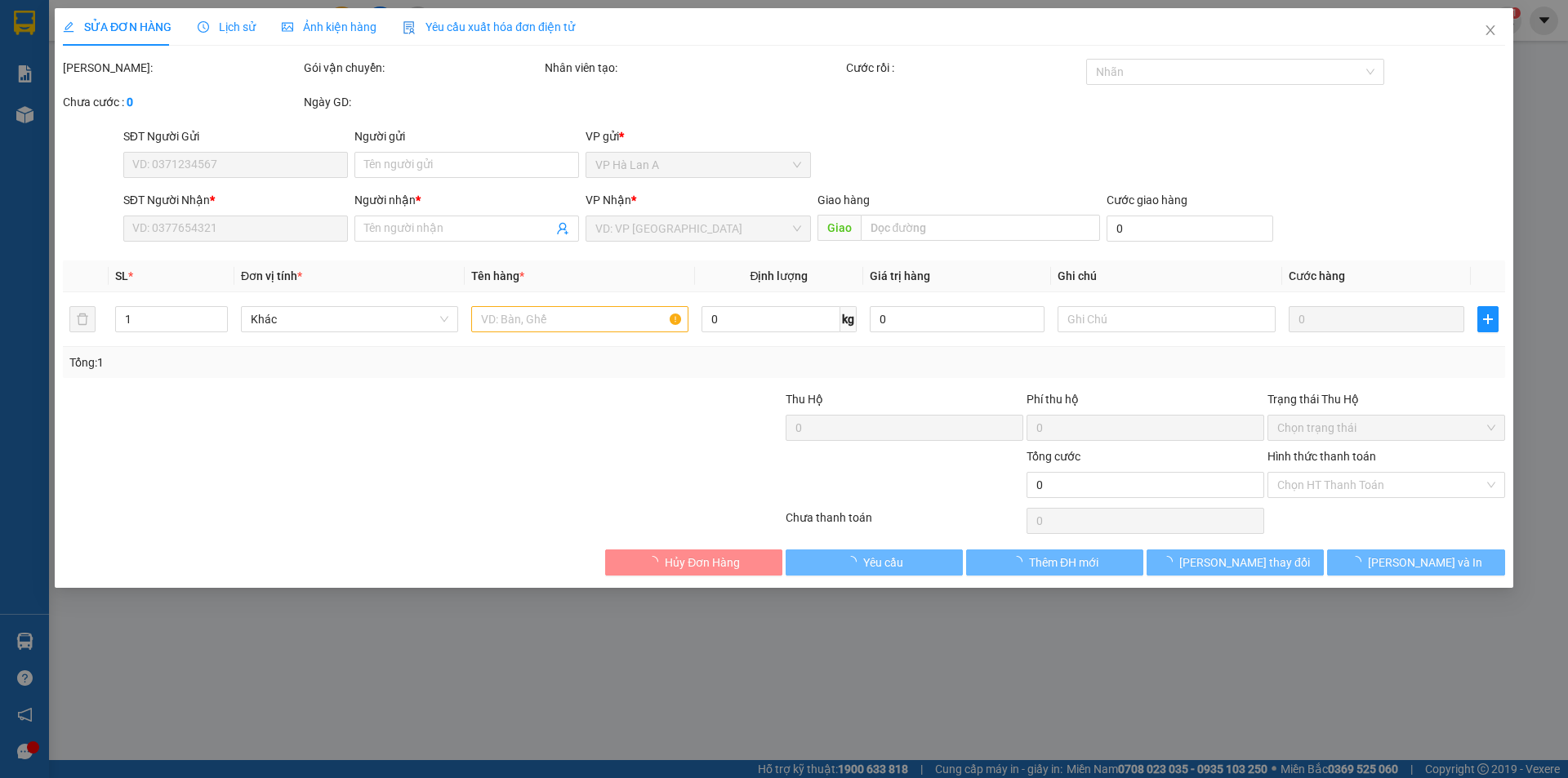
type input "00000000000"
type input "thắng phụ"
type input "60.000"
click at [426, 236] on input "thắng ph" at bounding box center [458, 228] width 189 height 18
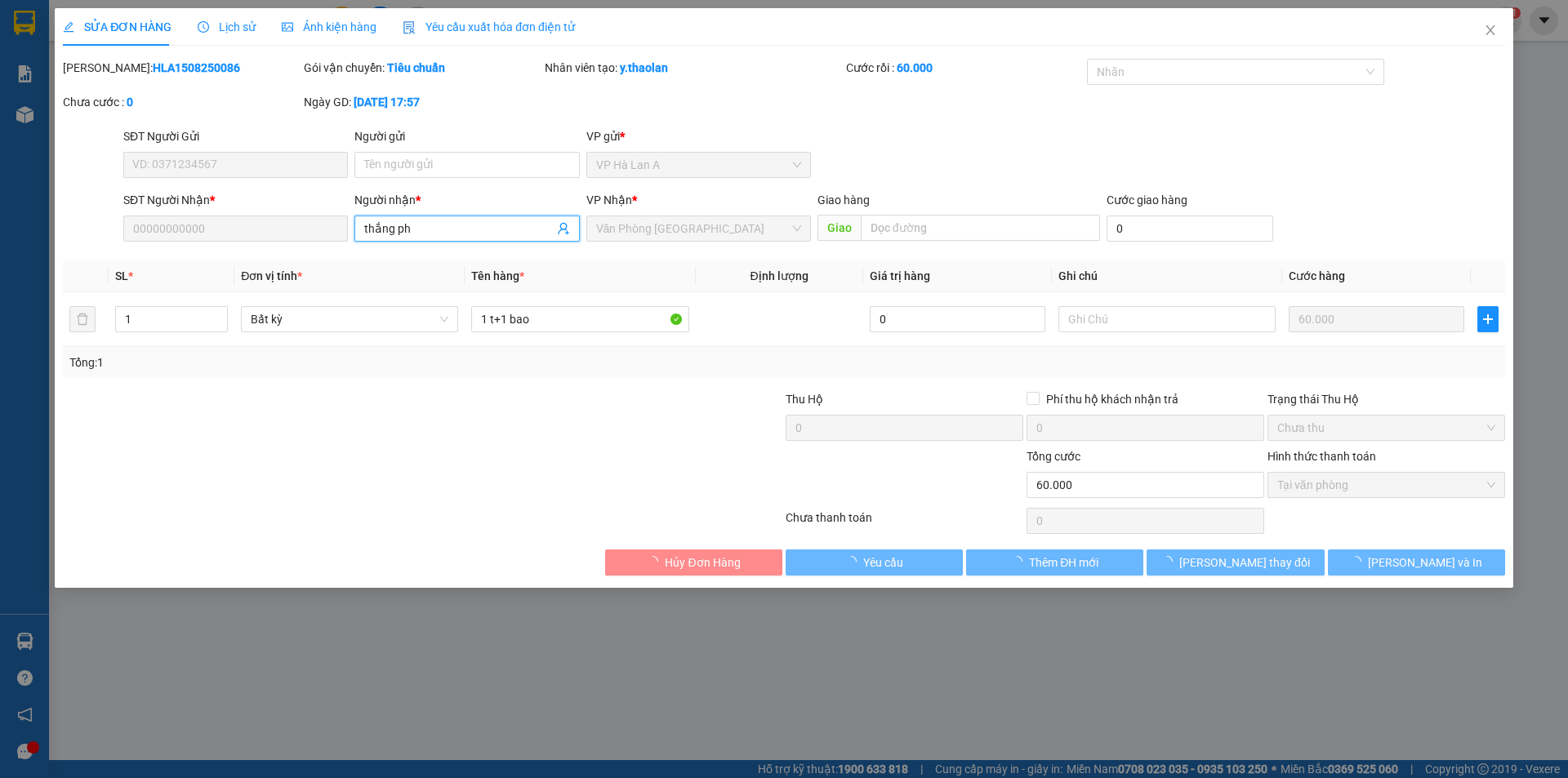
type input "thắng phụ"
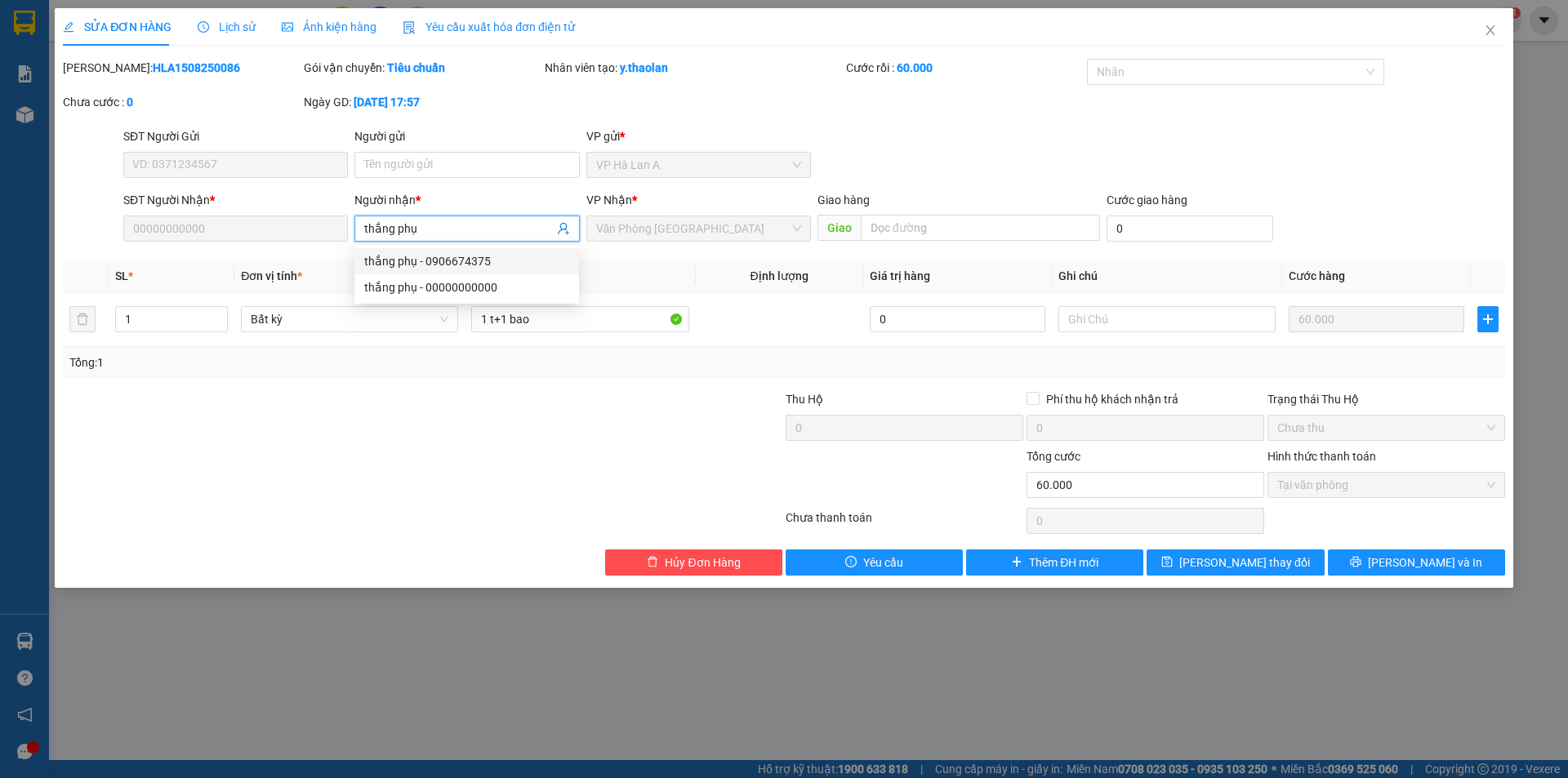
click at [421, 255] on div "thắng phụ - 0906674375" at bounding box center [466, 261] width 205 height 18
type input "0906674375"
click at [503, 323] on input "1 t+1 bao" at bounding box center [579, 319] width 217 height 26
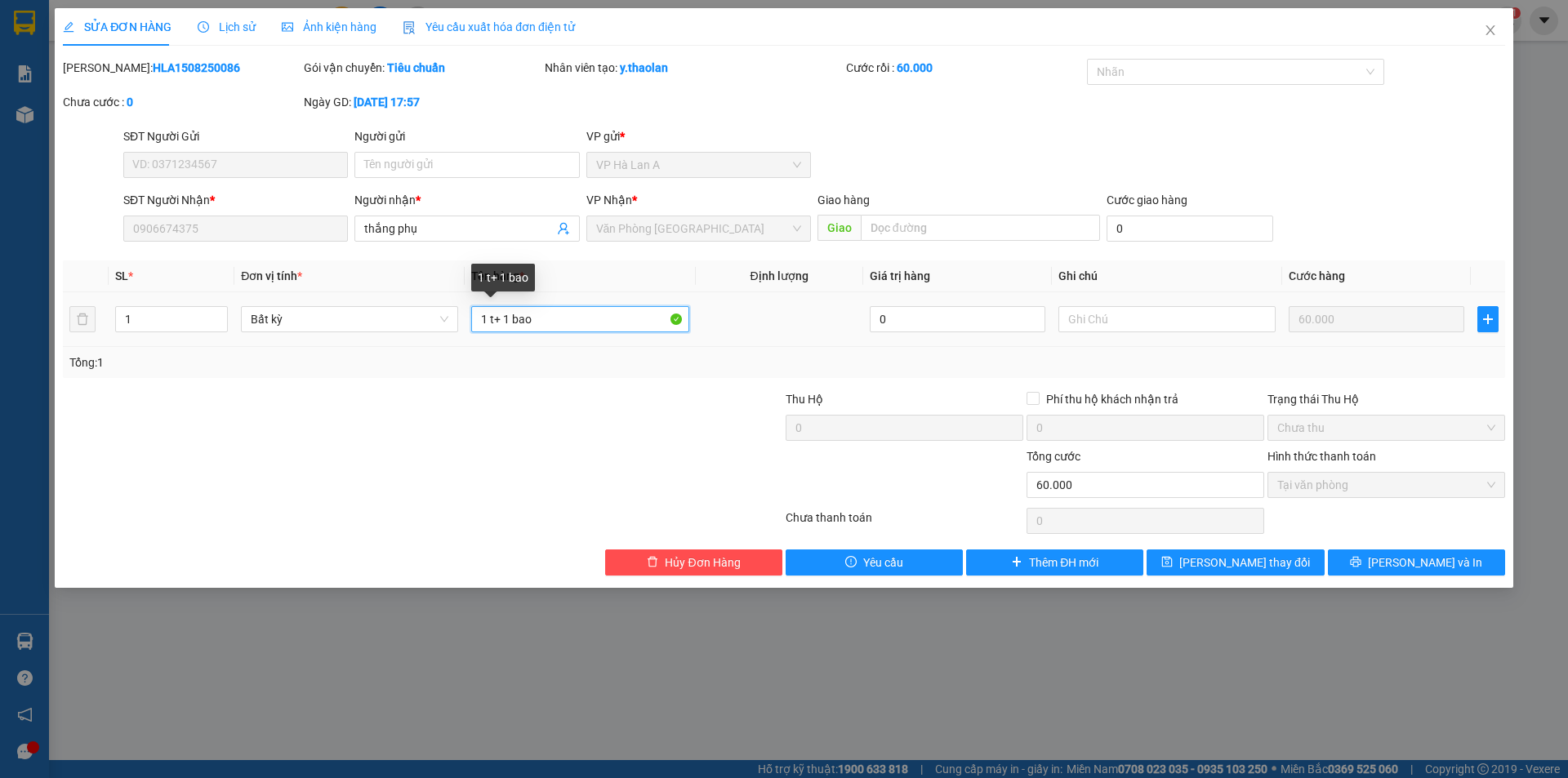
click at [517, 313] on input "1 t+ 1 bao" at bounding box center [579, 319] width 217 height 26
type input "1 t+ 1bao"
click at [1193, 563] on button "[PERSON_NAME] thay đổi" at bounding box center [1235, 562] width 177 height 26
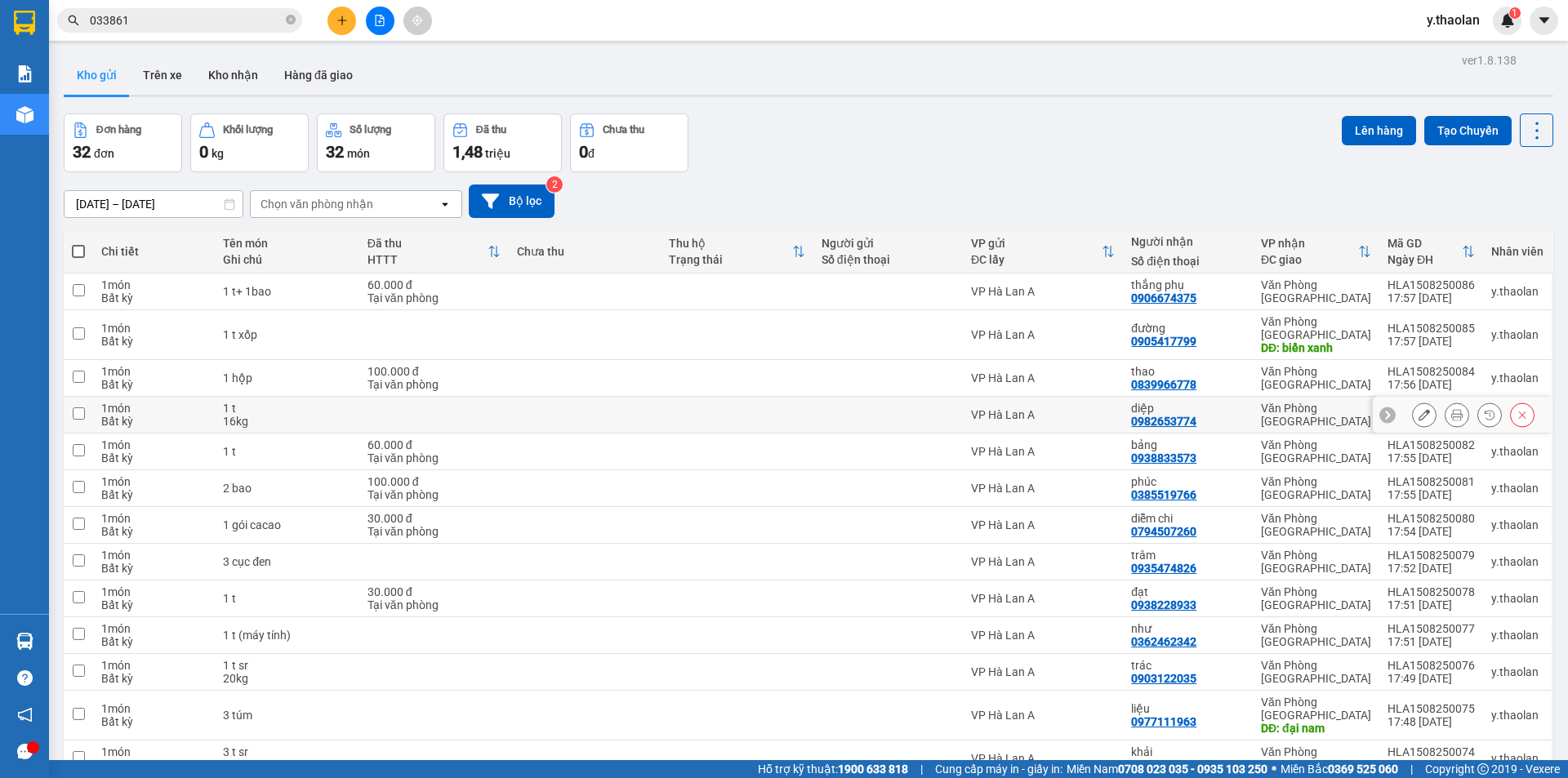
click at [1413, 412] on button at bounding box center [1424, 415] width 23 height 29
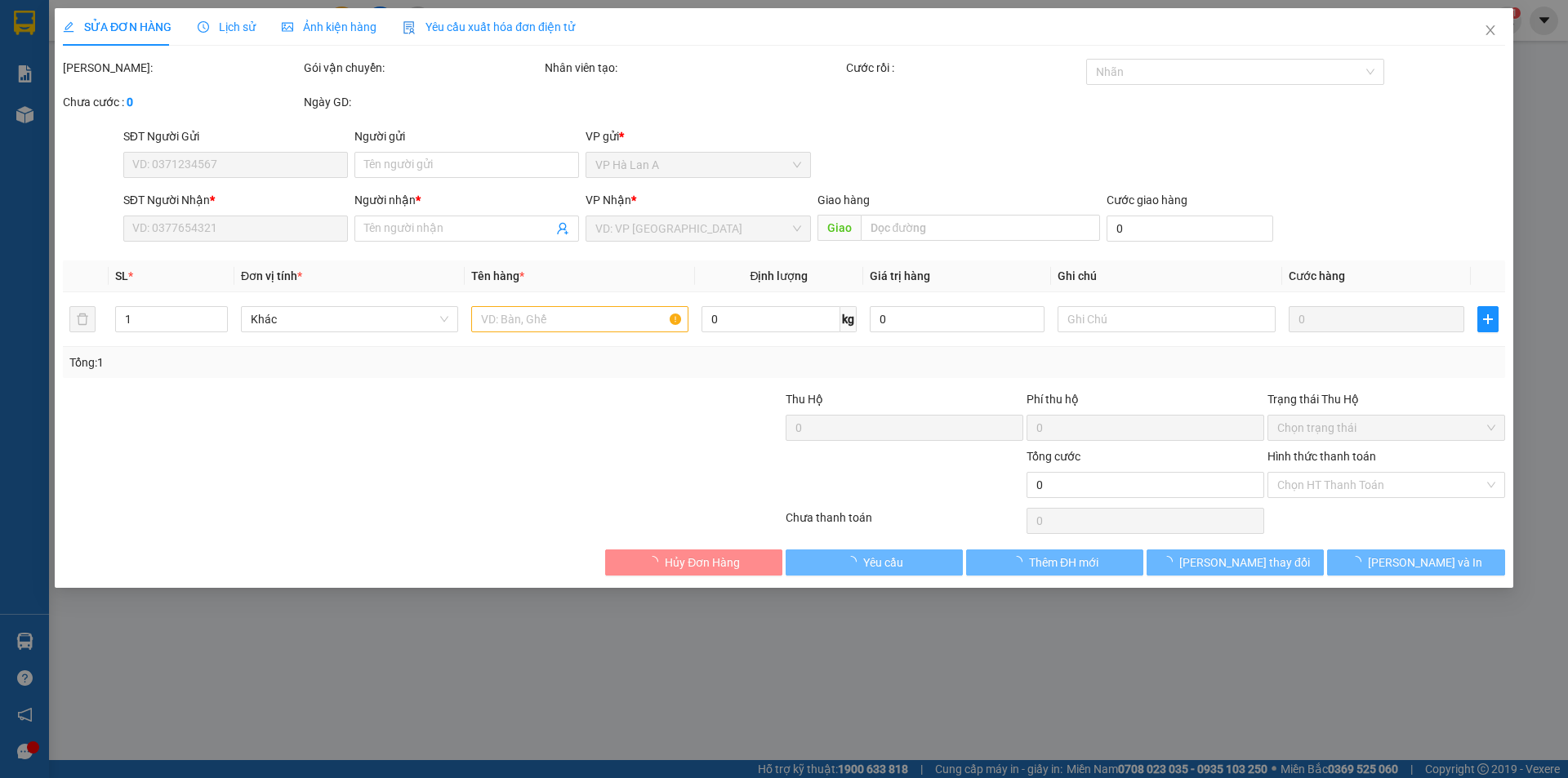
type input "0982653774"
type input "diệp"
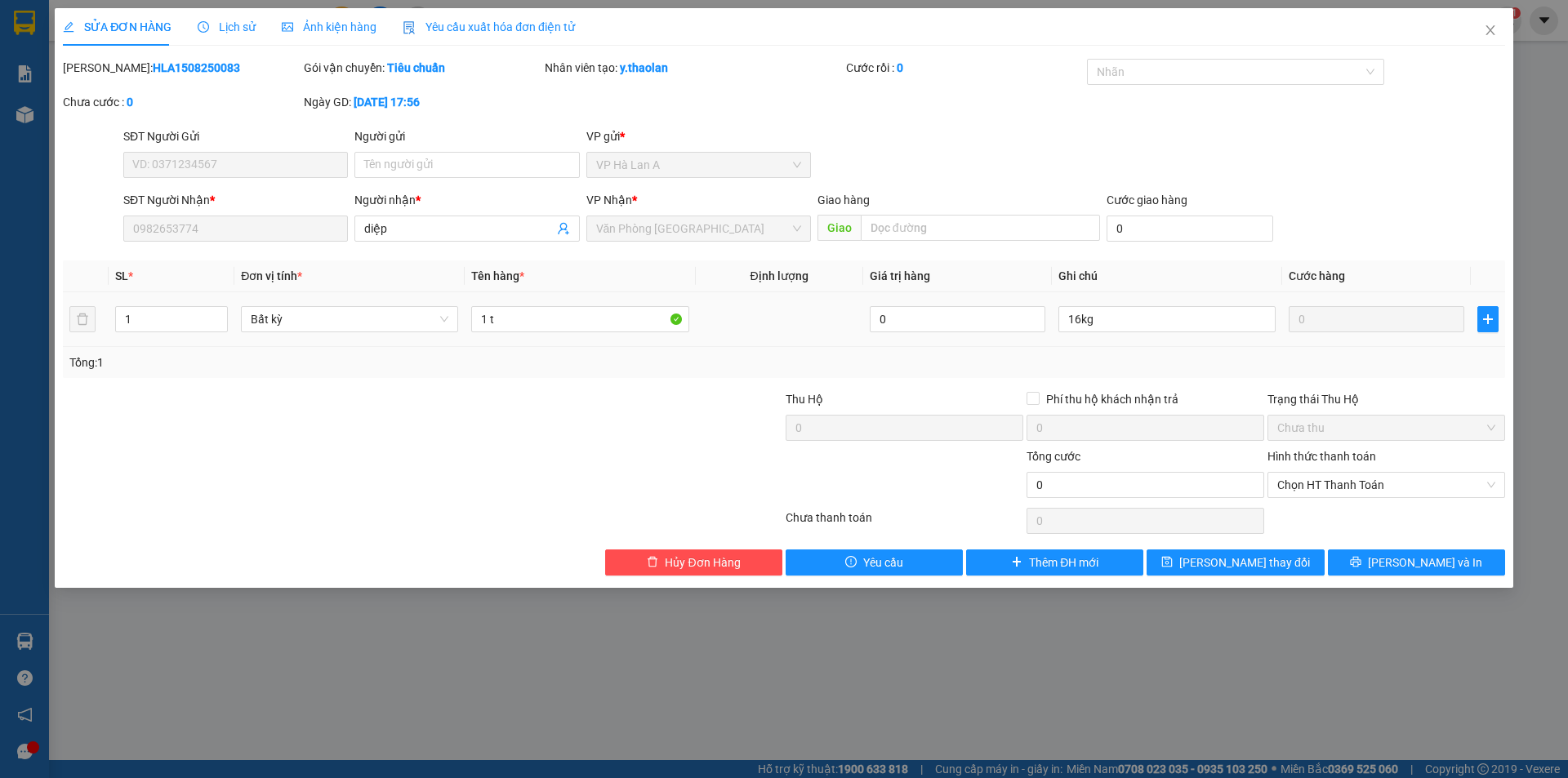
click at [623, 333] on div "1 t" at bounding box center [579, 319] width 217 height 33
click at [613, 322] on input "1 t" at bounding box center [579, 319] width 217 height 26
type input "1 t sr"
click at [1235, 548] on div "Total Paid Fee 0 Total UnPaid Fee 0 Cash Collection Total Fee Mã ĐH: HLA1508250…" at bounding box center [784, 317] width 1442 height 517
click at [1237, 552] on button "[PERSON_NAME] thay đổi" at bounding box center [1235, 562] width 177 height 26
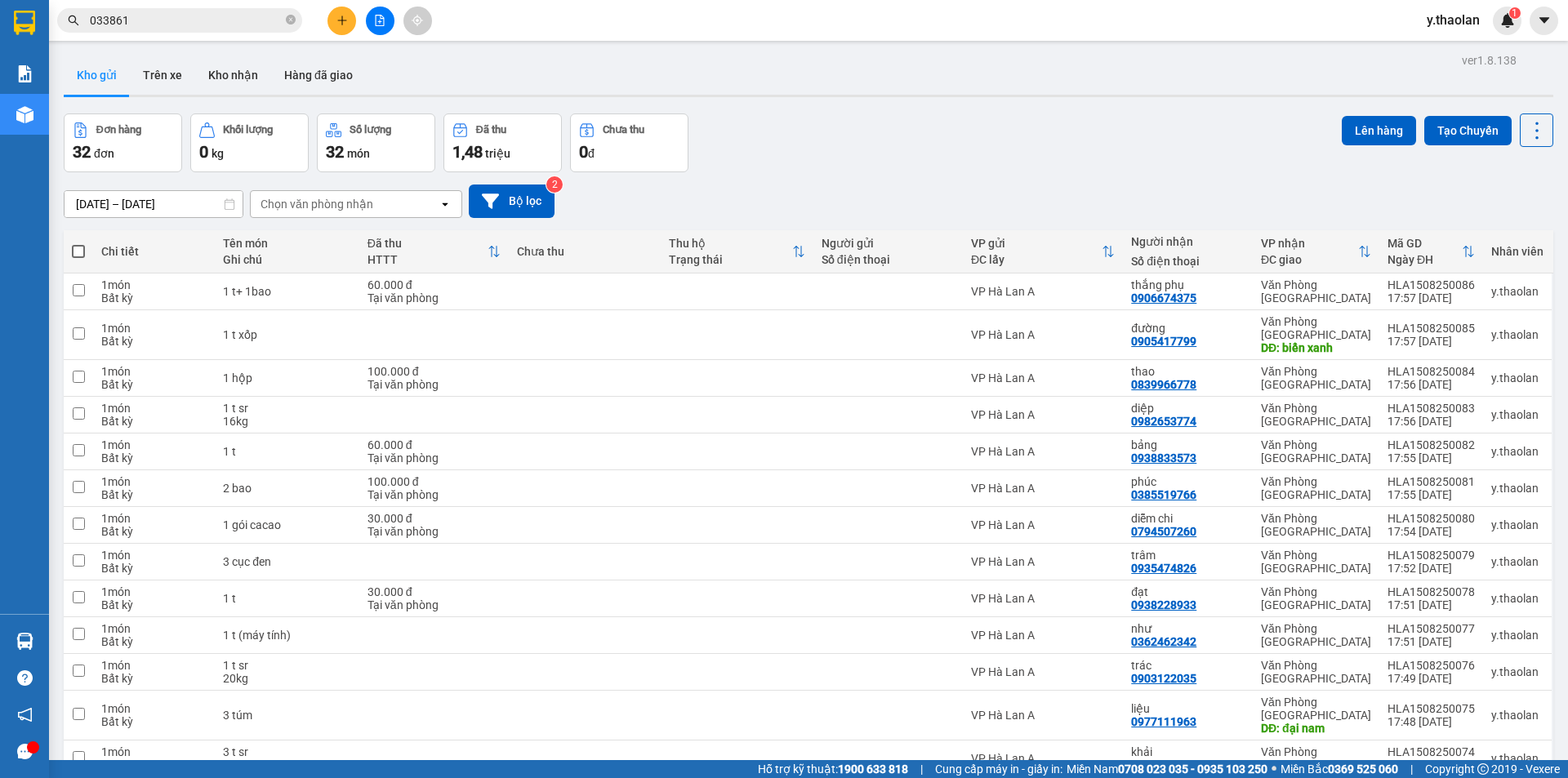
click at [1457, 18] on span "y.thaolan" at bounding box center [1453, 20] width 79 height 20
click at [1457, 47] on span "Đăng xuất" at bounding box center [1473, 50] width 68 height 18
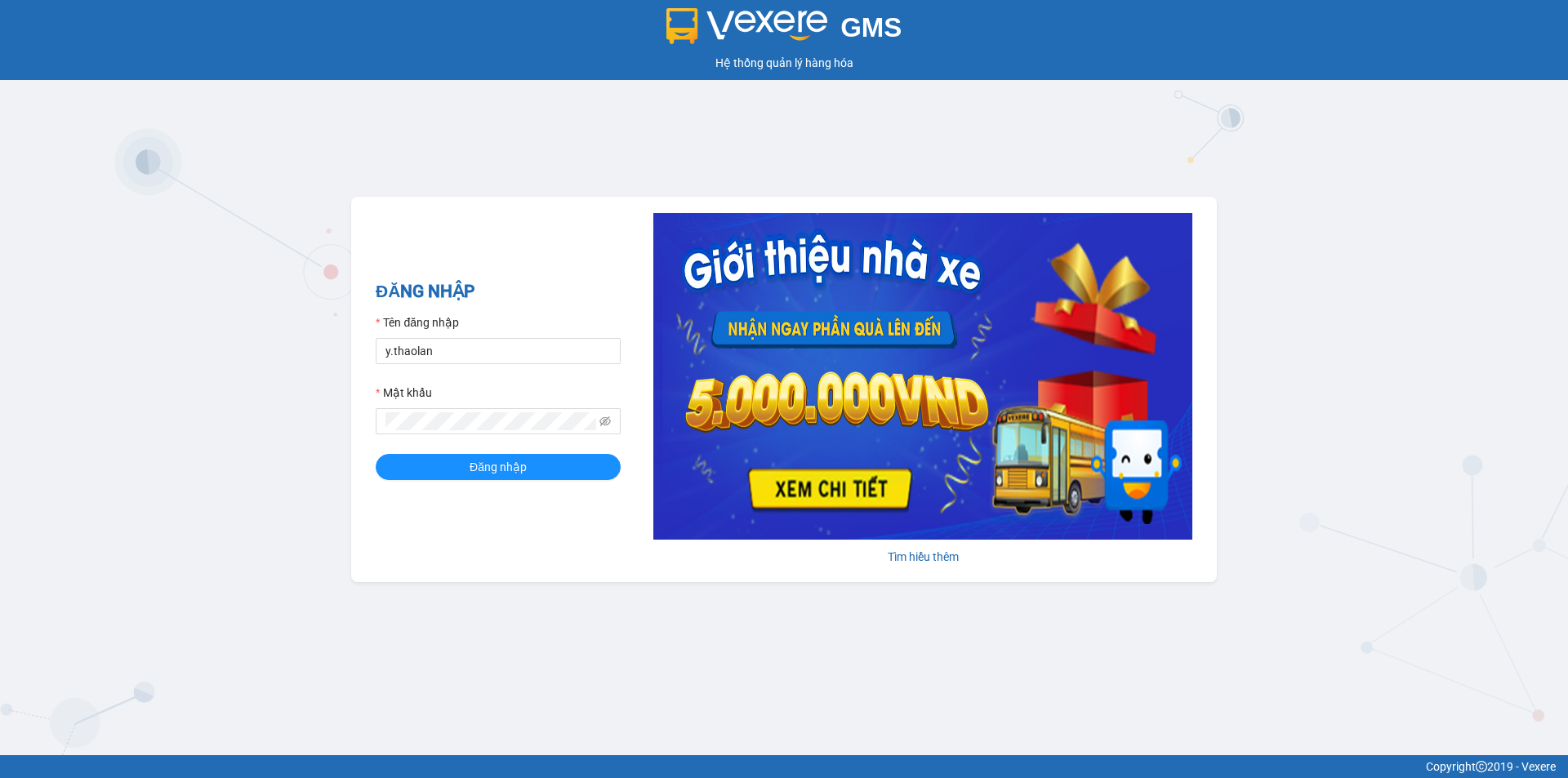
type input "dao.thaolan"
click at [484, 468] on span "Đăng nhập" at bounding box center [499, 466] width 57 height 18
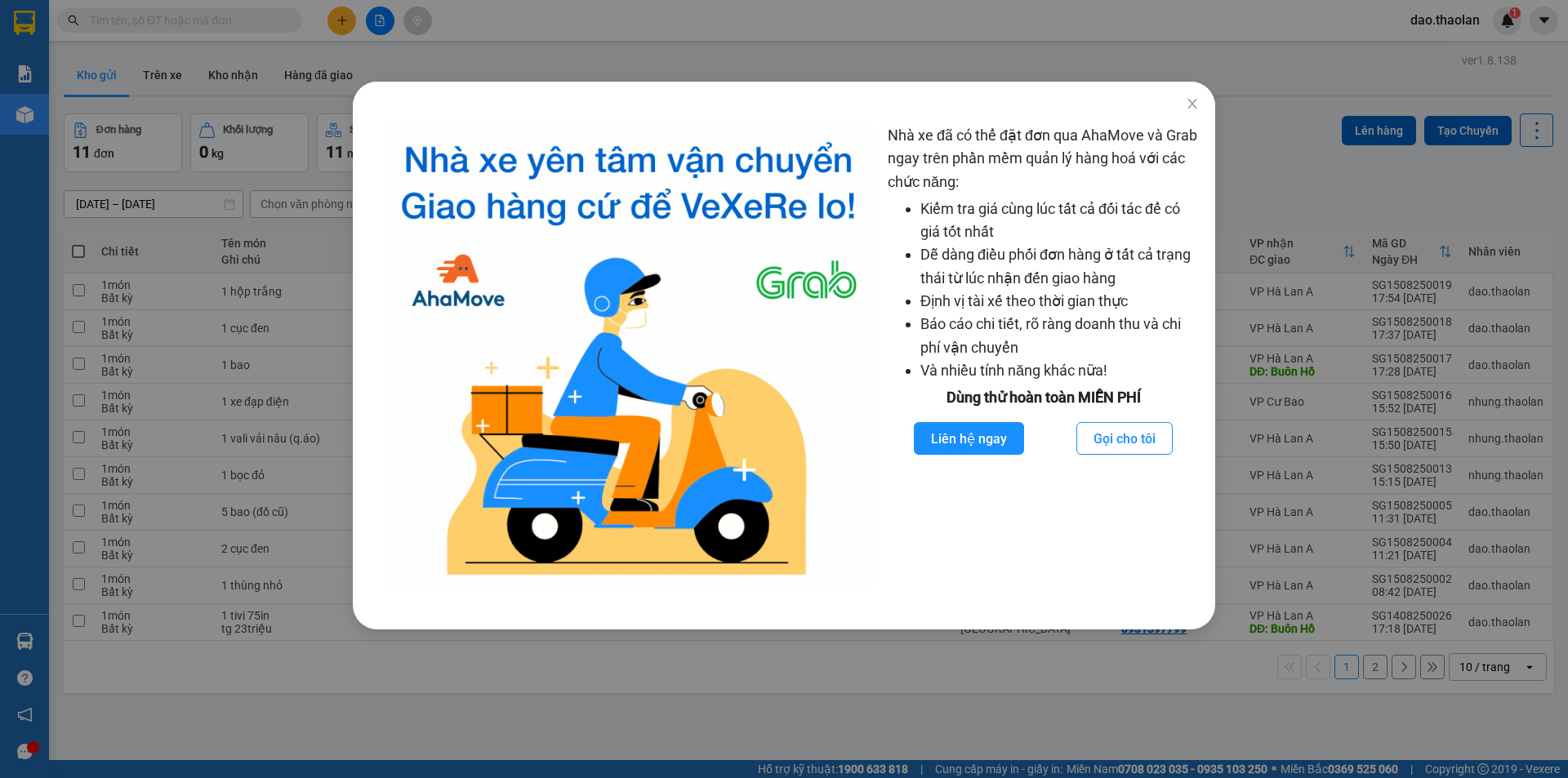
click at [258, 494] on div "Nhà xe đã có thể đặt đơn qua AhaMove và Grab ngay trên phần mềm quản lý hàng ho…" at bounding box center [784, 389] width 1568 height 778
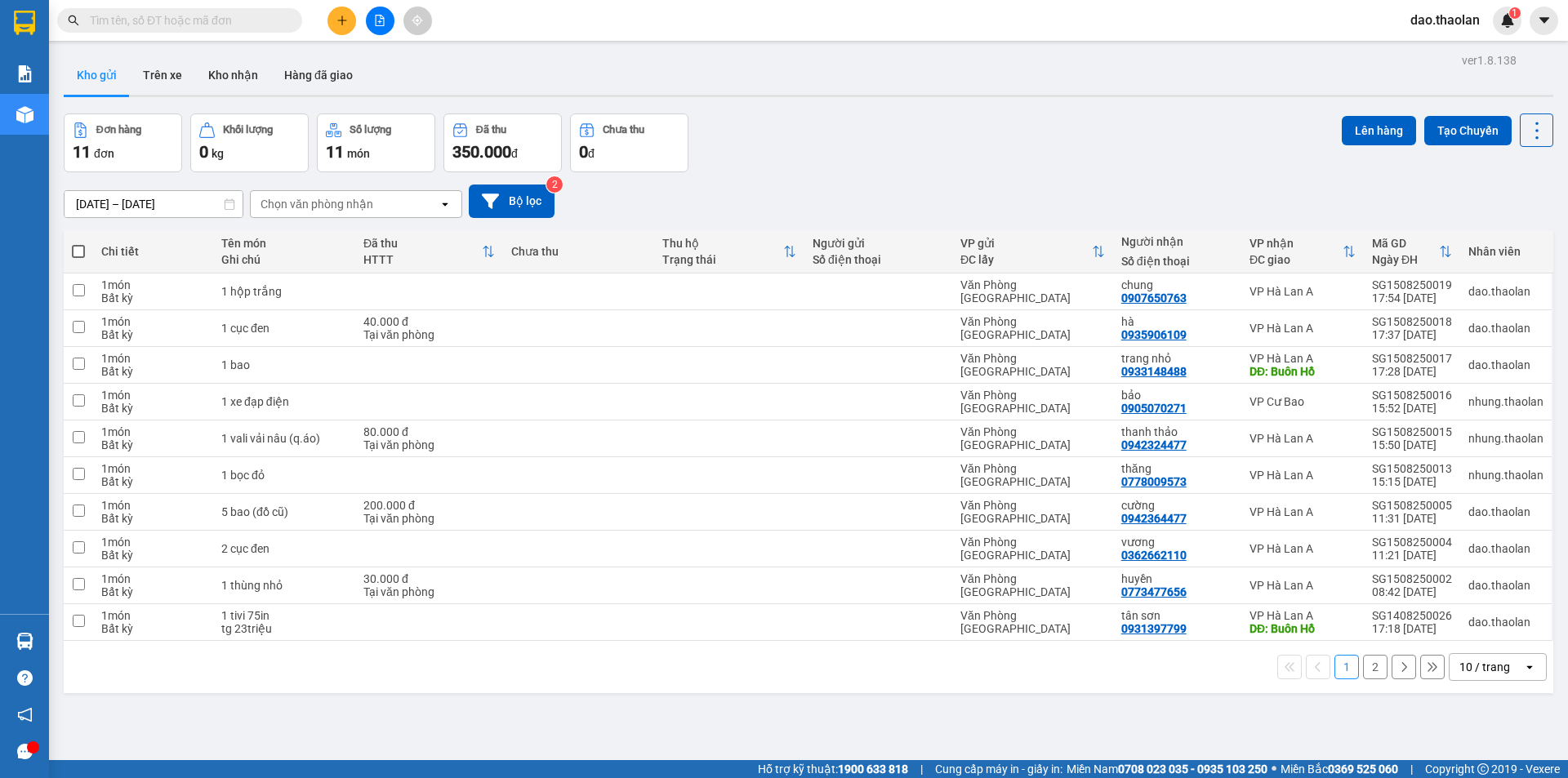
click at [338, 19] on icon "plus" at bounding box center [342, 20] width 12 height 12
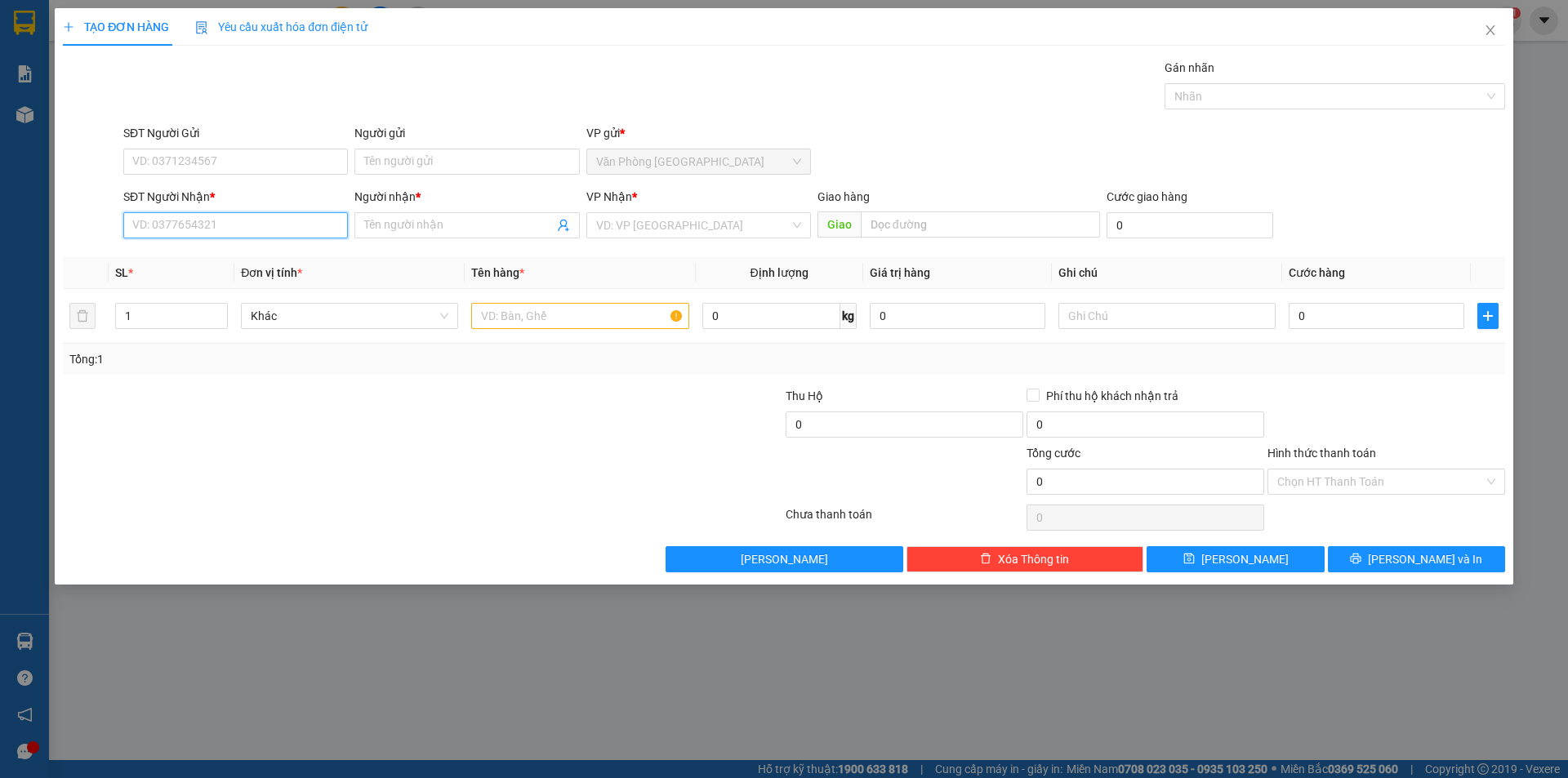
click at [202, 225] on input "SĐT Người Nhận *" at bounding box center [235, 225] width 225 height 26
click at [232, 261] on div "0965603749 - vi" at bounding box center [235, 258] width 205 height 18
type input "0965603749"
type input "vi"
drag, startPoint x: 250, startPoint y: 226, endPoint x: 0, endPoint y: 168, distance: 256.6
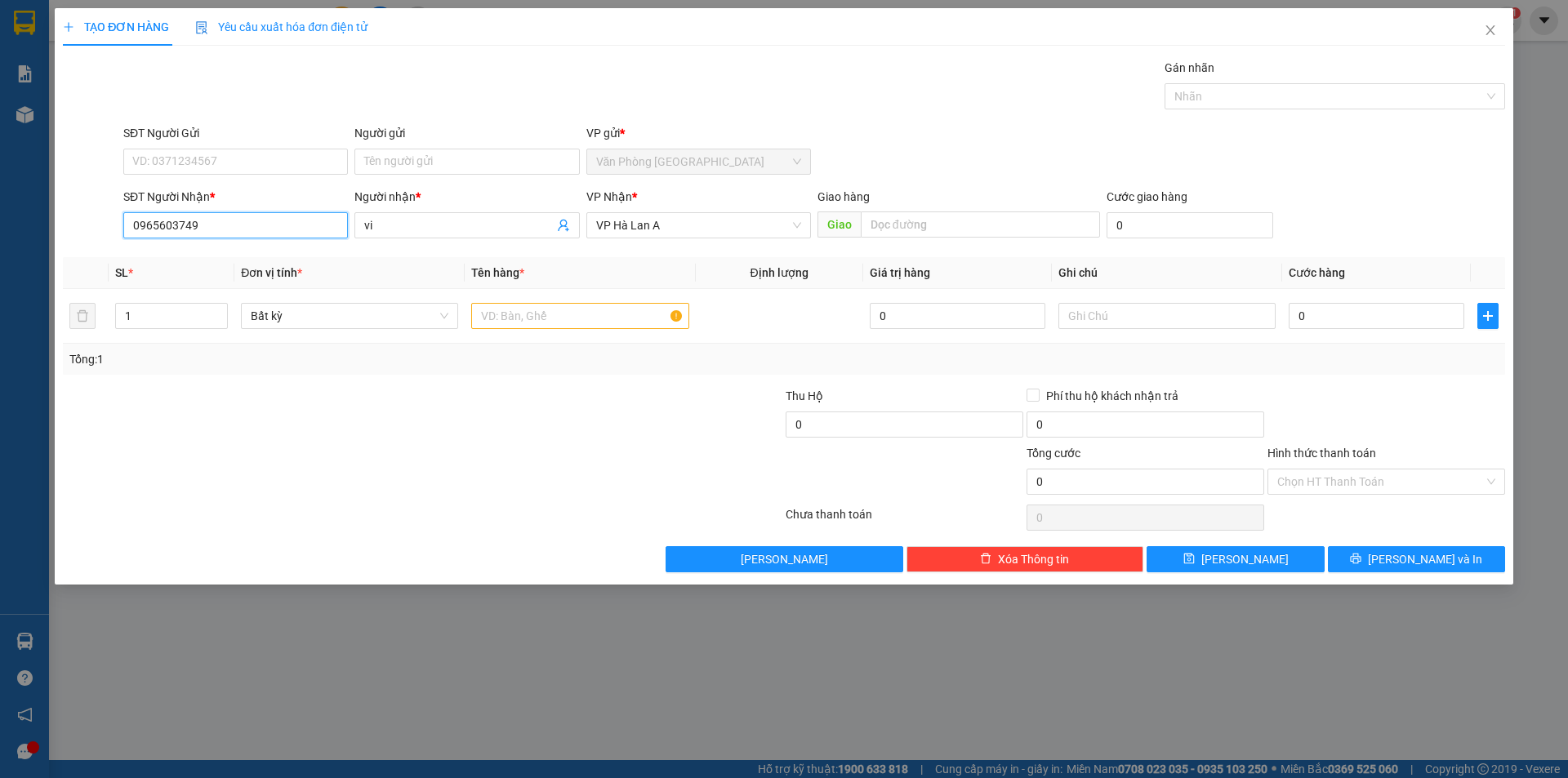
click at [0, 169] on div "TẠO ĐƠN HÀNG Yêu cầu xuất hóa đơn điện tử Transit Pickup Surcharge Ids Transit …" at bounding box center [784, 389] width 1568 height 778
click at [221, 267] on div "0981407479 - kim ngân (vinh)" at bounding box center [235, 258] width 225 height 26
type input "0981407479"
type input "kim ngân (vinh)"
type input "Buôn Hồ"
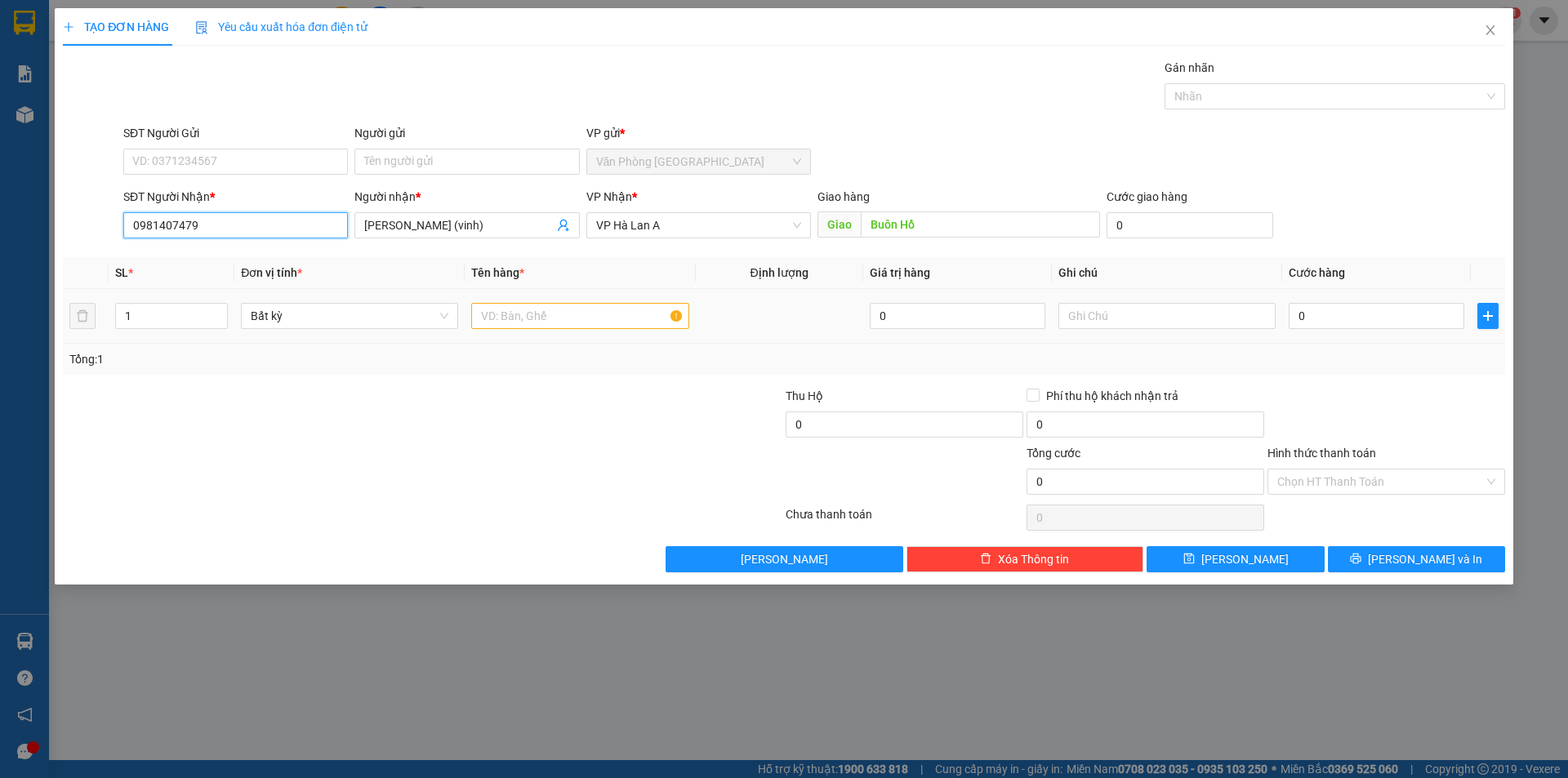
type input "0981407479"
click at [515, 317] on input "text" at bounding box center [579, 316] width 217 height 26
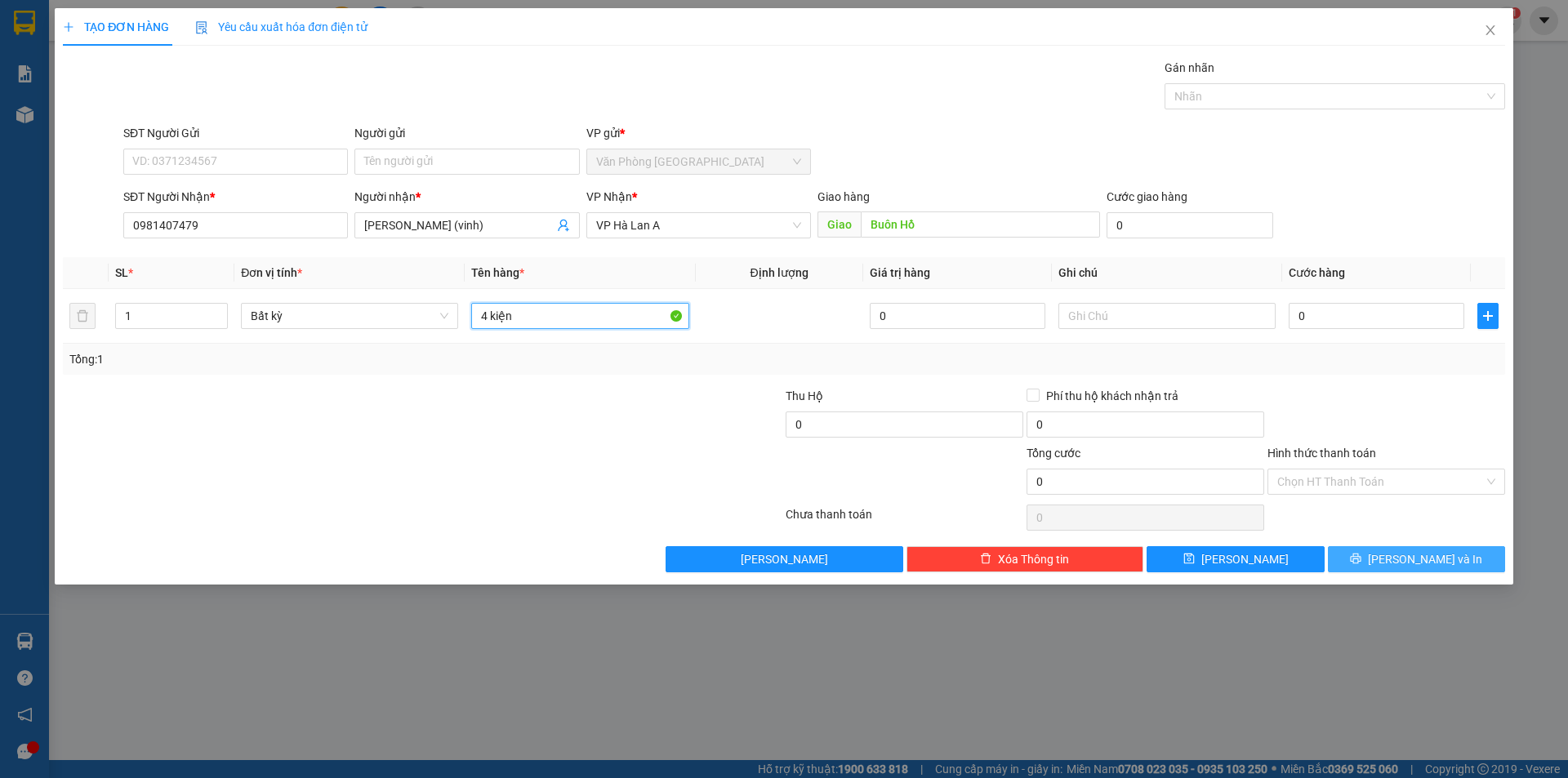
type input "4 kiện"
click at [1467, 558] on button "[PERSON_NAME] và In" at bounding box center [1416, 559] width 177 height 26
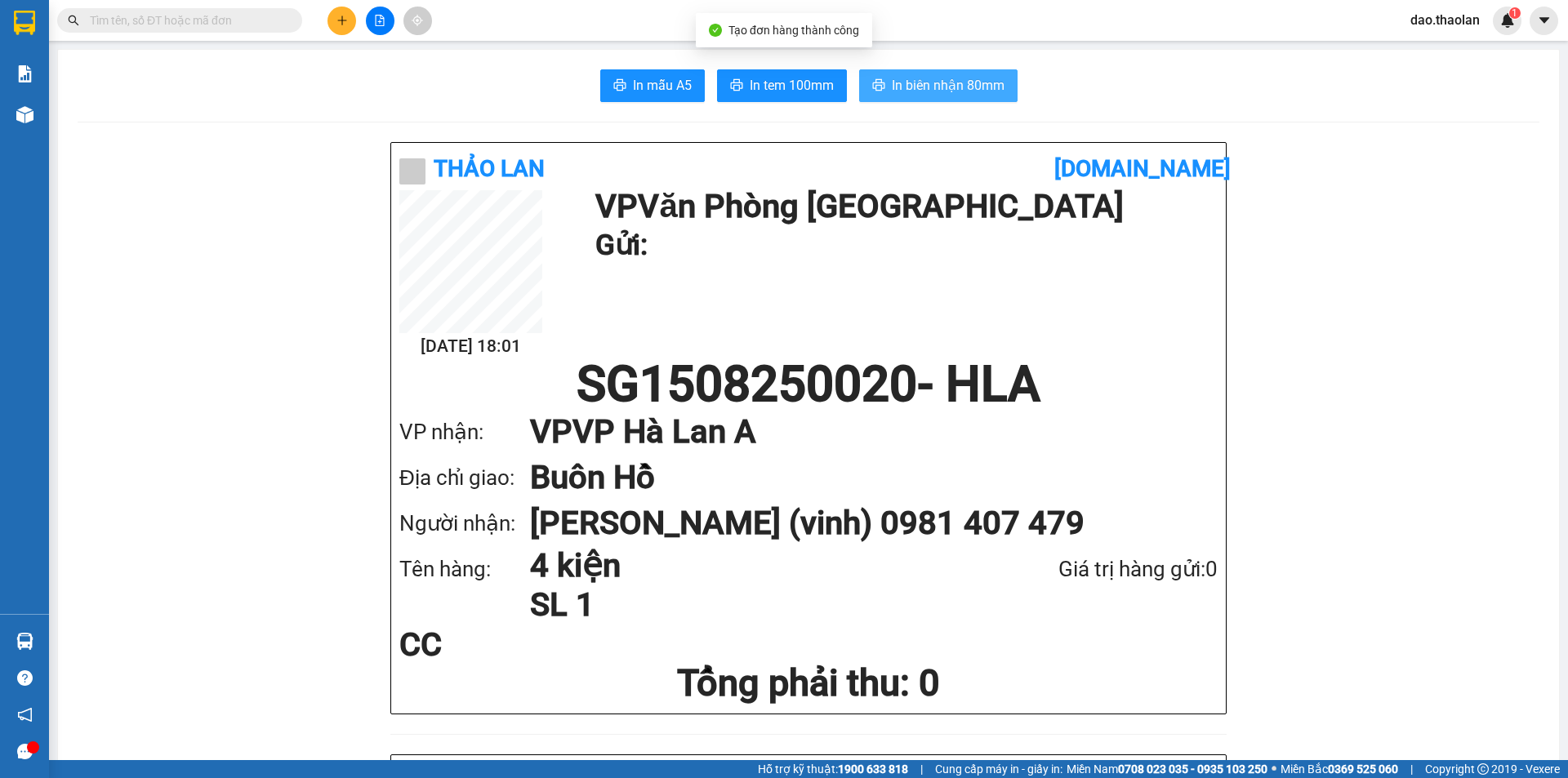
click at [908, 86] on span "In biên nhận 80mm" at bounding box center [948, 85] width 113 height 20
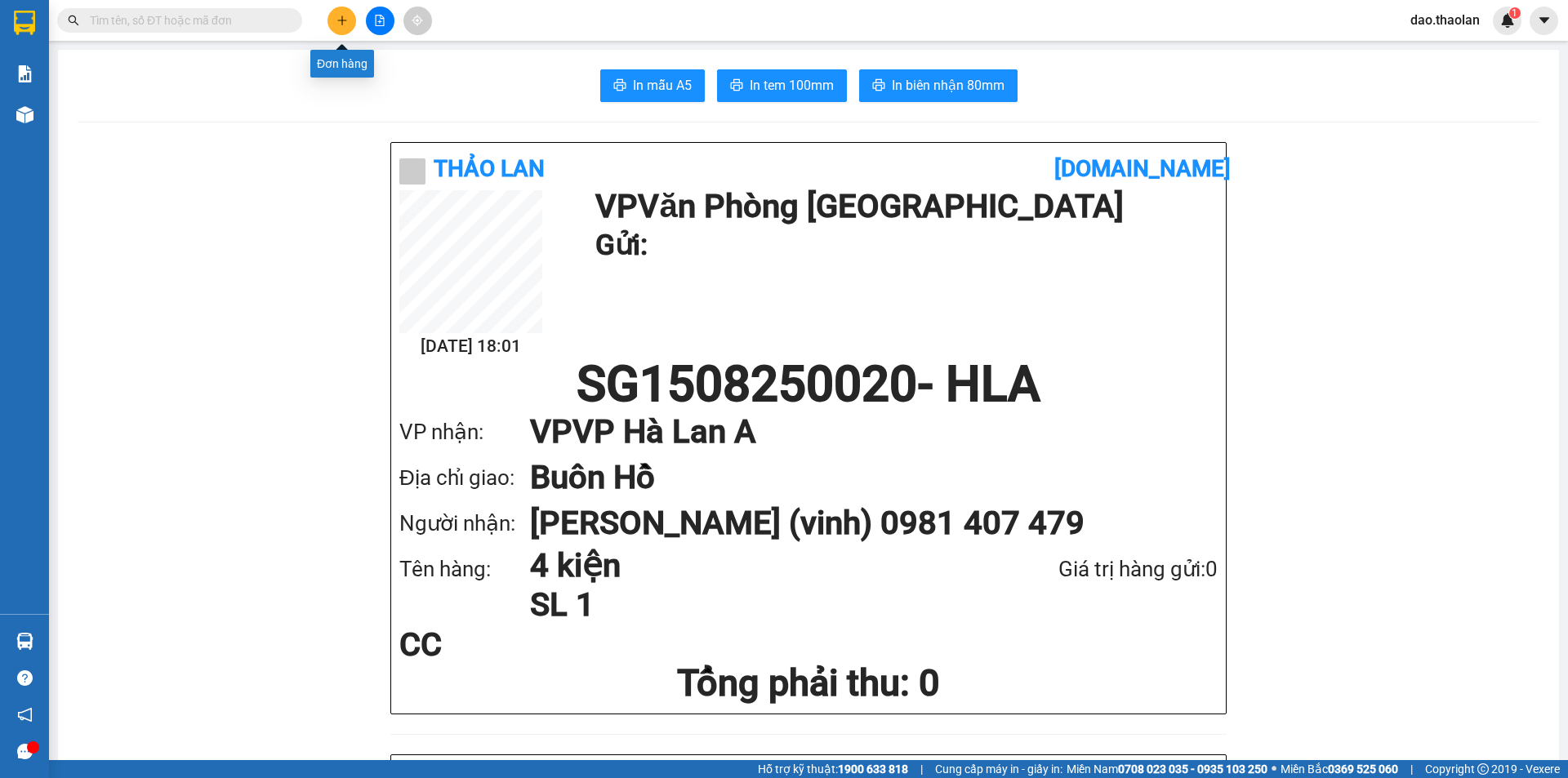
click at [331, 13] on button at bounding box center [342, 21] width 29 height 29
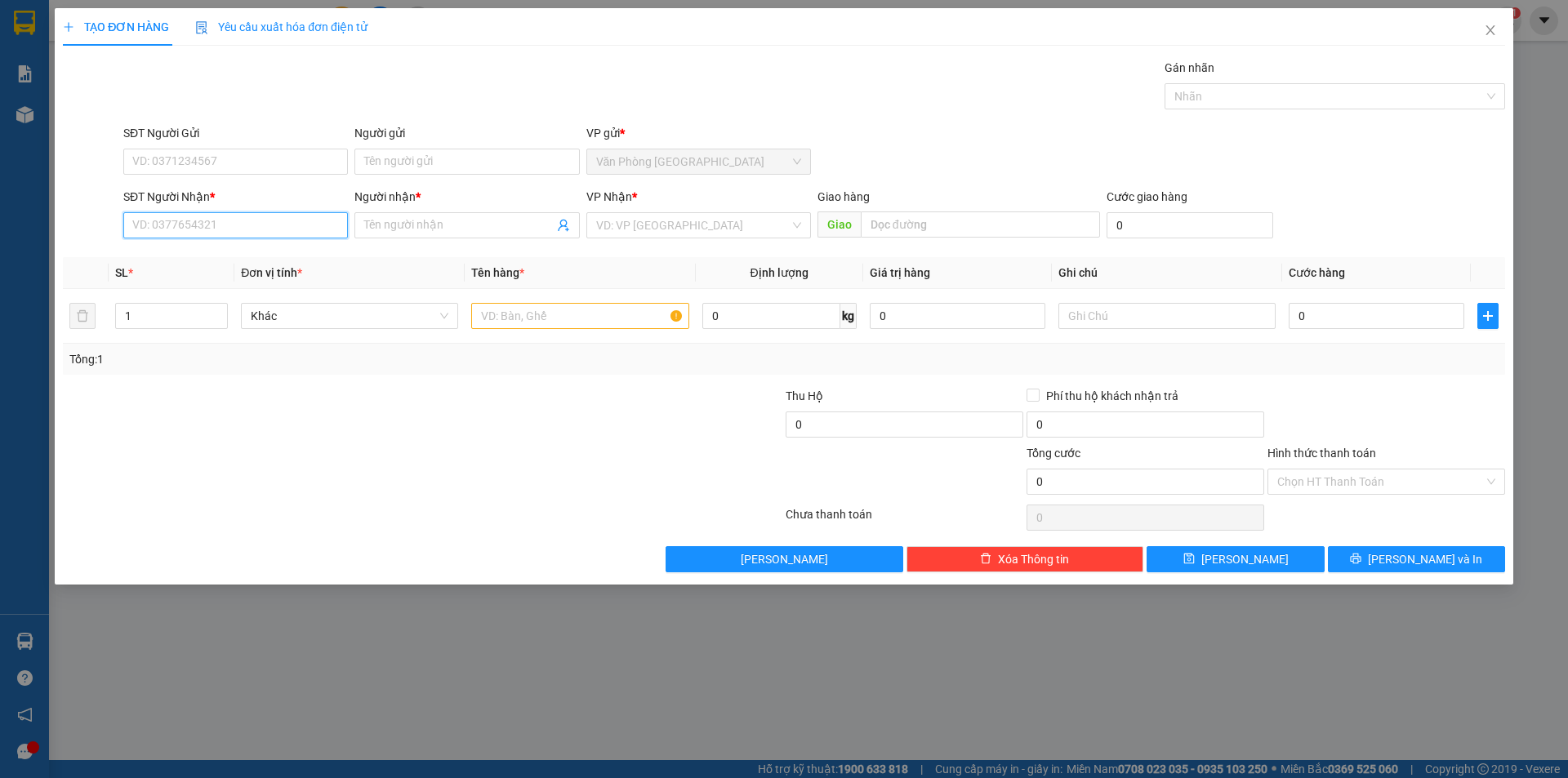
click at [209, 229] on input "SĐT Người Nhận *" at bounding box center [235, 225] width 225 height 26
drag, startPoint x: 254, startPoint y: 256, endPoint x: 395, endPoint y: 279, distance: 142.9
click at [259, 260] on div "0942453277 - sơn" at bounding box center [235, 258] width 205 height 18
type input "0942453277"
type input "sơn"
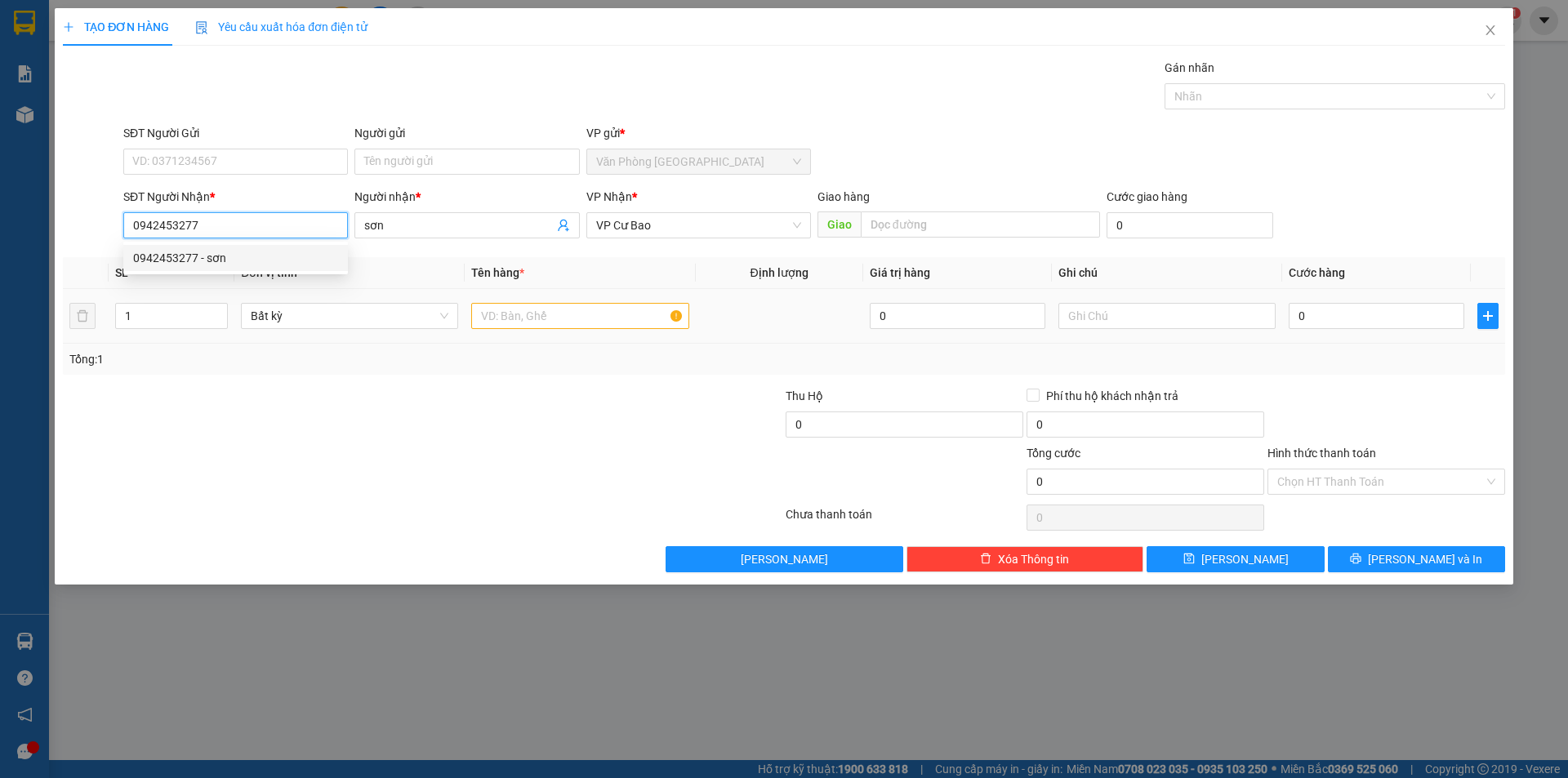
type input "0942453277"
click at [591, 328] on input "text" at bounding box center [579, 316] width 217 height 26
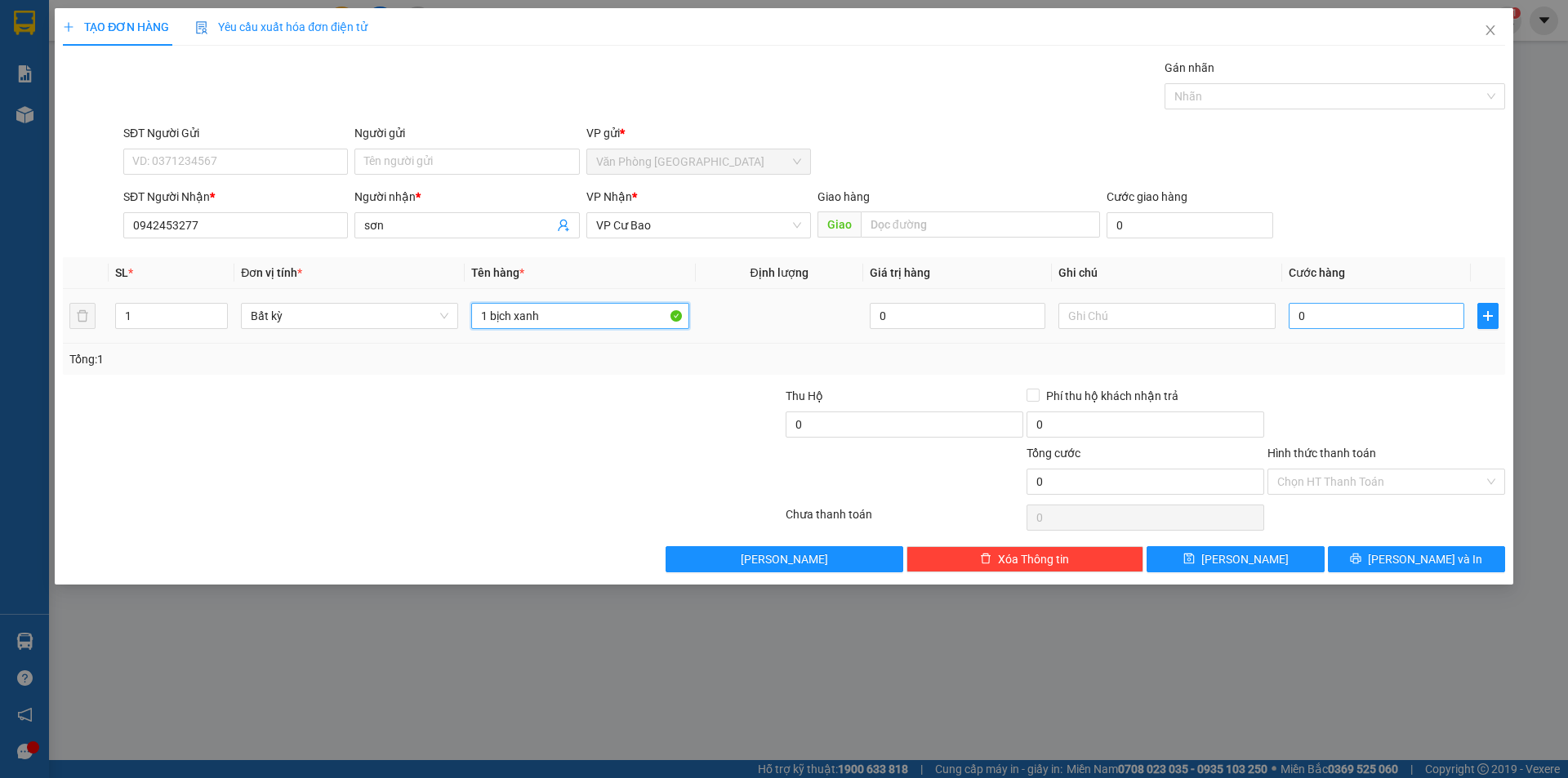
type input "1 bịch xanh"
click at [1360, 320] on input "0" at bounding box center [1376, 316] width 175 height 26
type input "3"
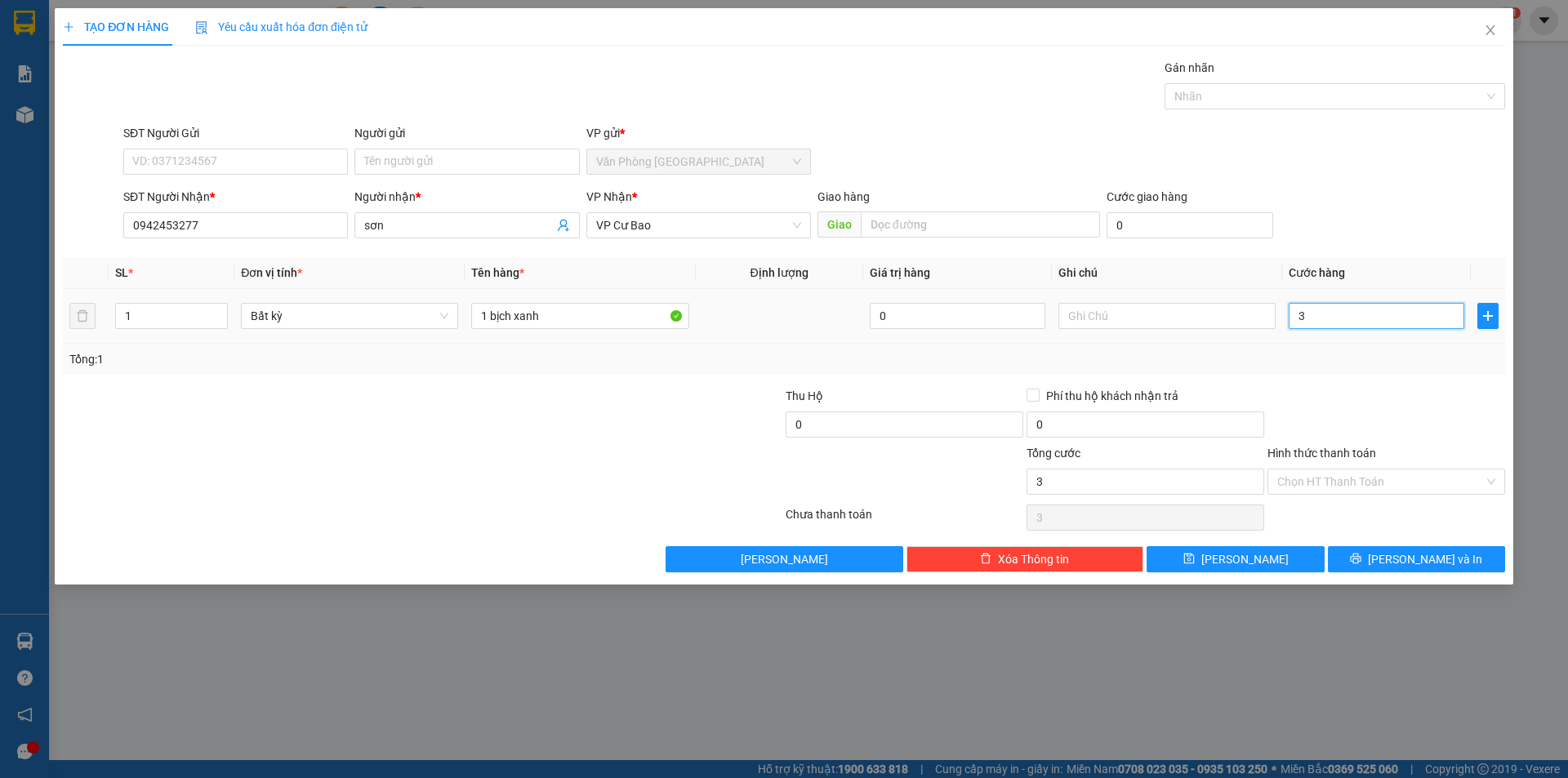
type input "30"
type input "30.000"
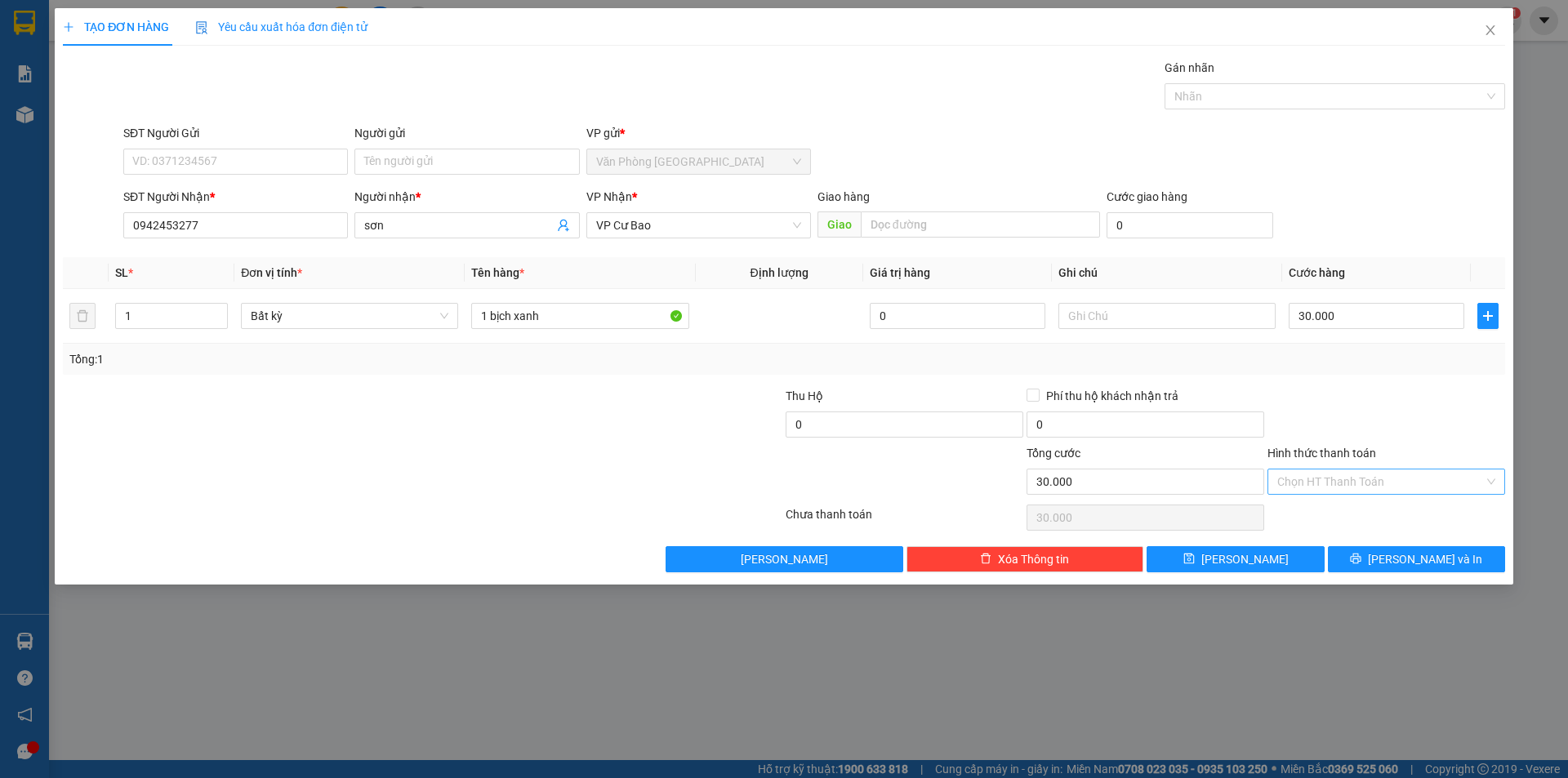
drag, startPoint x: 1353, startPoint y: 476, endPoint x: 1352, endPoint y: 486, distance: 10.0
click at [1352, 476] on input "Hình thức thanh toán" at bounding box center [1380, 482] width 206 height 24
click at [1350, 504] on div "Tại văn phòng" at bounding box center [1386, 514] width 237 height 26
type input "0"
click at [1213, 563] on button "Lưu" at bounding box center [1235, 559] width 177 height 26
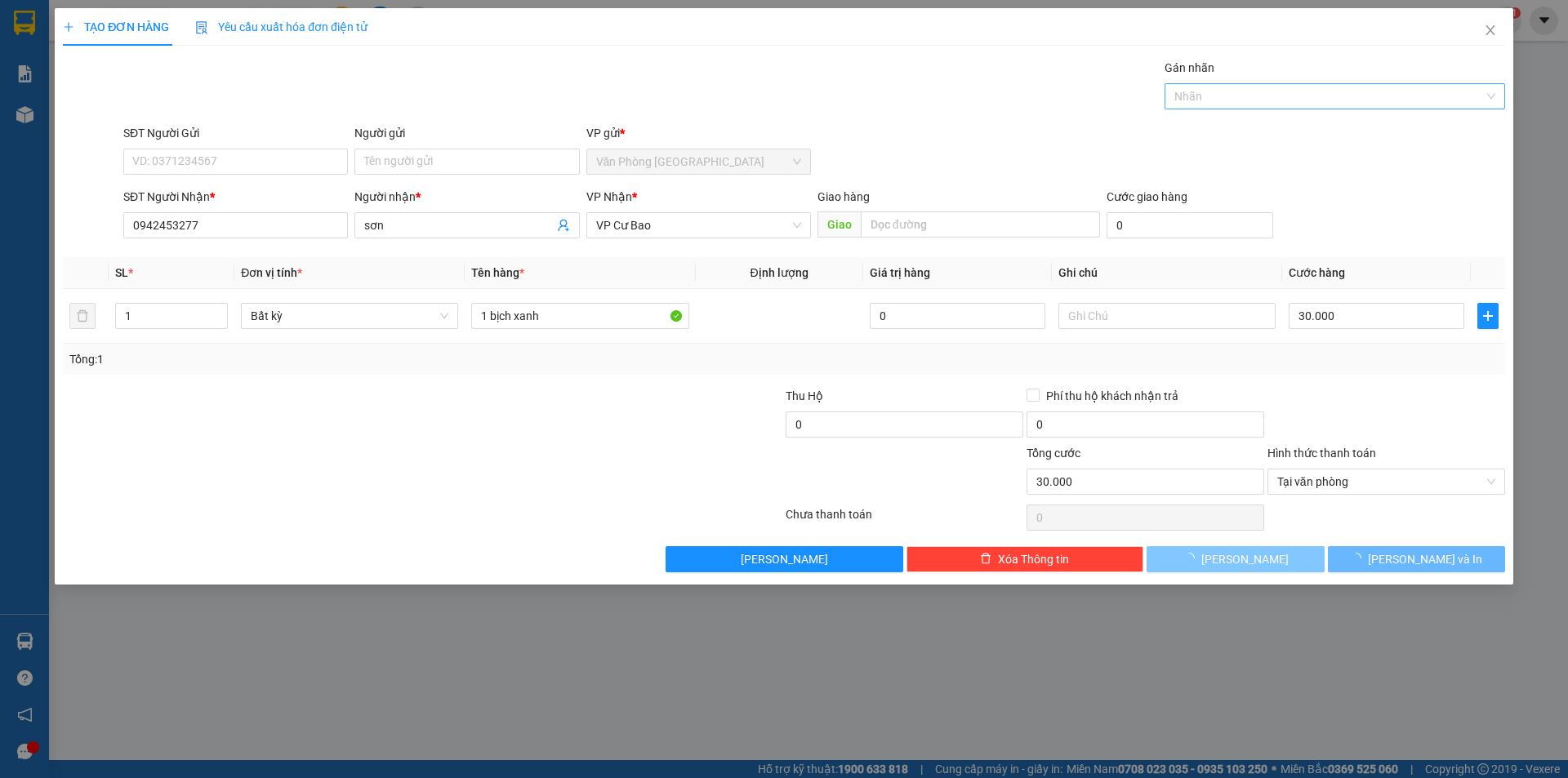
type input "0"
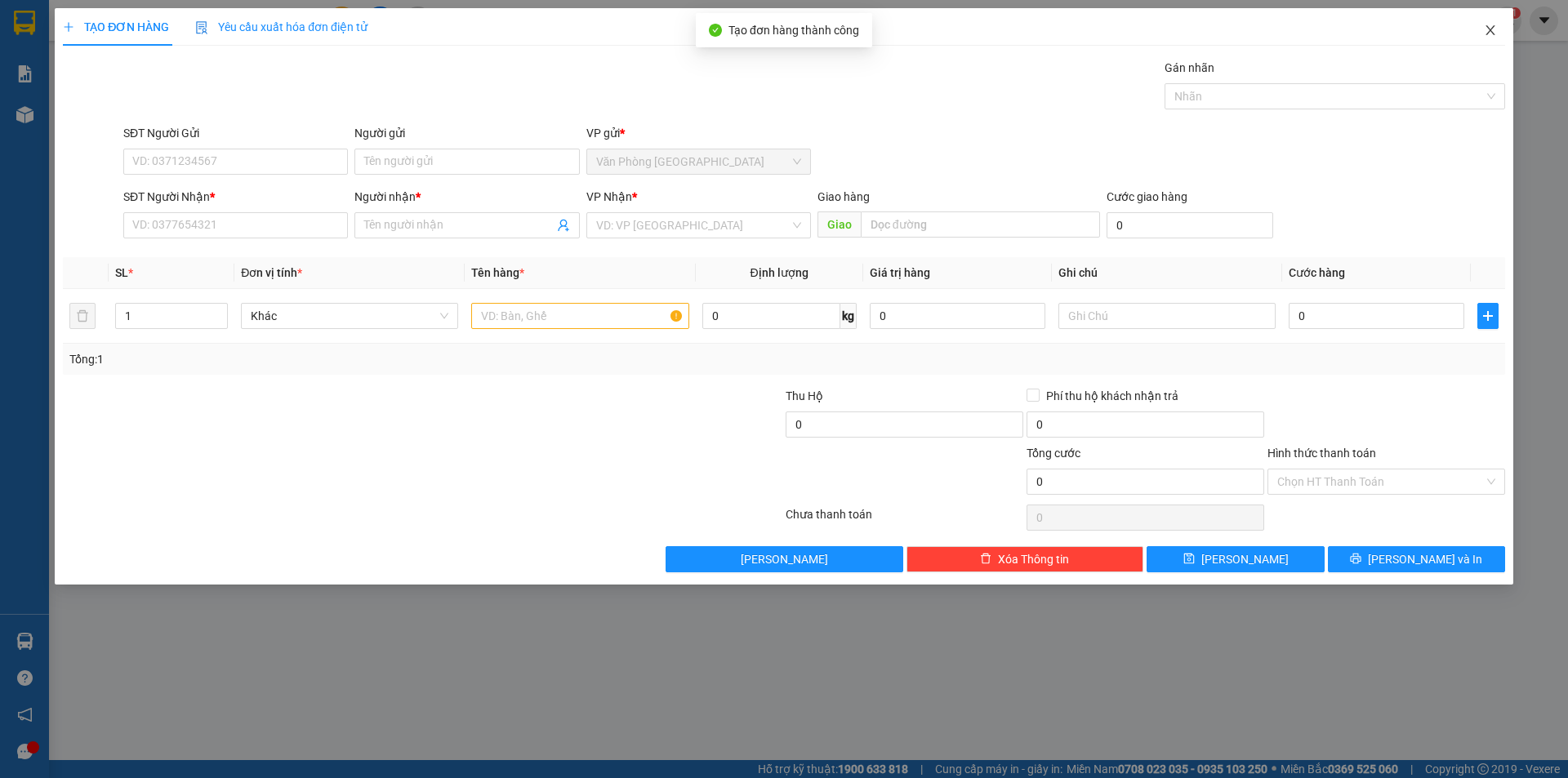
click at [1491, 45] on span "Close" at bounding box center [1490, 31] width 45 height 45
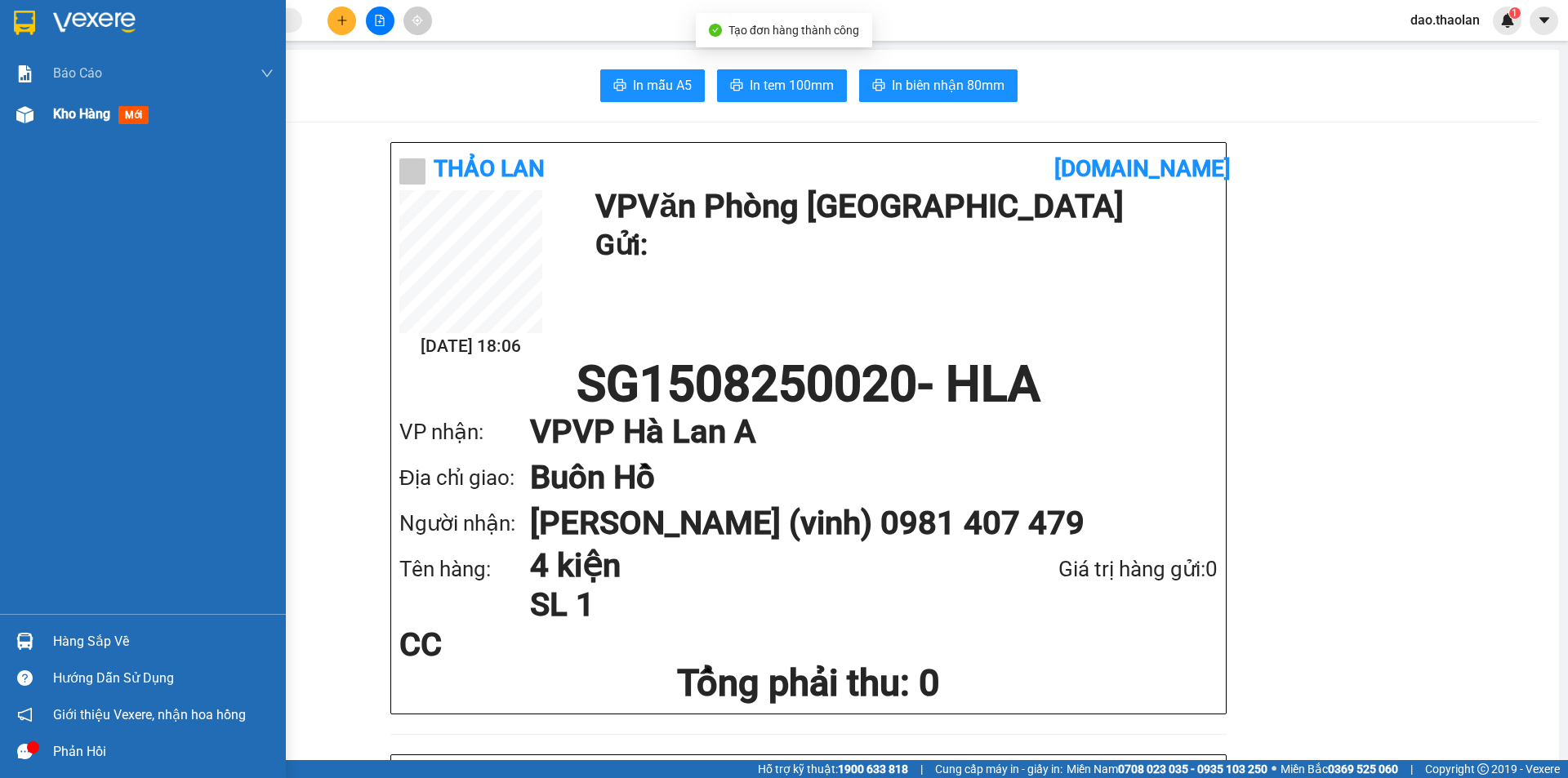
click at [54, 132] on div "Kho hàng mới" at bounding box center [163, 115] width 221 height 40
